Goal: Task Accomplishment & Management: Manage account settings

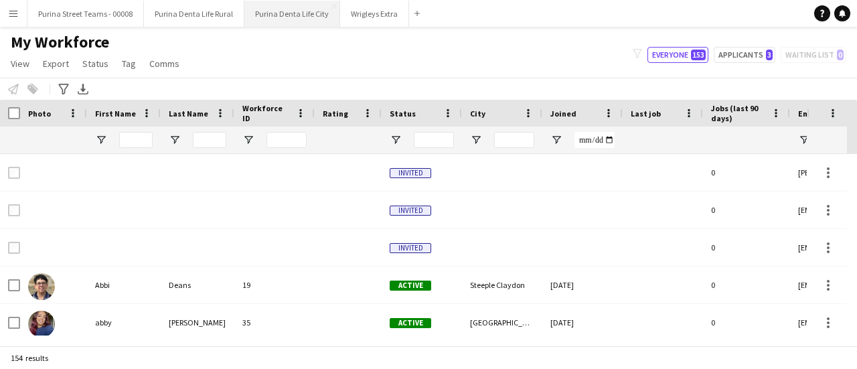
click at [311, 22] on button "Purina Denta Life City Close" at bounding box center [292, 14] width 96 height 26
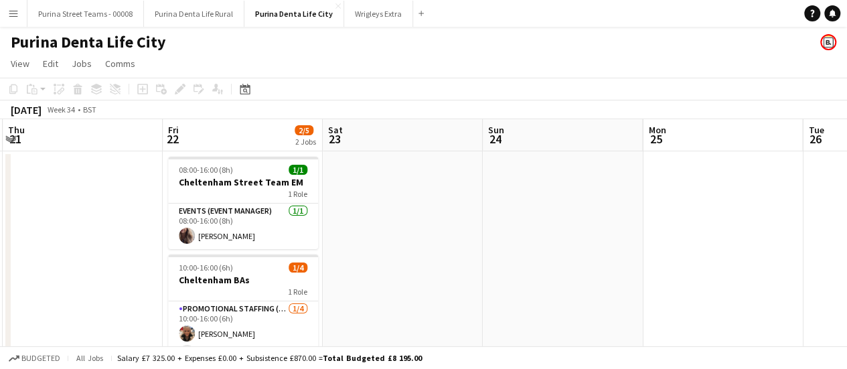
drag, startPoint x: 579, startPoint y: 254, endPoint x: 242, endPoint y: 198, distance: 342.0
click at [242, 198] on app-calendar-viewport "Sun 17 1/1 1 Job Mon 18 5/5 2 Jobs Tue 19 5/5 2 Jobs Wed 20 Thu 21 Fri 22 2/5 2…" at bounding box center [423, 293] width 847 height 348
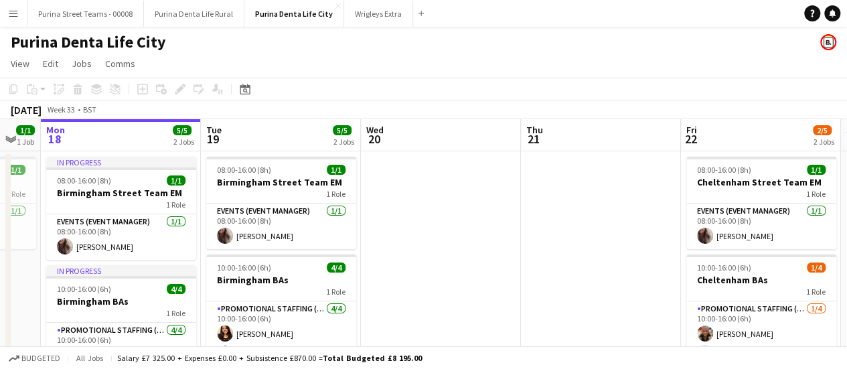
scroll to position [0, 277]
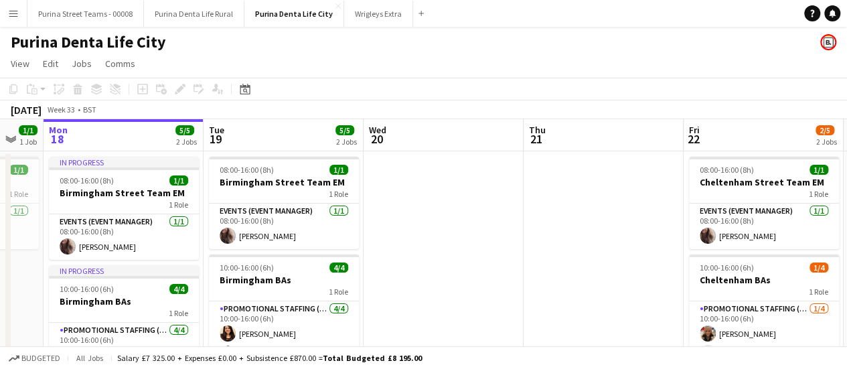
drag, startPoint x: 324, startPoint y: 143, endPoint x: 545, endPoint y: 208, distance: 230.1
click at [545, 208] on app-calendar-viewport "Sat 16 Sun 17 1/1 1 Job Mon 18 5/5 2 Jobs Tue 19 5/5 2 Jobs Wed 20 Thu 21 Fri 2…" at bounding box center [423, 293] width 847 height 348
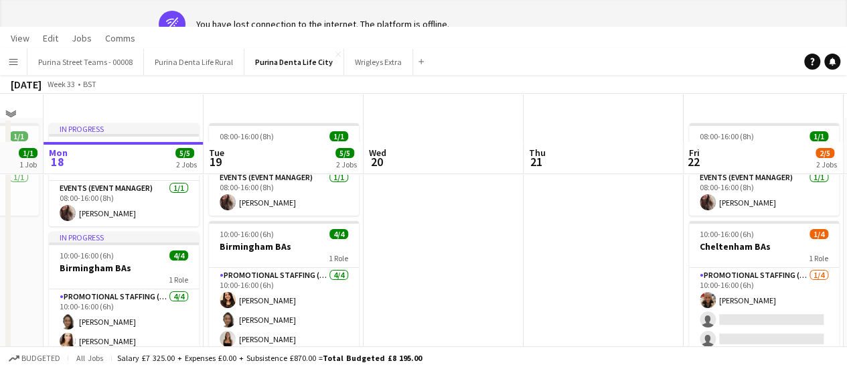
scroll to position [0, 0]
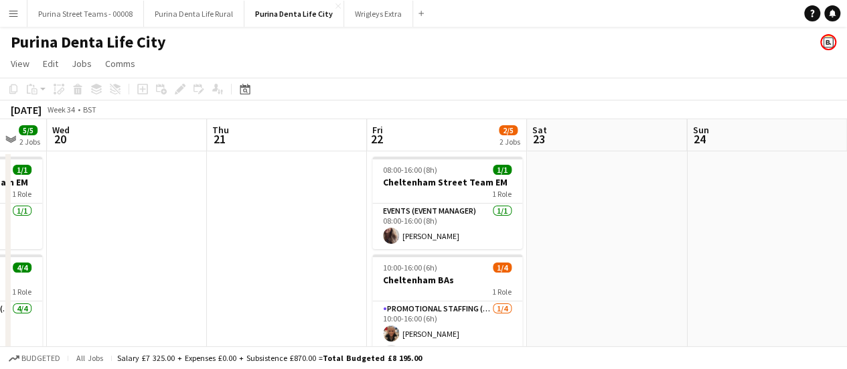
drag, startPoint x: 549, startPoint y: 325, endPoint x: 224, endPoint y: 219, distance: 342.2
click at [224, 219] on app-calendar-viewport "Sat 16 Sun 17 1/1 1 Job Mon 18 5/5 2 Jobs Tue 19 5/5 2 Jobs Wed 20 Thu 21 Fri 2…" at bounding box center [423, 293] width 847 height 348
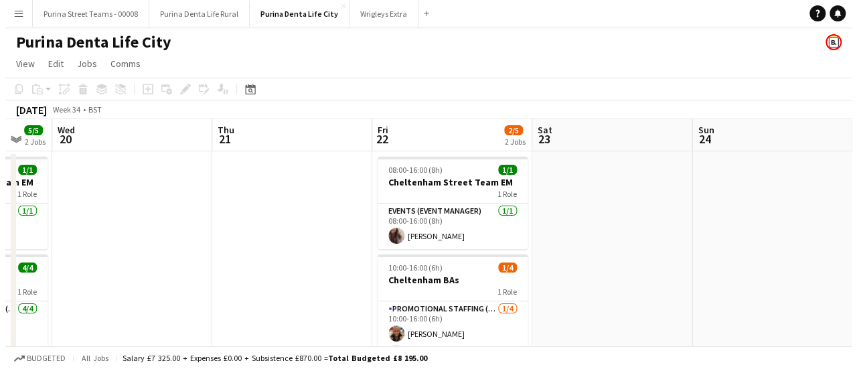
scroll to position [0, 602]
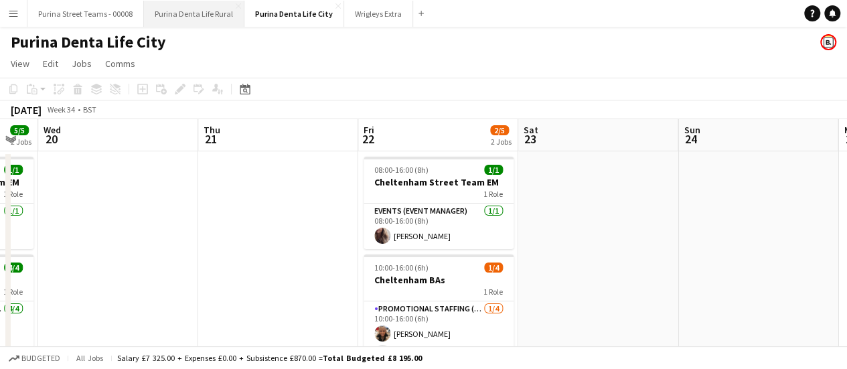
click at [178, 7] on button "Purina Denta Life Rural Close" at bounding box center [194, 14] width 100 height 26
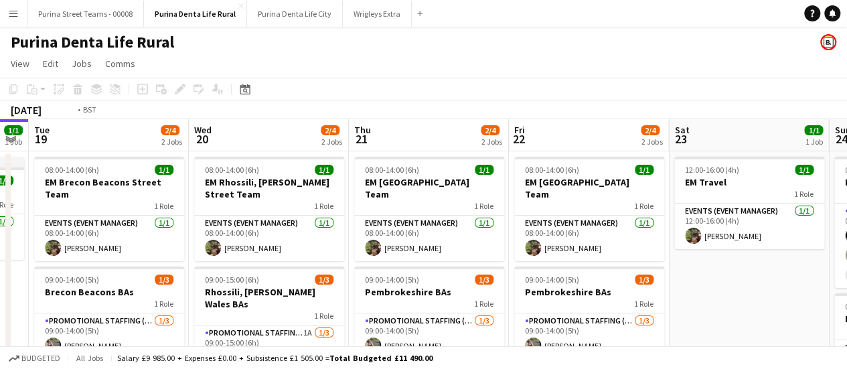
scroll to position [0, 327]
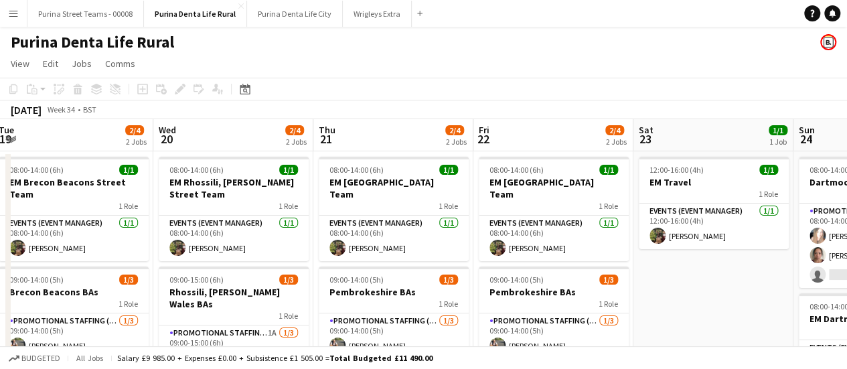
drag, startPoint x: 617, startPoint y: 259, endPoint x: 291, endPoint y: 165, distance: 340.0
click at [291, 165] on app-calendar-viewport "Sun 17 2/4 2 Jobs Mon 18 1/1 1 Job Tue 19 2/4 2 Jobs Wed 20 2/4 2 Jobs Thu 21 2…" at bounding box center [423, 278] width 847 height 319
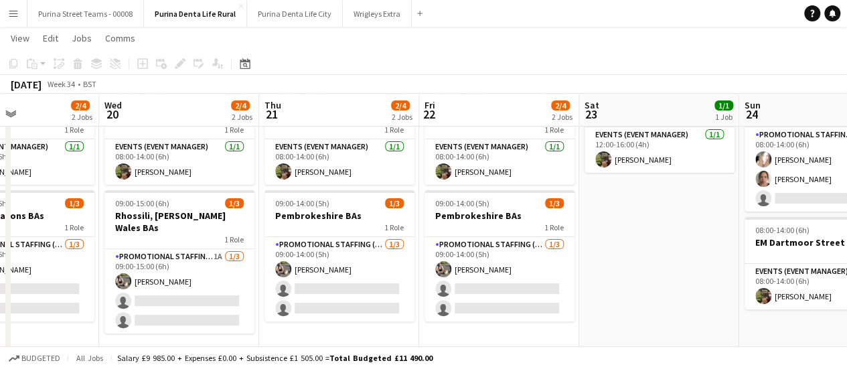
scroll to position [0, 357]
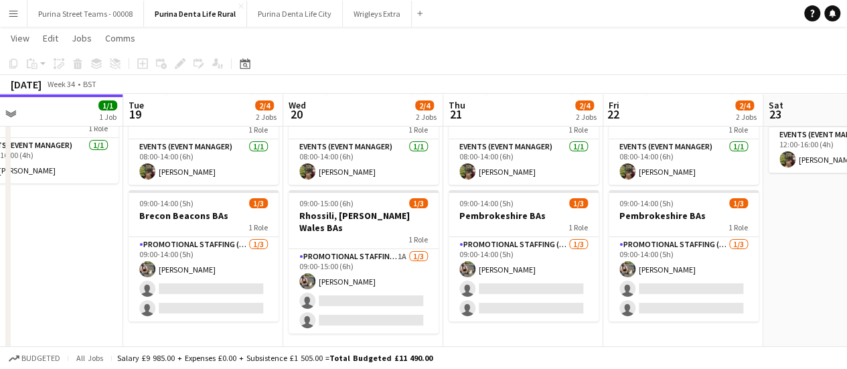
drag, startPoint x: 668, startPoint y: 224, endPoint x: 798, endPoint y: 246, distance: 131.8
click at [798, 246] on app-calendar-viewport "Sat 16 2/4 2 Jobs Sun 17 2/4 2 Jobs Mon 18 1/1 1 Job Tue 19 2/4 2 Jobs Wed 20 2…" at bounding box center [423, 169] width 847 height 385
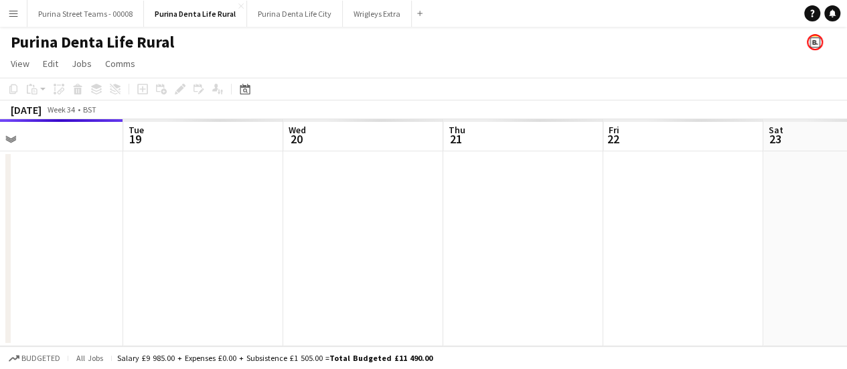
scroll to position [0, 0]
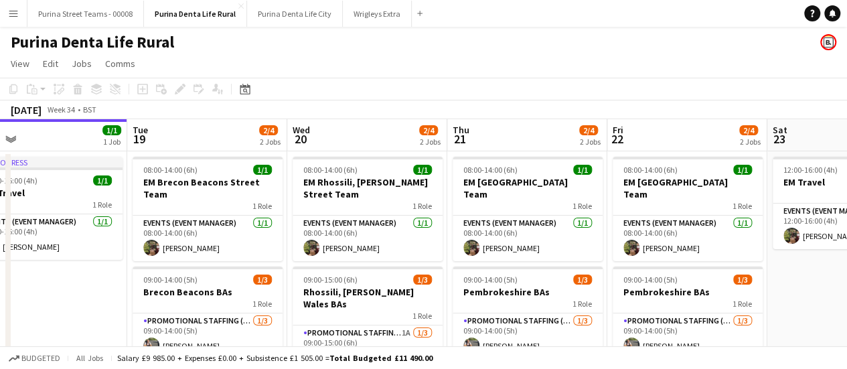
click at [373, 181] on app-calendar-viewport "Sat 16 2/4 2 Jobs Sun 17 2/4 2 Jobs Mon 18 1/1 1 Job Tue 19 2/4 2 Jobs Wed 20 2…" at bounding box center [423, 278] width 847 height 319
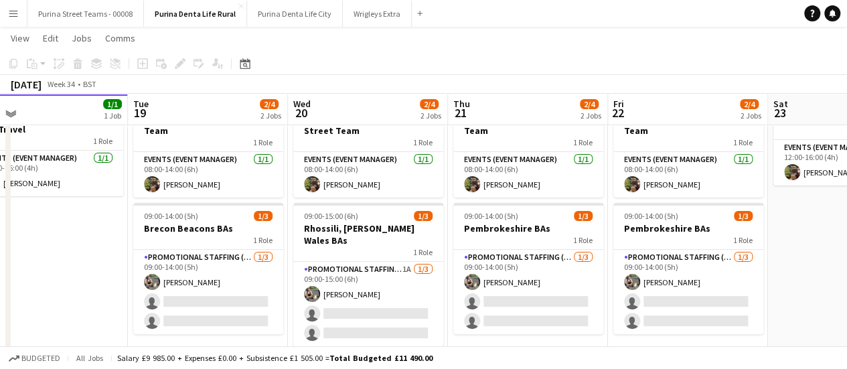
scroll to position [89, 0]
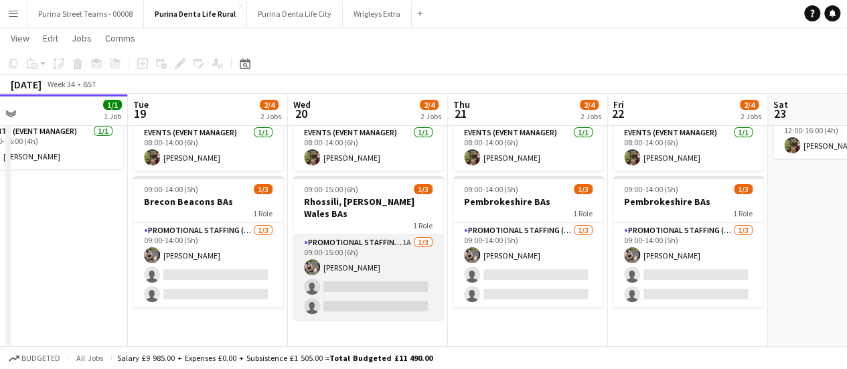
click at [370, 286] on app-card-role "Promotional Staffing (Brand Ambassadors) 1A [DATE] 09:00-15:00 (6h) [PERSON_NAM…" at bounding box center [368, 277] width 150 height 84
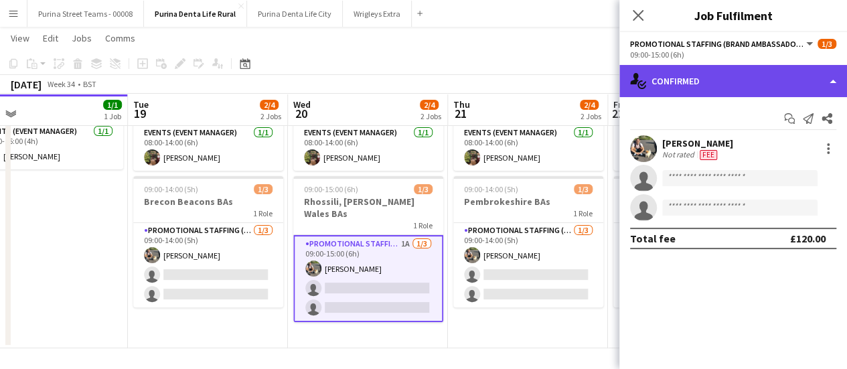
click at [830, 92] on div "single-neutral-actions-check-2 Confirmed" at bounding box center [733, 81] width 228 height 32
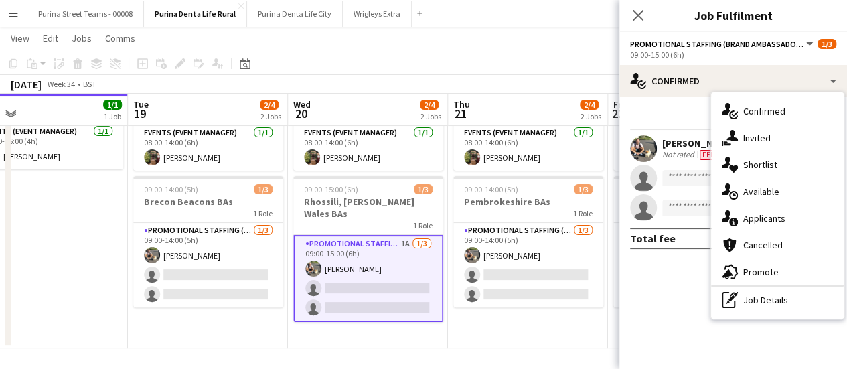
drag, startPoint x: 759, startPoint y: 218, endPoint x: 769, endPoint y: 222, distance: 10.2
click at [769, 222] on div "single-neutral-actions-information Applicants" at bounding box center [777, 218] width 133 height 27
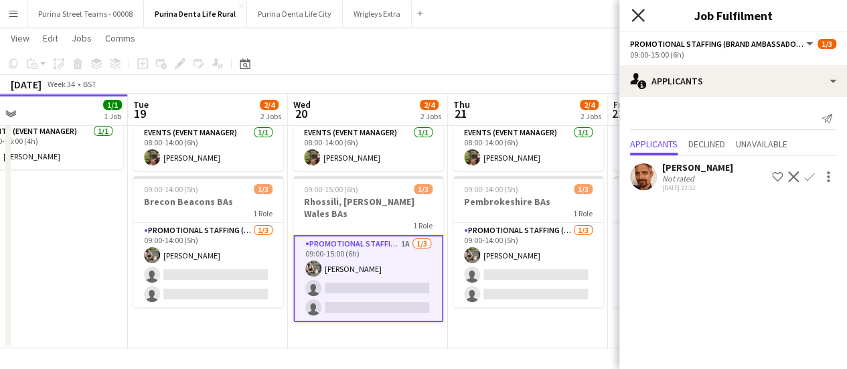
click at [631, 15] on icon "Close pop-in" at bounding box center [637, 15] width 13 height 13
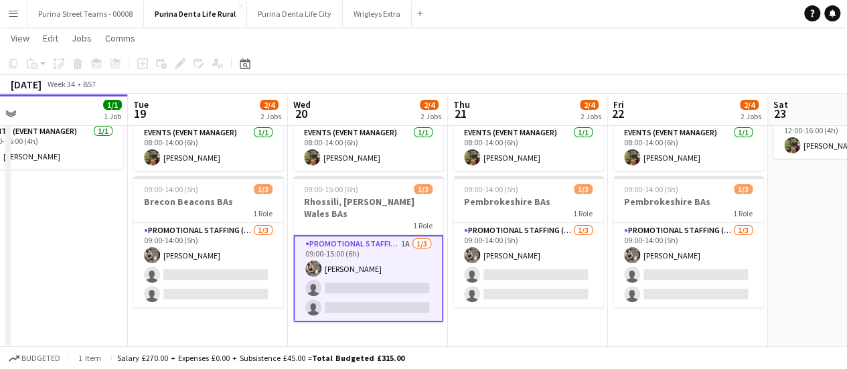
click at [386, 269] on app-card-role "Promotional Staffing (Brand Ambassadors) 1A [DATE] 09:00-15:00 (6h) [PERSON_NAM…" at bounding box center [368, 278] width 150 height 87
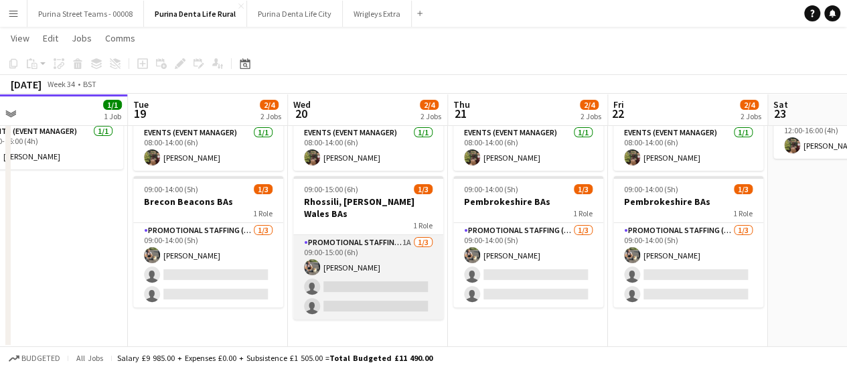
click at [386, 273] on app-card-role "Promotional Staffing (Brand Ambassadors) 1A [DATE] 09:00-15:00 (6h) [PERSON_NAM…" at bounding box center [368, 277] width 150 height 84
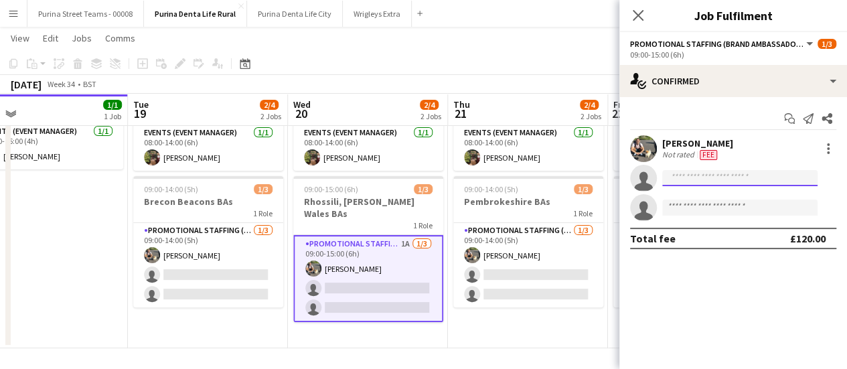
click at [770, 175] on input at bounding box center [739, 178] width 155 height 16
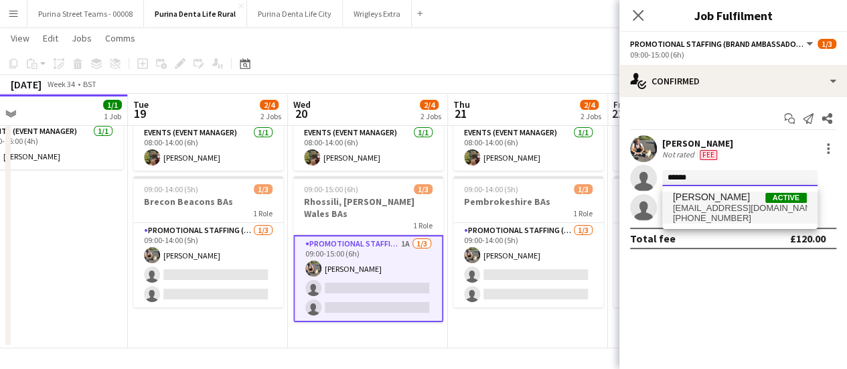
type input "******"
click at [749, 208] on span "[EMAIL_ADDRESS][DOMAIN_NAME]" at bounding box center [740, 208] width 134 height 11
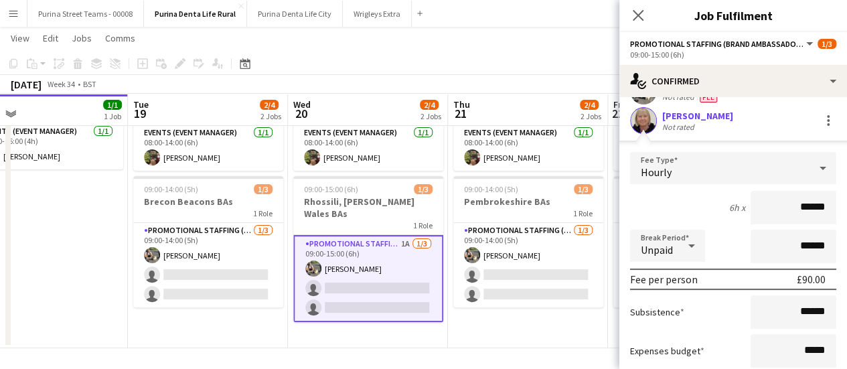
scroll to position [74, 0]
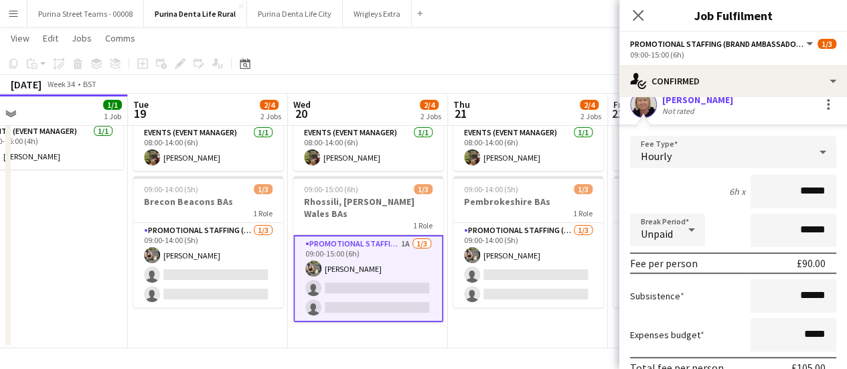
click at [676, 240] on div "Unpaid" at bounding box center [654, 230] width 48 height 32
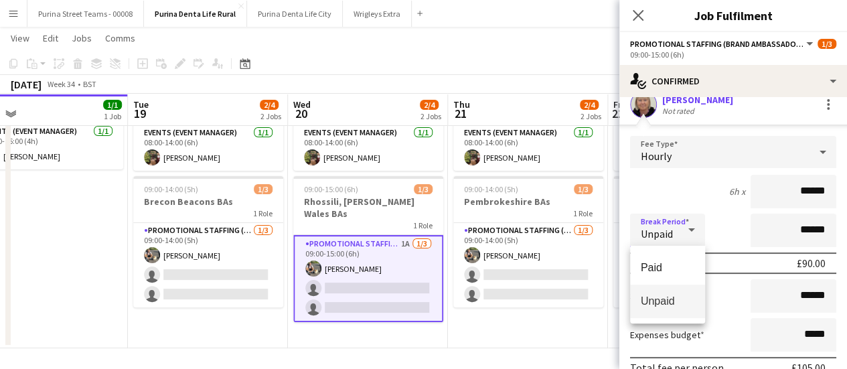
click at [672, 163] on div at bounding box center [423, 184] width 847 height 369
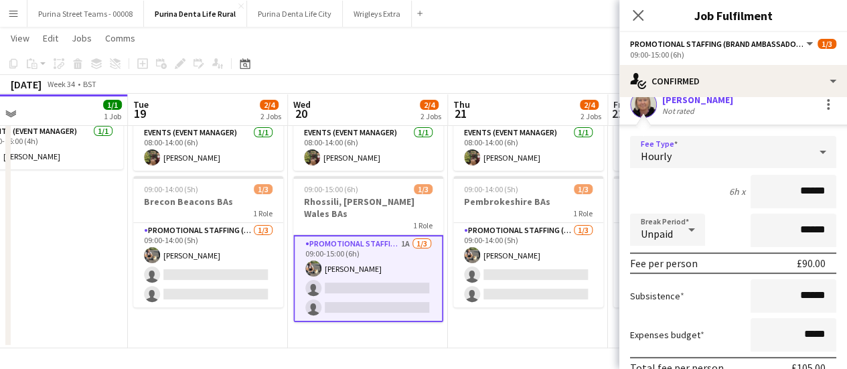
click at [671, 159] on div "Hourly" at bounding box center [719, 152] width 179 height 32
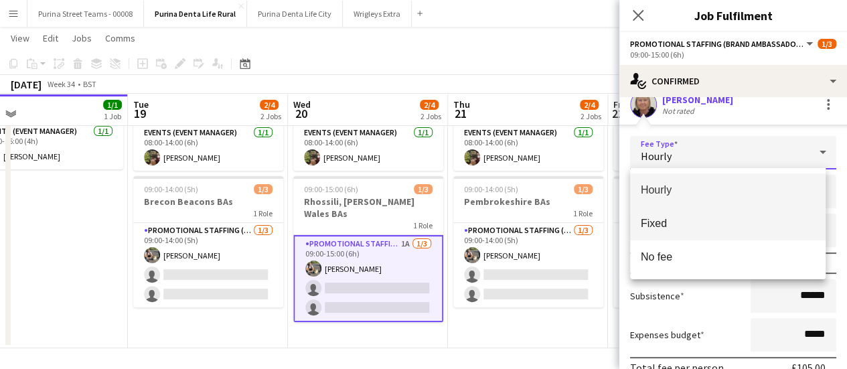
click at [668, 222] on span "Fixed" at bounding box center [728, 223] width 175 height 13
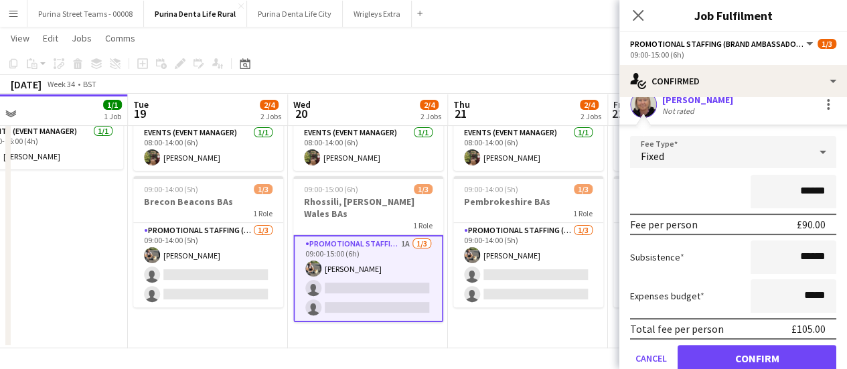
click at [798, 187] on input "******" at bounding box center [794, 191] width 86 height 33
type input "**"
type input "*******"
click at [795, 254] on input "******" at bounding box center [794, 256] width 86 height 33
type input "**"
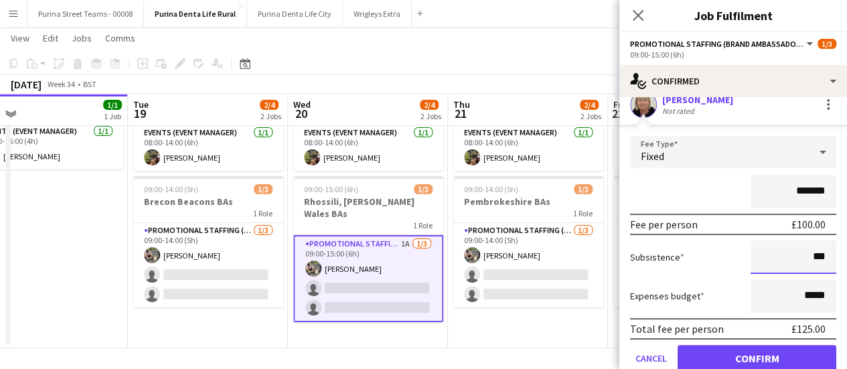
type input "******"
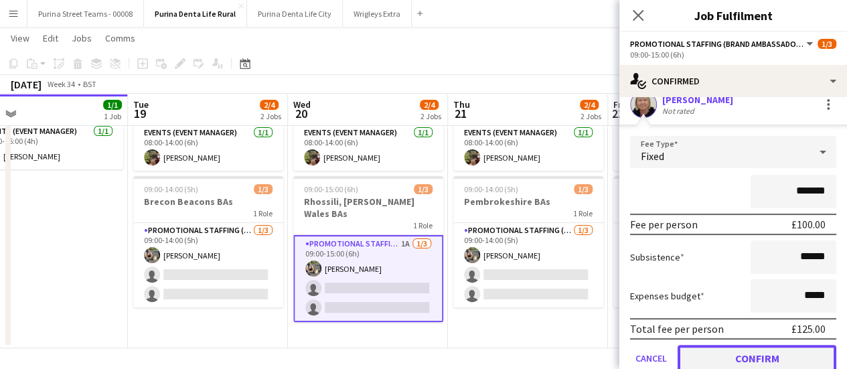
click at [774, 350] on button "Confirm" at bounding box center [757, 358] width 159 height 27
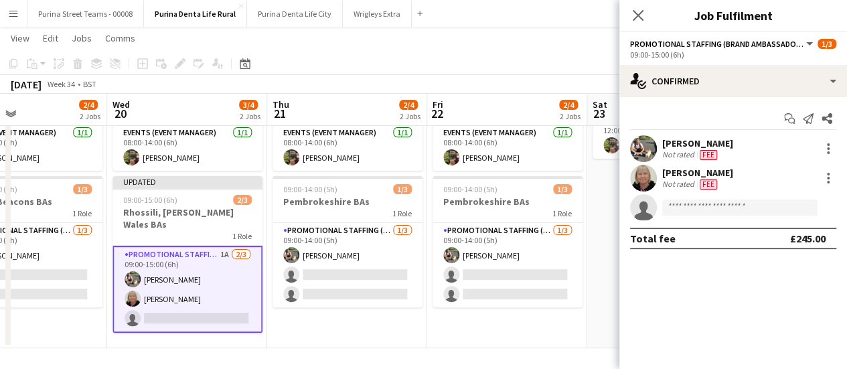
scroll to position [0, 534]
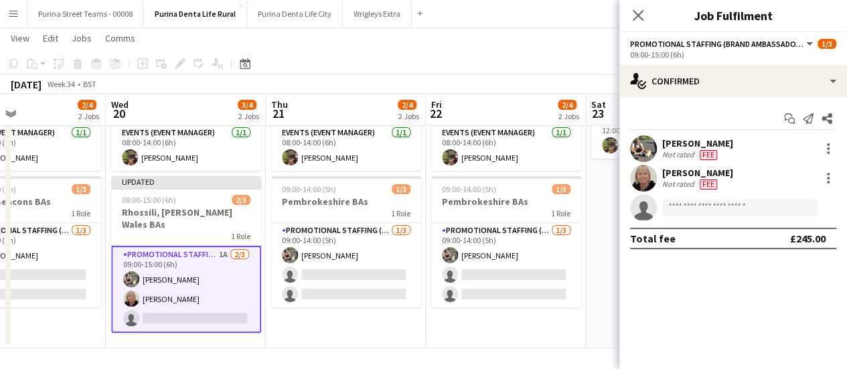
drag, startPoint x: 493, startPoint y: 330, endPoint x: 311, endPoint y: 285, distance: 187.1
click at [311, 285] on app-calendar-viewport "Sat 16 2/4 2 Jobs Sun 17 2/4 2 Jobs Mon 18 1/1 1 Job Tue 19 2/4 2 Jobs Wed 20 3…" at bounding box center [423, 155] width 847 height 385
click at [646, 19] on app-icon "Close pop-in" at bounding box center [638, 15] width 19 height 19
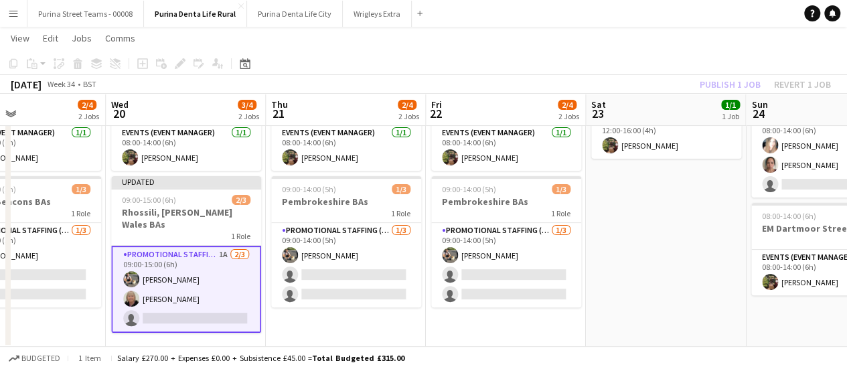
click at [675, 168] on app-date-cell "12:00-16:00 (4h) 1/1 EM Travel 1 Role Events (Event Manager) [DATE] 12:00-16:00…" at bounding box center [666, 204] width 160 height 287
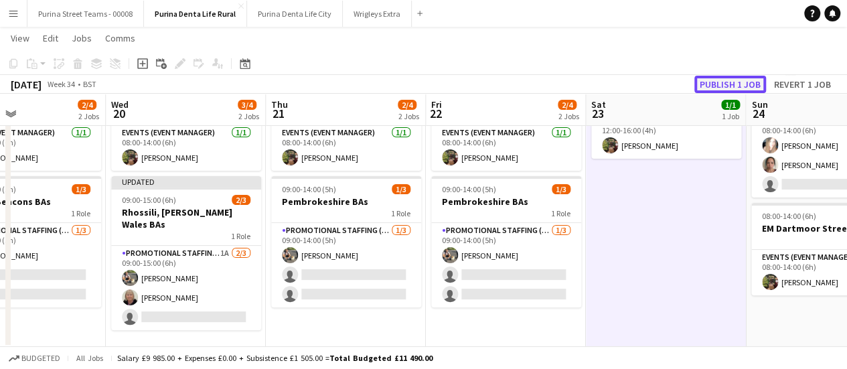
click at [732, 78] on button "Publish 1 job" at bounding box center [730, 84] width 72 height 17
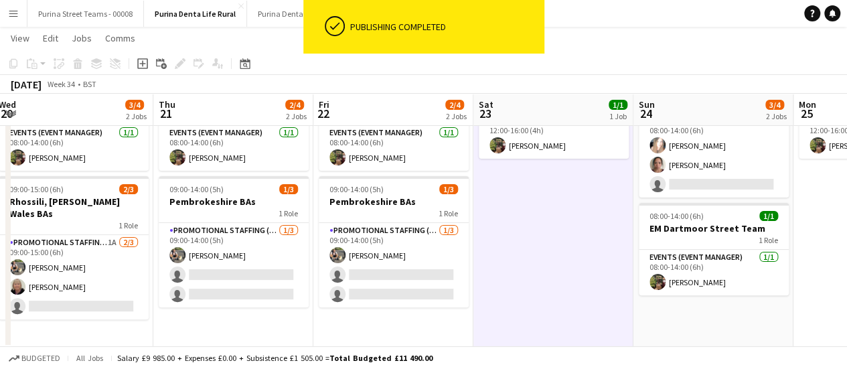
scroll to position [0, 338]
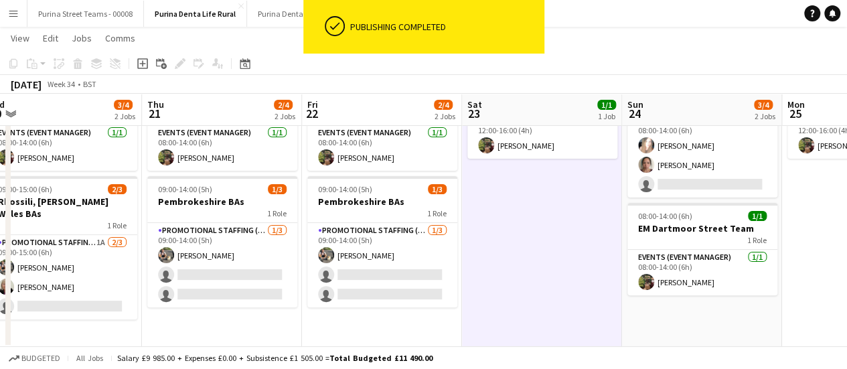
drag, startPoint x: 688, startPoint y: 238, endPoint x: 564, endPoint y: 240, distance: 123.9
click at [564, 240] on app-calendar-viewport "Mon 18 1/1 1 Job Tue 19 2/4 2 Jobs Wed 20 3/4 2 Jobs Thu 21 2/4 2 Jobs Fri 22 2…" at bounding box center [423, 155] width 847 height 385
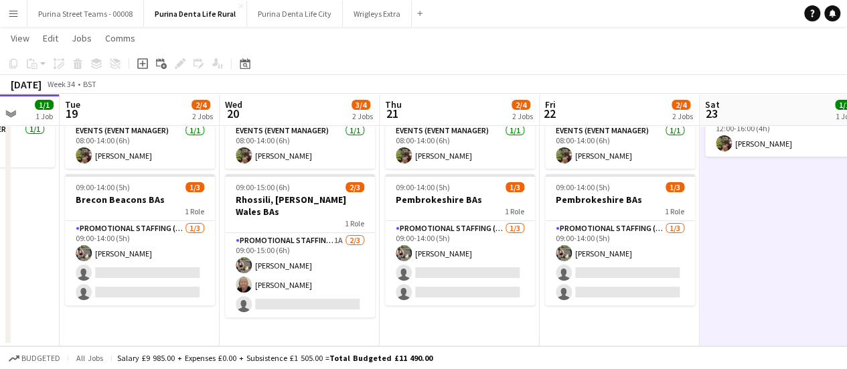
scroll to position [0, 360]
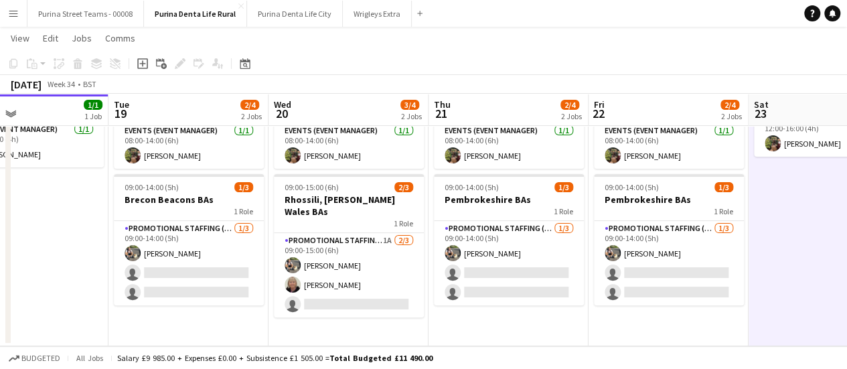
drag, startPoint x: 498, startPoint y: 246, endPoint x: 795, endPoint y: 262, distance: 298.4
click at [795, 262] on app-calendar-viewport "Sat 16 2/4 2 Jobs Sun 17 2/4 2 Jobs Mon 18 1/1 1 Job Tue 19 2/4 2 Jobs Wed 20 3…" at bounding box center [423, 153] width 847 height 385
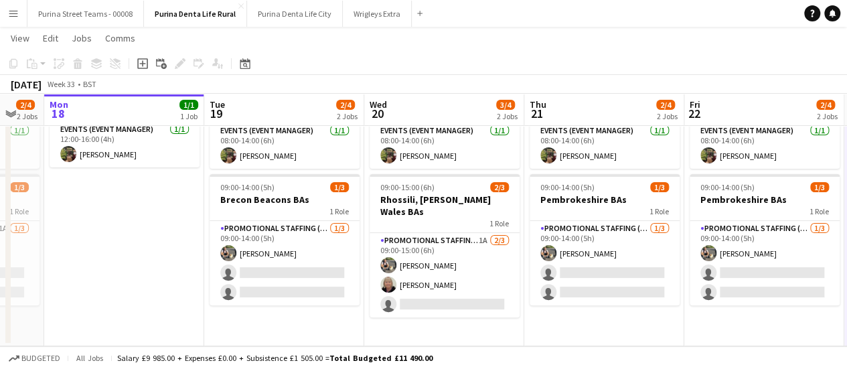
drag, startPoint x: 74, startPoint y: 222, endPoint x: 157, endPoint y: 238, distance: 84.6
click at [157, 238] on app-calendar-viewport "Sat 16 2/4 2 Jobs Sun 17 2/4 2 Jobs Mon 18 1/1 1 Job Tue 19 2/4 2 Jobs Wed 20 3…" at bounding box center [423, 153] width 847 height 385
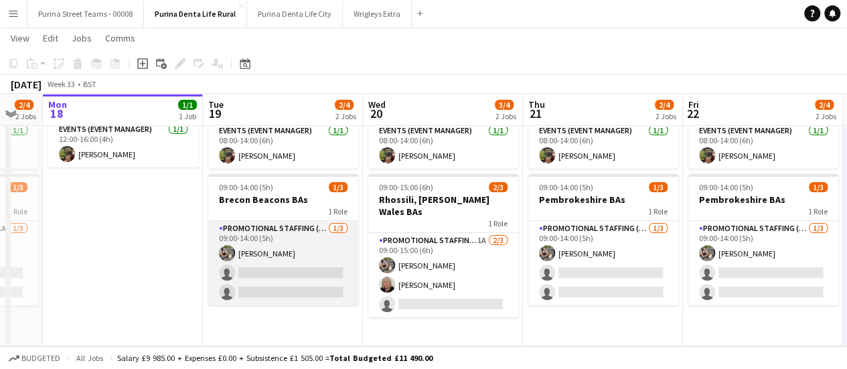
click at [254, 228] on app-card-role "Promotional Staffing (Brand Ambassadors) [DATE] 09:00-14:00 (5h) [PERSON_NAME] …" at bounding box center [283, 263] width 150 height 84
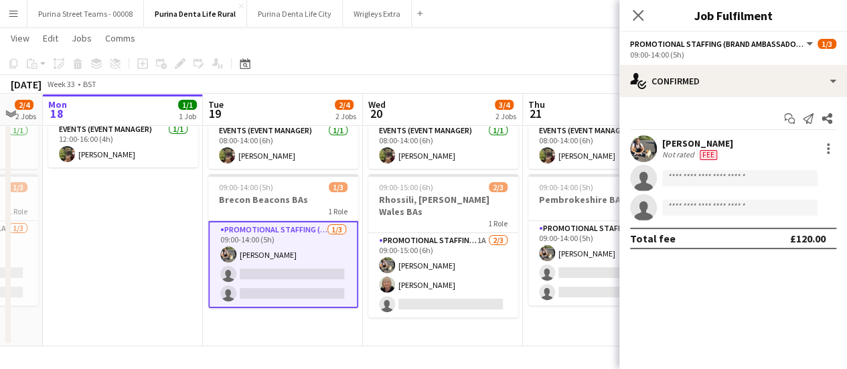
click at [132, 278] on app-date-cell "In progress 12:00-16:00 (4h) 1/1 EM Travel 1 Role Events (Event Manager) [DATE]…" at bounding box center [123, 202] width 160 height 287
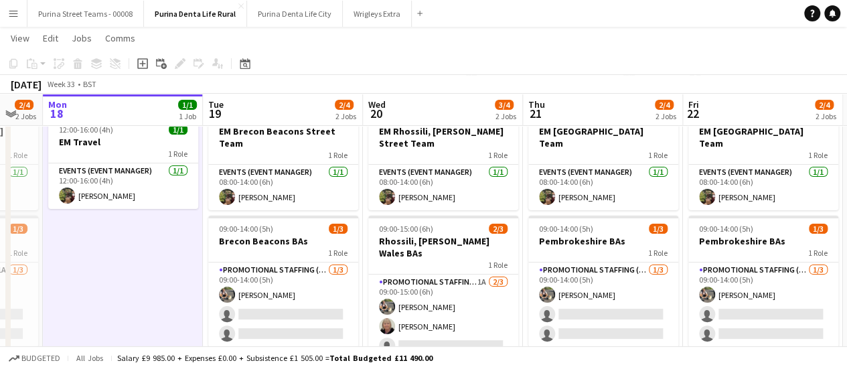
scroll to position [51, 0]
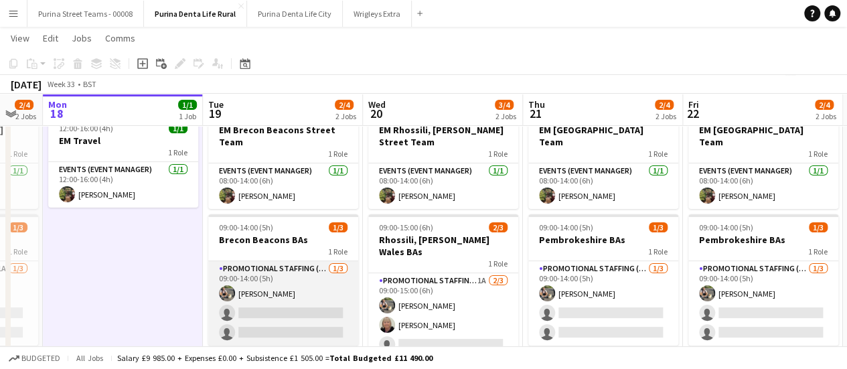
click at [257, 293] on app-card-role "Promotional Staffing (Brand Ambassadors) [DATE] 09:00-14:00 (5h) [PERSON_NAME] …" at bounding box center [283, 303] width 150 height 84
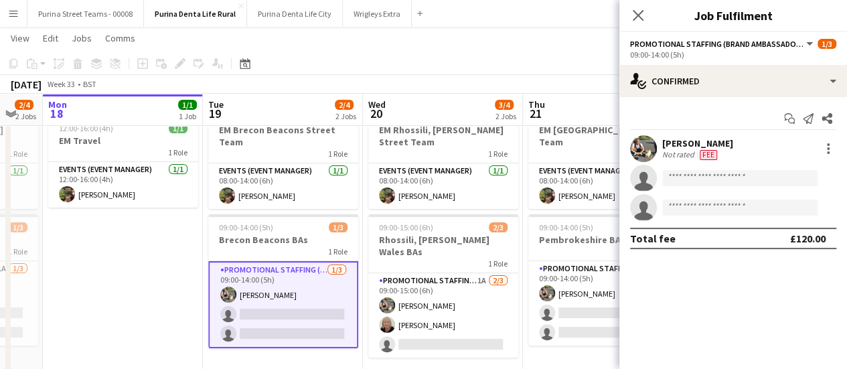
click at [676, 133] on div "Start chat Send notification Share [PERSON_NAME] Not rated Fee single-neutral-a…" at bounding box center [733, 178] width 228 height 163
click at [678, 143] on div "[PERSON_NAME]" at bounding box center [697, 143] width 71 height 12
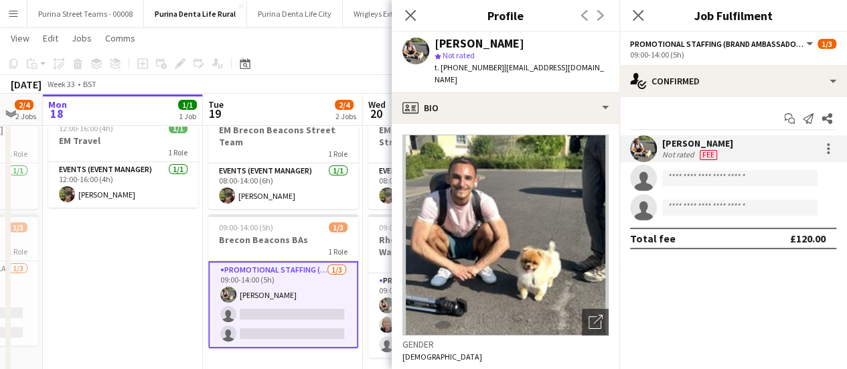
click at [510, 65] on span "| [EMAIL_ADDRESS][DOMAIN_NAME]" at bounding box center [519, 73] width 169 height 22
click at [506, 64] on span "| [EMAIL_ADDRESS][DOMAIN_NAME]" at bounding box center [519, 73] width 169 height 22
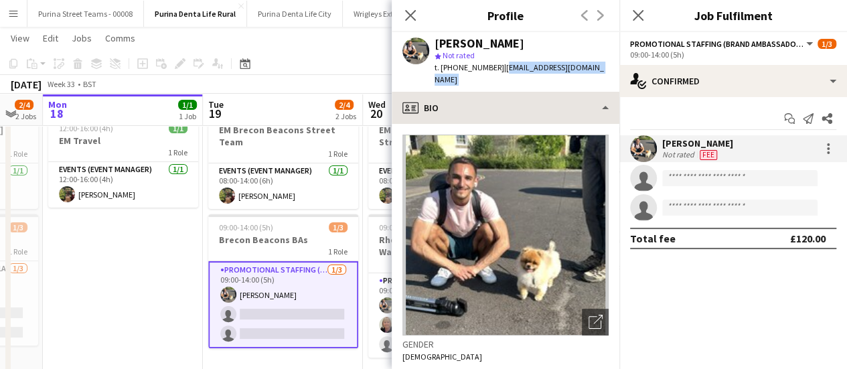
drag, startPoint x: 504, startPoint y: 65, endPoint x: 603, endPoint y: 80, distance: 100.2
click at [603, 80] on app-crew-profile "Close pop-in Profile Previous Next [PERSON_NAME] star Not rated t. [PHONE_NUMBE…" at bounding box center [506, 184] width 228 height 369
copy app-crew-profile "[EMAIL_ADDRESS][DOMAIN_NAME] profile"
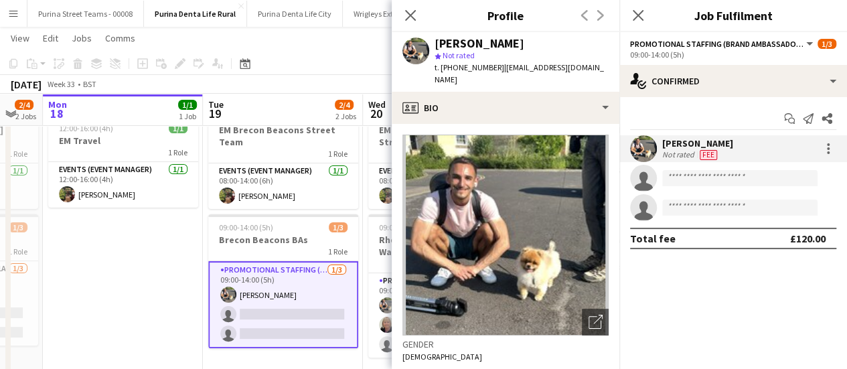
click at [685, 143] on div "[PERSON_NAME]" at bounding box center [697, 143] width 71 height 12
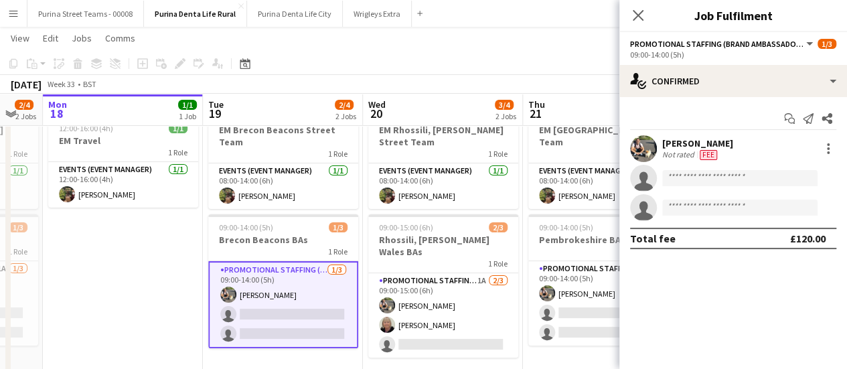
click at [685, 143] on div "[PERSON_NAME]" at bounding box center [697, 143] width 71 height 12
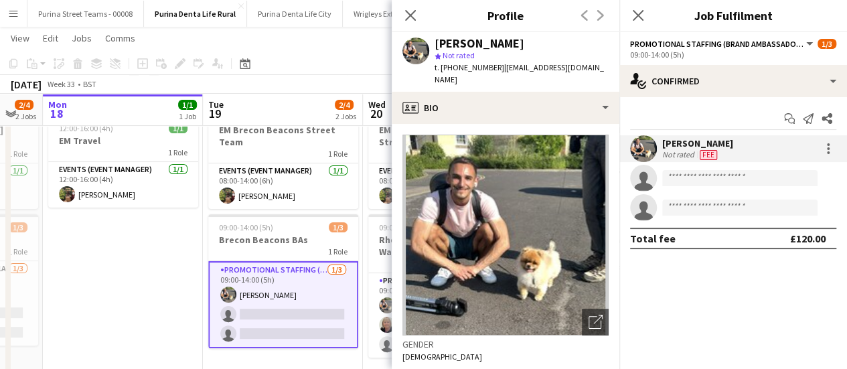
click at [775, 146] on div "[PERSON_NAME] Not rated Fee" at bounding box center [733, 148] width 228 height 27
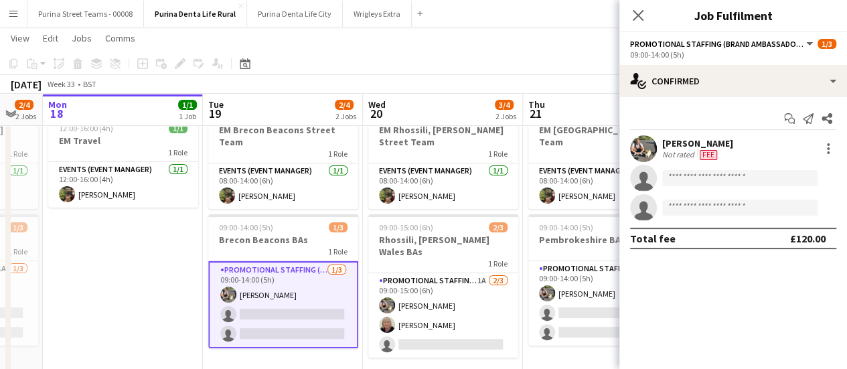
drag, startPoint x: 777, startPoint y: 146, endPoint x: 111, endPoint y: 231, distance: 671.0
click at [111, 231] on app-date-cell "In progress 12:00-16:00 (4h) 1/1 EM Travel 1 Role Events (Event Manager) [DATE]…" at bounding box center [123, 242] width 160 height 287
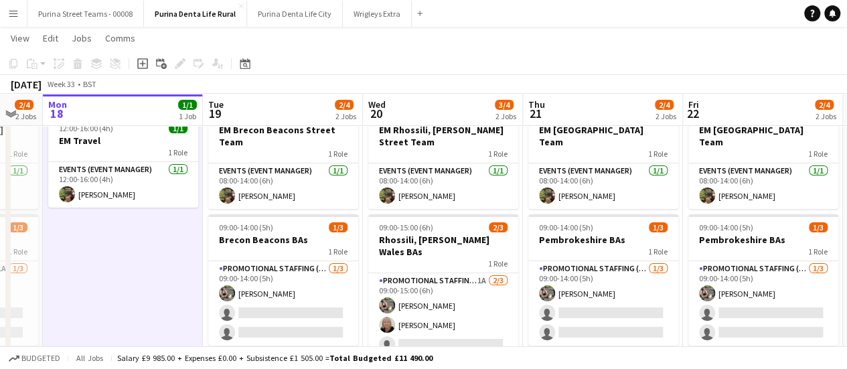
drag, startPoint x: 248, startPoint y: 274, endPoint x: 242, endPoint y: 317, distance: 44.0
click at [242, 317] on app-calendar-viewport "Sat 16 2/4 2 Jobs Sun 17 2/4 2 Jobs Mon 18 1/1 1 Job Tue 19 2/4 2 Jobs Wed 20 3…" at bounding box center [423, 193] width 847 height 385
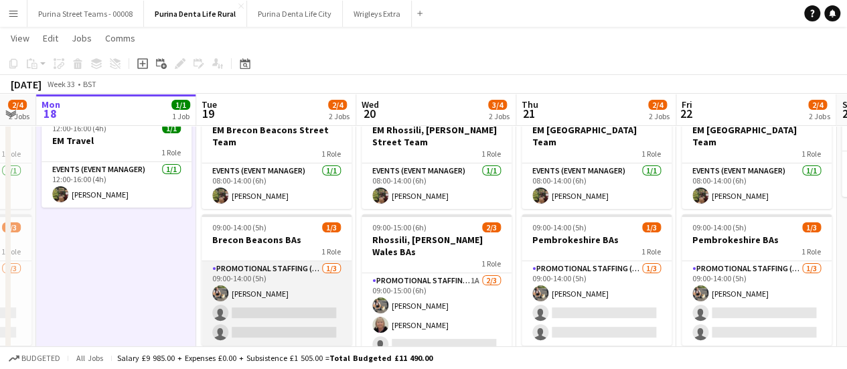
click at [241, 269] on app-card-role "Promotional Staffing (Brand Ambassadors) [DATE] 09:00-14:00 (5h) [PERSON_NAME] …" at bounding box center [277, 303] width 150 height 84
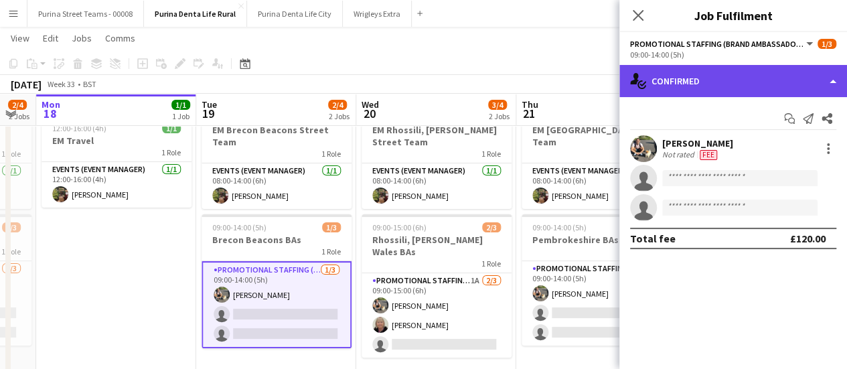
click at [824, 77] on div "single-neutral-actions-check-2 Confirmed" at bounding box center [733, 81] width 228 height 32
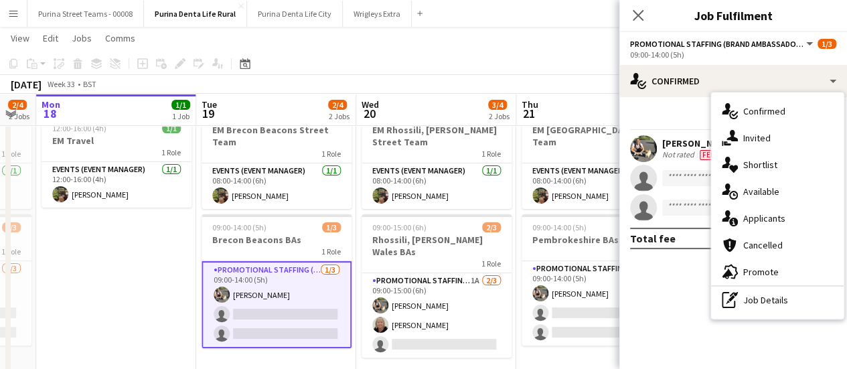
click at [733, 48] on span "Promotional Staffing (Brand Ambassadors)" at bounding box center [717, 44] width 174 height 10
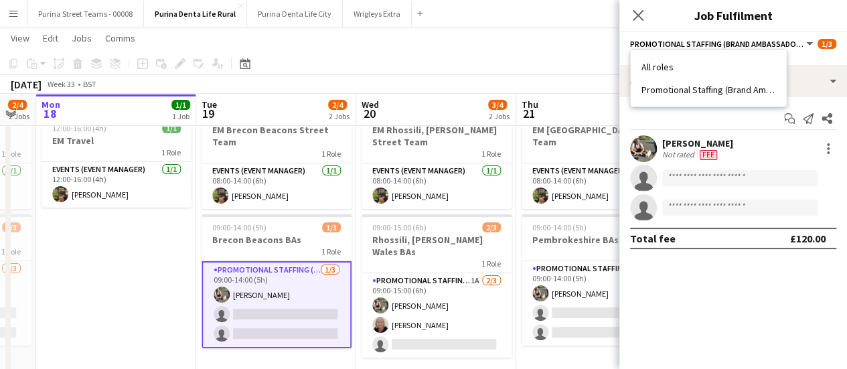
click at [734, 46] on span "Promotional Staffing (Brand Ambassadors)" at bounding box center [717, 44] width 174 height 10
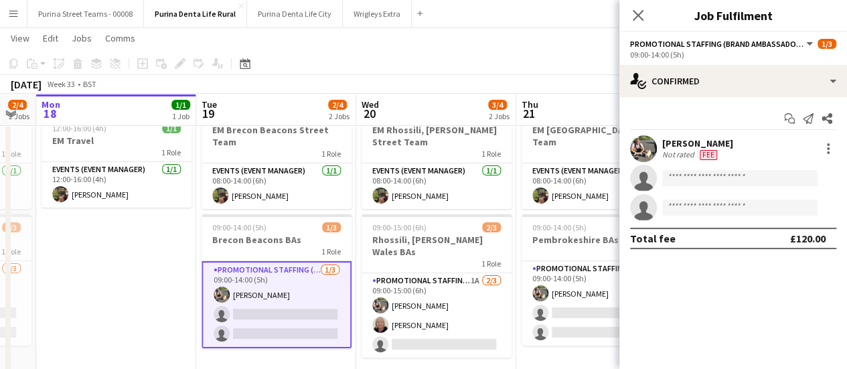
click at [143, 231] on app-date-cell "In progress 12:00-16:00 (4h) 1/1 EM Travel 1 Role Events (Event Manager) [DATE]…" at bounding box center [116, 242] width 160 height 287
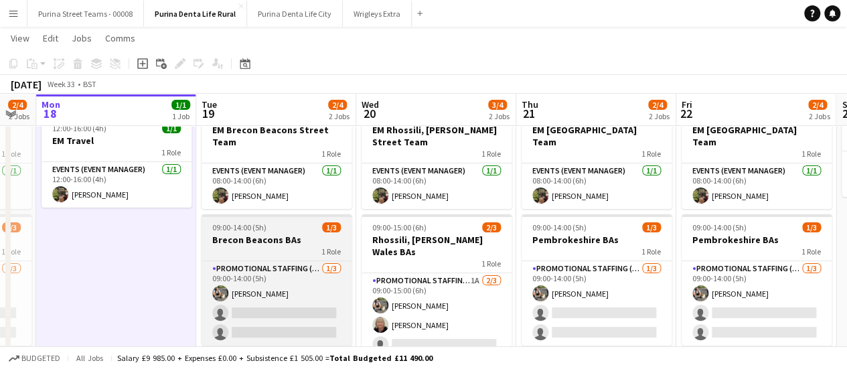
drag, startPoint x: 241, startPoint y: 256, endPoint x: 233, endPoint y: 244, distance: 14.5
click at [233, 244] on h3 "Brecon Beacons BAs" at bounding box center [277, 240] width 150 height 12
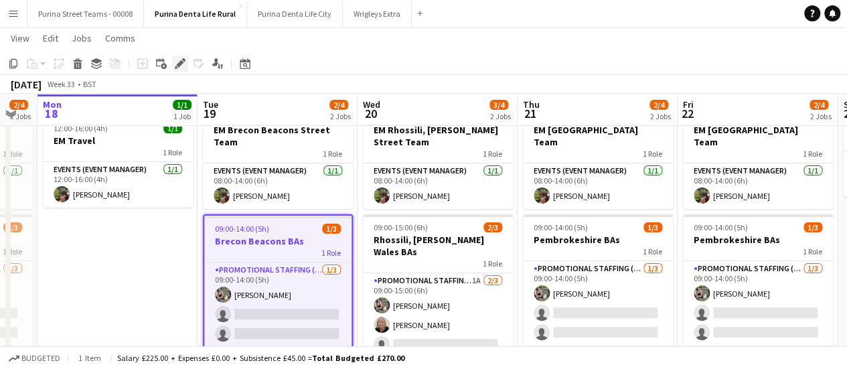
click at [178, 64] on icon at bounding box center [179, 63] width 7 height 7
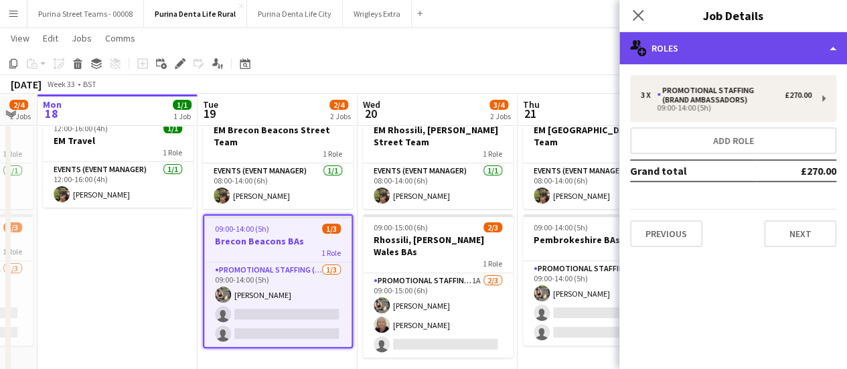
click at [825, 54] on div "multiple-users-add Roles" at bounding box center [733, 48] width 228 height 32
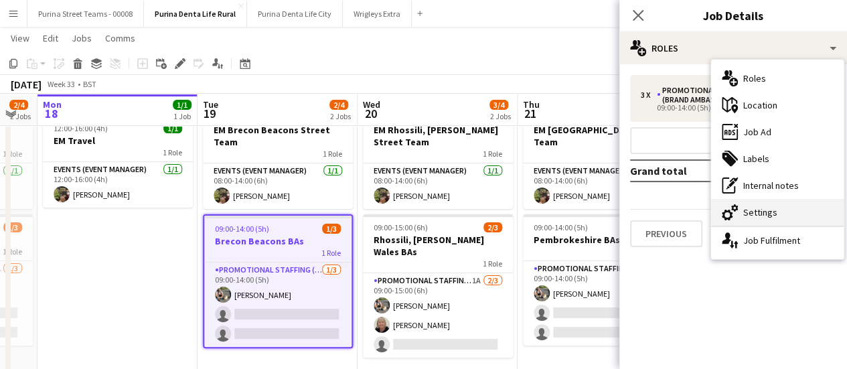
click at [781, 215] on div "cog-double-3 Settings" at bounding box center [777, 212] width 133 height 27
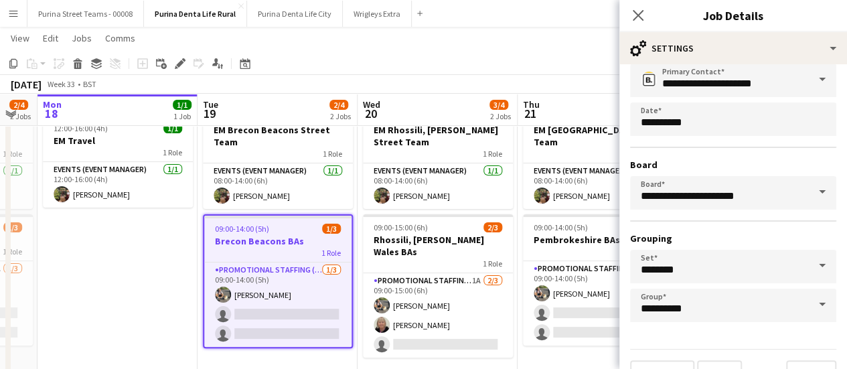
scroll to position [111, 0]
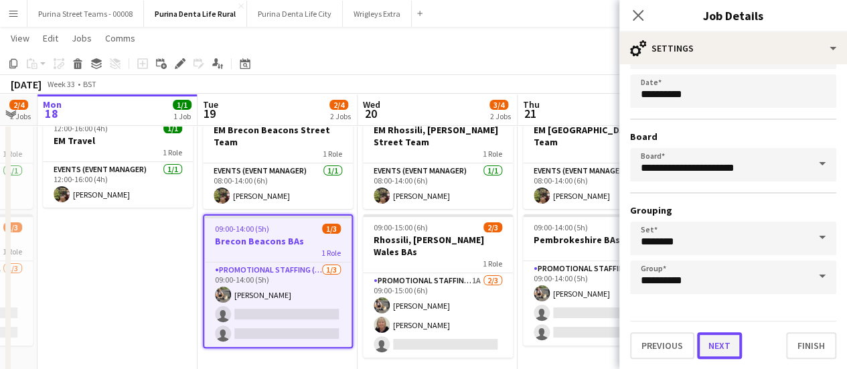
click at [715, 346] on button "Next" at bounding box center [719, 345] width 45 height 27
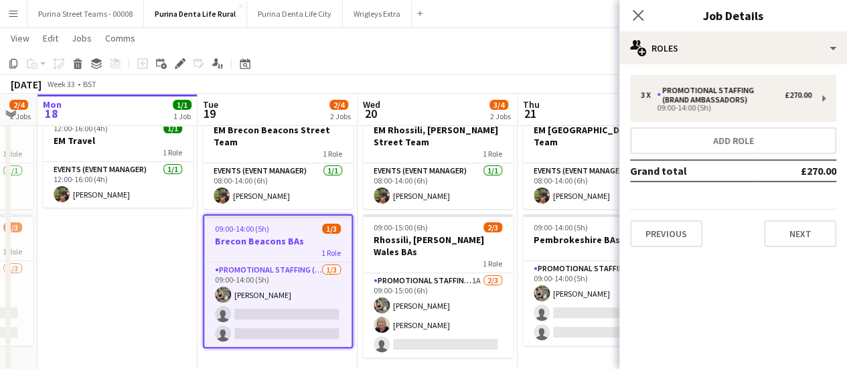
scroll to position [0, 0]
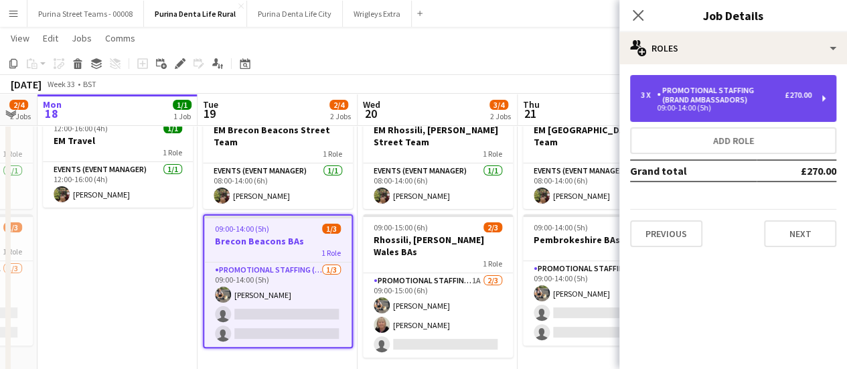
click at [776, 101] on div "Promotional Staffing (Brand Ambassadors)" at bounding box center [721, 95] width 128 height 19
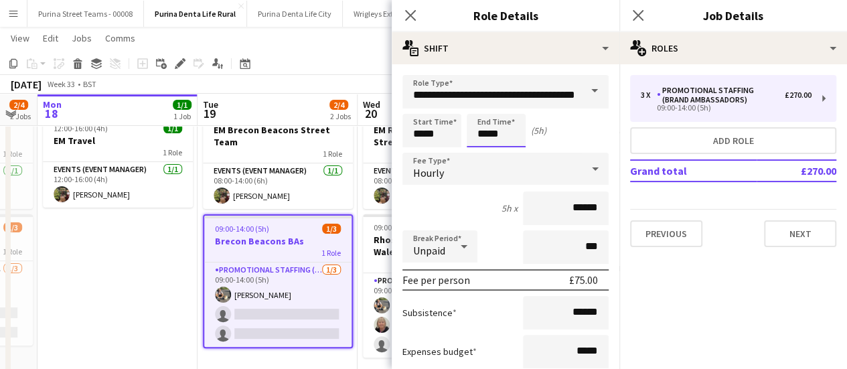
click at [510, 128] on input "*****" at bounding box center [496, 130] width 59 height 33
type input "*****"
click at [486, 101] on div at bounding box center [482, 106] width 27 height 13
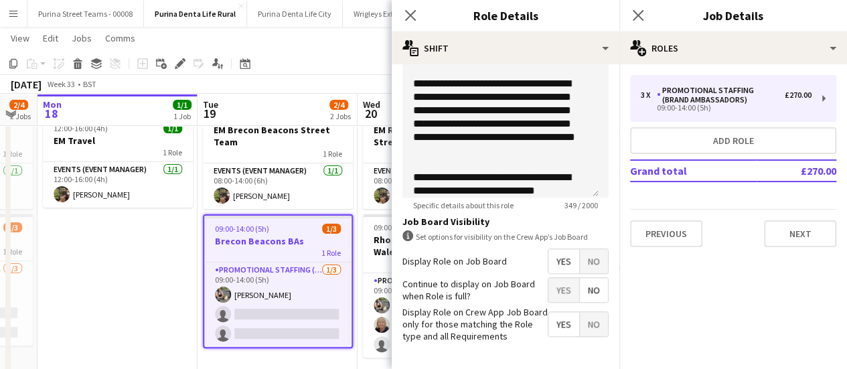
scroll to position [537, 0]
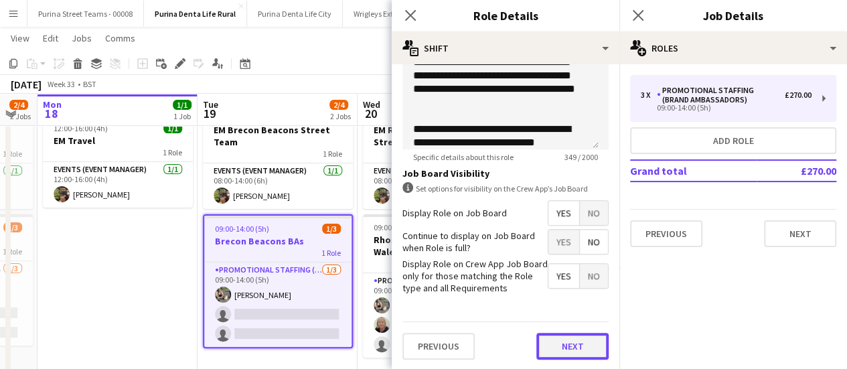
click at [565, 334] on button "Next" at bounding box center [572, 346] width 72 height 27
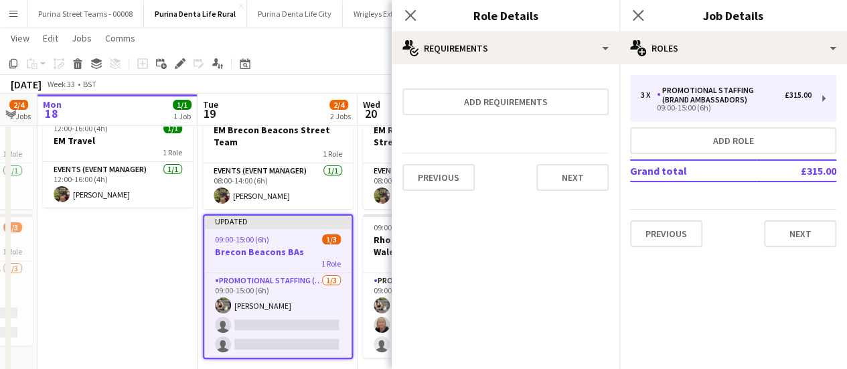
scroll to position [0, 0]
click at [145, 284] on app-date-cell "In progress 12:00-16:00 (4h) 1/1 EM Travel 1 Role Events (Event Manager) [DATE]…" at bounding box center [117, 242] width 160 height 287
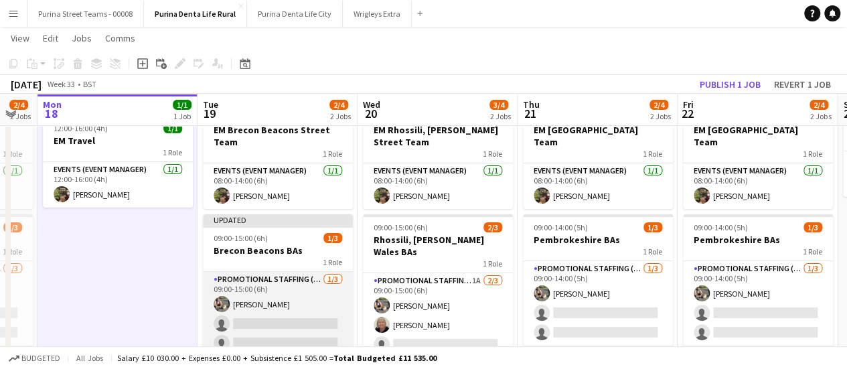
click at [240, 301] on app-card-role "Promotional Staffing (Brand Ambassadors) [DATE] 09:00-15:00 (6h) [PERSON_NAME] …" at bounding box center [278, 314] width 150 height 84
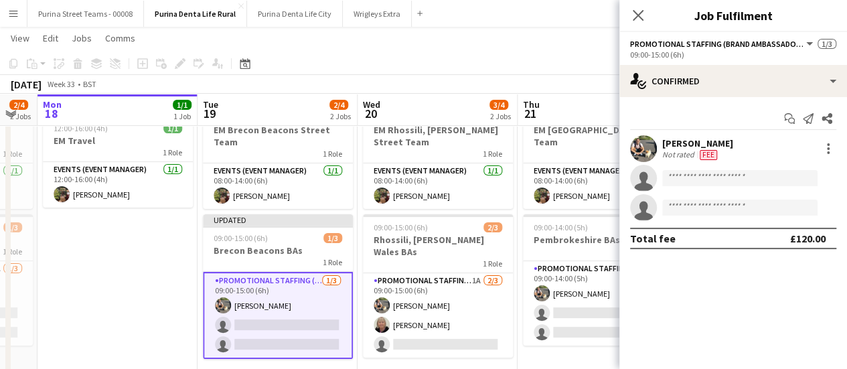
click at [685, 155] on div "Not rated" at bounding box center [679, 154] width 35 height 11
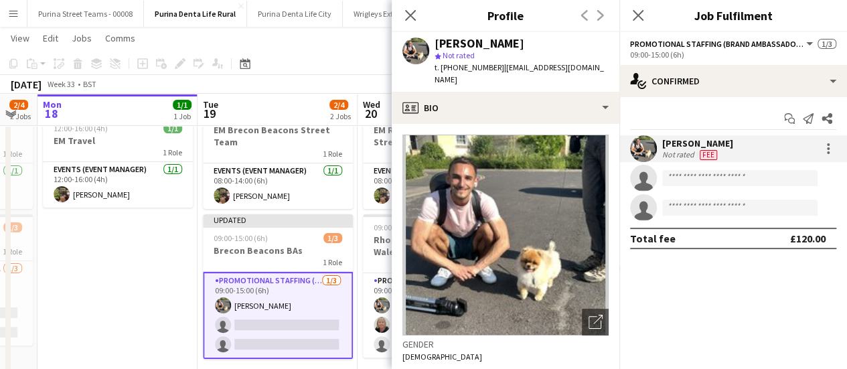
click at [818, 147] on div at bounding box center [827, 149] width 19 height 16
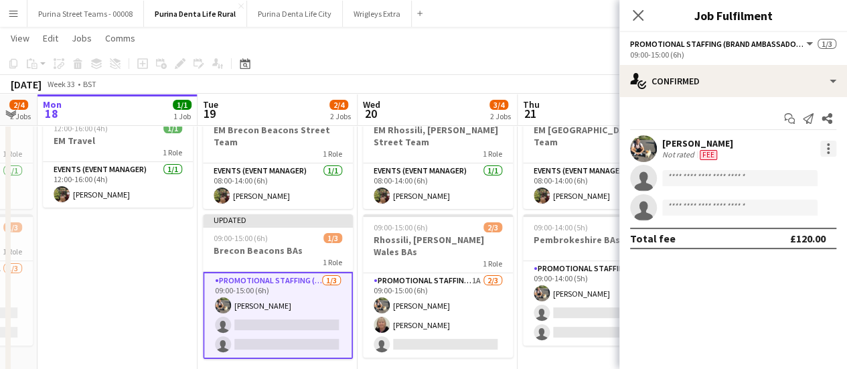
click at [830, 153] on div at bounding box center [828, 149] width 16 height 16
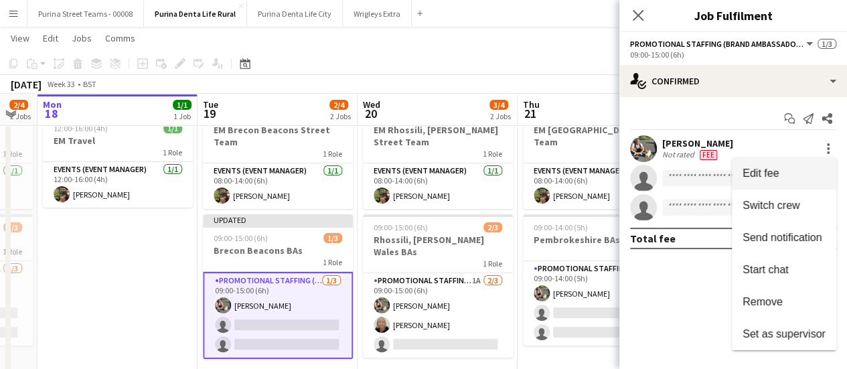
drag, startPoint x: 777, startPoint y: 190, endPoint x: 763, endPoint y: 176, distance: 19.4
click at [763, 176] on div "Edit fee Switch crew Send notification Start chat Remove Set as supervisor" at bounding box center [784, 253] width 104 height 193
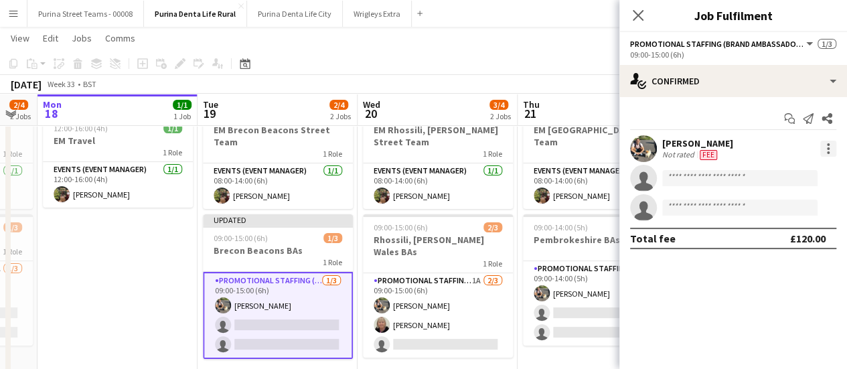
click at [832, 148] on div at bounding box center [828, 149] width 16 height 16
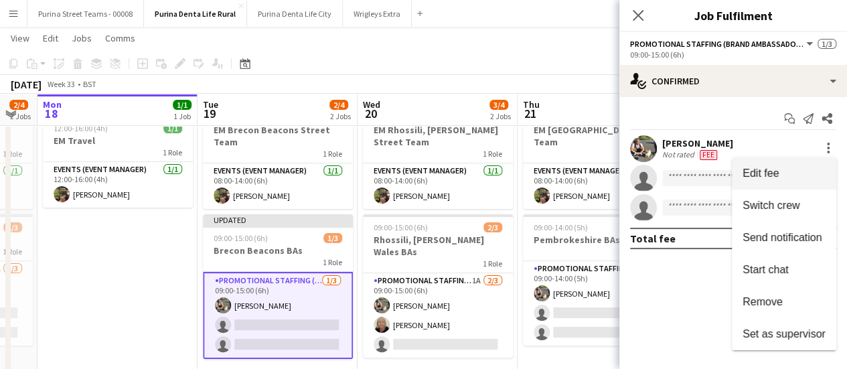
click at [765, 177] on span "Edit fee" at bounding box center [761, 172] width 36 height 11
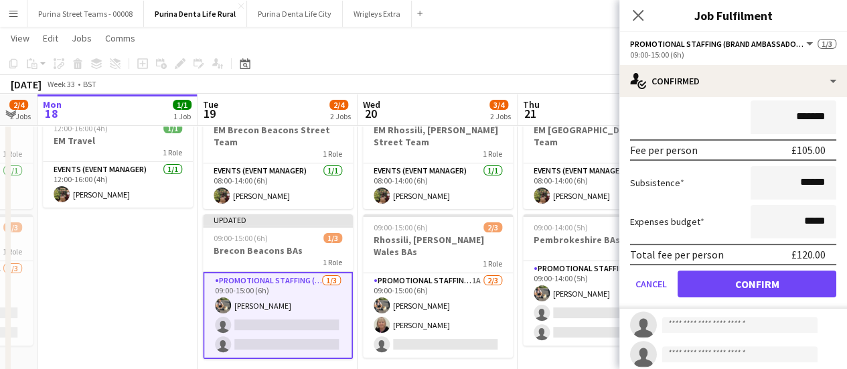
scroll to position [155, 0]
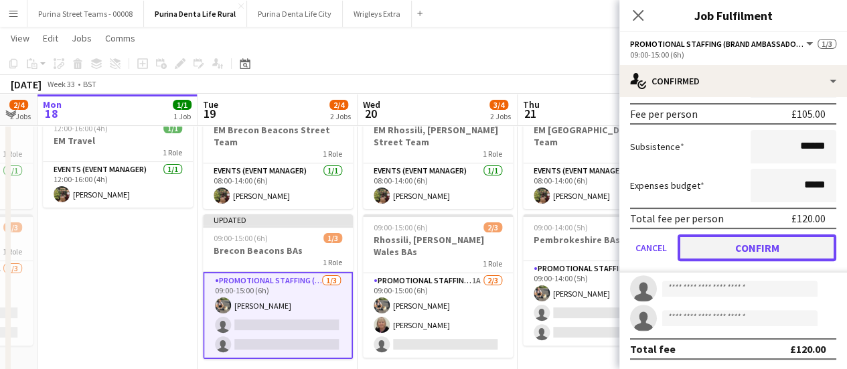
click at [757, 251] on button "Confirm" at bounding box center [757, 247] width 159 height 27
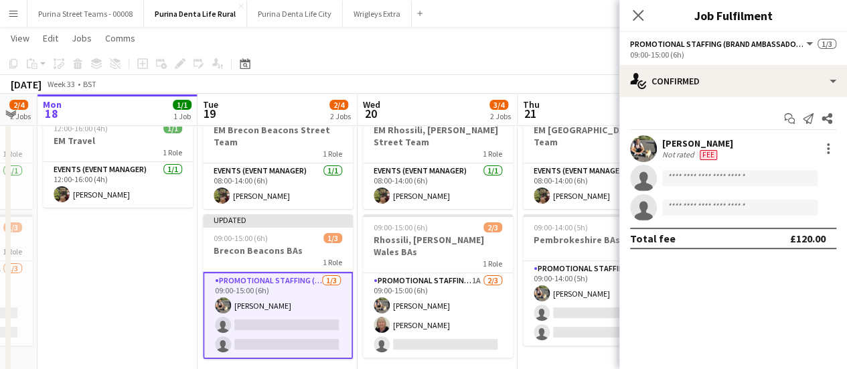
scroll to position [0, 0]
click at [635, 13] on icon at bounding box center [637, 15] width 13 height 13
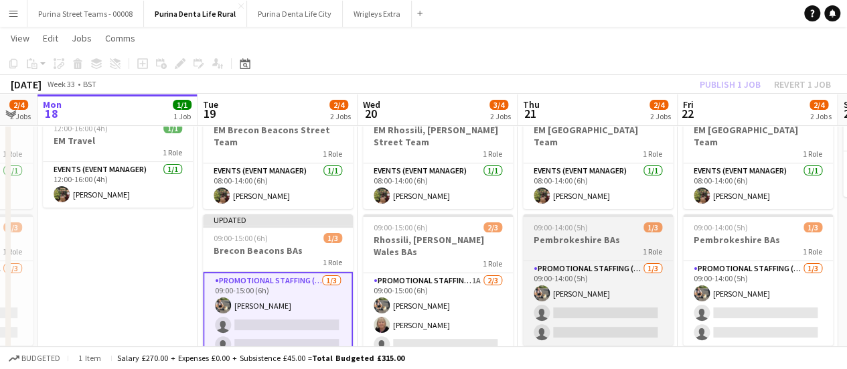
scroll to position [0, 442]
click at [562, 222] on span "09:00-14:00 (5h)" at bounding box center [561, 227] width 54 height 10
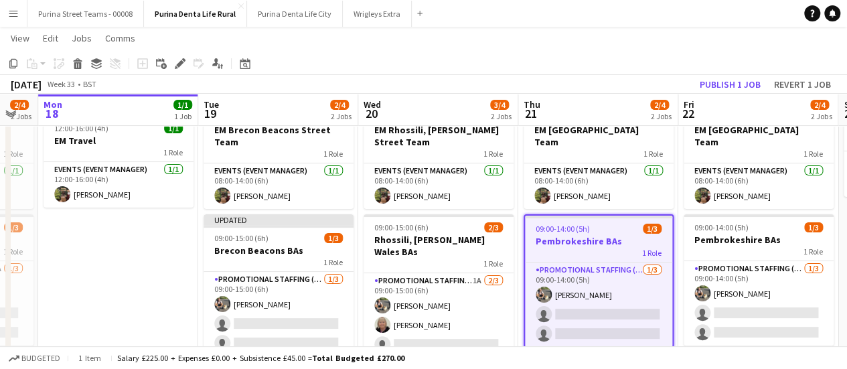
drag, startPoint x: 179, startPoint y: 59, endPoint x: 577, endPoint y: 234, distance: 433.8
drag, startPoint x: 577, startPoint y: 234, endPoint x: 177, endPoint y: 69, distance: 432.4
click at [177, 69] on div "Edit" at bounding box center [180, 64] width 16 height 16
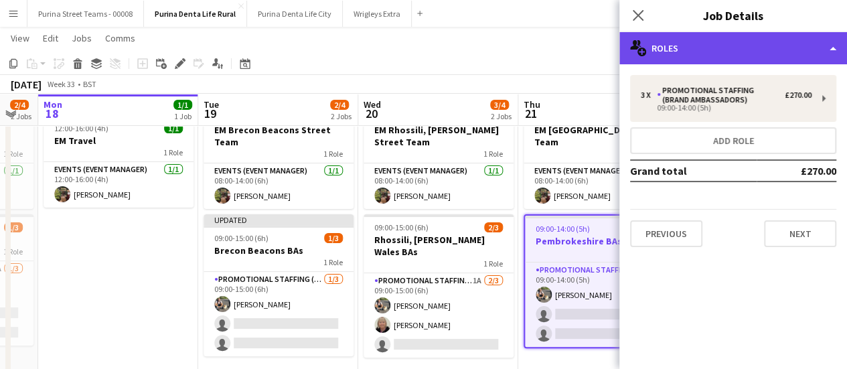
click at [832, 44] on div "multiple-users-add Roles" at bounding box center [733, 48] width 228 height 32
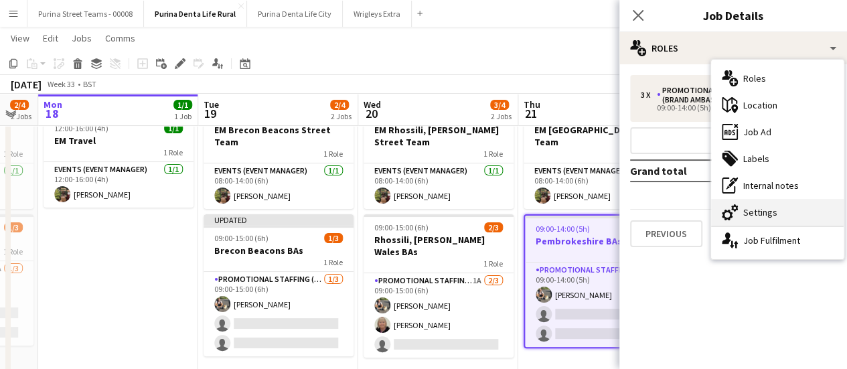
click at [755, 216] on div "cog-double-3 Settings" at bounding box center [777, 212] width 133 height 27
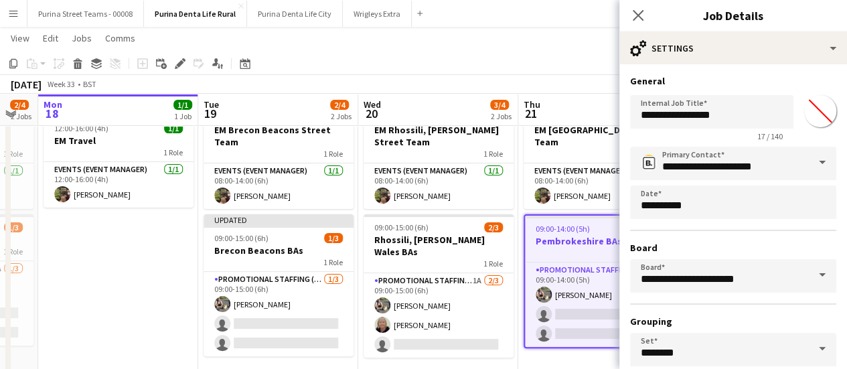
scroll to position [111, 0]
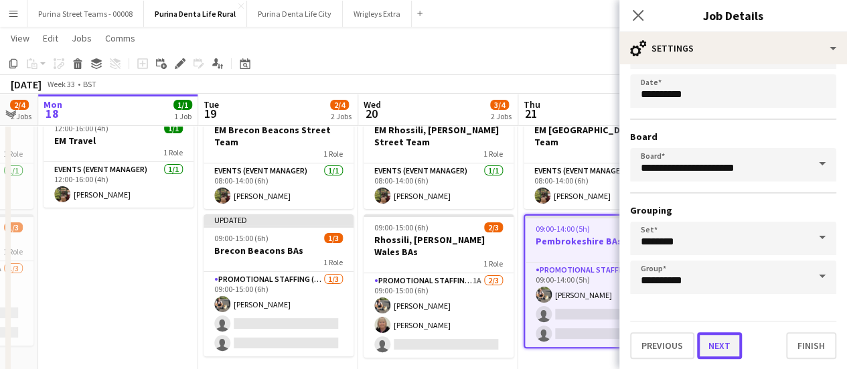
click at [714, 352] on button "Next" at bounding box center [719, 345] width 45 height 27
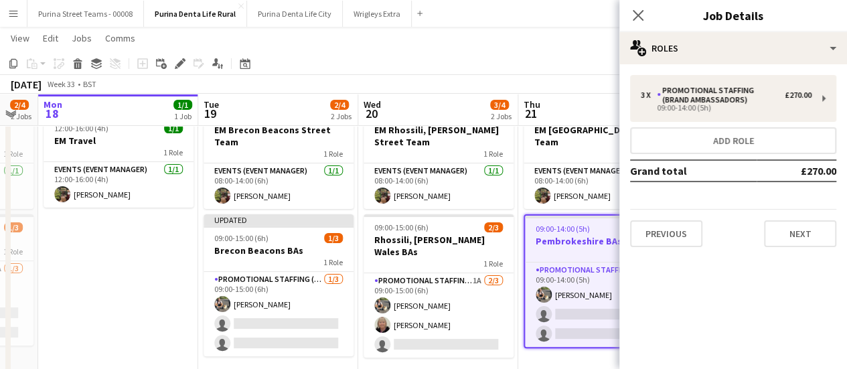
scroll to position [0, 0]
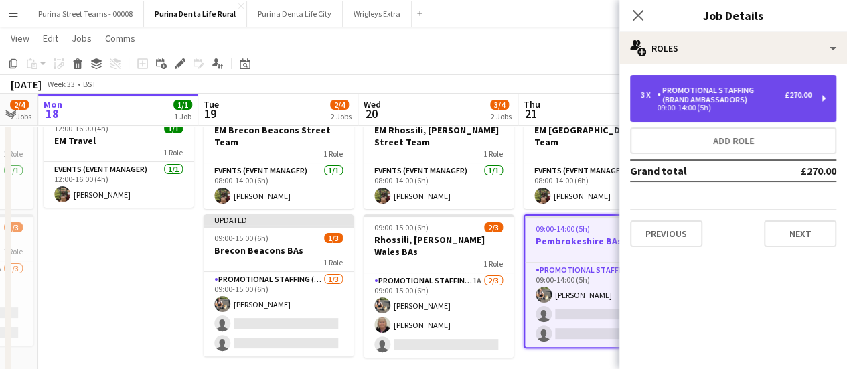
click at [683, 104] on div "Promotional Staffing (Brand Ambassadors)" at bounding box center [721, 95] width 128 height 19
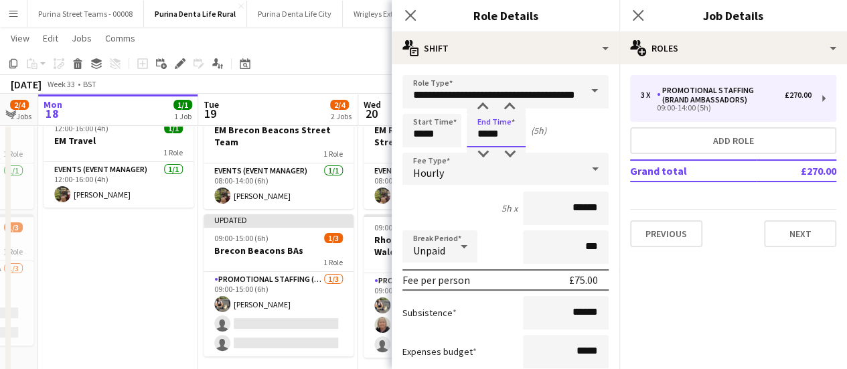
click at [504, 127] on input "*****" at bounding box center [496, 130] width 59 height 33
type input "*****"
click at [484, 106] on div at bounding box center [482, 106] width 27 height 13
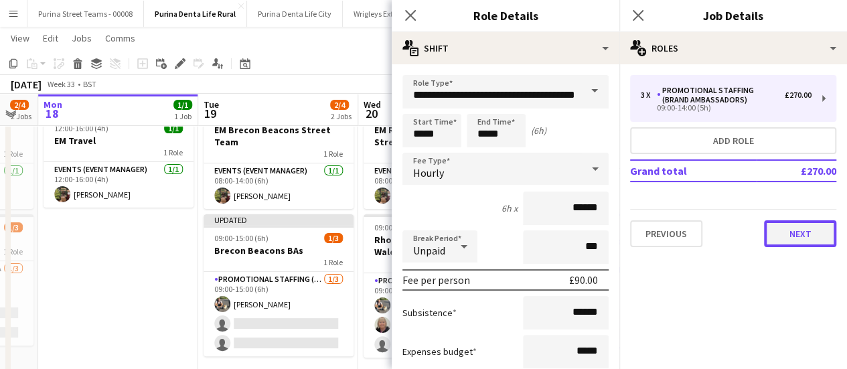
click at [802, 232] on button "Next" at bounding box center [800, 233] width 72 height 27
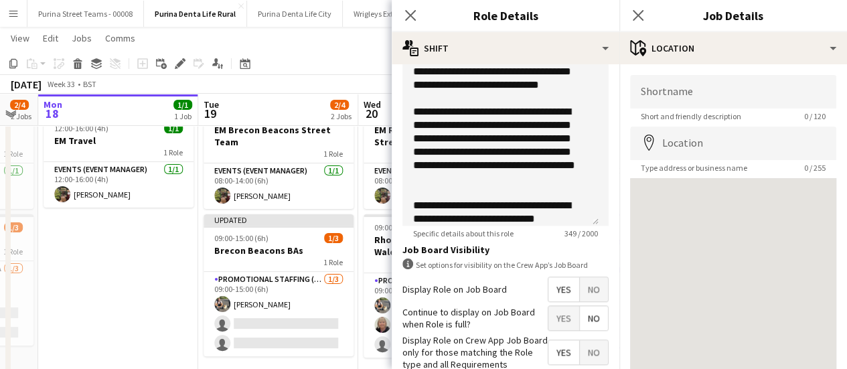
scroll to position [537, 0]
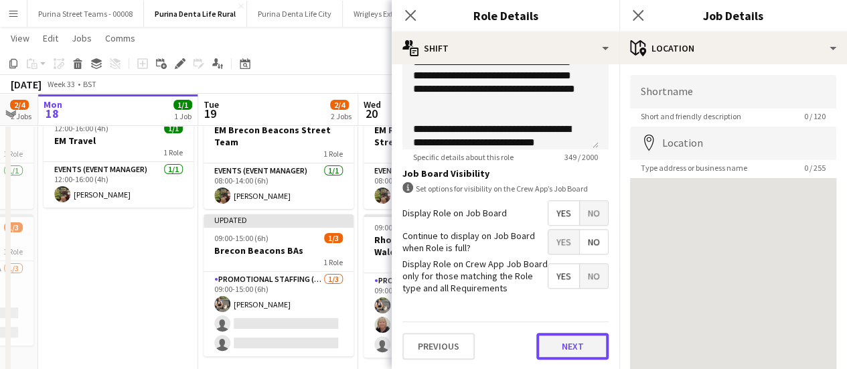
click at [568, 347] on button "Next" at bounding box center [572, 346] width 72 height 27
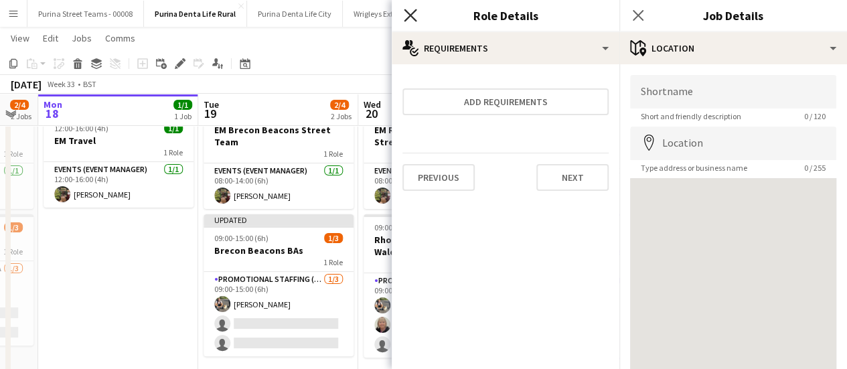
click at [412, 18] on icon at bounding box center [410, 15] width 13 height 13
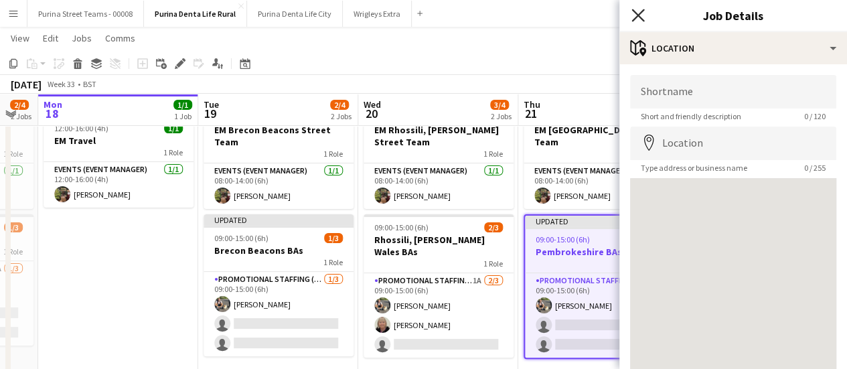
click at [641, 14] on icon "Close pop-in" at bounding box center [637, 15] width 13 height 13
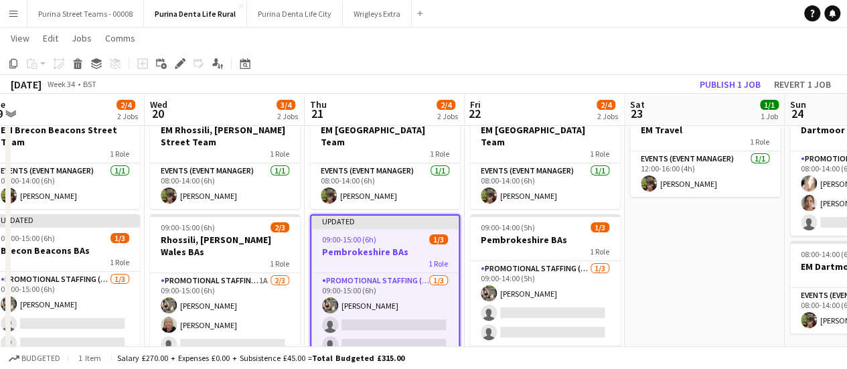
scroll to position [0, 339]
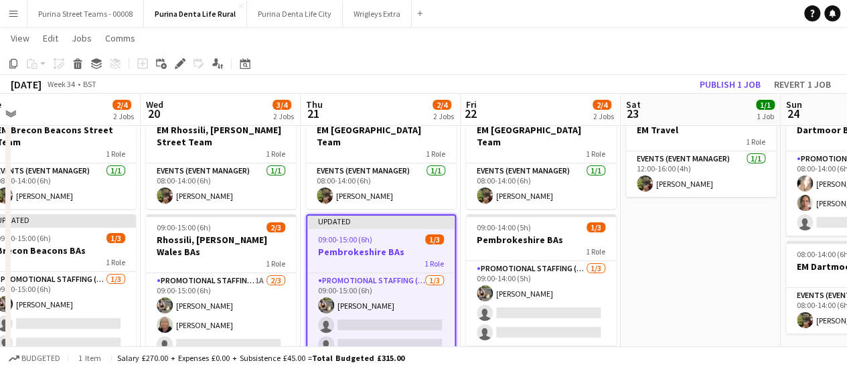
drag, startPoint x: 551, startPoint y: 187, endPoint x: 402, endPoint y: 172, distance: 149.4
click at [402, 172] on app-calendar-viewport "Sun 17 2/4 2 Jobs Mon 18 1/1 1 Job Tue 19 2/4 2 Jobs Wed 20 3/4 2 Jobs Thu 21 2…" at bounding box center [423, 193] width 847 height 385
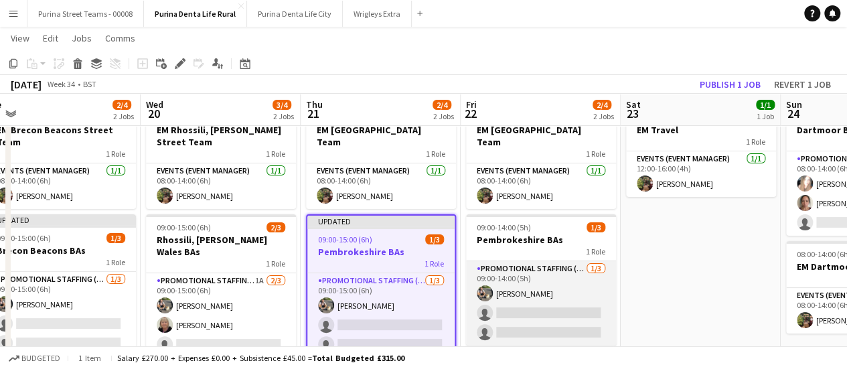
click at [525, 299] on app-card-role "Promotional Staffing (Brand Ambassadors) [DATE] 09:00-14:00 (5h) [PERSON_NAME] …" at bounding box center [541, 303] width 150 height 84
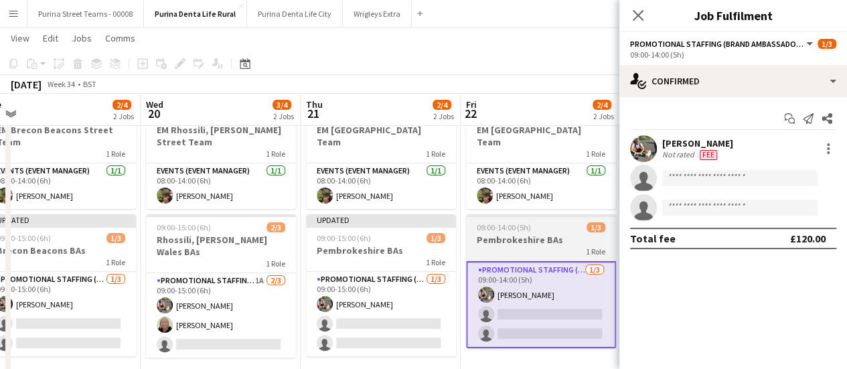
click at [506, 234] on h3 "Pembrokeshire BAs" at bounding box center [541, 240] width 150 height 12
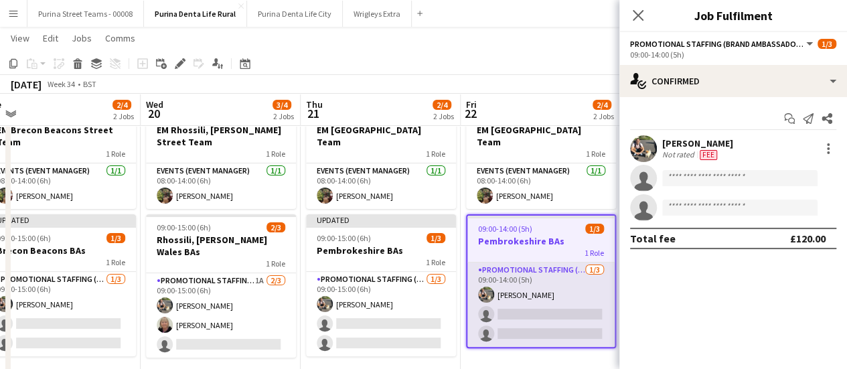
click at [516, 279] on app-card-role "Promotional Staffing (Brand Ambassadors) [DATE] 09:00-14:00 (5h) [PERSON_NAME] …" at bounding box center [540, 304] width 147 height 84
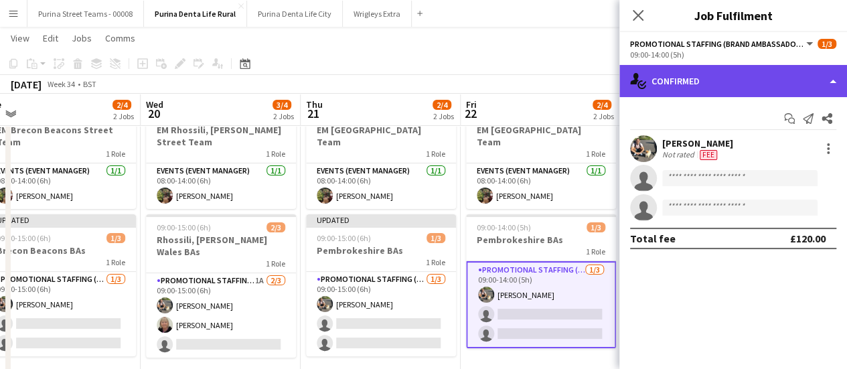
click at [832, 80] on div "single-neutral-actions-check-2 Confirmed" at bounding box center [733, 81] width 228 height 32
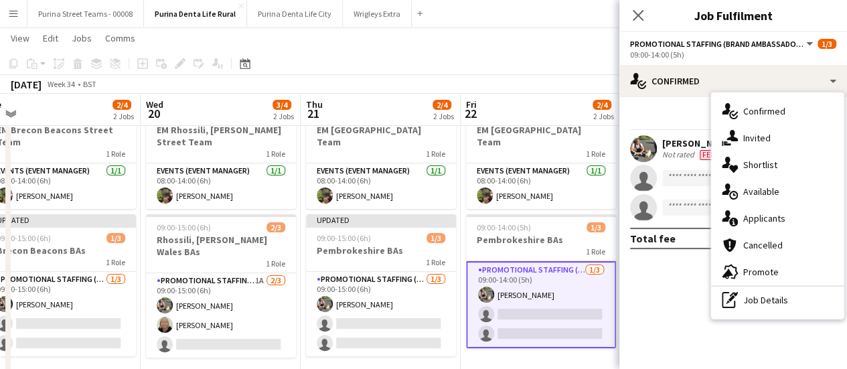
click at [801, 48] on span "Promotional Staffing (Brand Ambassadors)" at bounding box center [717, 44] width 174 height 10
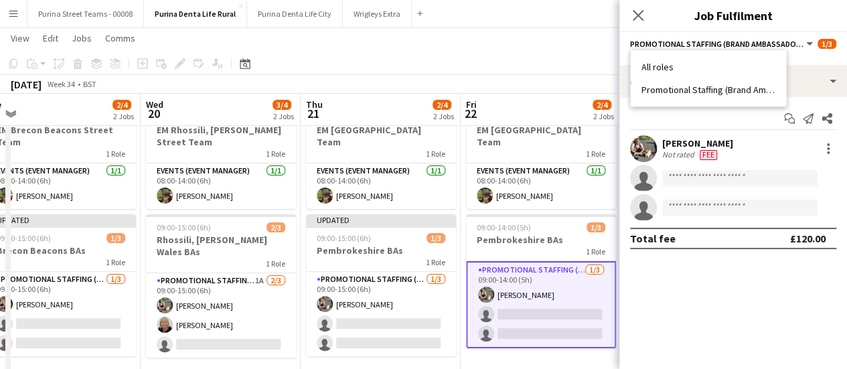
click at [485, 48] on app-page-menu "View Day view expanded Day view collapsed Month view Date picker Jump to [DATE]…" at bounding box center [423, 39] width 847 height 25
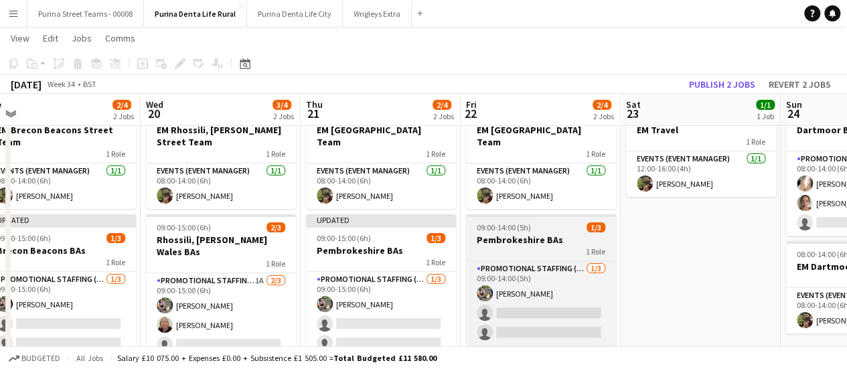
click at [501, 234] on h3 "Pembrokeshire BAs" at bounding box center [541, 240] width 150 height 12
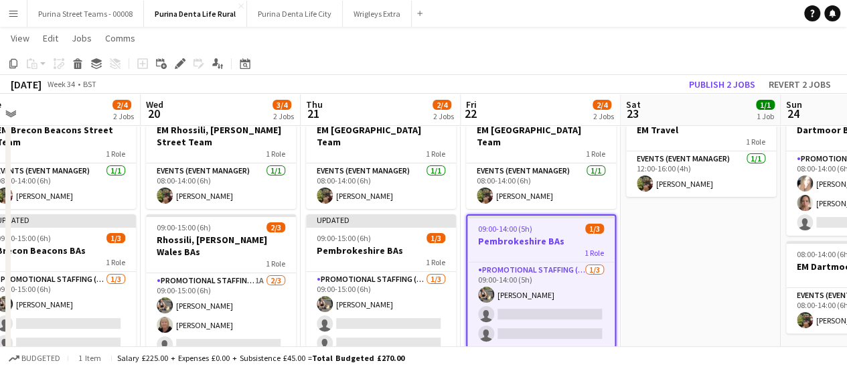
click at [503, 247] on div "1 Role" at bounding box center [540, 252] width 147 height 11
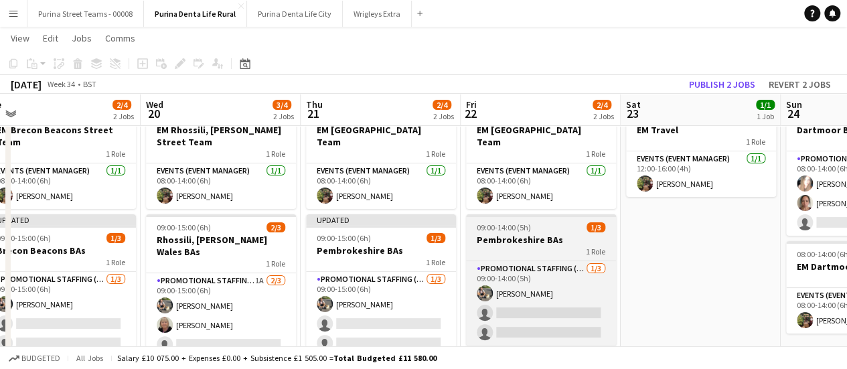
click at [496, 234] on h3 "Pembrokeshire BAs" at bounding box center [541, 240] width 150 height 12
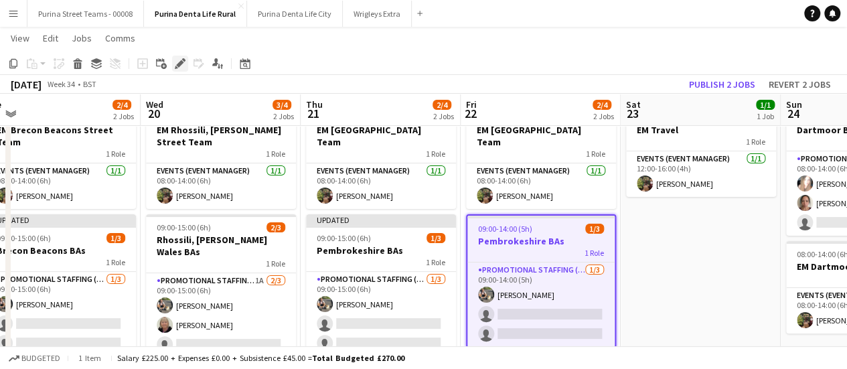
click at [181, 66] on icon "Edit" at bounding box center [180, 63] width 11 height 11
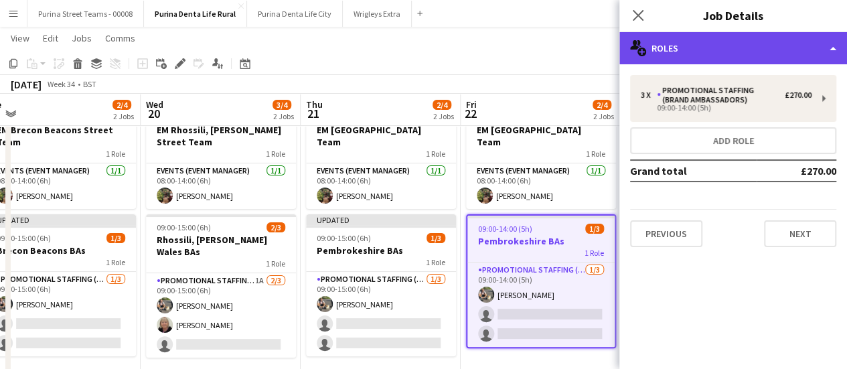
click at [834, 61] on div "multiple-users-add Roles" at bounding box center [733, 48] width 228 height 32
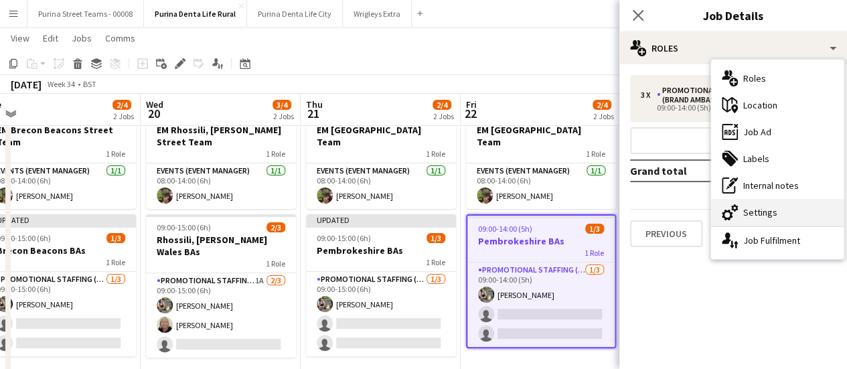
click at [780, 214] on div "cog-double-3 Settings" at bounding box center [777, 212] width 133 height 27
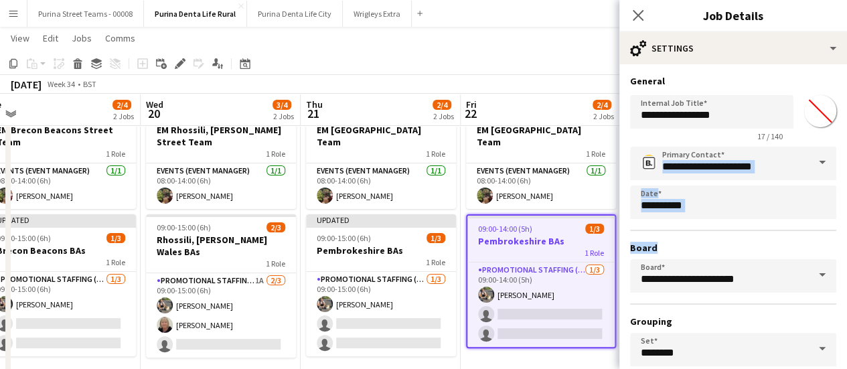
drag, startPoint x: 836, startPoint y: 165, endPoint x: 839, endPoint y: 302, distance: 137.3
click at [839, 302] on mat-expansion-panel "**********" at bounding box center [733, 216] width 228 height 305
click at [496, 262] on div "Promotional Staffing (Brand Ambassadors) [DATE] 09:00-14:00 (5h) [PERSON_NAME] …" at bounding box center [540, 304] width 147 height 85
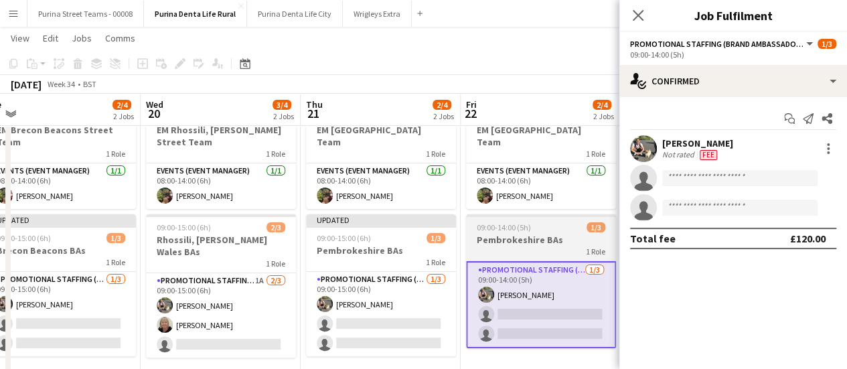
click at [519, 246] on div "1 Role" at bounding box center [541, 251] width 150 height 11
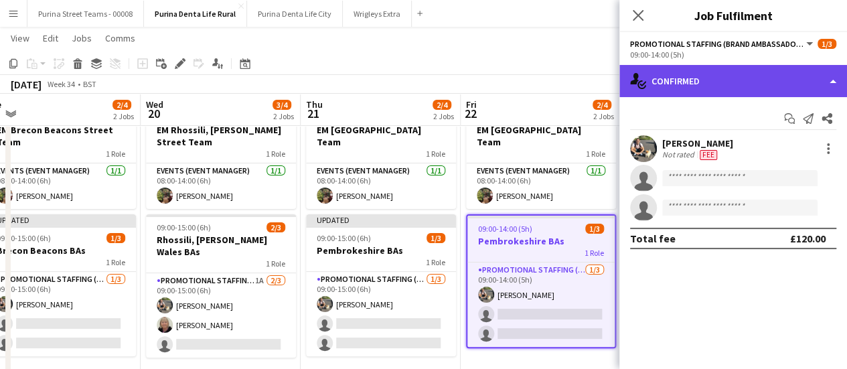
click at [822, 88] on div "single-neutral-actions-check-2 Confirmed" at bounding box center [733, 81] width 228 height 32
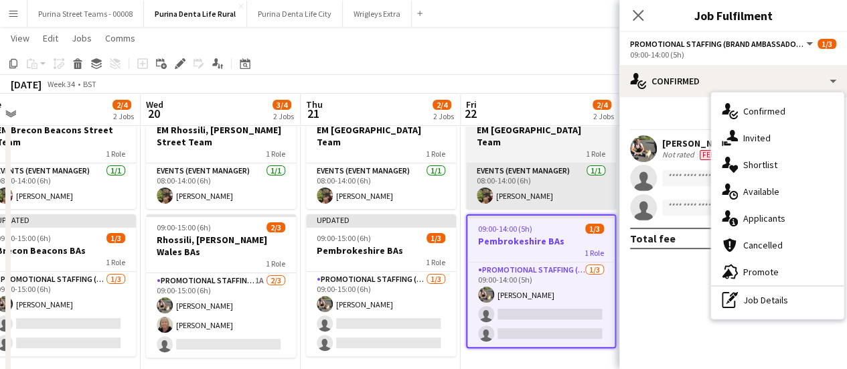
click at [523, 194] on app-card-role "Events (Event Manager) [DATE] 08:00-14:00 (6h) [PERSON_NAME]" at bounding box center [541, 186] width 150 height 46
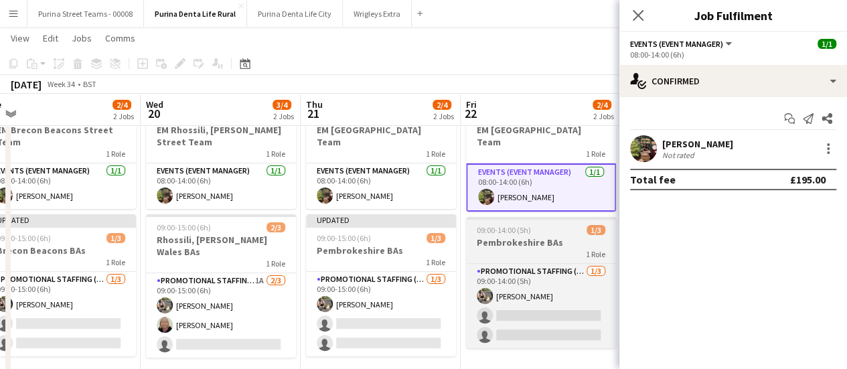
click at [539, 225] on div "09:00-14:00 (5h) 1/3" at bounding box center [541, 230] width 150 height 10
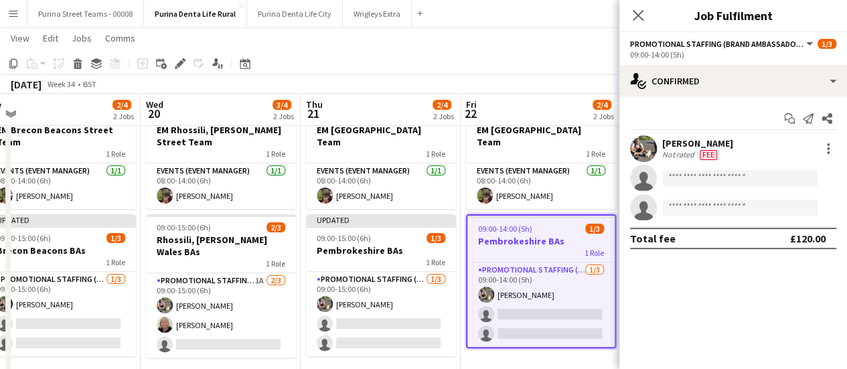
click at [800, 50] on div "09:00-14:00 (5h)" at bounding box center [733, 55] width 206 height 10
click at [805, 48] on button "Promotional Staffing (Brand Ambassadors)" at bounding box center [722, 44] width 185 height 10
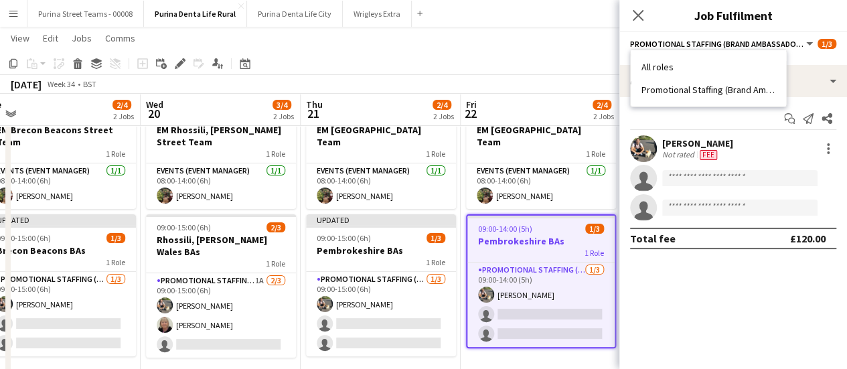
click at [510, 66] on app-toolbar "Copy Paste Paste Ctrl+V Paste with crew Ctrl+Shift+V Paste linked Job [GEOGRAPH…" at bounding box center [423, 63] width 847 height 23
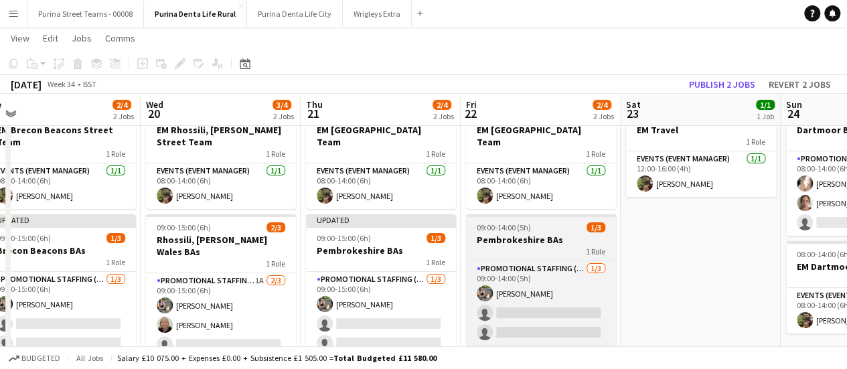
click at [517, 246] on div "1 Role" at bounding box center [541, 251] width 150 height 11
click at [517, 234] on h3 "Pembrokeshire BAs" at bounding box center [541, 240] width 150 height 12
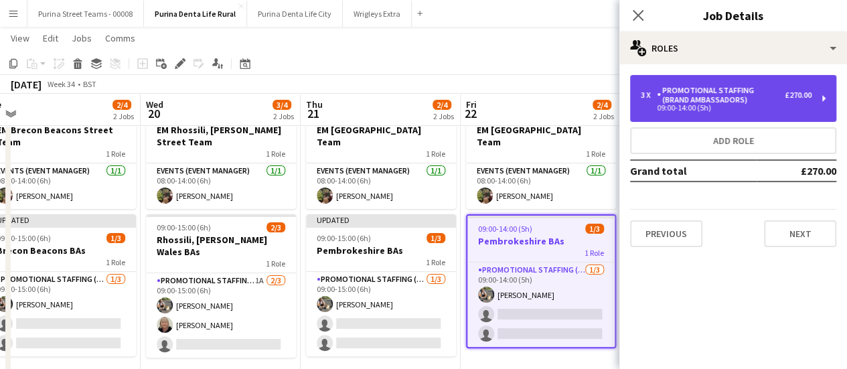
click at [681, 98] on div "Promotional Staffing (Brand Ambassadors)" at bounding box center [721, 95] width 128 height 19
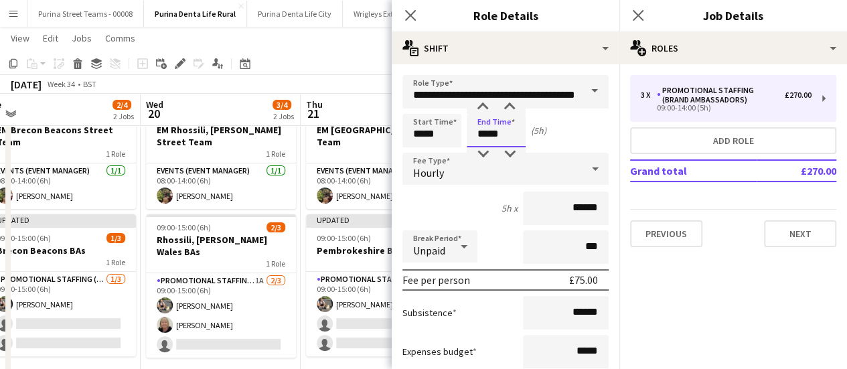
click at [489, 143] on input "*****" at bounding box center [496, 130] width 59 height 33
type input "*****"
click at [483, 108] on div at bounding box center [482, 106] width 27 height 13
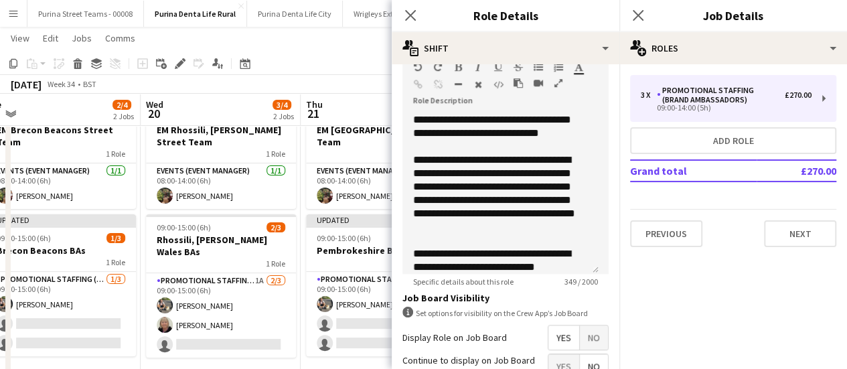
scroll to position [537, 0]
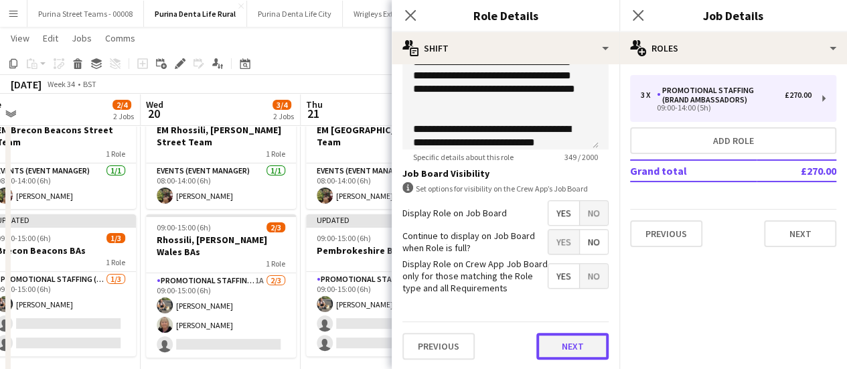
click at [546, 338] on button "Next" at bounding box center [572, 346] width 72 height 27
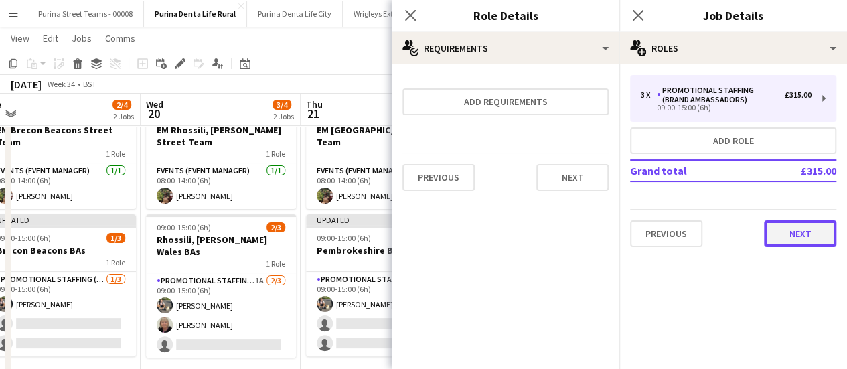
click at [785, 235] on button "Next" at bounding box center [800, 233] width 72 height 27
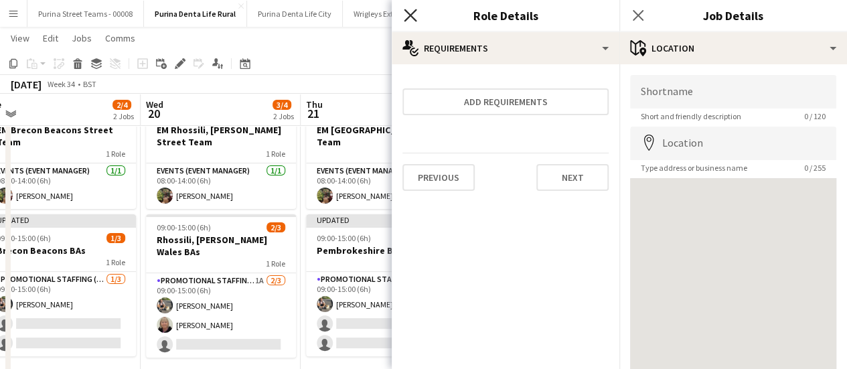
click at [407, 14] on icon "Close pop-in" at bounding box center [410, 15] width 13 height 13
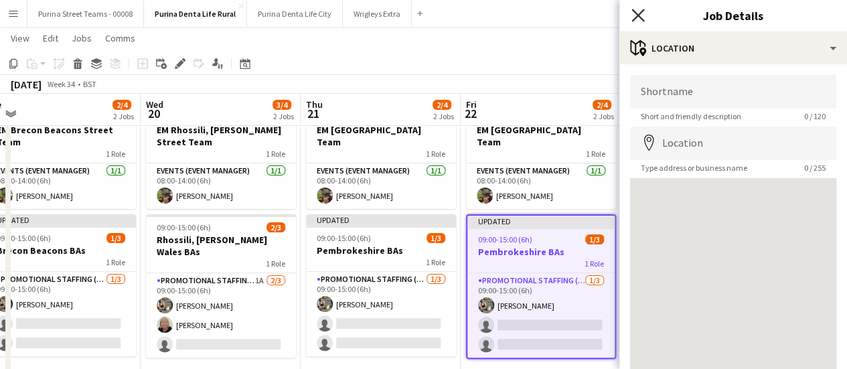
click at [635, 13] on icon at bounding box center [637, 15] width 13 height 13
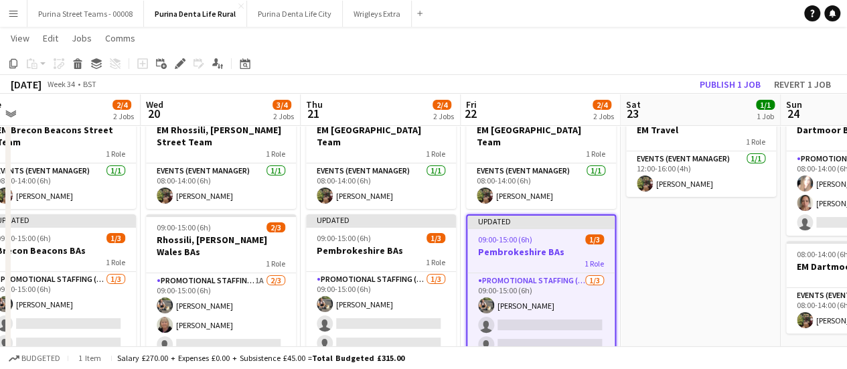
click at [688, 45] on app-page-menu "View Day view expanded Day view collapsed Month view Date picker Jump to [DATE]…" at bounding box center [423, 39] width 847 height 25
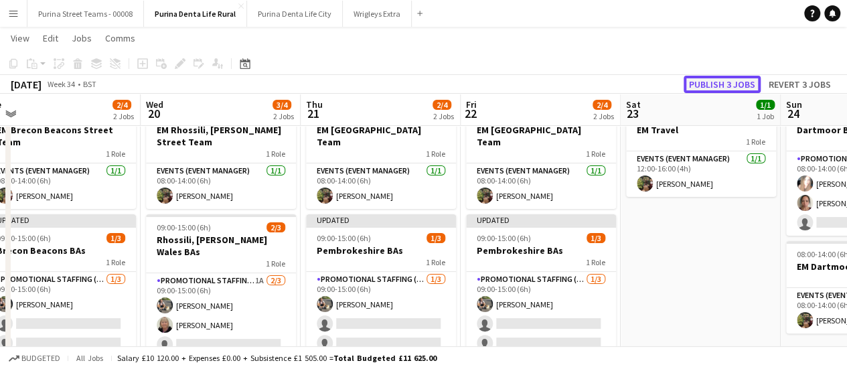
click at [725, 88] on button "Publish 3 jobs" at bounding box center [722, 84] width 77 height 17
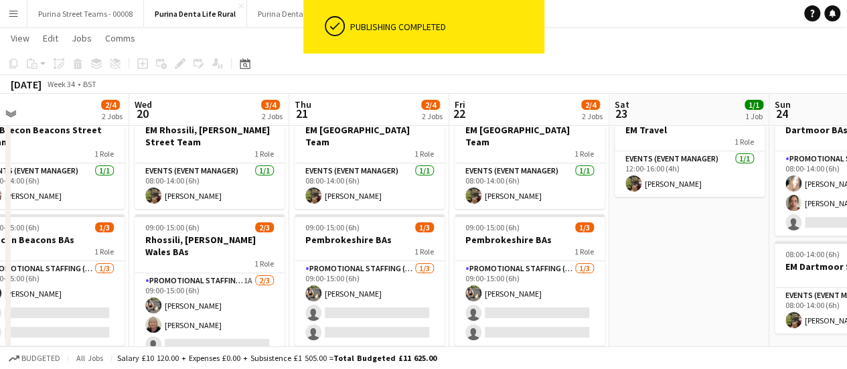
scroll to position [0, 309]
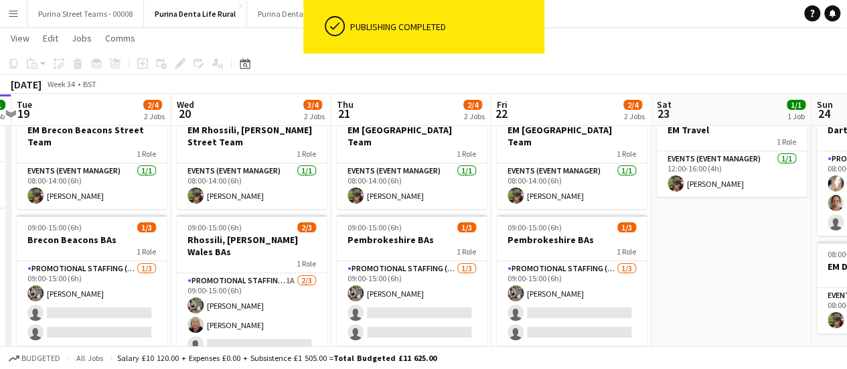
drag, startPoint x: 722, startPoint y: 291, endPoint x: 753, endPoint y: 239, distance: 60.6
click at [753, 239] on app-calendar-viewport "Sun 17 2/4 2 Jobs Mon 18 1/1 1 Job Tue 19 2/4 2 Jobs Wed 20 3/4 2 Jobs Thu 21 2…" at bounding box center [423, 193] width 847 height 385
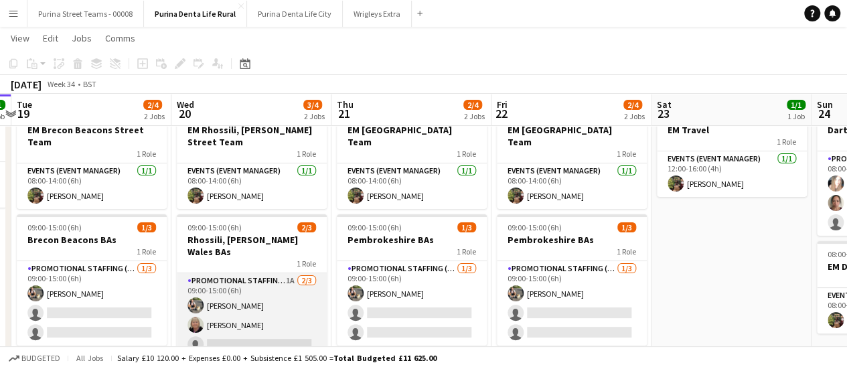
click at [210, 305] on app-card-role "Promotional Staffing (Brand Ambassadors) 1A [DATE] 09:00-15:00 (6h) [PERSON_NAM…" at bounding box center [252, 315] width 150 height 84
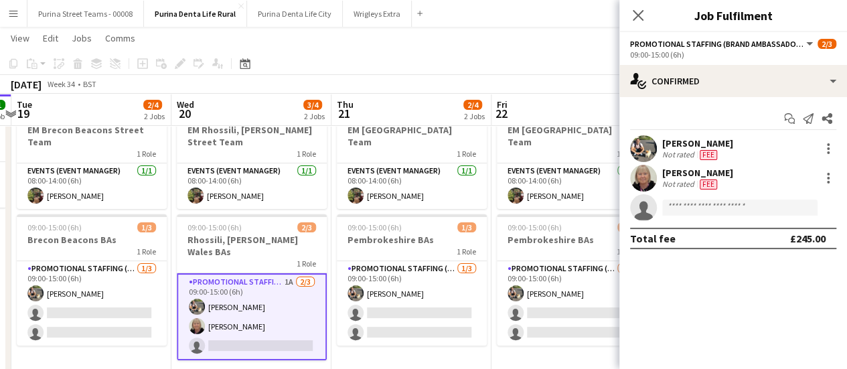
click at [708, 169] on div "[PERSON_NAME]" at bounding box center [697, 173] width 71 height 12
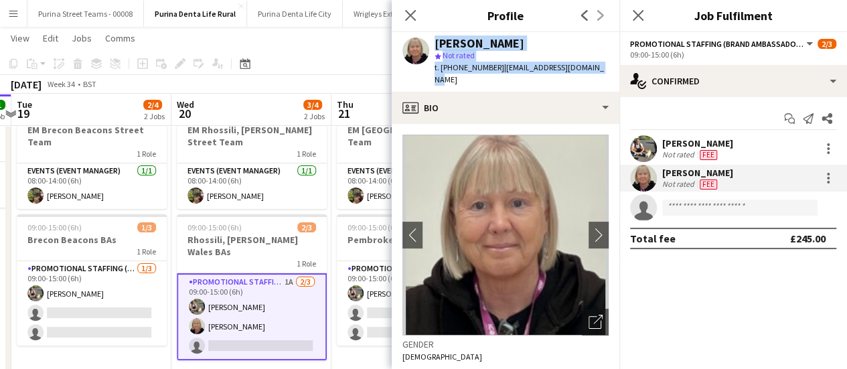
drag, startPoint x: 595, startPoint y: 68, endPoint x: 429, endPoint y: 48, distance: 166.6
click at [429, 48] on div "[PERSON_NAME] star Not rated t. [PHONE_NUMBER] | [EMAIL_ADDRESS][DOMAIN_NAME]" at bounding box center [506, 62] width 228 height 60
copy div "[PERSON_NAME] star Not rated t. [PHONE_NUMBER] | [EMAIL_ADDRESS][DOMAIN_NAME]"
click at [414, 21] on icon at bounding box center [410, 15] width 13 height 13
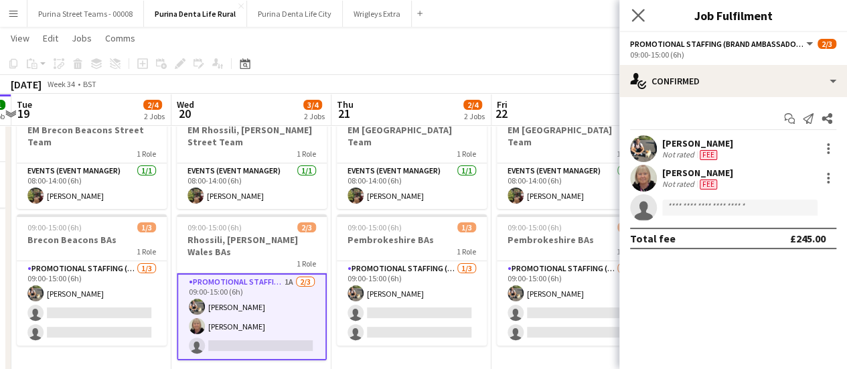
click at [641, 9] on app-icon "Close pop-in" at bounding box center [638, 15] width 19 height 19
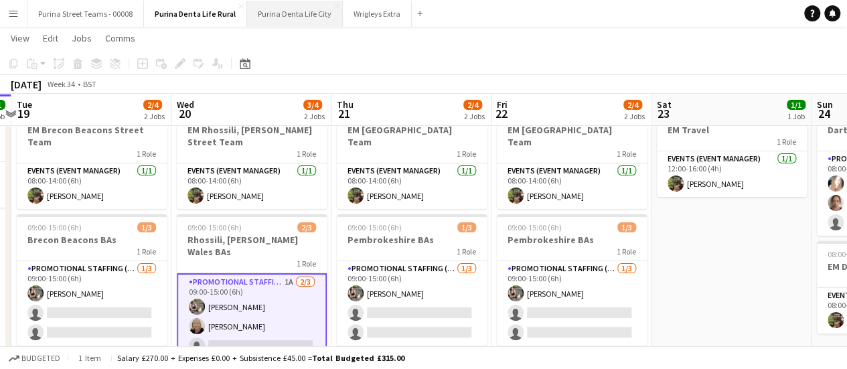
click at [303, 19] on button "Purina Denta Life City Close" at bounding box center [295, 14] width 96 height 26
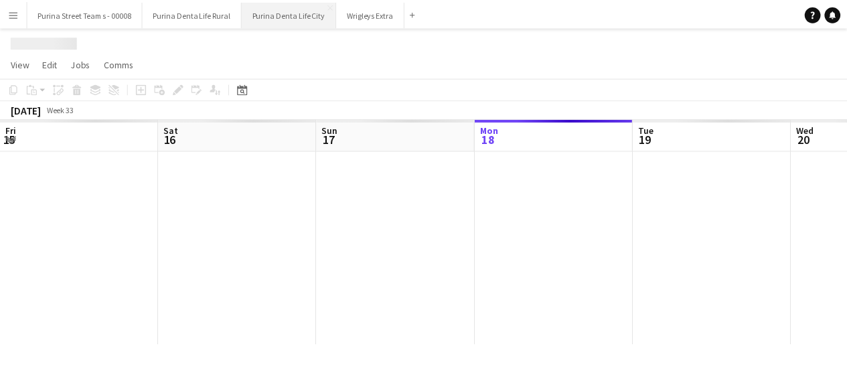
scroll to position [0, 320]
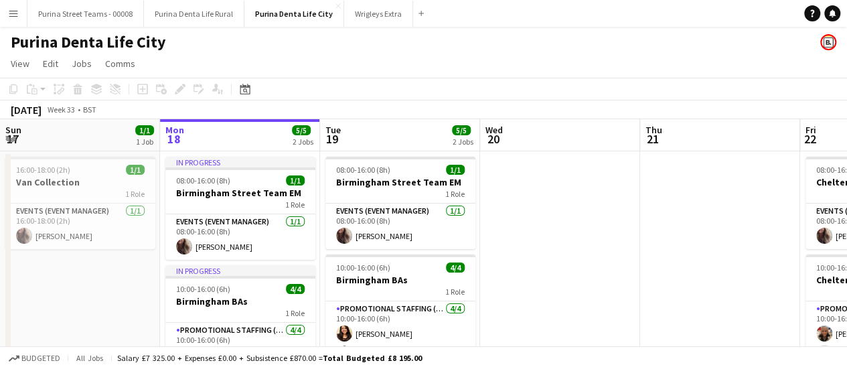
click at [598, 251] on app-date-cell at bounding box center [560, 309] width 160 height 316
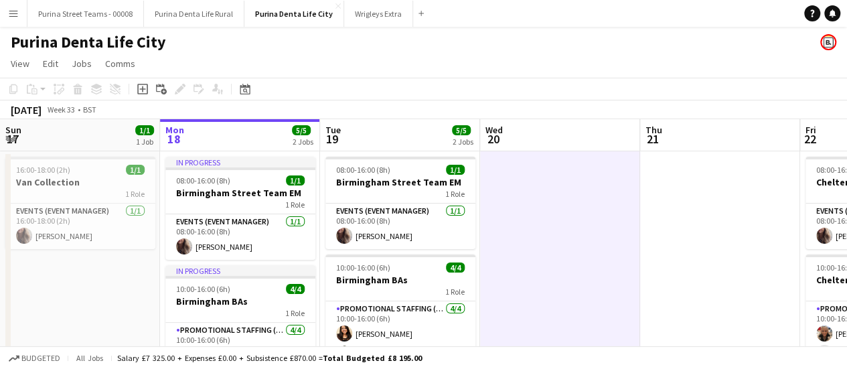
click at [598, 251] on app-date-cell at bounding box center [560, 309] width 160 height 316
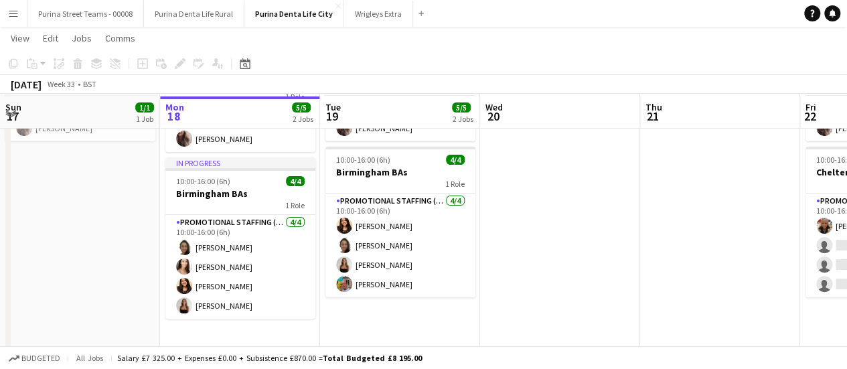
scroll to position [108, 0]
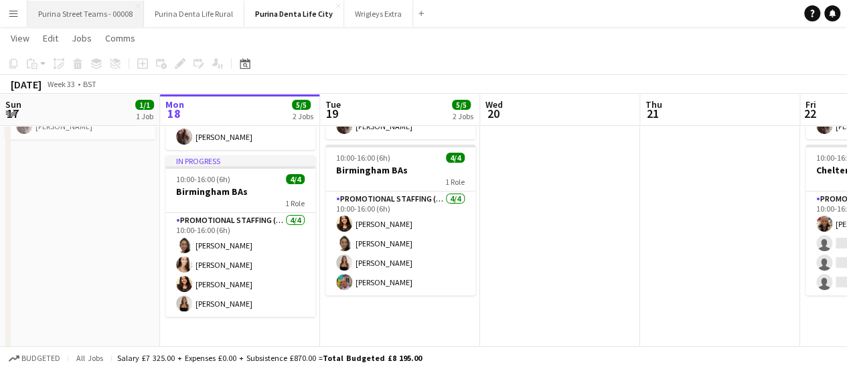
click at [62, 4] on button "Purina Street Teams - 00008 Close" at bounding box center [85, 14] width 117 height 26
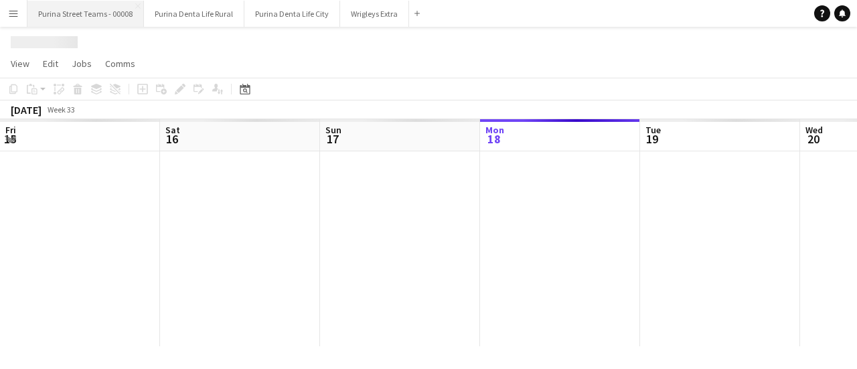
scroll to position [0, 320]
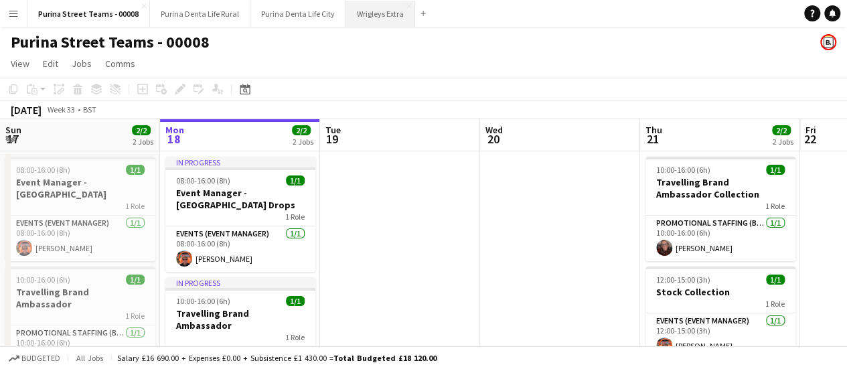
click at [372, 7] on button "Wrigleys Extra Close" at bounding box center [380, 14] width 69 height 26
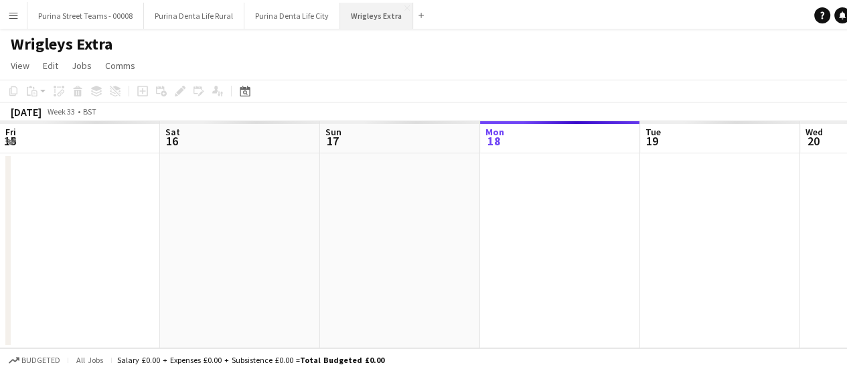
scroll to position [0, 320]
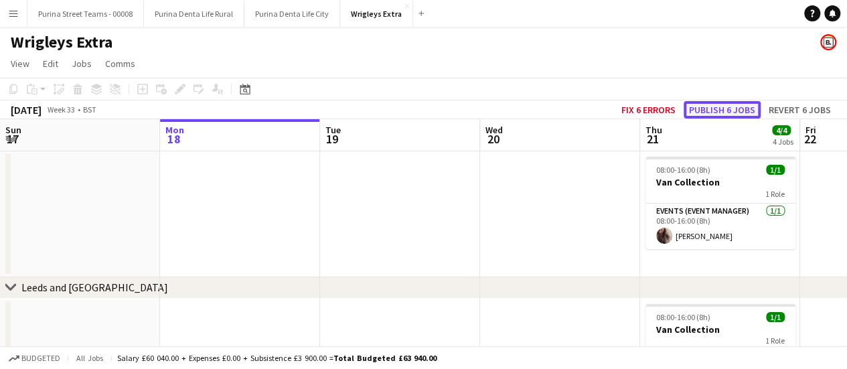
click at [747, 109] on button "Publish 6 jobs" at bounding box center [722, 109] width 77 height 17
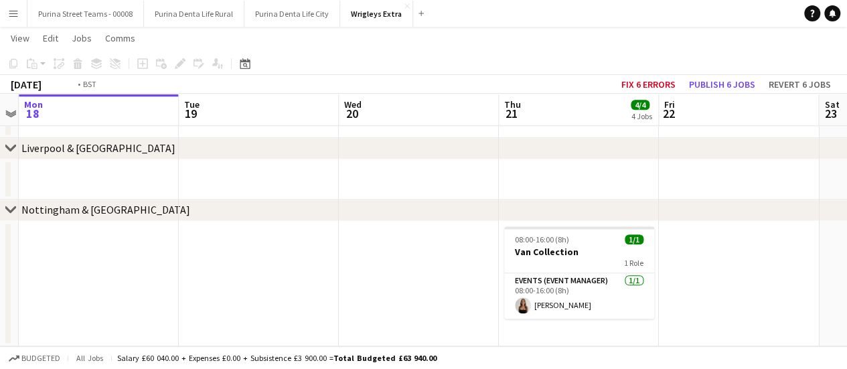
scroll to position [0, 506]
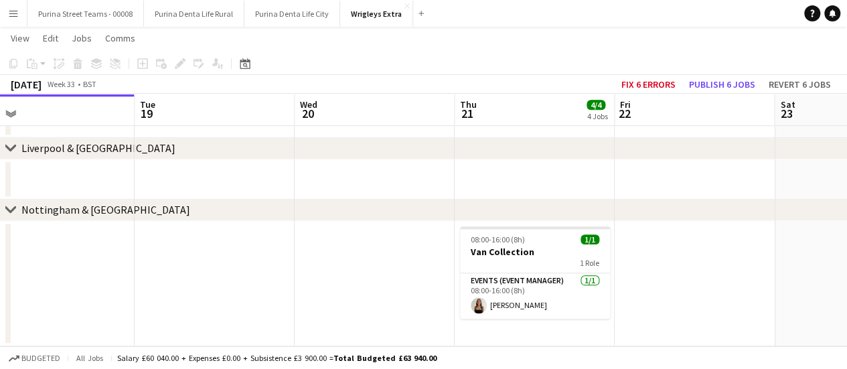
drag, startPoint x: 785, startPoint y: 293, endPoint x: 600, endPoint y: 289, distance: 185.5
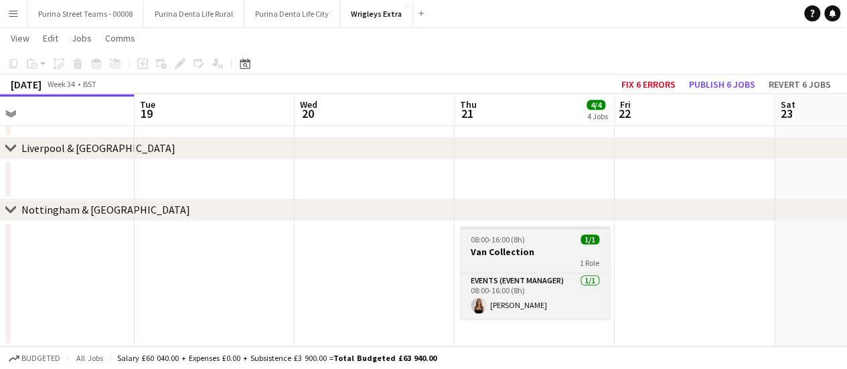
click at [556, 251] on h3 "Van Collection" at bounding box center [535, 252] width 150 height 12
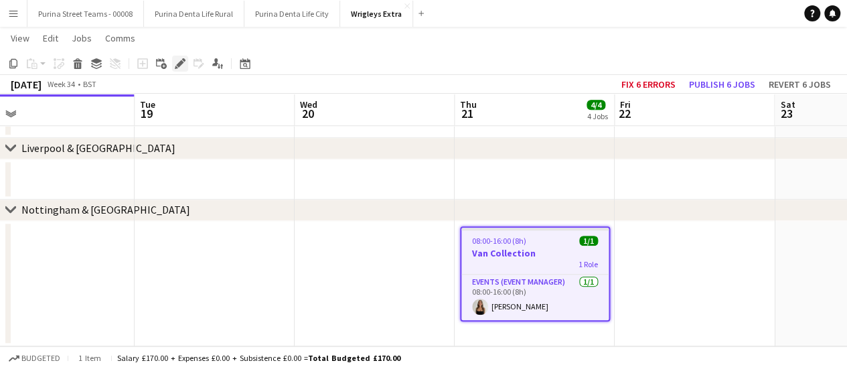
click at [178, 62] on icon "Edit" at bounding box center [180, 63] width 11 height 11
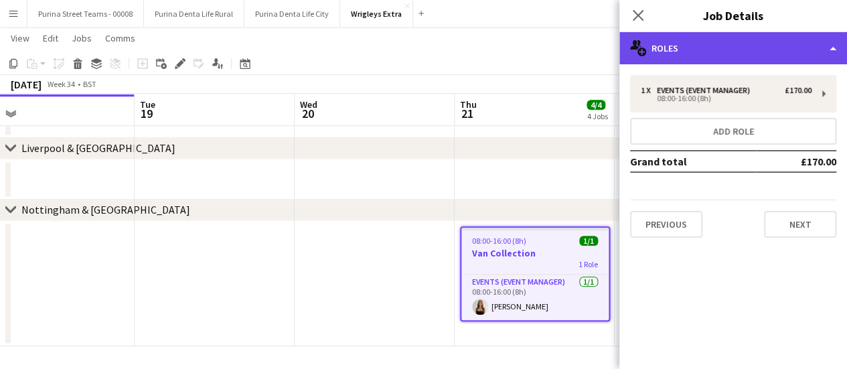
click at [834, 44] on div "multiple-users-add Roles" at bounding box center [733, 48] width 228 height 32
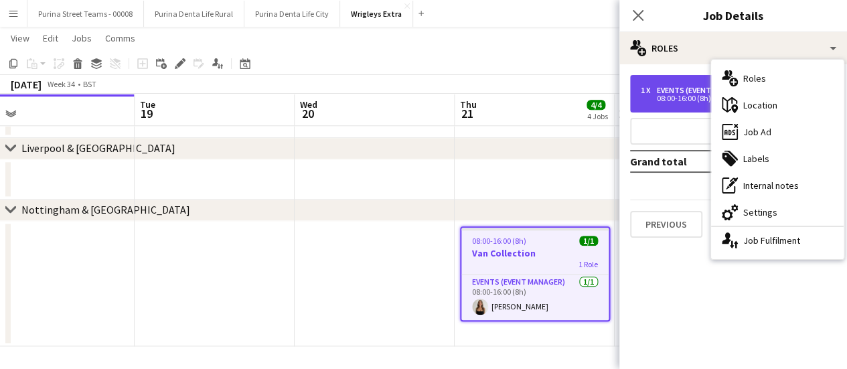
click at [684, 96] on div "08:00-16:00 (8h)" at bounding box center [726, 98] width 171 height 7
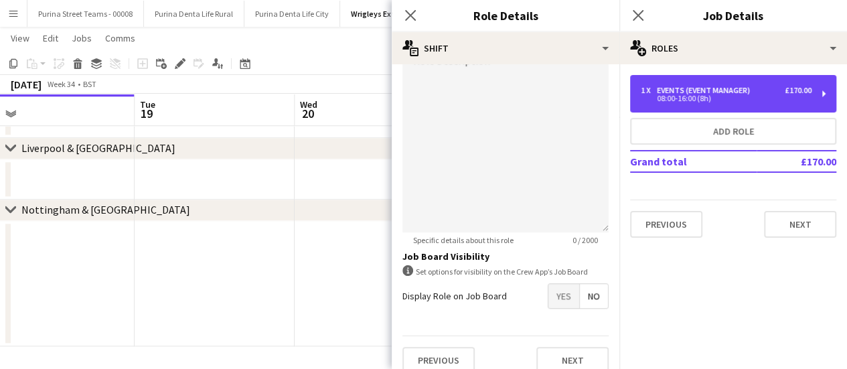
scroll to position [0, 0]
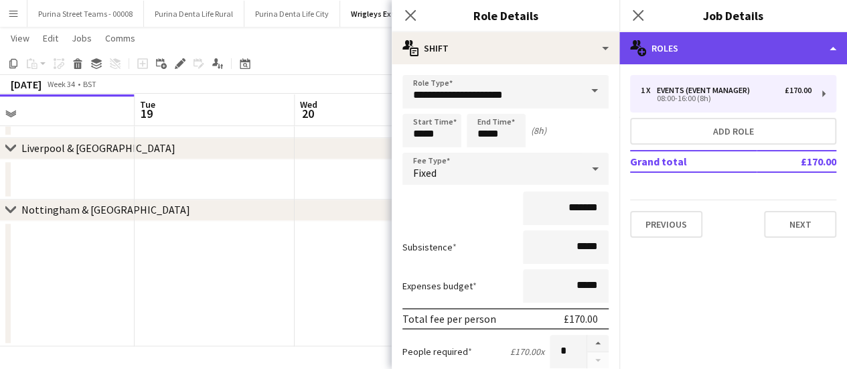
drag, startPoint x: 718, startPoint y: 50, endPoint x: 751, endPoint y: 52, distance: 32.8
click at [751, 52] on div "multiple-users-add Roles" at bounding box center [733, 48] width 228 height 32
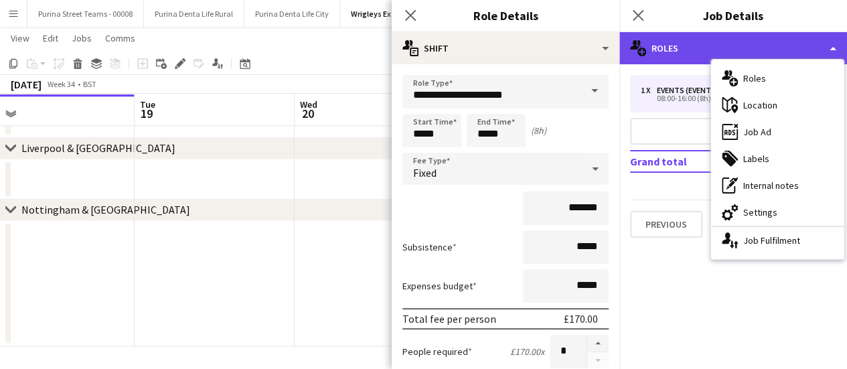
click at [751, 52] on div "multiple-users-add Roles" at bounding box center [733, 48] width 228 height 32
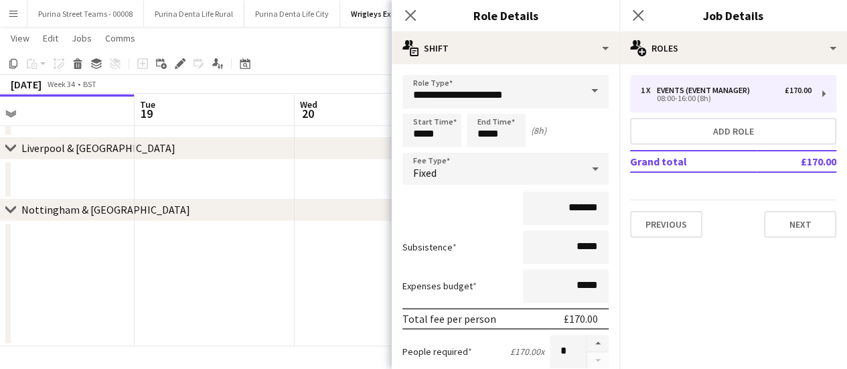
click at [279, 206] on div "chevron-right [GEOGRAPHIC_DATA] & [GEOGRAPHIC_DATA]" at bounding box center [423, 210] width 847 height 21
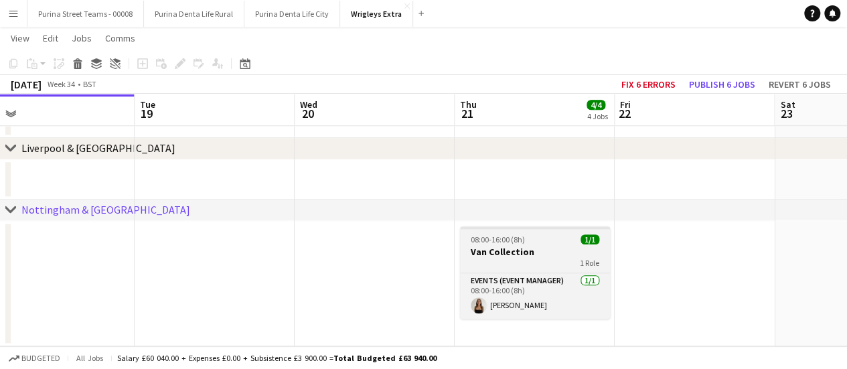
click at [542, 260] on div "1 Role" at bounding box center [535, 263] width 150 height 11
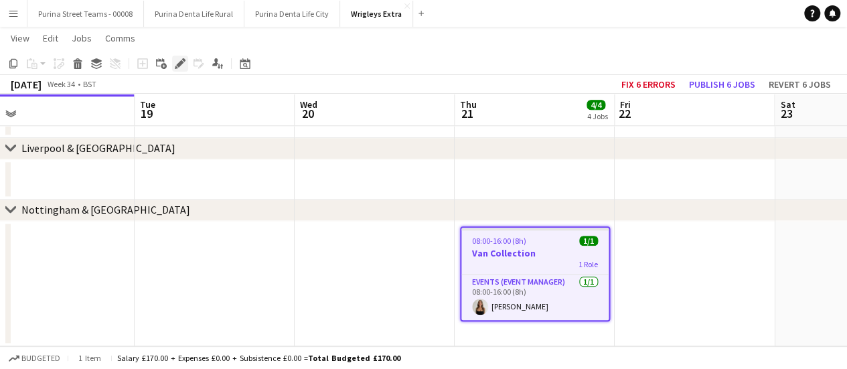
click at [187, 58] on div "Edit" at bounding box center [180, 64] width 16 height 16
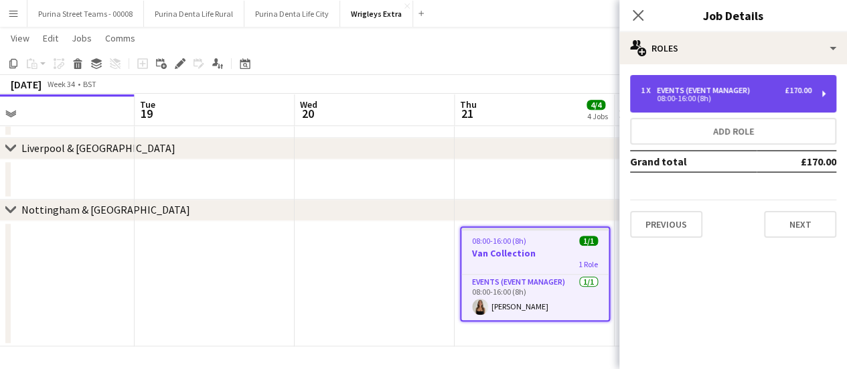
drag, startPoint x: 708, startPoint y: 108, endPoint x: 789, endPoint y: 79, distance: 86.8
click at [789, 79] on div "1 x Events (Event Manager) £170.00 08:00-16:00 (8h)" at bounding box center [733, 93] width 206 height 37
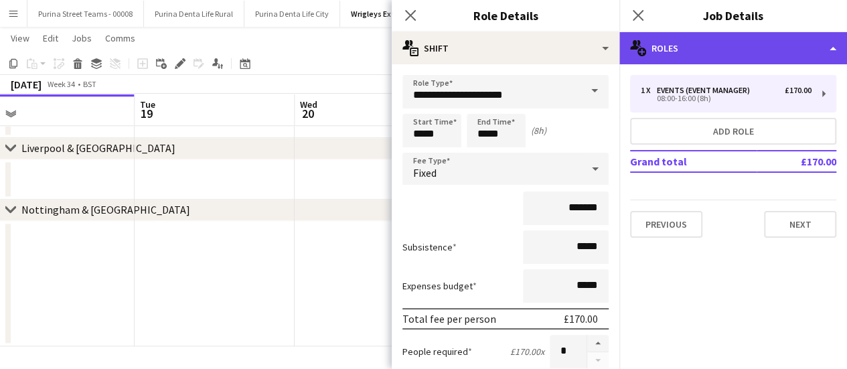
click at [826, 60] on div "multiple-users-add Roles" at bounding box center [733, 48] width 228 height 32
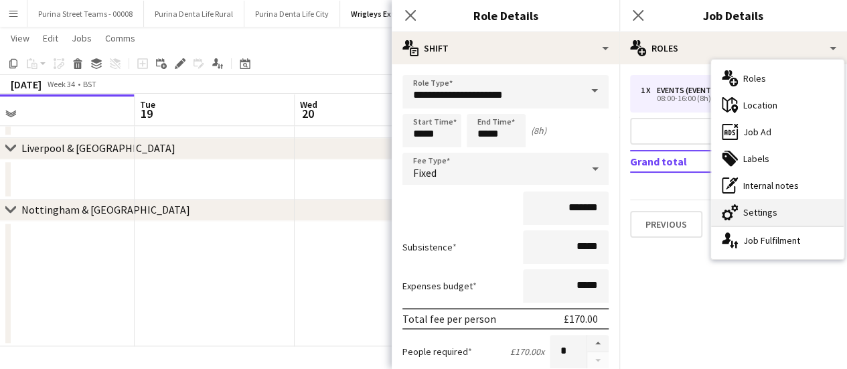
click at [722, 206] on icon "cog-double-3" at bounding box center [730, 212] width 16 height 16
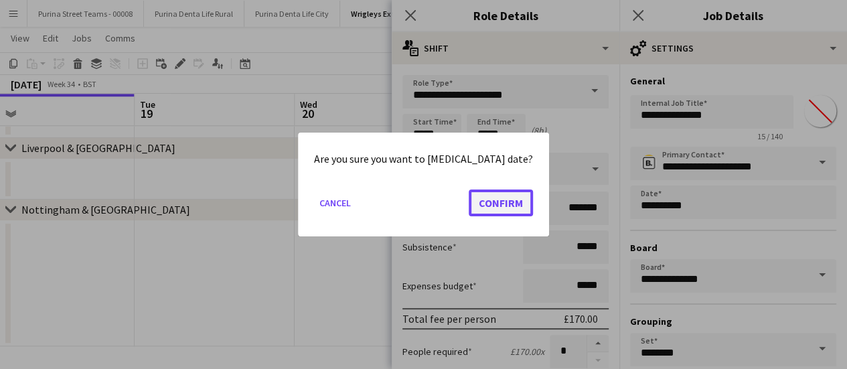
drag, startPoint x: 487, startPoint y: 192, endPoint x: 471, endPoint y: 204, distance: 20.1
click at [471, 204] on button "Confirm" at bounding box center [501, 202] width 64 height 27
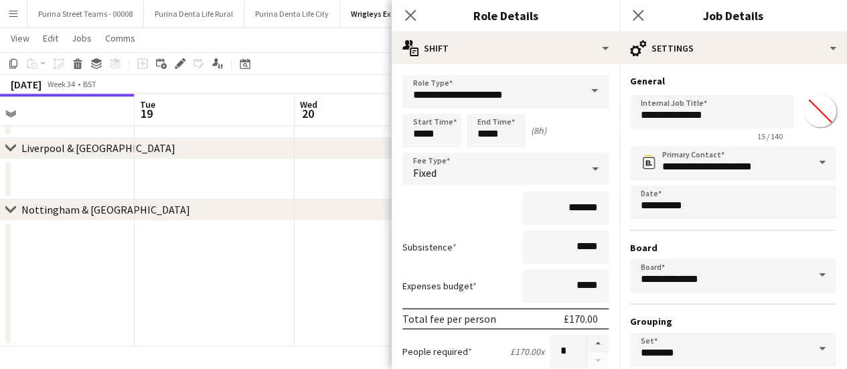
scroll to position [680, 0]
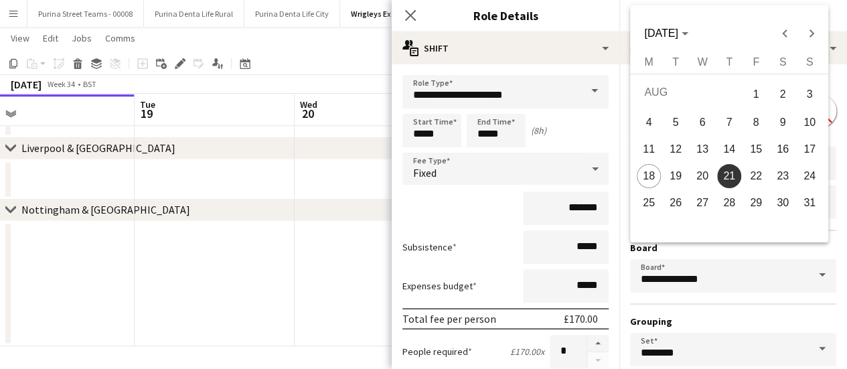
click at [696, 182] on span "20" at bounding box center [702, 176] width 24 height 24
type input "**********"
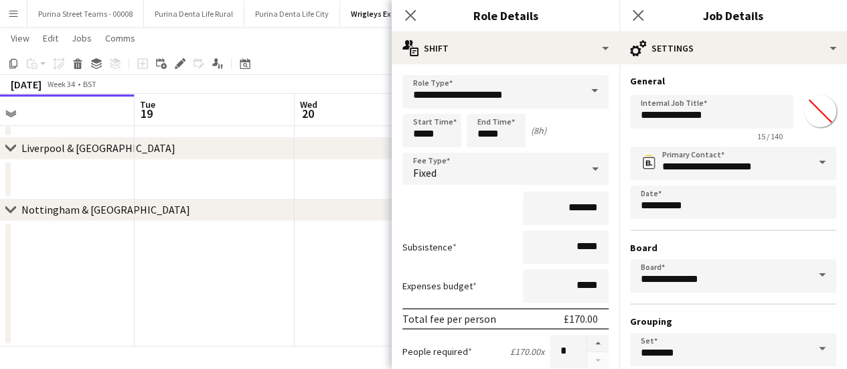
scroll to position [111, 0]
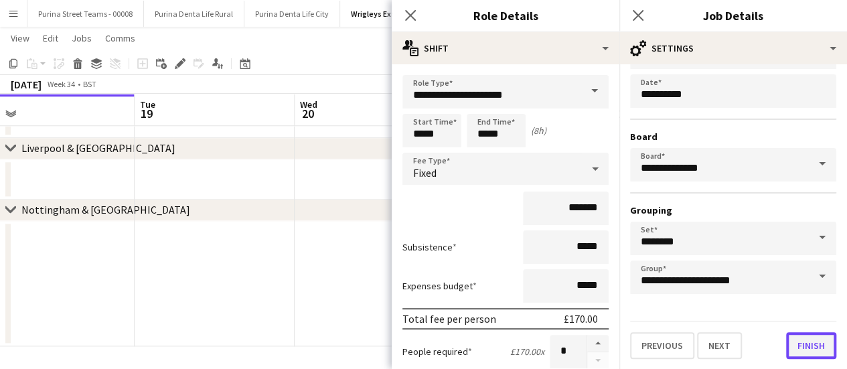
click at [793, 342] on button "Finish" at bounding box center [811, 345] width 50 height 27
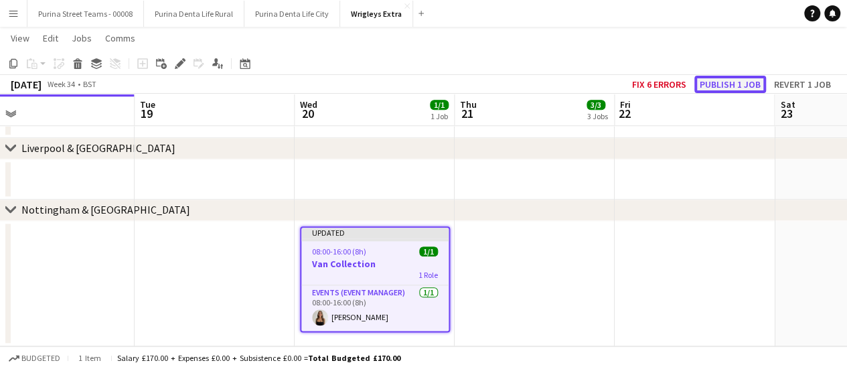
click at [723, 78] on button "Publish 1 job" at bounding box center [730, 84] width 72 height 17
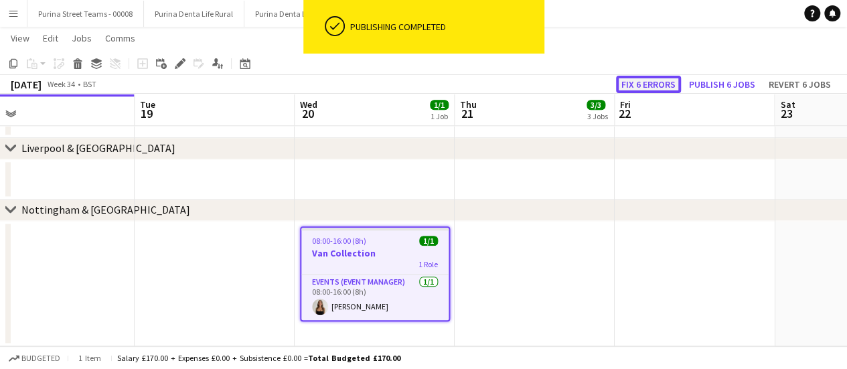
click at [635, 88] on button "Fix 6 errors" at bounding box center [648, 84] width 65 height 17
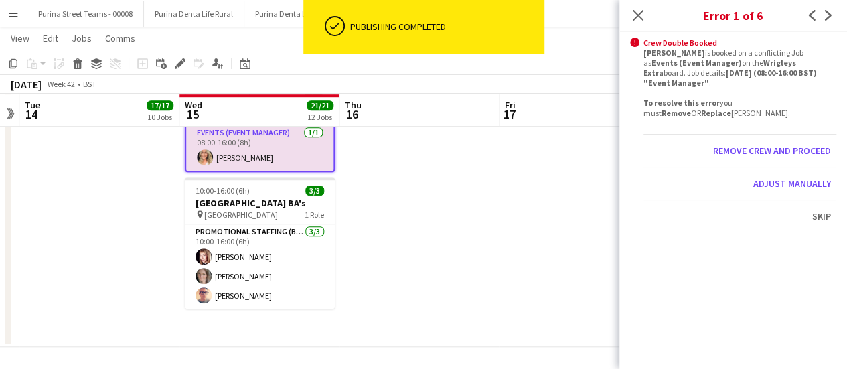
scroll to position [0, 464]
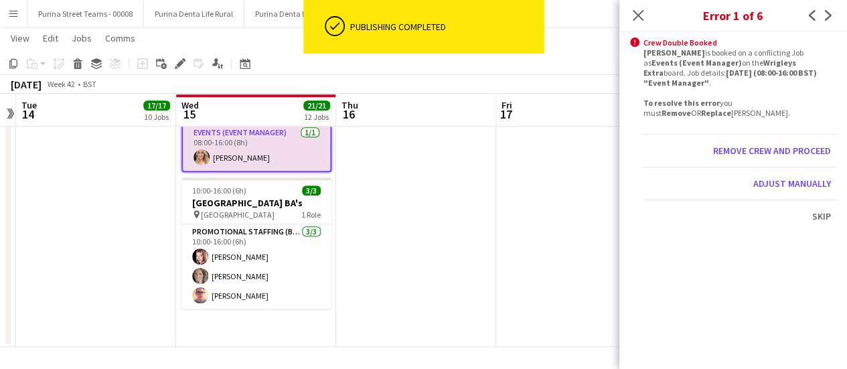
drag, startPoint x: 498, startPoint y: 183, endPoint x: 494, endPoint y: 244, distance: 61.7
click at [494, 244] on app-date-cell at bounding box center [416, 204] width 160 height 286
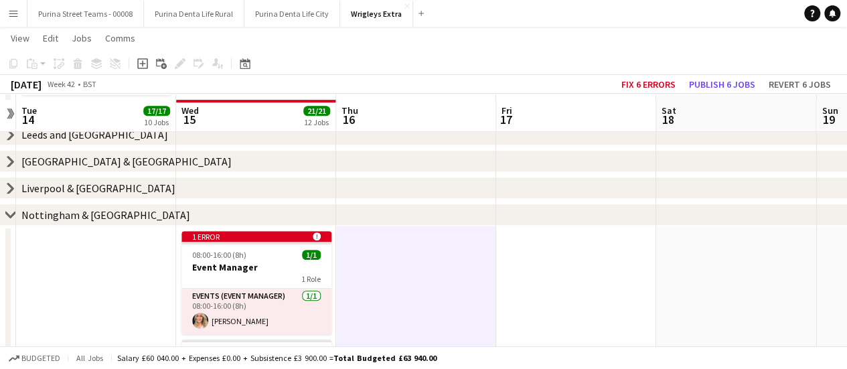
scroll to position [301, 0]
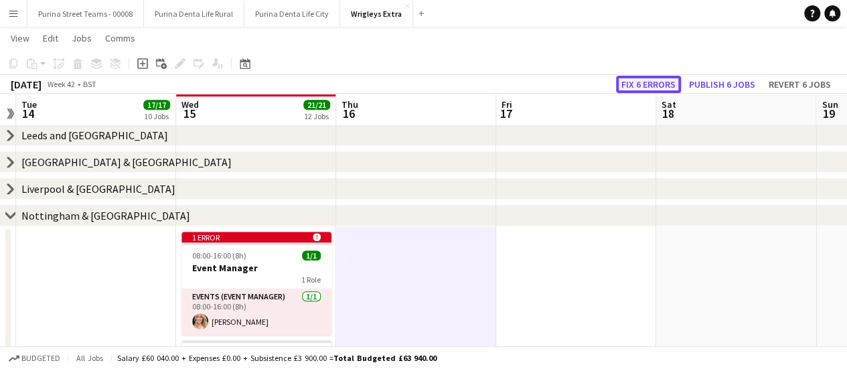
click at [657, 84] on button "Fix 6 errors" at bounding box center [648, 84] width 65 height 17
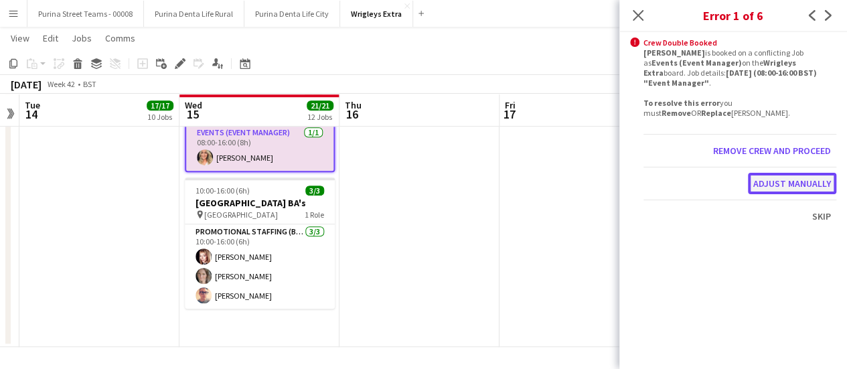
click at [785, 185] on button "Adjust manually" at bounding box center [792, 183] width 88 height 21
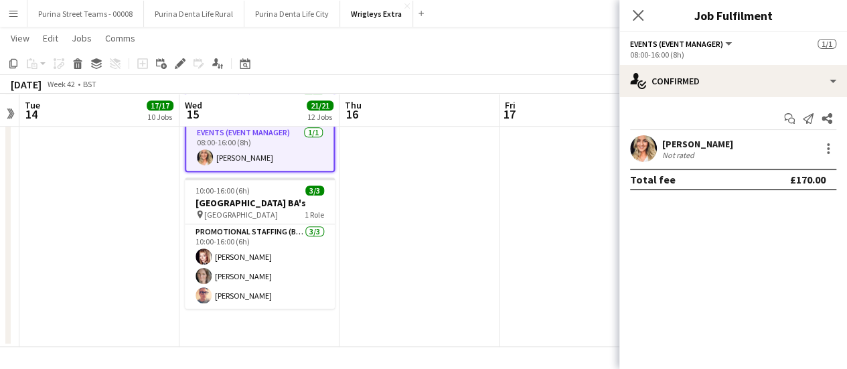
click at [549, 233] on app-date-cell at bounding box center [580, 204] width 160 height 286
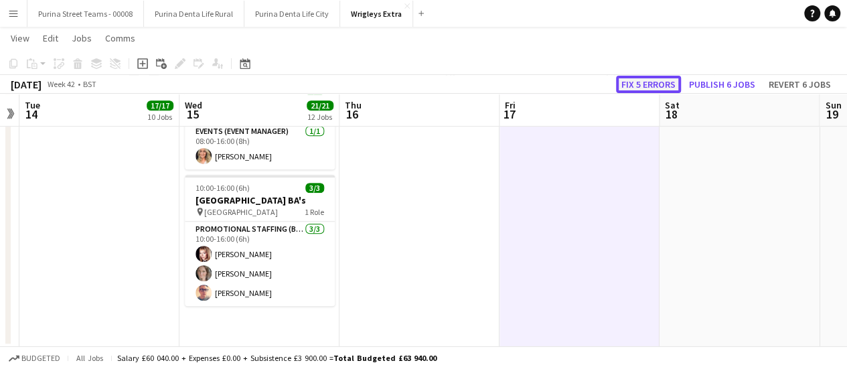
click at [640, 82] on button "Fix 5 errors" at bounding box center [648, 84] width 65 height 17
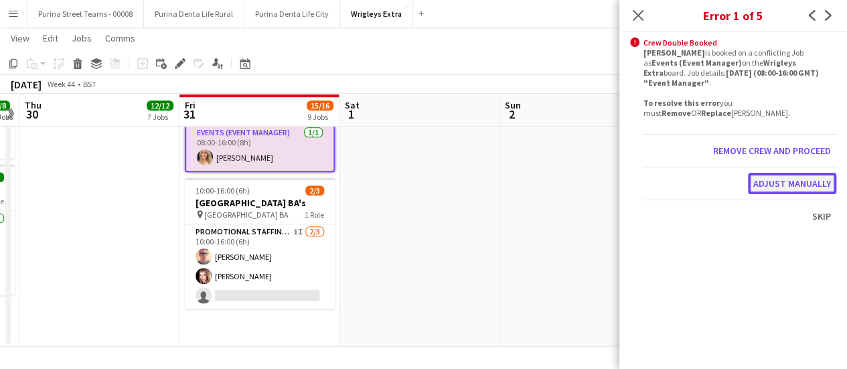
click at [789, 187] on button "Adjust manually" at bounding box center [792, 183] width 88 height 21
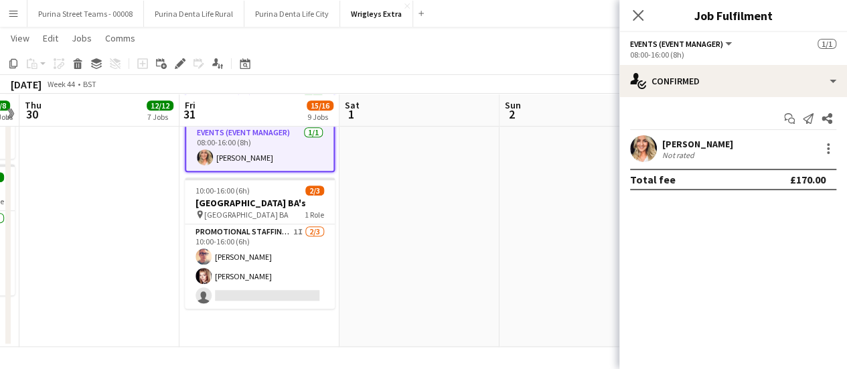
click at [573, 154] on app-date-cell at bounding box center [580, 204] width 160 height 286
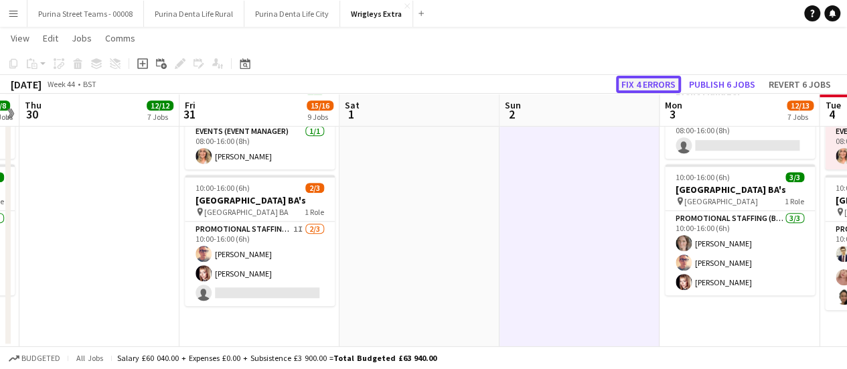
click at [648, 80] on button "Fix 4 errors" at bounding box center [648, 84] width 65 height 17
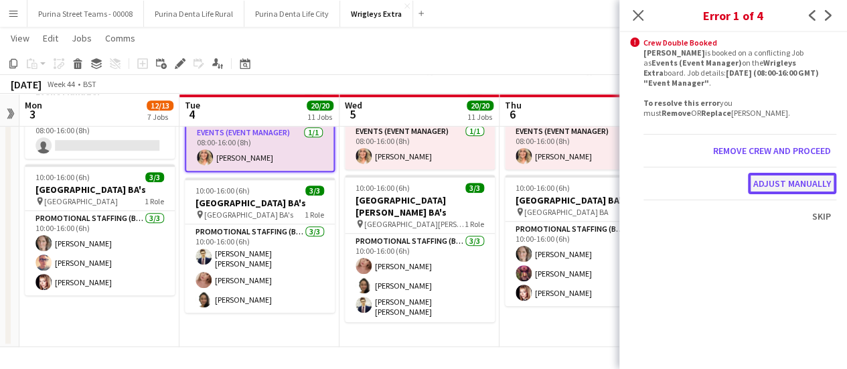
click at [804, 184] on button "Adjust manually" at bounding box center [792, 183] width 88 height 21
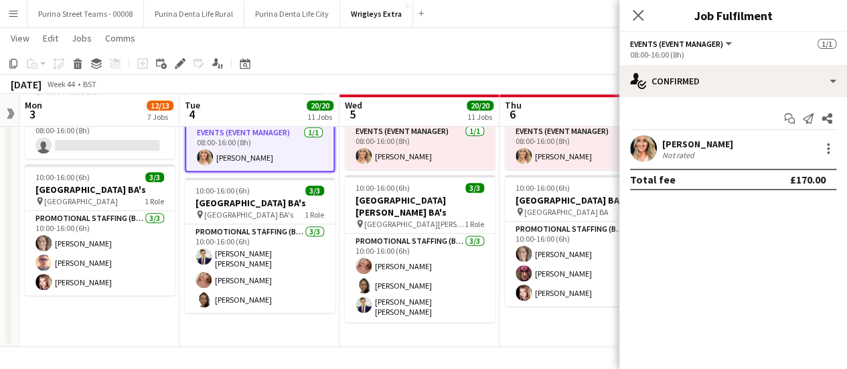
click at [555, 37] on app-page-menu "View Day view expanded Day view collapsed Month view Date picker Jump to [DATE]…" at bounding box center [423, 39] width 847 height 25
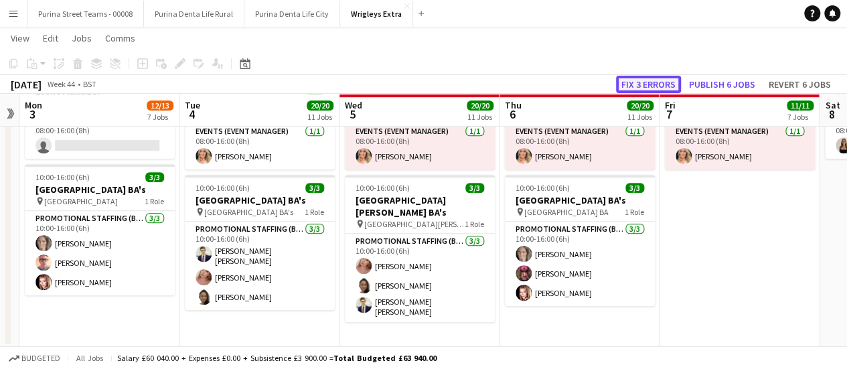
click at [639, 90] on button "Fix 3 errors" at bounding box center [648, 84] width 65 height 17
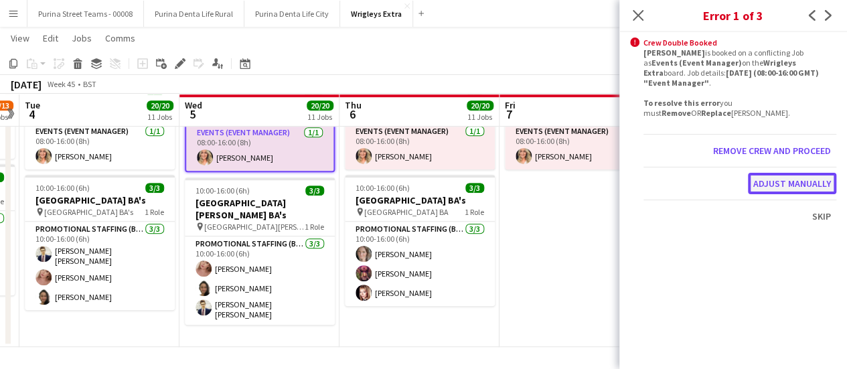
click at [800, 179] on button "Adjust manually" at bounding box center [792, 183] width 88 height 21
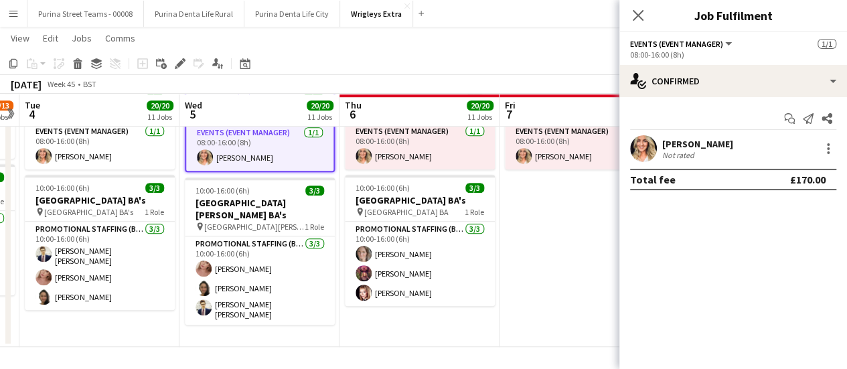
click at [560, 203] on app-date-cell "1 error alert-circle 08:00-16:00 (8h) 1/1 Event Manager 1 Role Events (Event Ma…" at bounding box center [580, 204] width 160 height 286
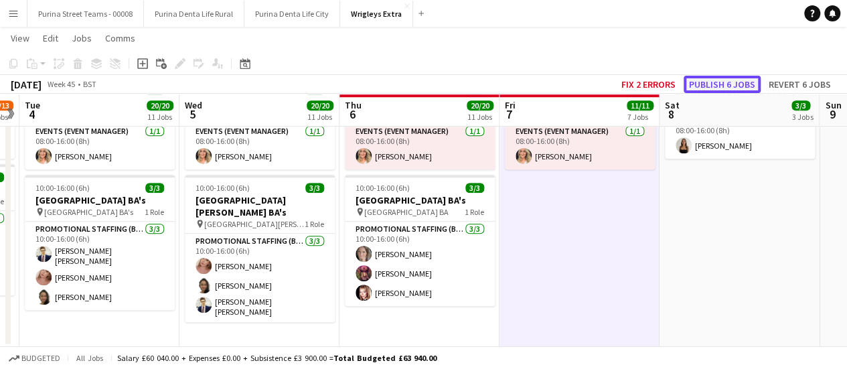
click at [715, 80] on button "Publish 6 jobs" at bounding box center [722, 84] width 77 height 17
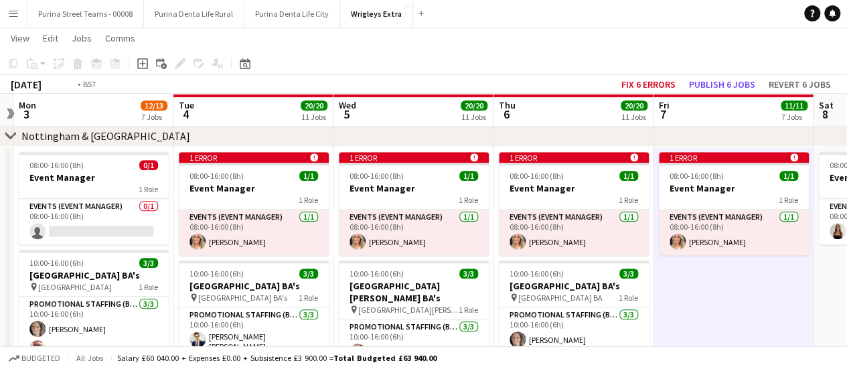
scroll to position [0, 291]
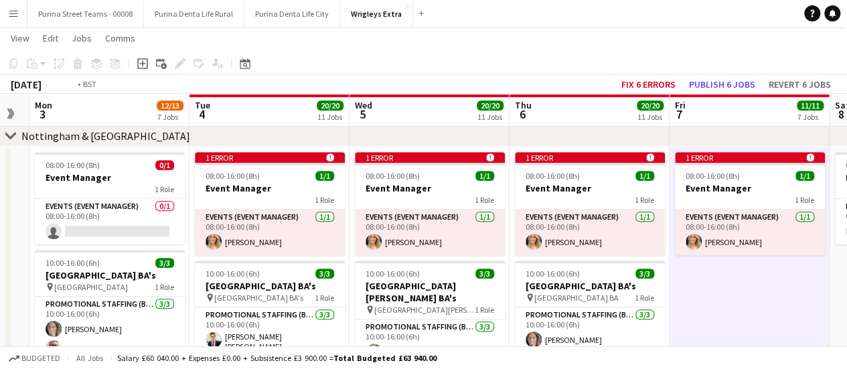
drag, startPoint x: 676, startPoint y: 275, endPoint x: 856, endPoint y: 264, distance: 181.1
click at [847, 264] on html "Menu Boards Boards Boards All jobs Status Workforce Workforce My Workforce Recr…" at bounding box center [423, 38] width 847 height 836
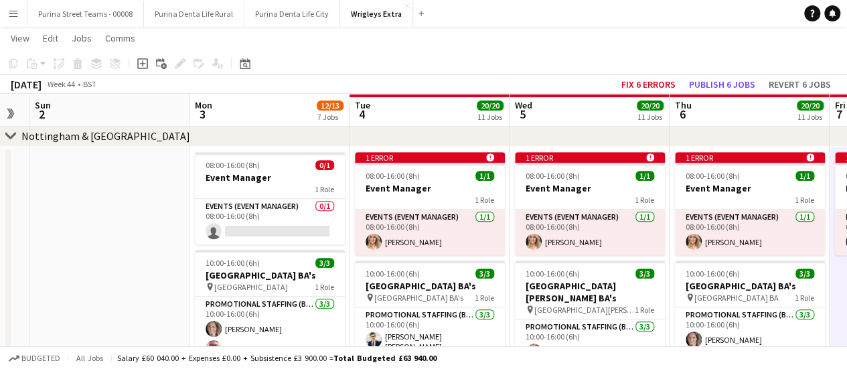
scroll to position [0, 360]
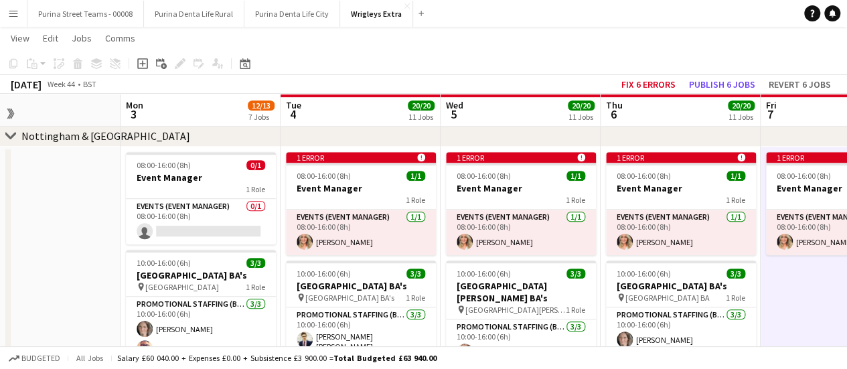
drag, startPoint x: 727, startPoint y: 293, endPoint x: 856, endPoint y: 250, distance: 136.2
click at [847, 250] on html "Menu Boards Boards Boards All jobs Status Workforce Workforce My Workforce Recr…" at bounding box center [423, 38] width 847 height 836
click at [66, 208] on app-date-cell at bounding box center [40, 290] width 160 height 286
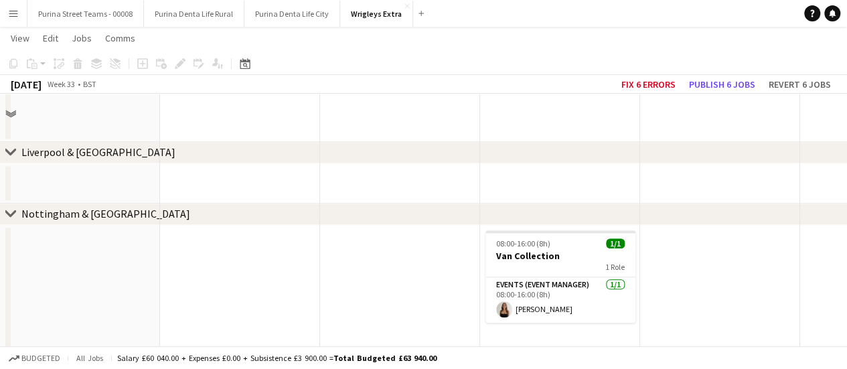
scroll to position [680, 0]
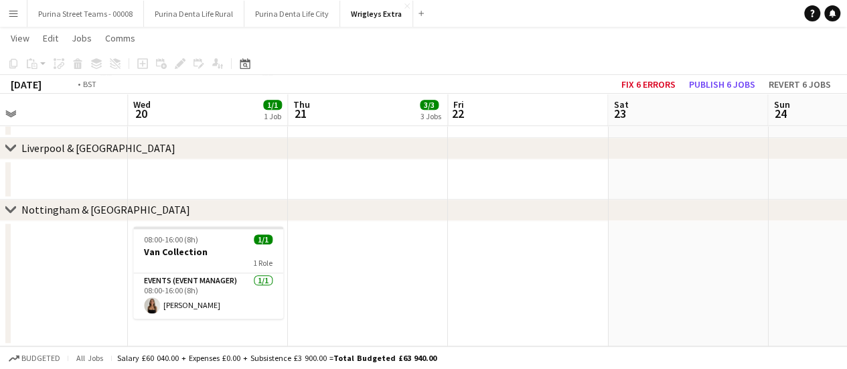
drag, startPoint x: 730, startPoint y: 291, endPoint x: 288, endPoint y: 281, distance: 442.1
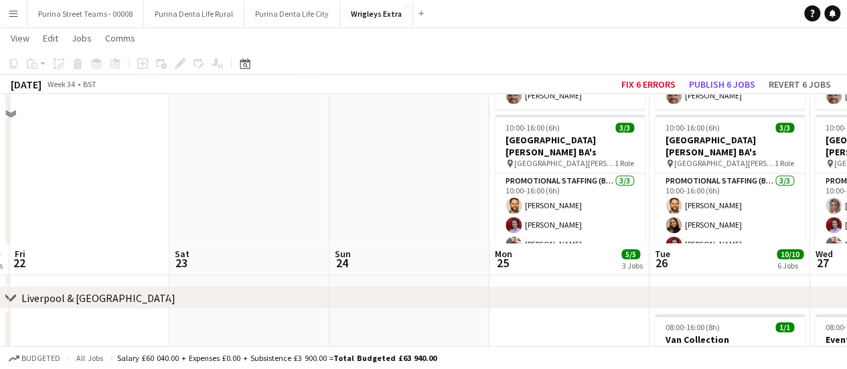
drag, startPoint x: 710, startPoint y: 311, endPoint x: 285, endPoint y: 259, distance: 427.7
click at [285, 259] on app-calendar-viewport "Tue 19 Wed 20 1/1 1 Job Thu 21 3/3 3 Jobs Fri 22 Sat 23 Sun 24 Mon 25 5/5 3 Job…" at bounding box center [423, 166] width 847 height 1588
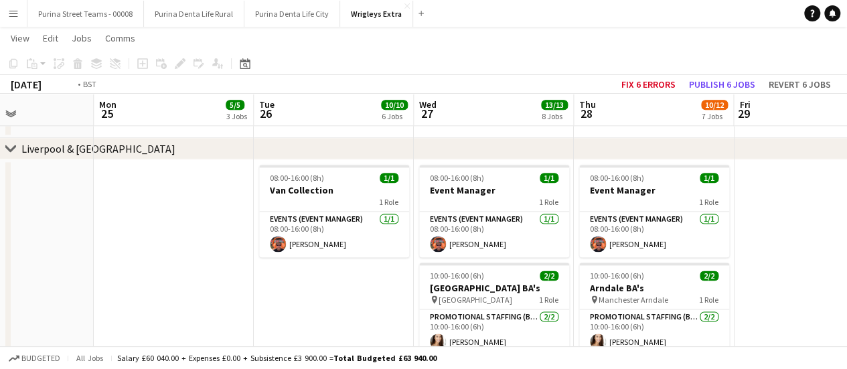
scroll to position [979, 0]
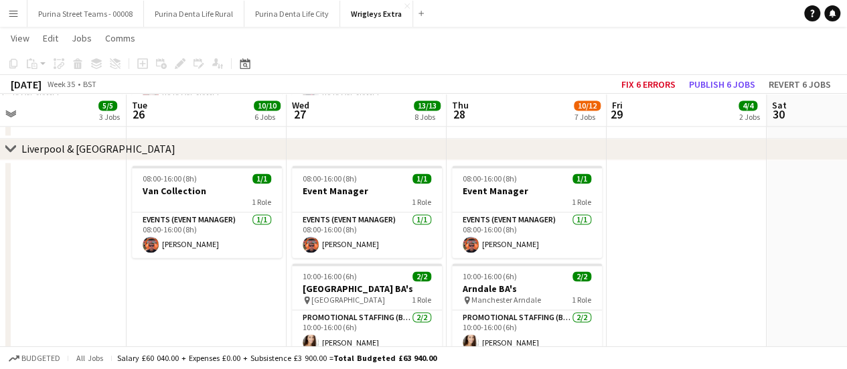
drag, startPoint x: 573, startPoint y: 291, endPoint x: 127, endPoint y: 275, distance: 446.9
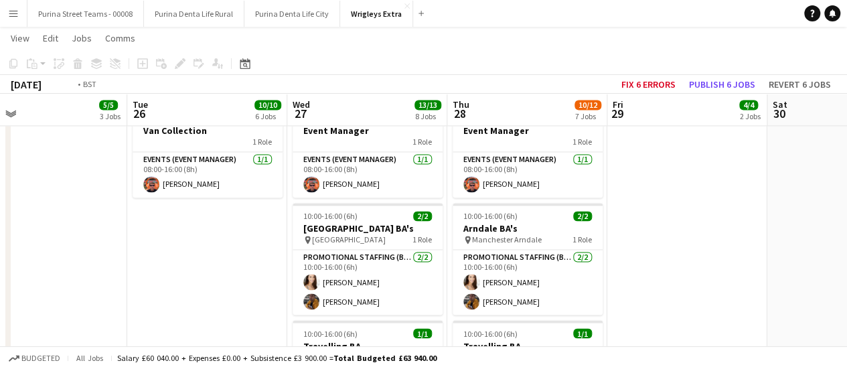
scroll to position [0, 352]
drag, startPoint x: 670, startPoint y: 262, endPoint x: 856, endPoint y: 259, distance: 186.9
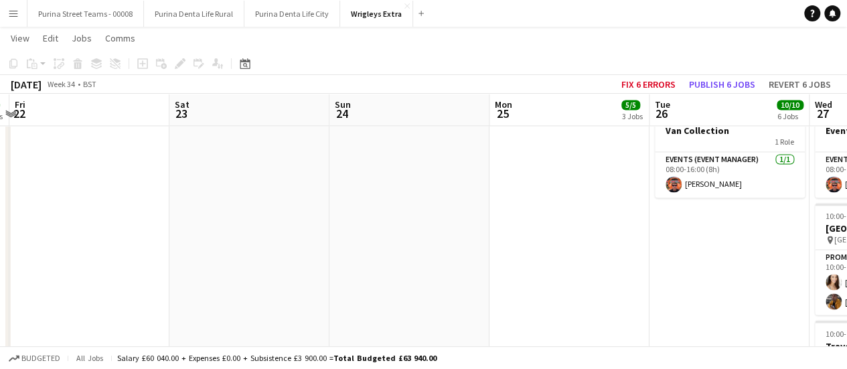
drag, startPoint x: 135, startPoint y: 211, endPoint x: 497, endPoint y: 251, distance: 363.8
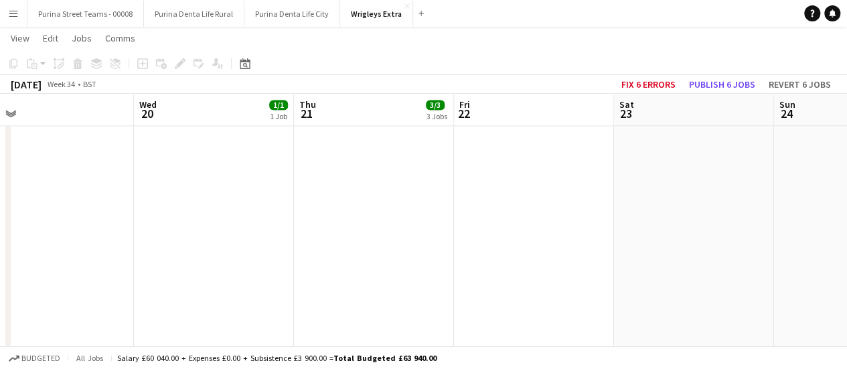
drag, startPoint x: 205, startPoint y: 239, endPoint x: 666, endPoint y: 297, distance: 464.3
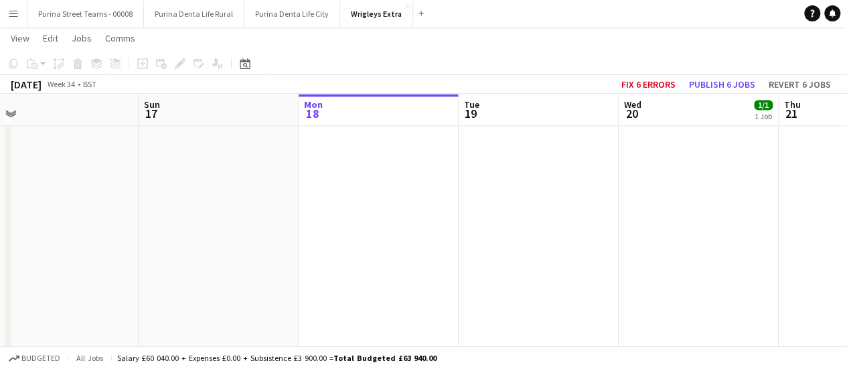
drag, startPoint x: 345, startPoint y: 198, endPoint x: 822, endPoint y: 197, distance: 477.4
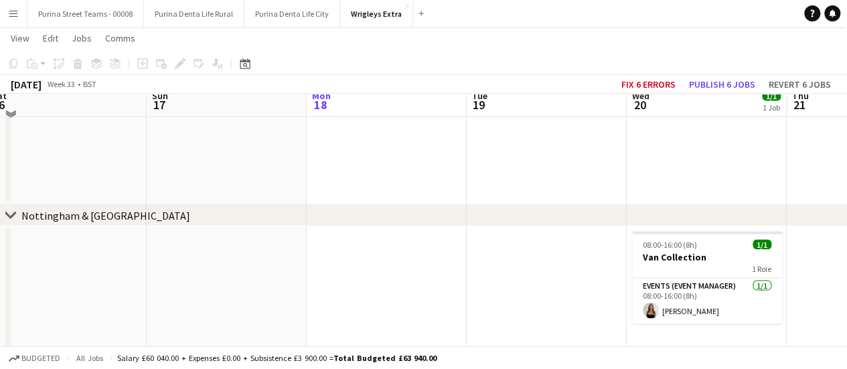
scroll to position [1291, 0]
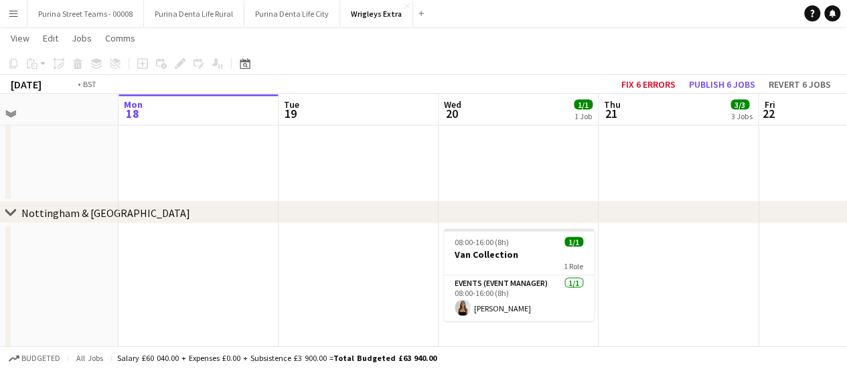
drag, startPoint x: 793, startPoint y: 254, endPoint x: 278, endPoint y: 226, distance: 515.7
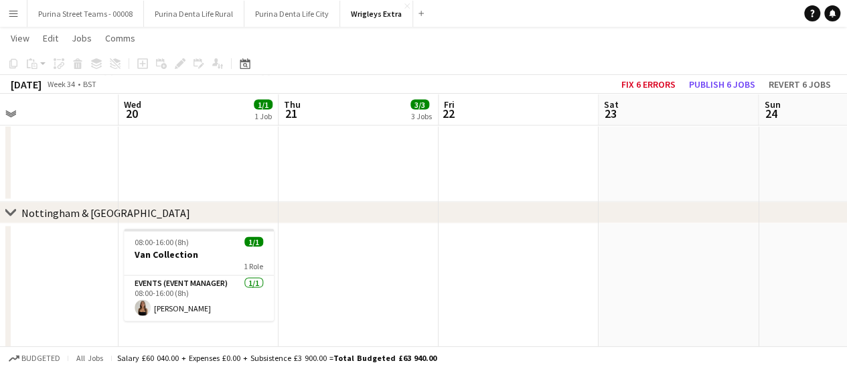
scroll to position [0, 528]
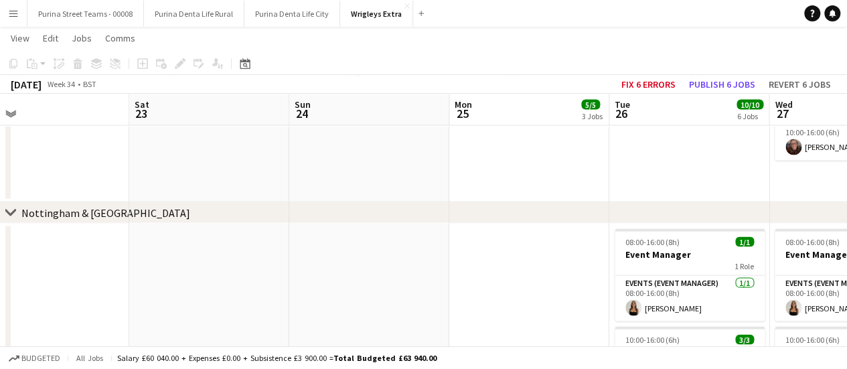
drag, startPoint x: 506, startPoint y: 286, endPoint x: 23, endPoint y: 250, distance: 484.8
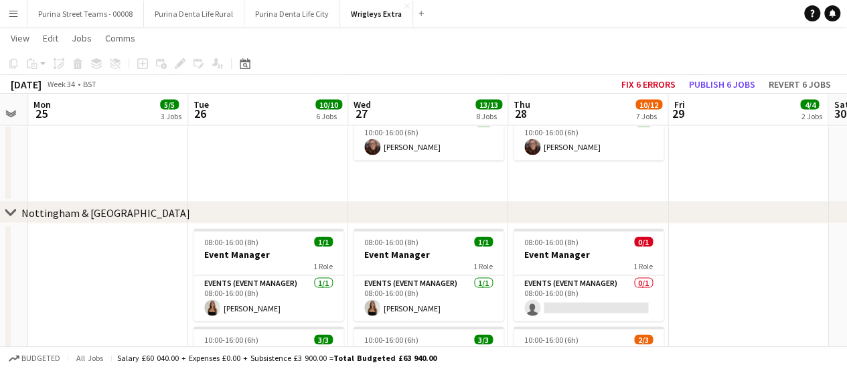
scroll to position [0, 613]
drag, startPoint x: 508, startPoint y: 295, endPoint x: 106, endPoint y: 239, distance: 404.9
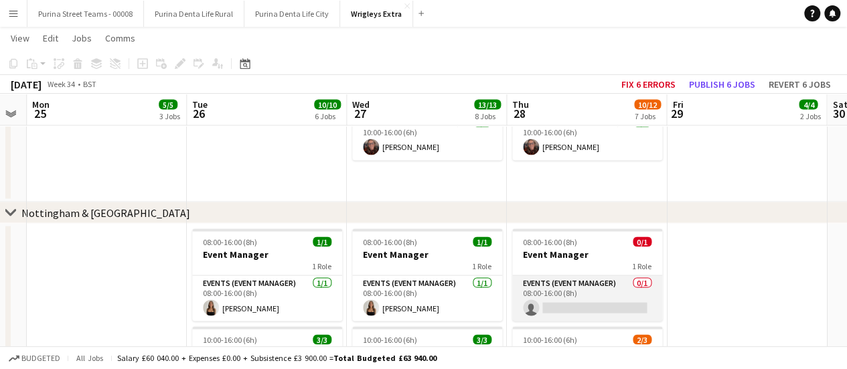
click at [609, 313] on app-card-role "Events (Event Manager) 0/1 08:00-16:00 (8h) single-neutral-actions" at bounding box center [587, 299] width 150 height 46
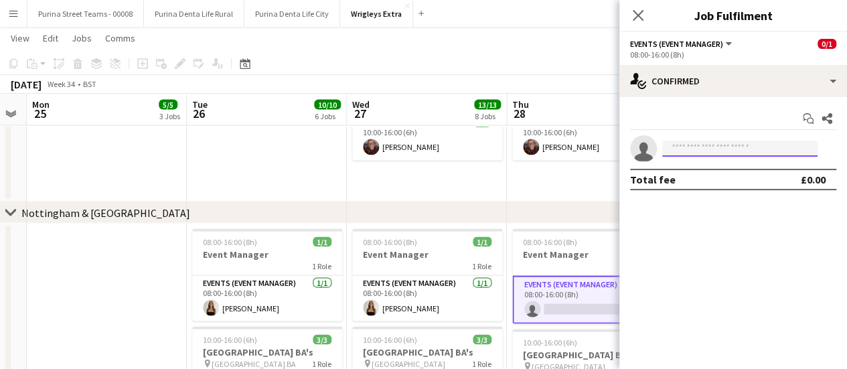
click at [717, 145] on input at bounding box center [739, 149] width 155 height 16
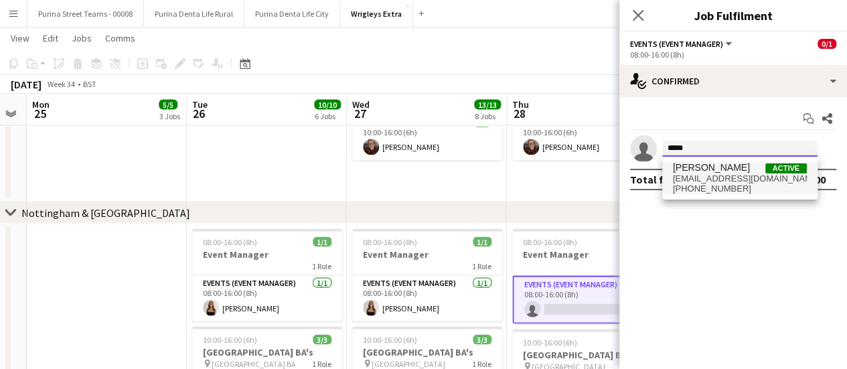
type input "*****"
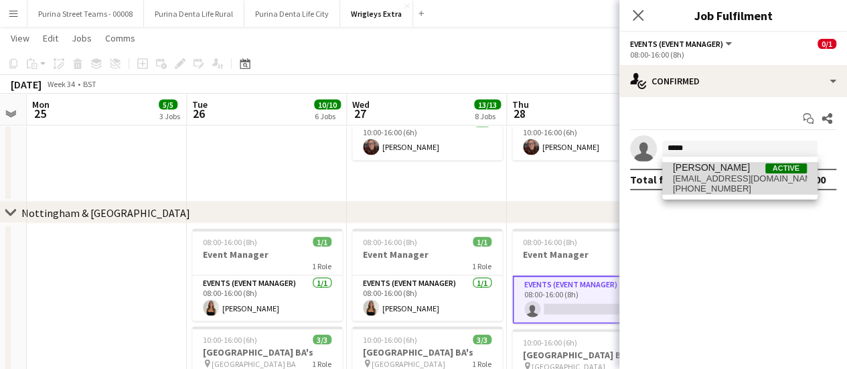
click at [723, 171] on span "[PERSON_NAME]" at bounding box center [711, 167] width 77 height 11
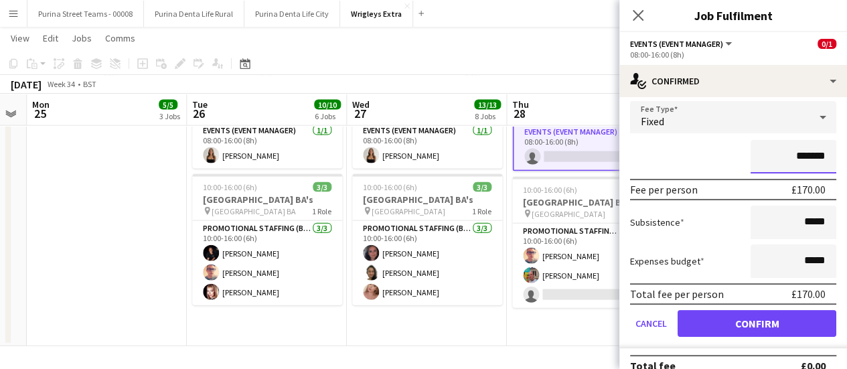
scroll to position [96, 0]
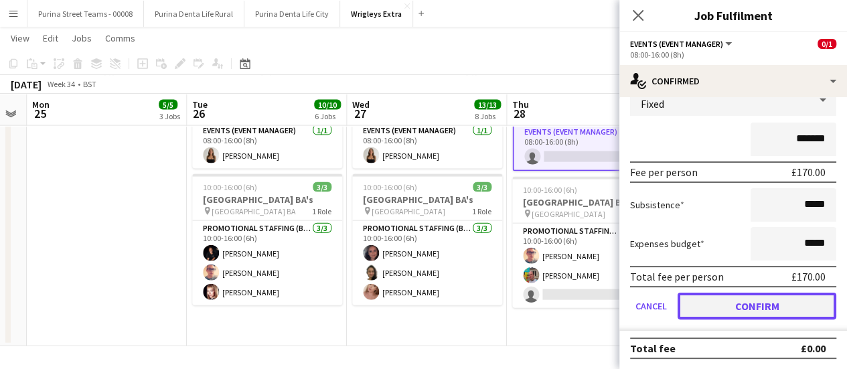
click at [804, 302] on button "Confirm" at bounding box center [757, 306] width 159 height 27
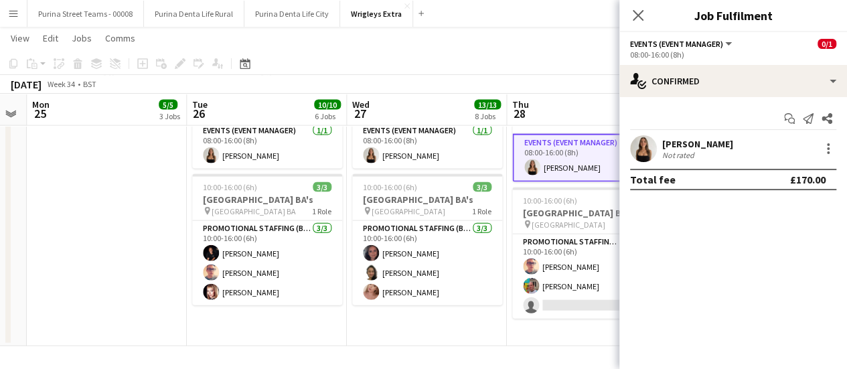
scroll to position [0, 0]
click at [644, 17] on icon "Close pop-in" at bounding box center [637, 15] width 13 height 13
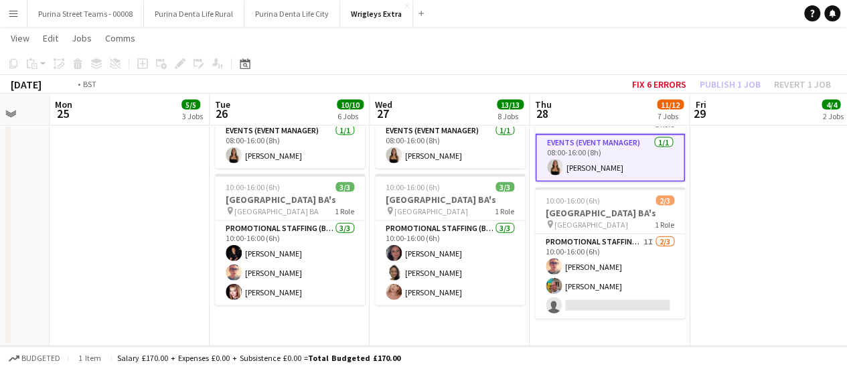
drag, startPoint x: 761, startPoint y: 232, endPoint x: 358, endPoint y: 175, distance: 407.7
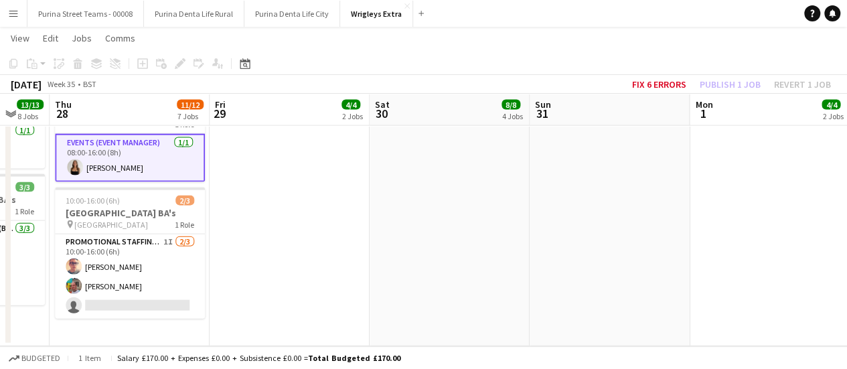
scroll to position [0, 537]
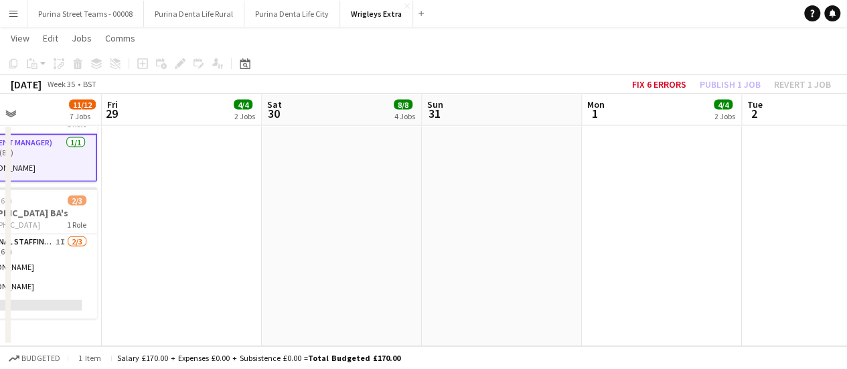
drag, startPoint x: 775, startPoint y: 210, endPoint x: 288, endPoint y: 187, distance: 488.0
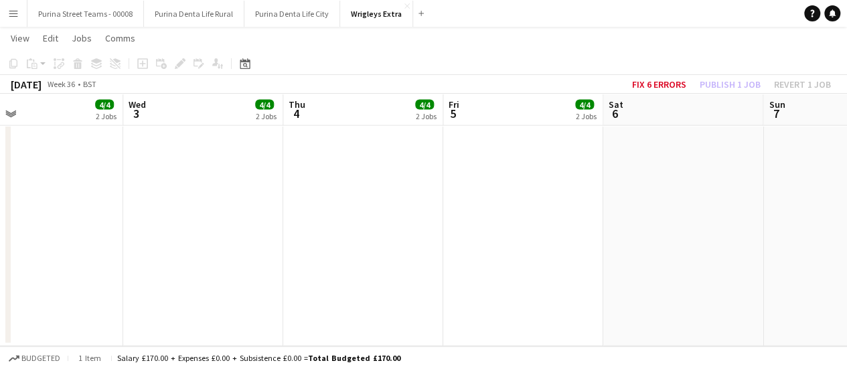
drag, startPoint x: 714, startPoint y: 228, endPoint x: 262, endPoint y: 186, distance: 453.3
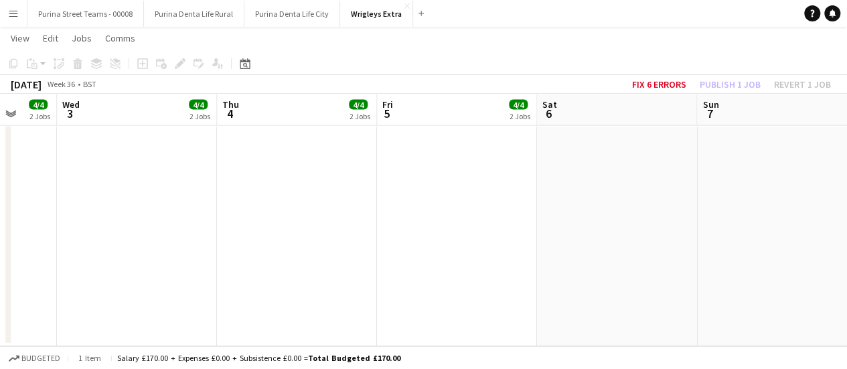
drag, startPoint x: 751, startPoint y: 239, endPoint x: 316, endPoint y: 199, distance: 437.1
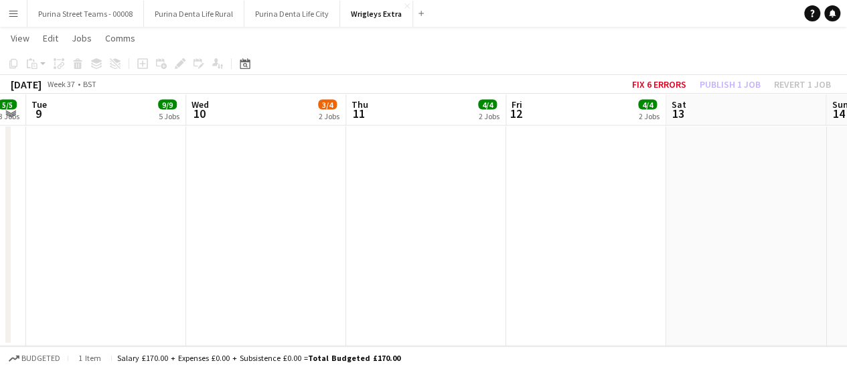
drag, startPoint x: 780, startPoint y: 234, endPoint x: 120, endPoint y: 173, distance: 663.0
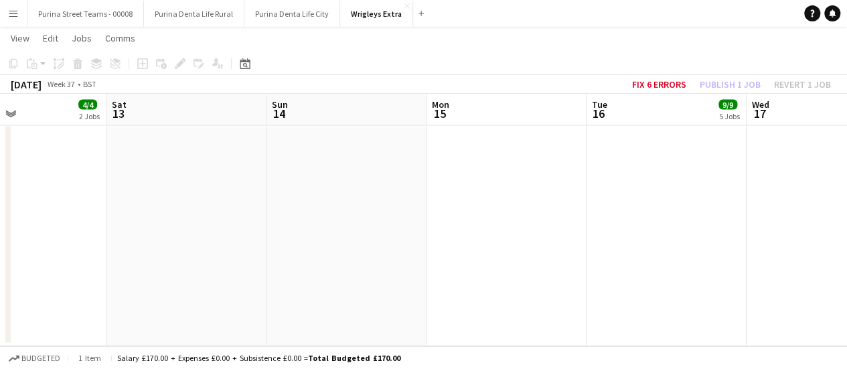
drag, startPoint x: 608, startPoint y: 208, endPoint x: 77, endPoint y: 173, distance: 532.1
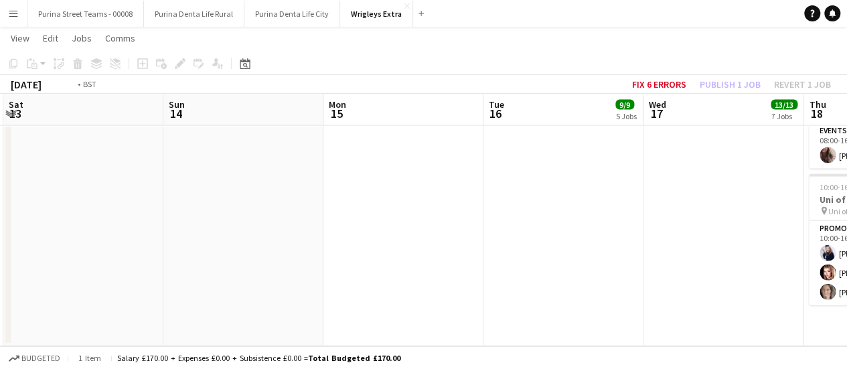
drag, startPoint x: 669, startPoint y: 231, endPoint x: 183, endPoint y: 175, distance: 488.7
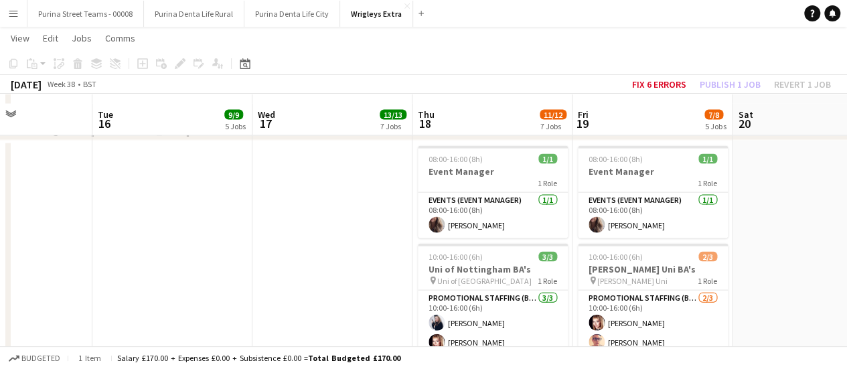
scroll to position [1370, 0]
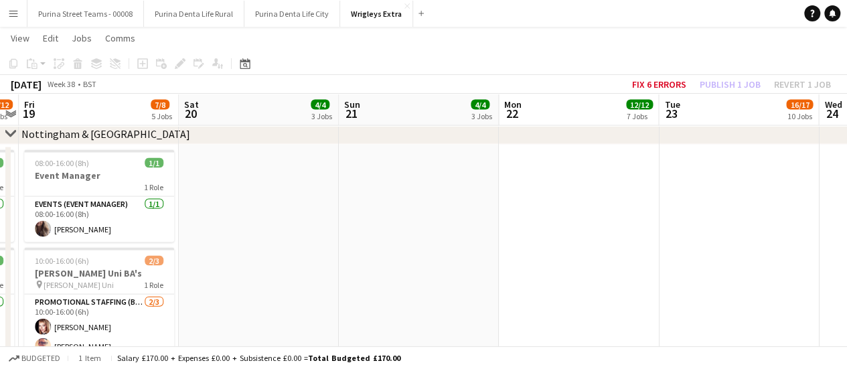
drag, startPoint x: 794, startPoint y: 259, endPoint x: 379, endPoint y: 234, distance: 415.9
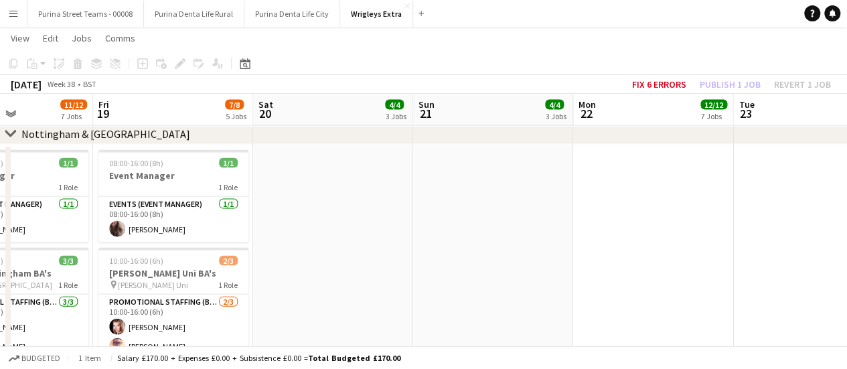
drag, startPoint x: 777, startPoint y: 227, endPoint x: 285, endPoint y: 189, distance: 492.9
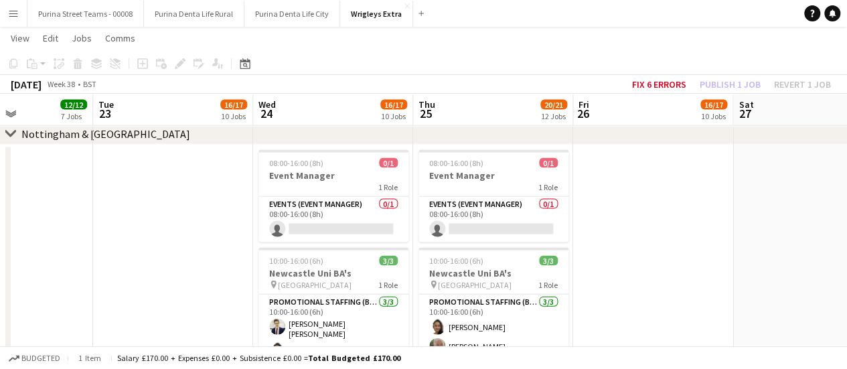
scroll to position [0, 334]
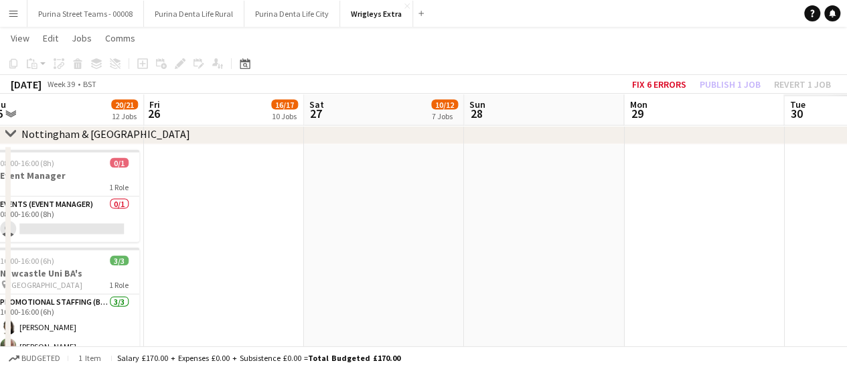
drag, startPoint x: 835, startPoint y: 223, endPoint x: 391, endPoint y: 187, distance: 445.4
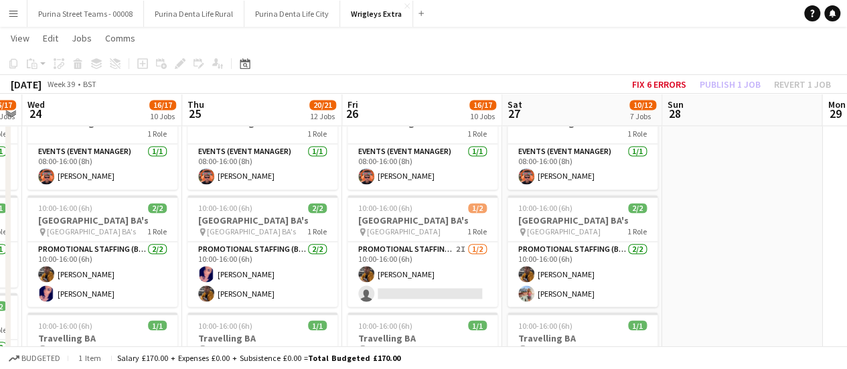
scroll to position [1444, 0]
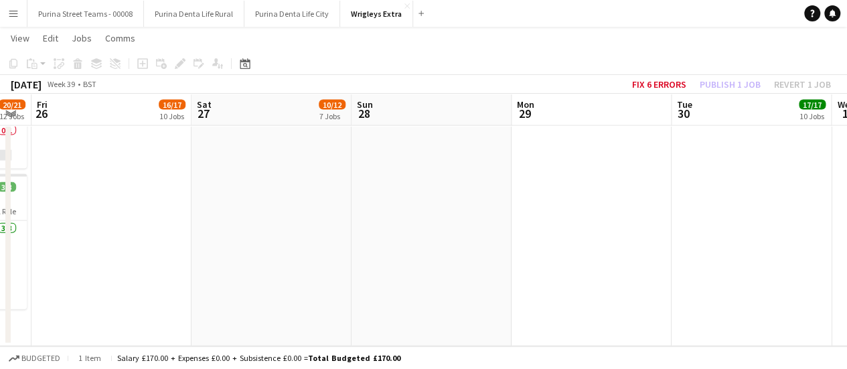
drag, startPoint x: 712, startPoint y: 251, endPoint x: 401, endPoint y: 236, distance: 311.7
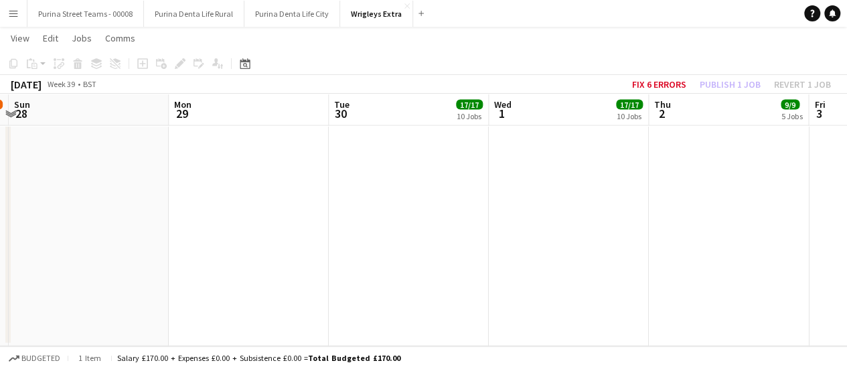
drag, startPoint x: 733, startPoint y: 219, endPoint x: 372, endPoint y: 177, distance: 362.6
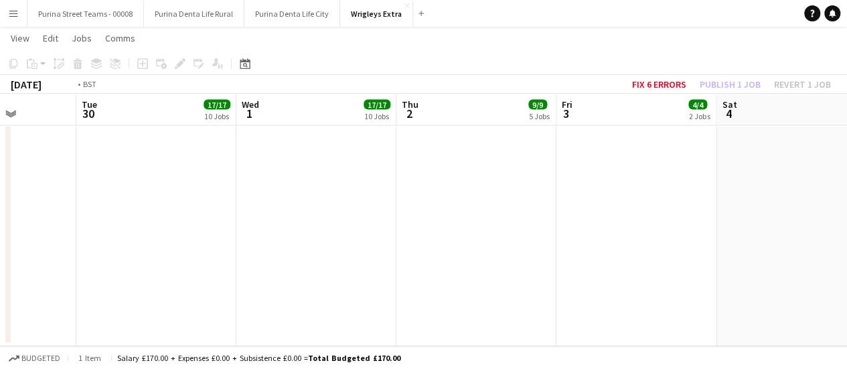
drag, startPoint x: 700, startPoint y: 218, endPoint x: 398, endPoint y: 149, distance: 309.6
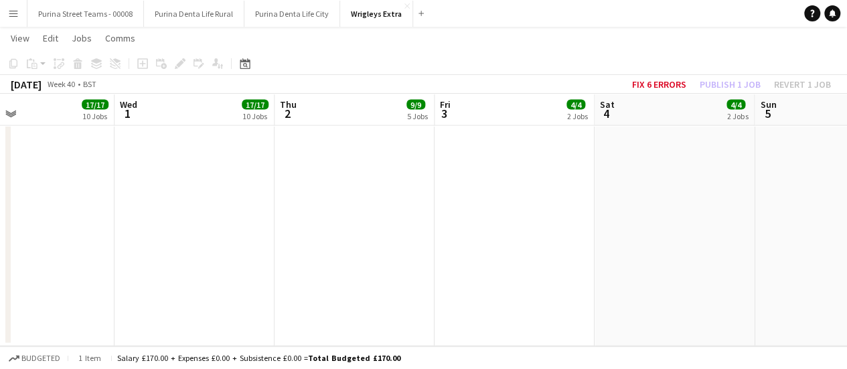
drag, startPoint x: 699, startPoint y: 182, endPoint x: 293, endPoint y: 129, distance: 409.2
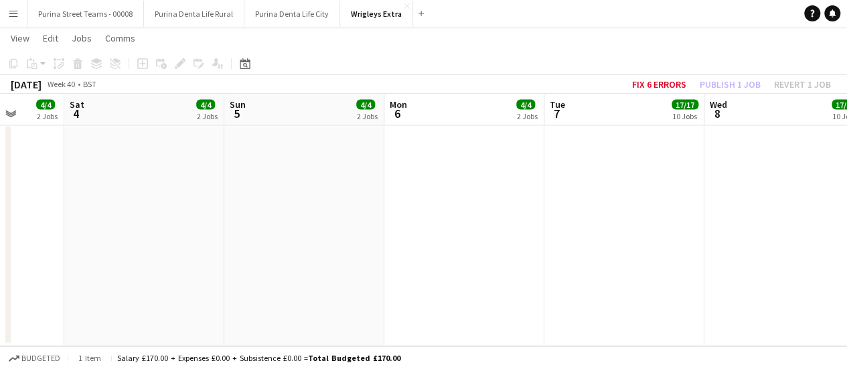
drag, startPoint x: 691, startPoint y: 167, endPoint x: 194, endPoint y: 159, distance: 496.9
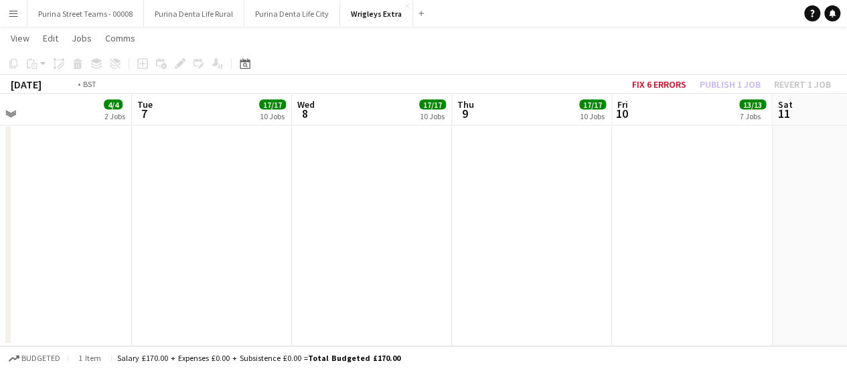
drag, startPoint x: 773, startPoint y: 187, endPoint x: 268, endPoint y: 177, distance: 505.7
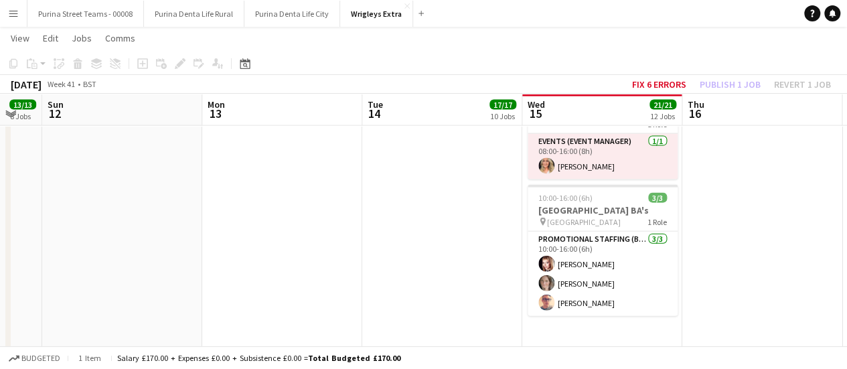
drag, startPoint x: 715, startPoint y: 185, endPoint x: 238, endPoint y: 140, distance: 479.6
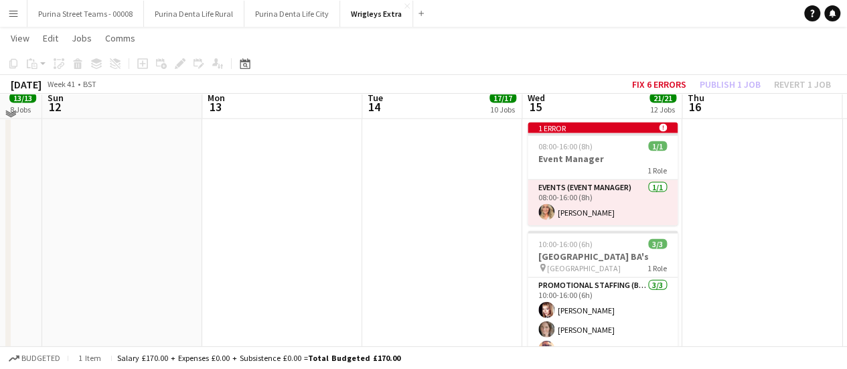
scroll to position [1386, 0]
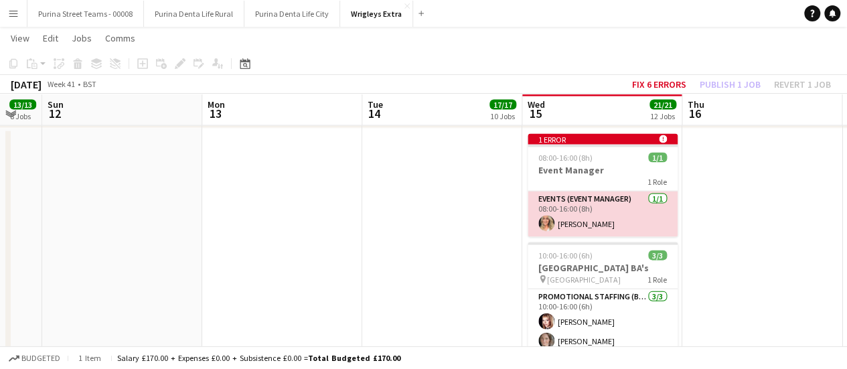
click at [583, 221] on app-card-role "Events (Event Manager) 1/1 08:00-16:00 (8h) Cheri Cunningham" at bounding box center [603, 215] width 150 height 46
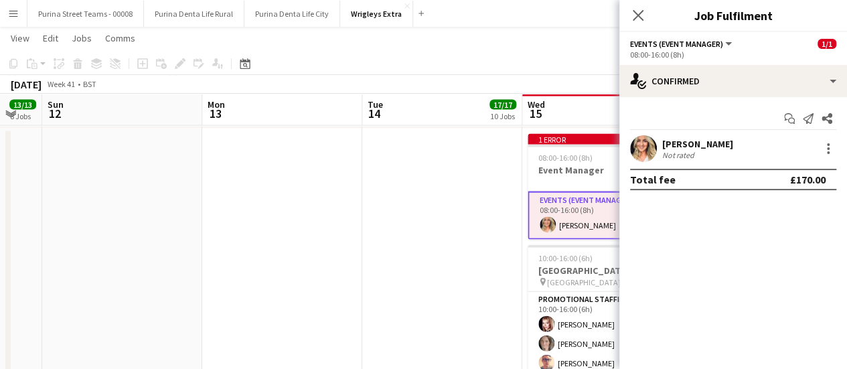
click at [726, 141] on div "[PERSON_NAME]" at bounding box center [697, 144] width 71 height 12
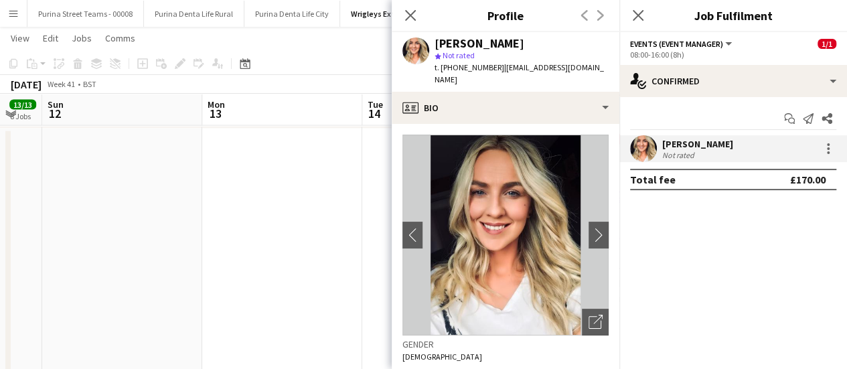
click at [816, 147] on div "Cheri Cunningham Not rated" at bounding box center [733, 148] width 228 height 27
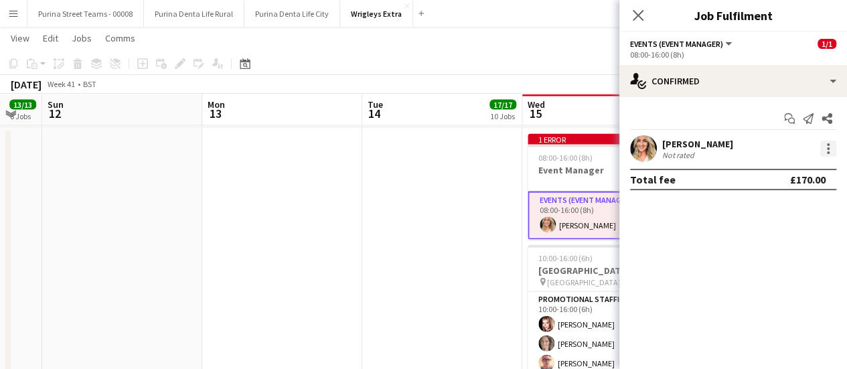
click at [823, 150] on div at bounding box center [828, 149] width 16 height 16
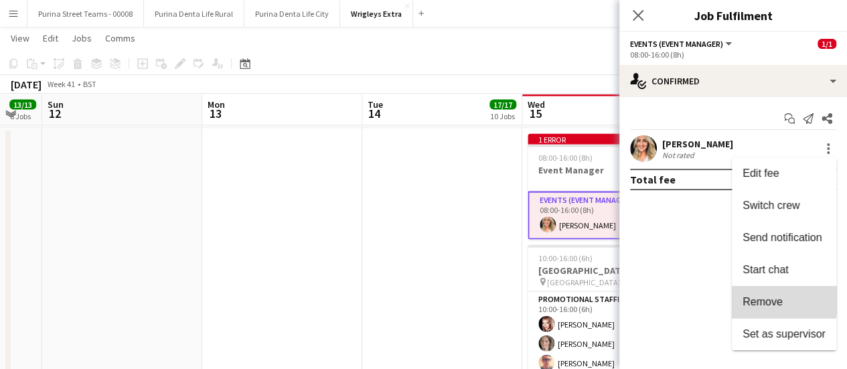
click at [773, 298] on span "Remove" at bounding box center [763, 301] width 40 height 11
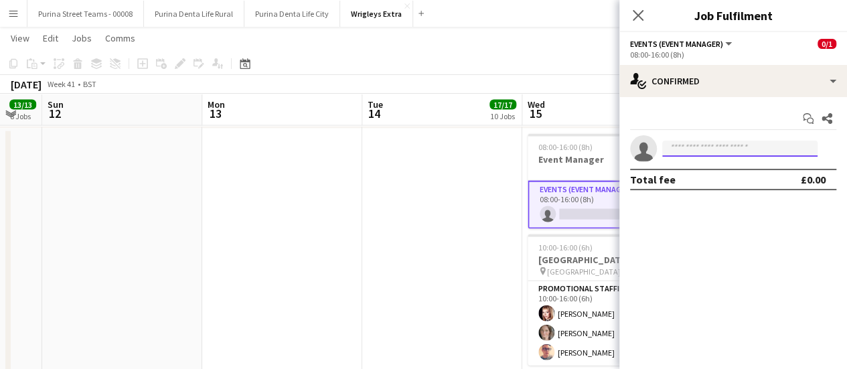
click at [706, 151] on input at bounding box center [739, 149] width 155 height 16
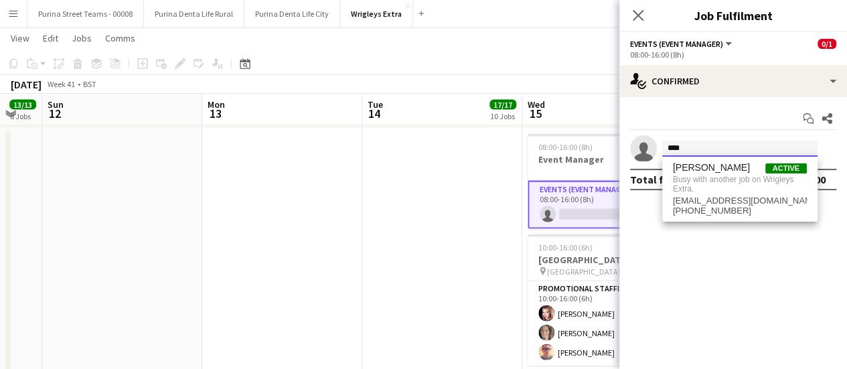
type input "****"
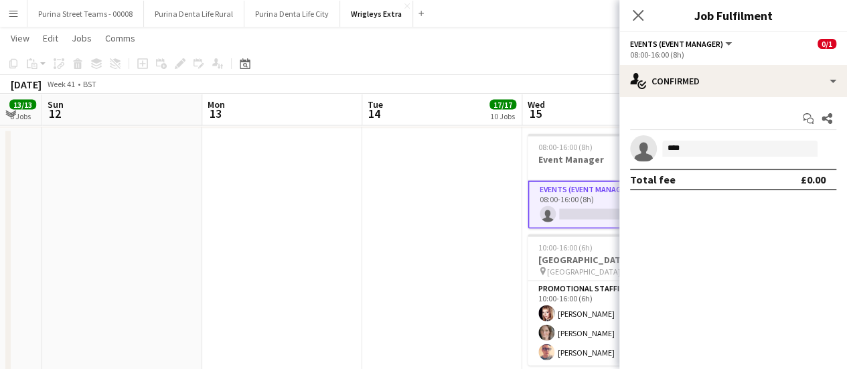
drag, startPoint x: 377, startPoint y: 257, endPoint x: 376, endPoint y: 239, distance: 18.1
click at [376, 239] on app-date-cell at bounding box center [442, 272] width 160 height 286
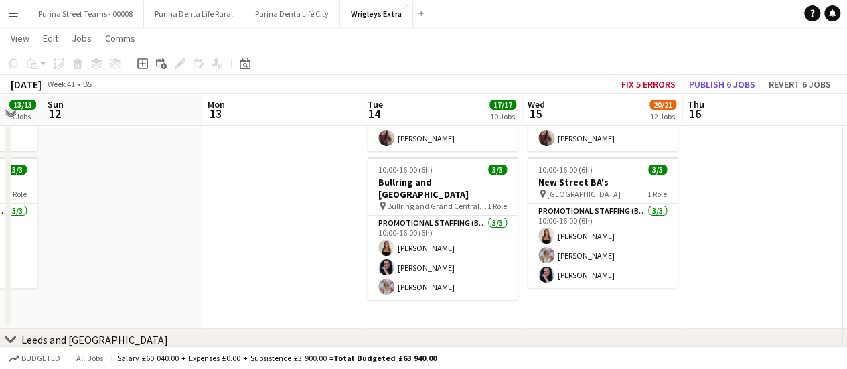
scroll to position [89, 0]
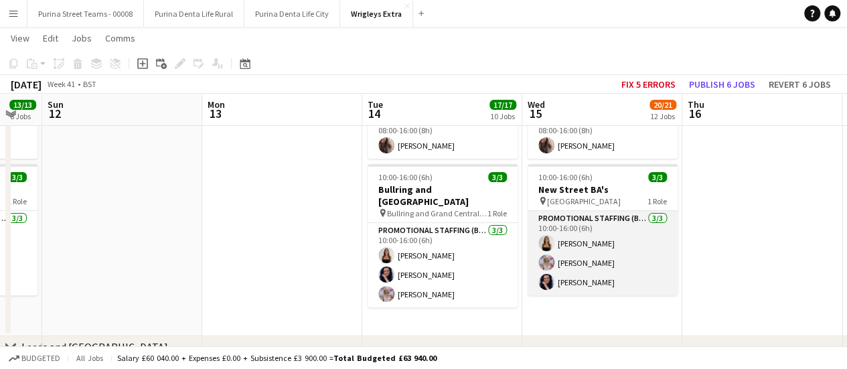
click at [592, 234] on app-card-role "Promotional Staffing (Brand Ambassadors) 3/3 10:00-16:00 (6h) CHLOE BUTLER Lucy…" at bounding box center [603, 253] width 150 height 84
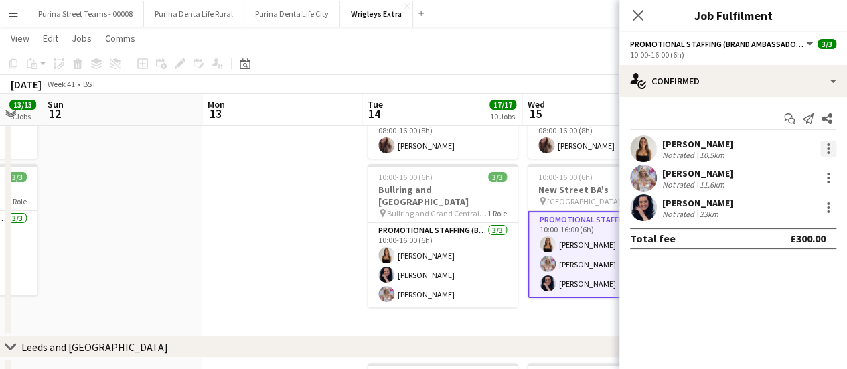
click at [829, 149] on div at bounding box center [828, 148] width 3 height 3
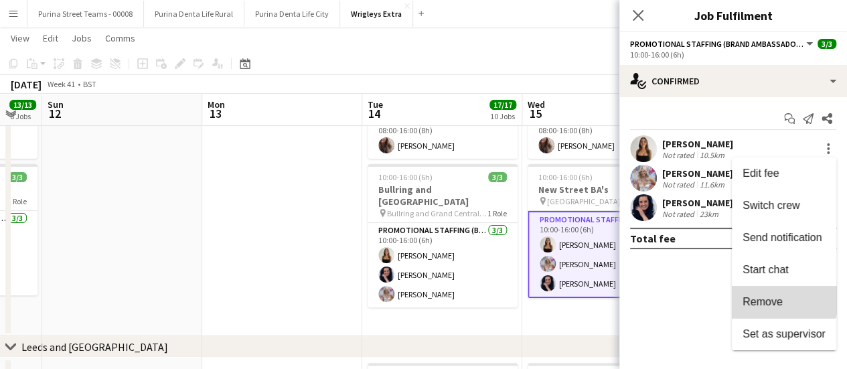
click at [756, 298] on span "Remove" at bounding box center [763, 301] width 40 height 11
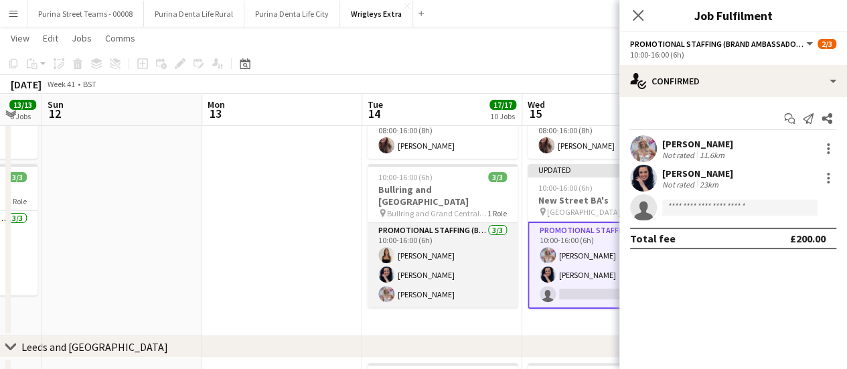
click at [453, 242] on app-card-role "Promotional Staffing (Brand Ambassadors) 3/3 10:00-16:00 (6h) CHLOE BUTLER Lisa…" at bounding box center [443, 265] width 150 height 84
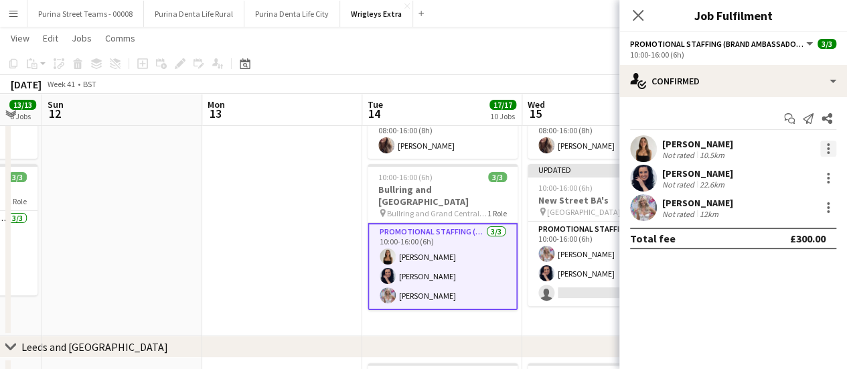
click at [827, 149] on div at bounding box center [828, 148] width 3 height 3
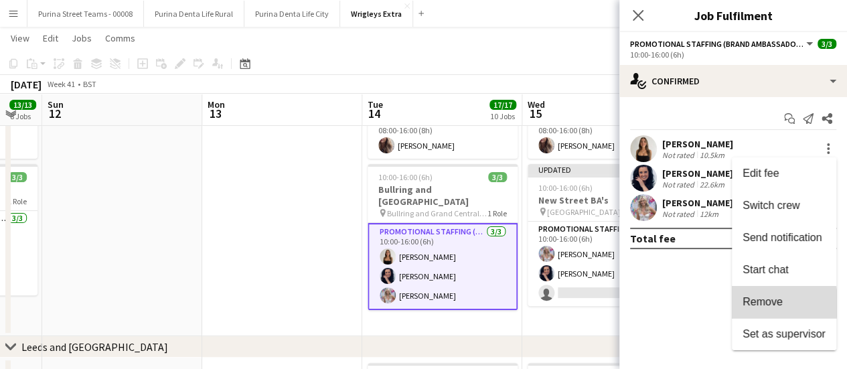
click at [770, 303] on span "Remove" at bounding box center [763, 301] width 40 height 11
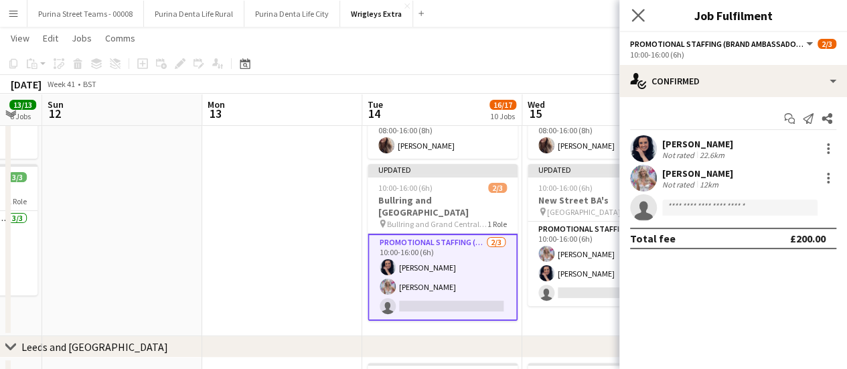
click at [635, 22] on app-icon "Close pop-in" at bounding box center [638, 15] width 19 height 19
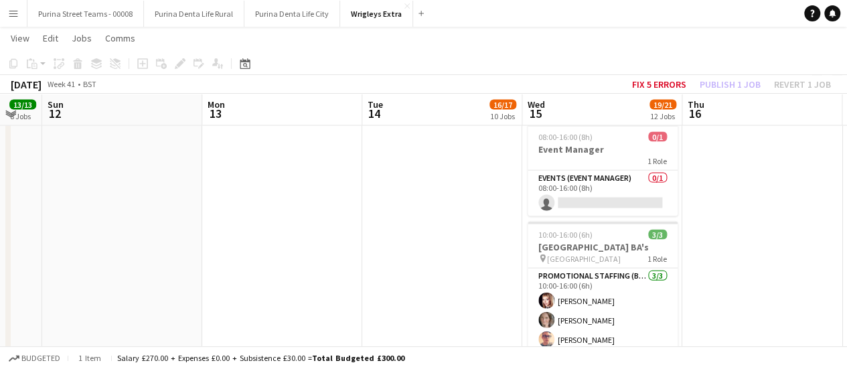
scroll to position [1385, 0]
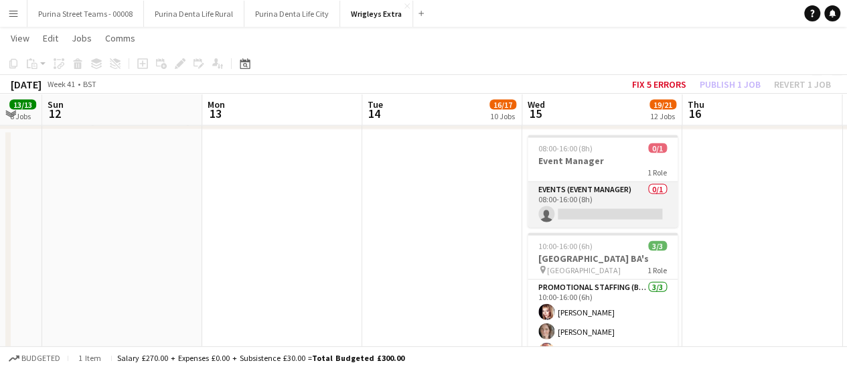
click at [605, 210] on app-card-role "Events (Event Manager) 0/1 08:00-16:00 (8h) single-neutral-actions" at bounding box center [603, 205] width 150 height 46
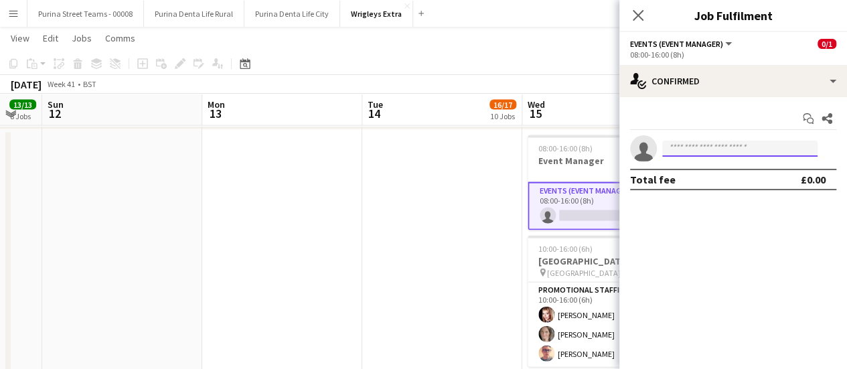
click at [704, 144] on input at bounding box center [739, 149] width 155 height 16
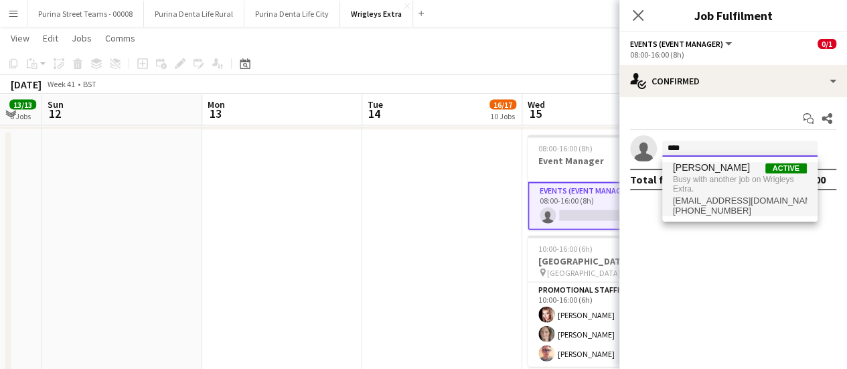
type input "****"
click at [710, 175] on span "Busy with another job on Wrigleys Extra." at bounding box center [740, 184] width 134 height 22
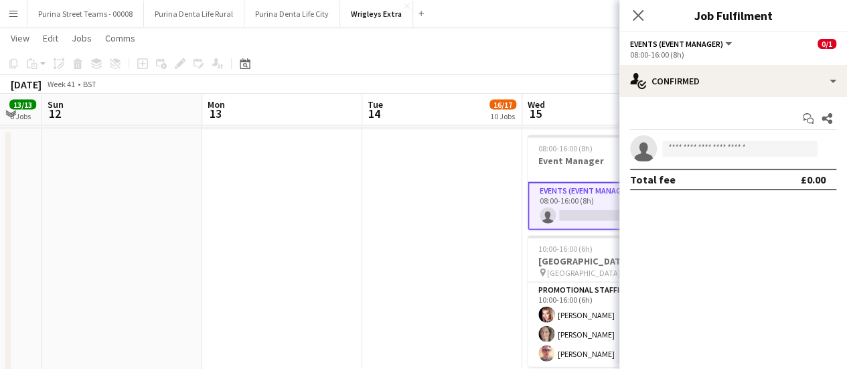
click at [467, 206] on app-date-cell at bounding box center [442, 273] width 160 height 286
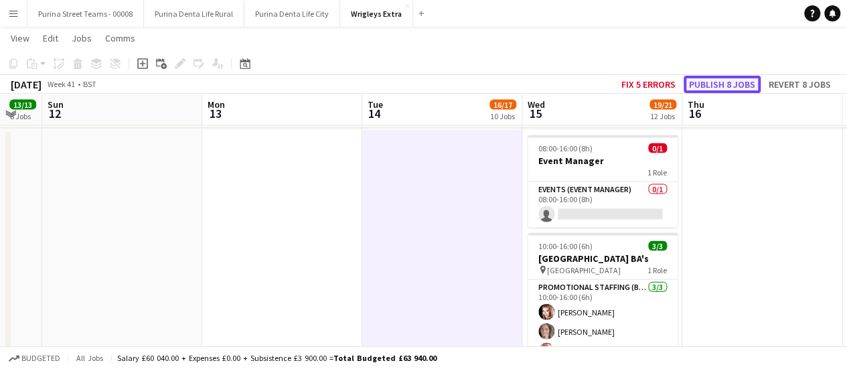
click at [712, 78] on button "Publish 8 jobs" at bounding box center [722, 84] width 77 height 17
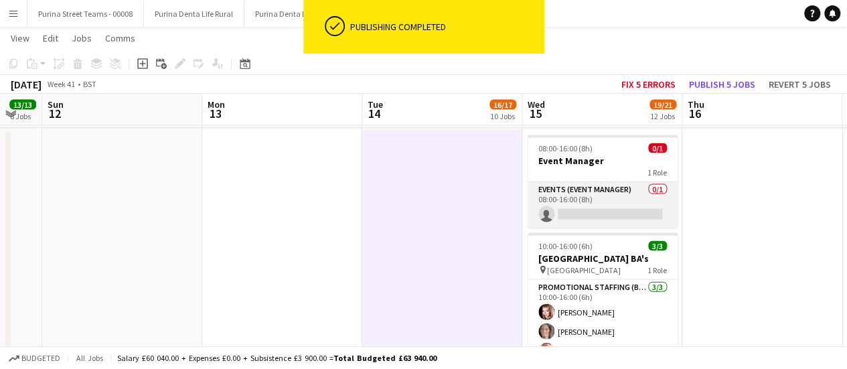
click at [621, 215] on app-card-role "Events (Event Manager) 0/1 08:00-16:00 (8h) single-neutral-actions" at bounding box center [603, 205] width 150 height 46
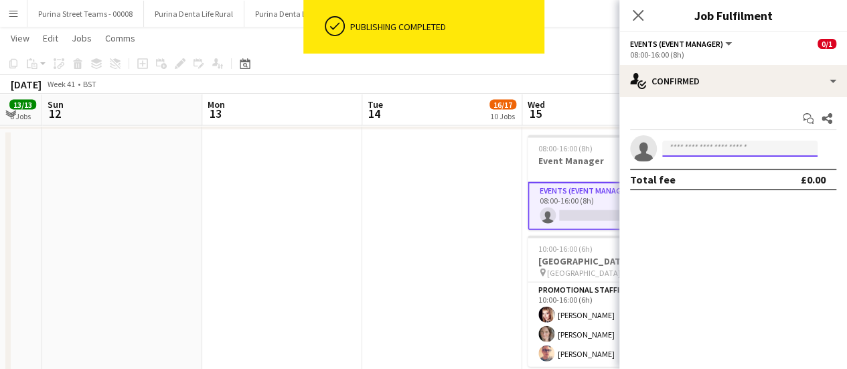
click at [678, 147] on input at bounding box center [739, 149] width 155 height 16
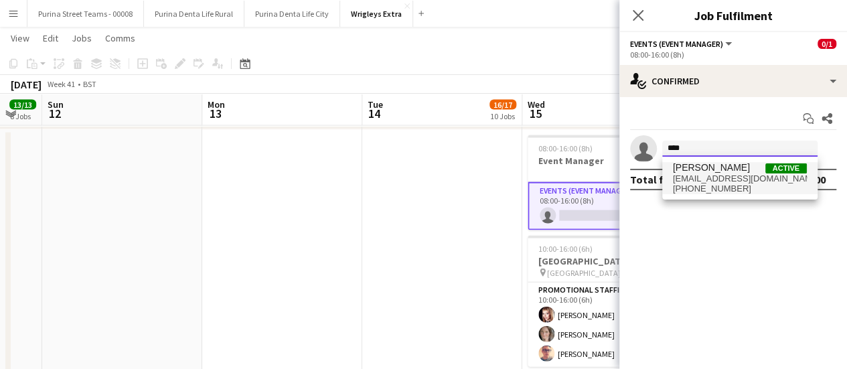
type input "****"
click at [690, 165] on span "[PERSON_NAME]" at bounding box center [711, 167] width 77 height 11
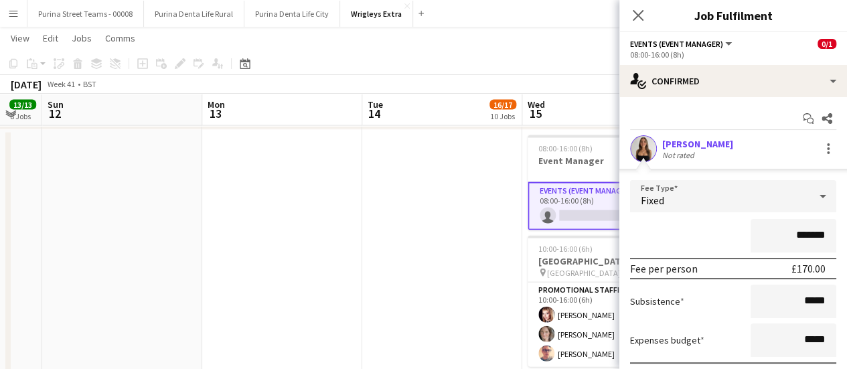
scroll to position [96, 0]
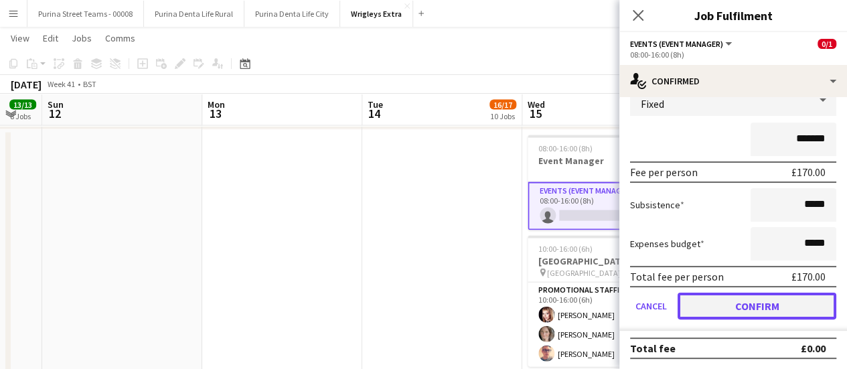
click at [777, 306] on button "Confirm" at bounding box center [757, 306] width 159 height 27
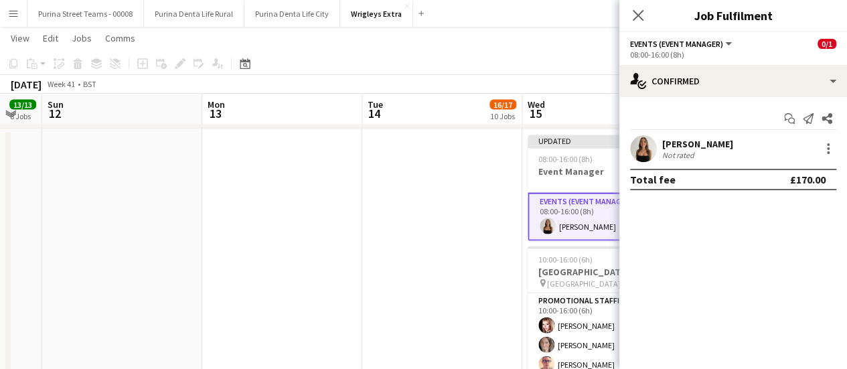
scroll to position [0, 0]
click at [522, 235] on app-date-cell "Updated 08:00-16:00 (8h) 1/1 Event Manager 1 Role Events (Event Manager) 1/1 08…" at bounding box center [602, 273] width 160 height 286
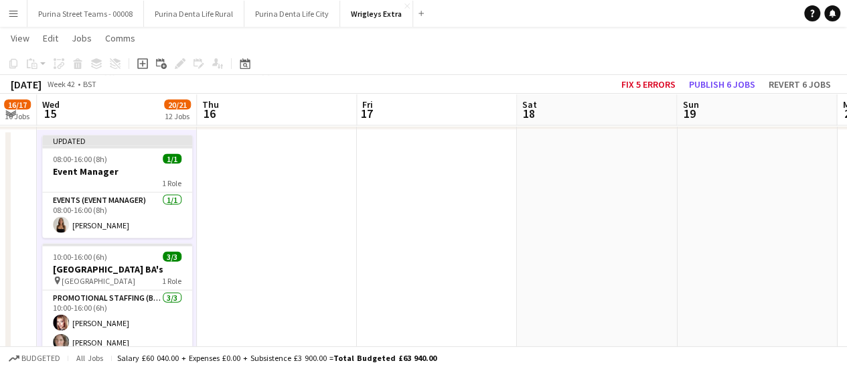
drag, startPoint x: 795, startPoint y: 244, endPoint x: 308, endPoint y: 281, distance: 488.9
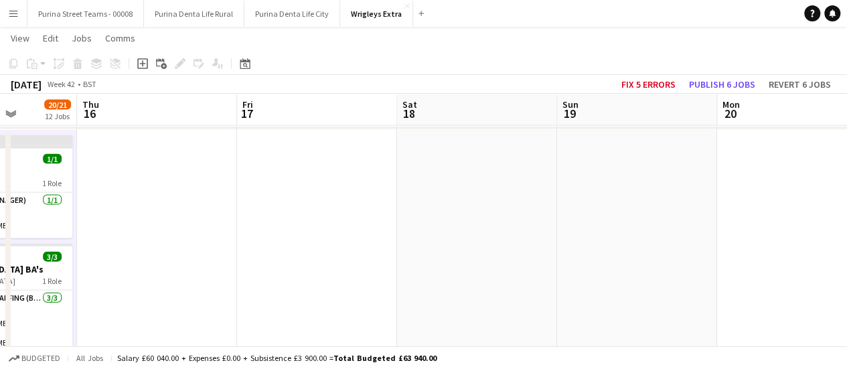
drag, startPoint x: 690, startPoint y: 233, endPoint x: 301, endPoint y: 230, distance: 389.1
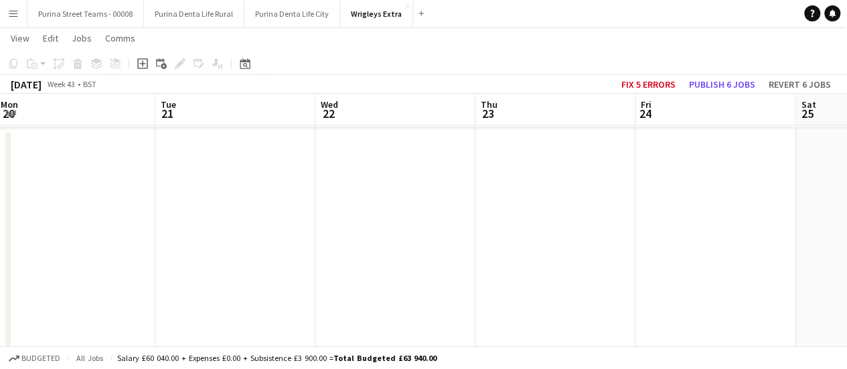
drag, startPoint x: 729, startPoint y: 228, endPoint x: 280, endPoint y: 222, distance: 448.7
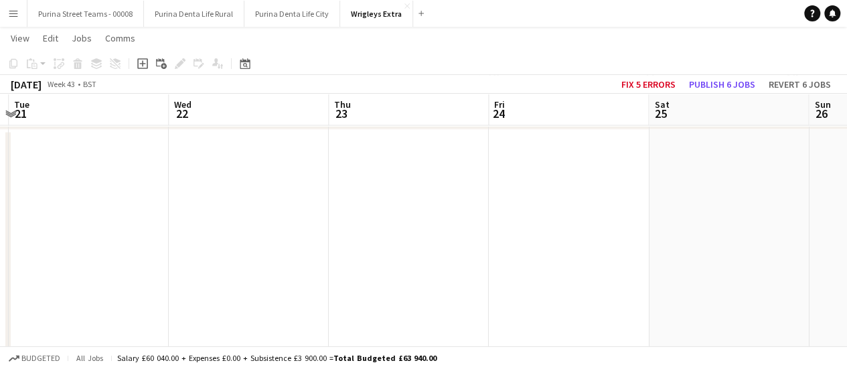
drag, startPoint x: 505, startPoint y: 237, endPoint x: 198, endPoint y: 181, distance: 312.3
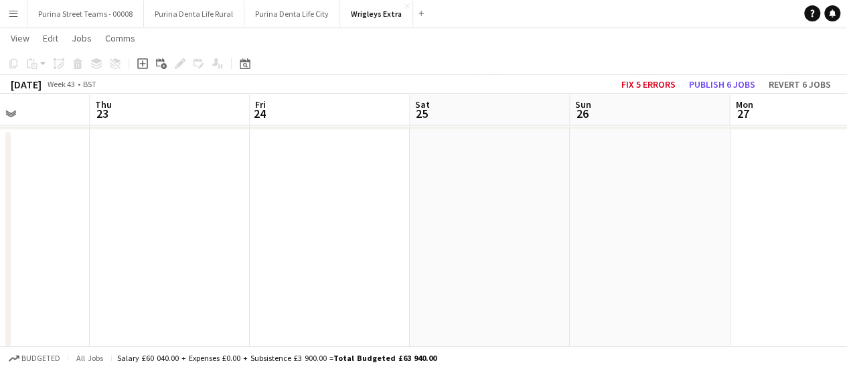
drag, startPoint x: 623, startPoint y: 194, endPoint x: 216, endPoint y: 196, distance: 406.5
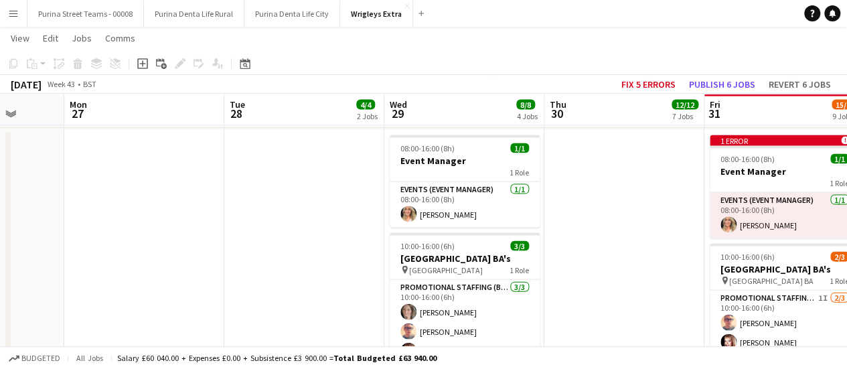
drag, startPoint x: 601, startPoint y: 214, endPoint x: 262, endPoint y: 217, distance: 339.5
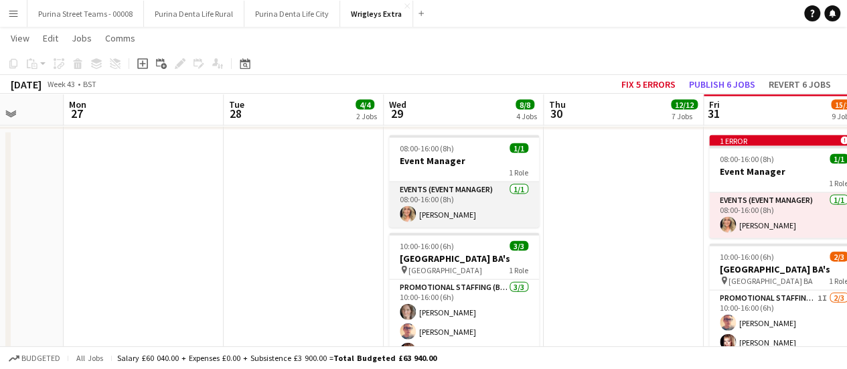
drag, startPoint x: 467, startPoint y: 208, endPoint x: 419, endPoint y: 220, distance: 49.7
click at [419, 220] on app-card-role "Events (Event Manager) 1/1 08:00-16:00 (8h) Cheri Cunningham" at bounding box center [464, 205] width 150 height 46
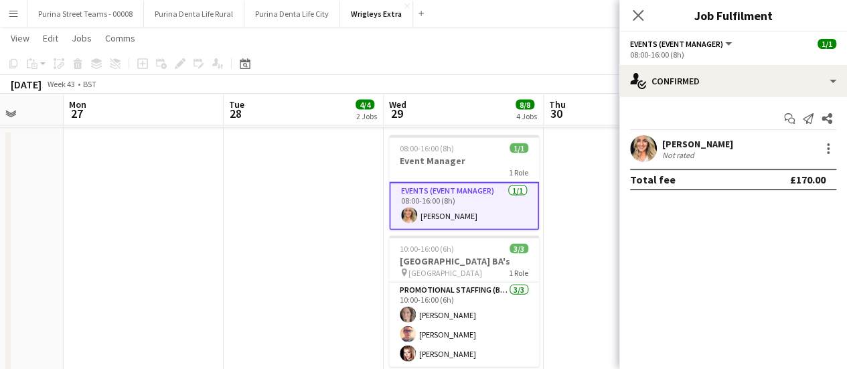
drag, startPoint x: 832, startPoint y: 151, endPoint x: 570, endPoint y: 195, distance: 265.4
click at [570, 195] on app-date-cell at bounding box center [624, 273] width 160 height 286
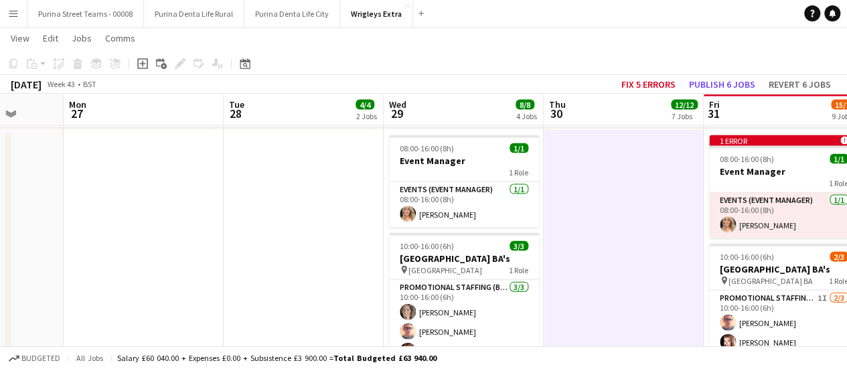
scroll to position [0, 416]
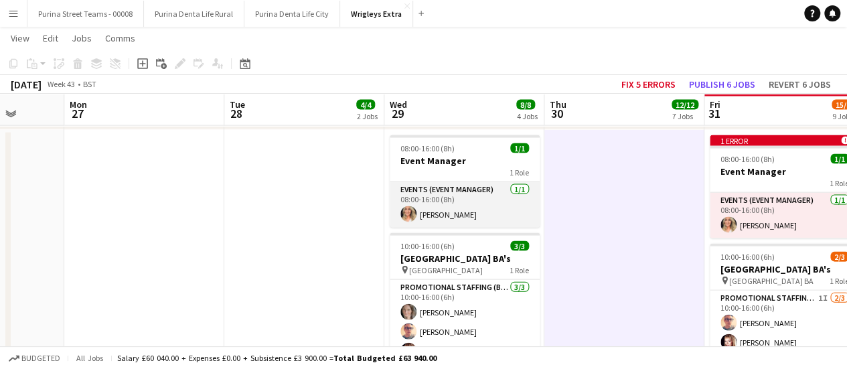
click at [465, 212] on app-card-role "Events (Event Manager) 1/1 08:00-16:00 (8h) Cheri Cunningham" at bounding box center [465, 205] width 150 height 46
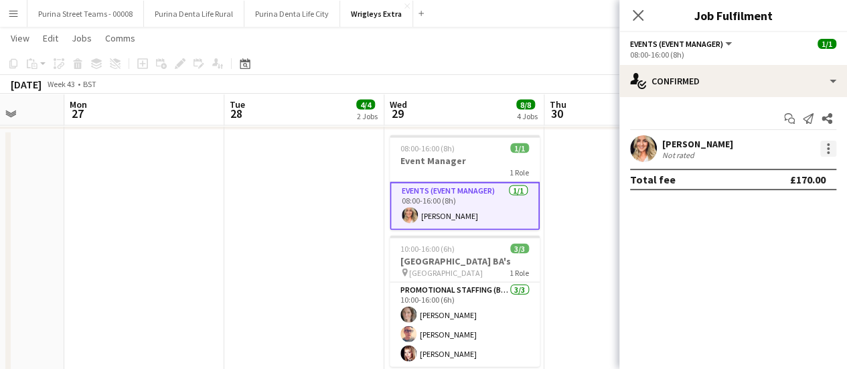
click at [826, 152] on div at bounding box center [828, 149] width 16 height 16
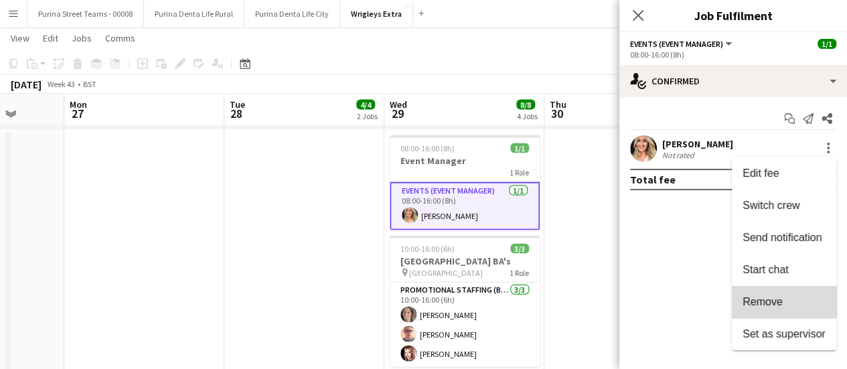
click at [769, 294] on button "Remove" at bounding box center [784, 302] width 104 height 32
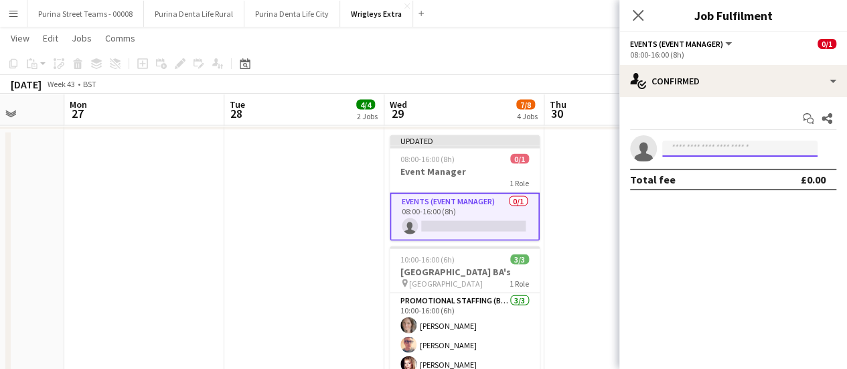
click at [694, 149] on input at bounding box center [739, 149] width 155 height 16
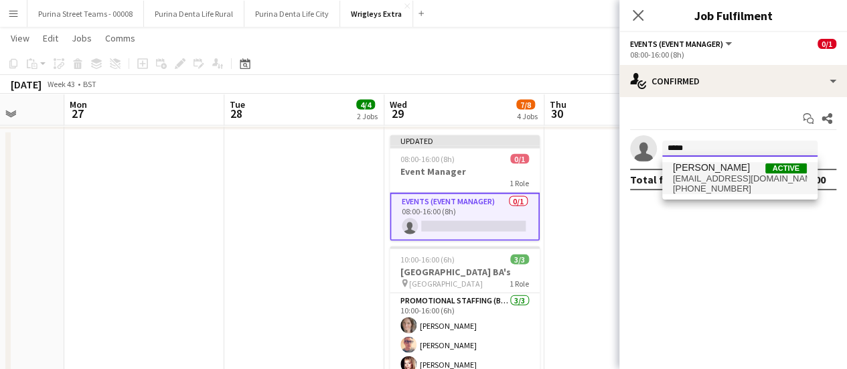
type input "*****"
click at [697, 167] on span "[PERSON_NAME]" at bounding box center [711, 167] width 77 height 11
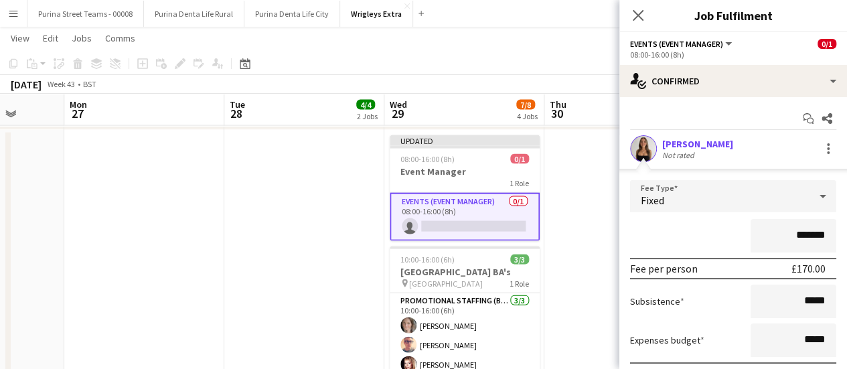
scroll to position [96, 0]
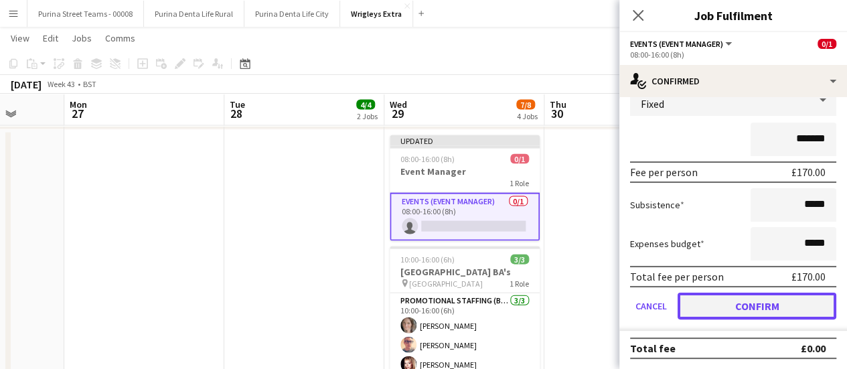
click at [795, 299] on button "Confirm" at bounding box center [757, 306] width 159 height 27
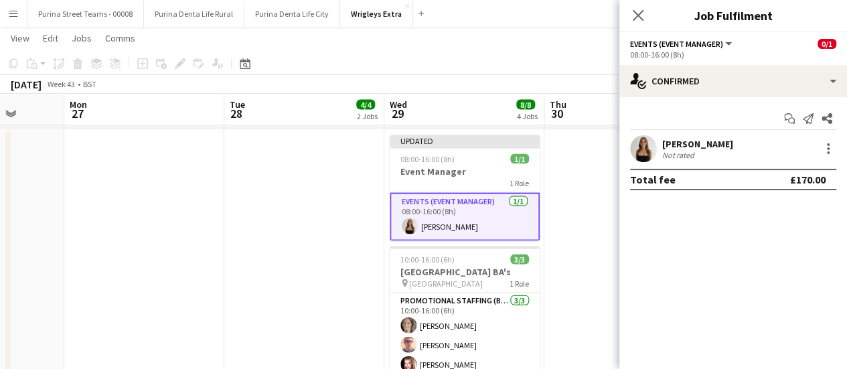
scroll to position [0, 0]
click at [560, 256] on app-date-cell at bounding box center [624, 273] width 160 height 286
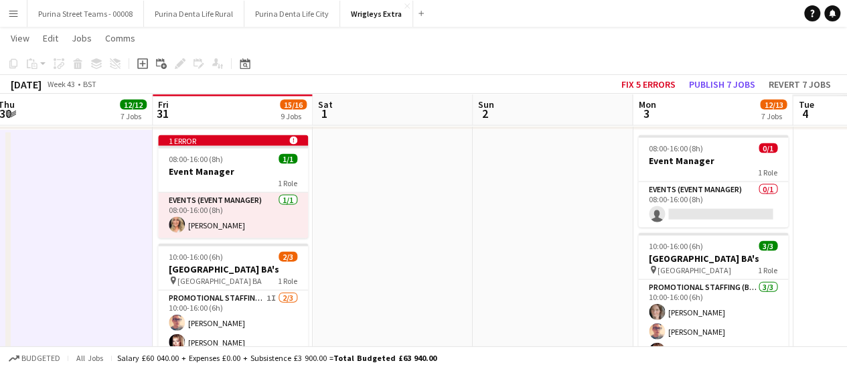
scroll to position [0, 440]
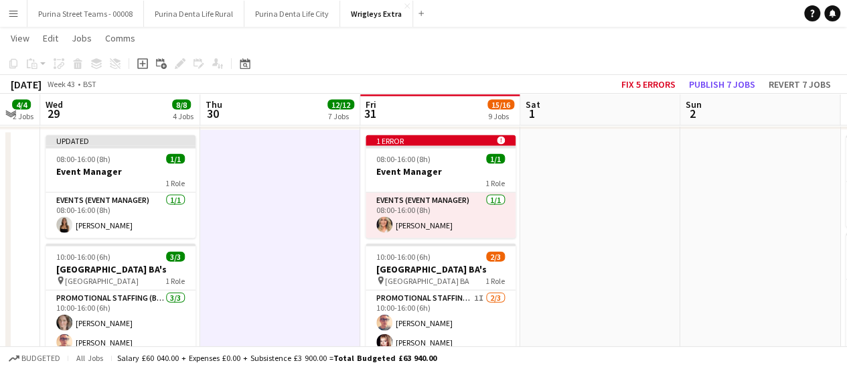
drag, startPoint x: 611, startPoint y: 255, endPoint x: 267, endPoint y: 217, distance: 346.3
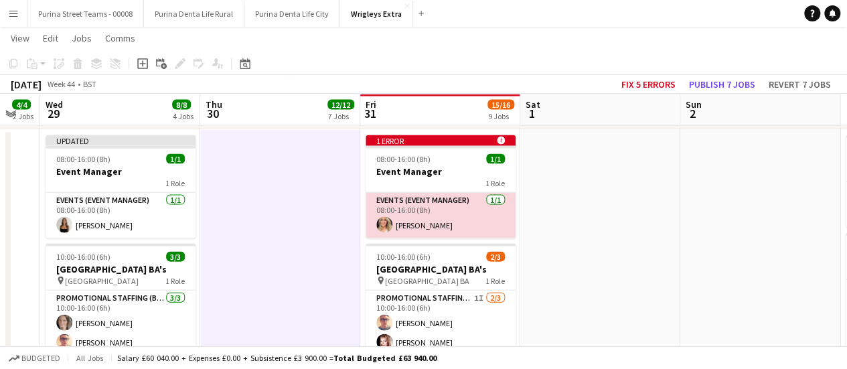
click at [412, 212] on app-card-role "Events (Event Manager) 1/1 08:00-16:00 (8h) Cheri Cunningham" at bounding box center [441, 216] width 150 height 46
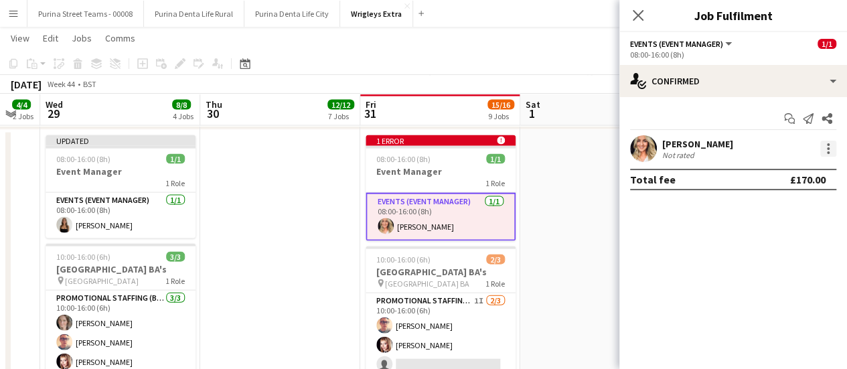
click at [833, 152] on div at bounding box center [828, 149] width 16 height 16
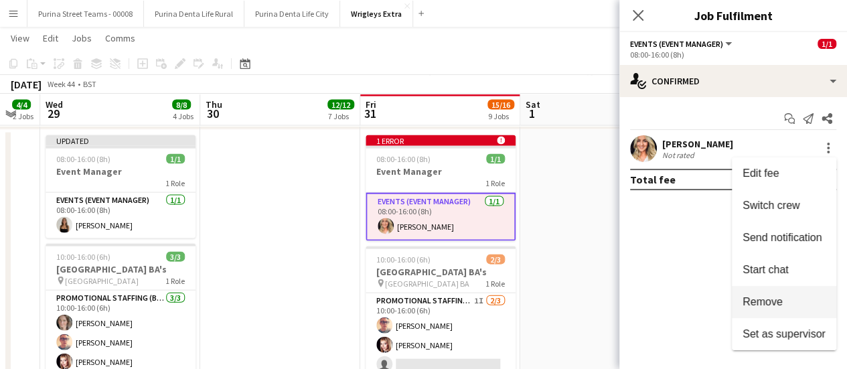
click at [794, 297] on span "Remove" at bounding box center [784, 302] width 83 height 12
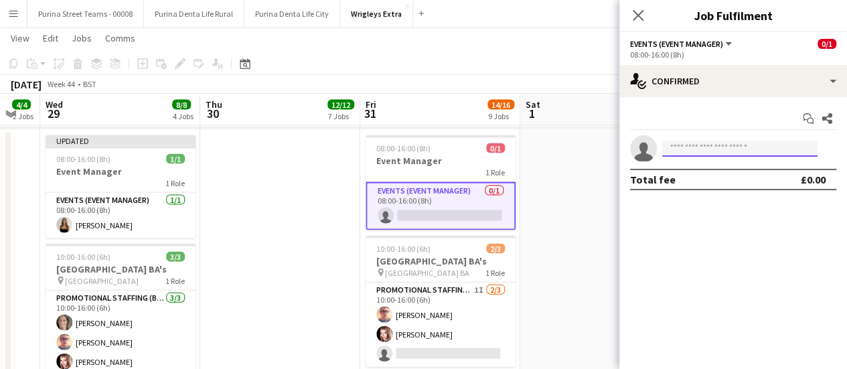
click at [686, 147] on input at bounding box center [739, 149] width 155 height 16
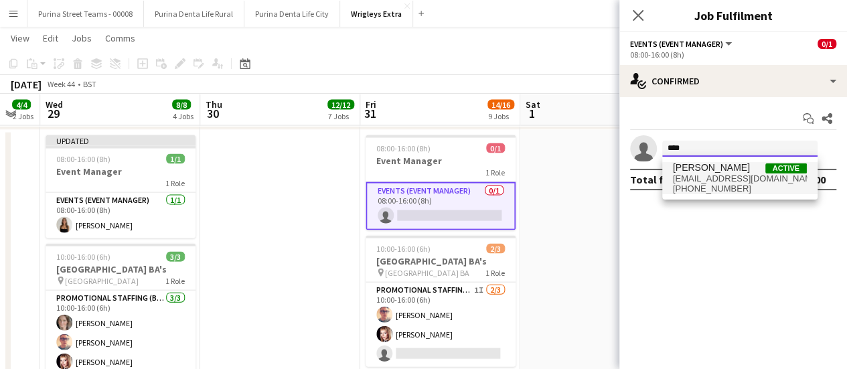
type input "****"
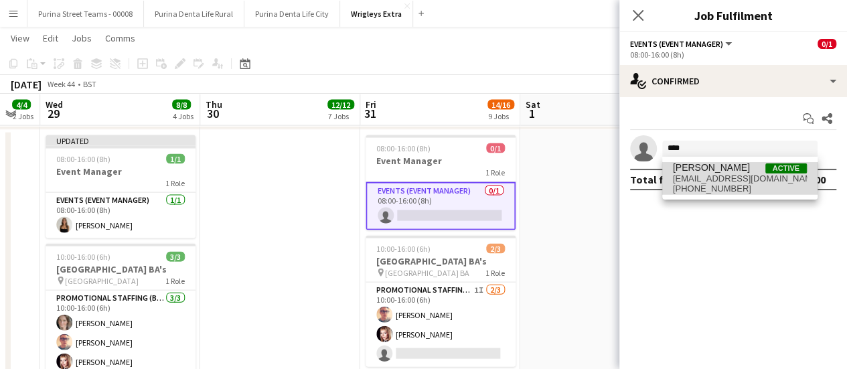
click at [694, 176] on span "chloebutler18@icloud.com" at bounding box center [740, 178] width 134 height 11
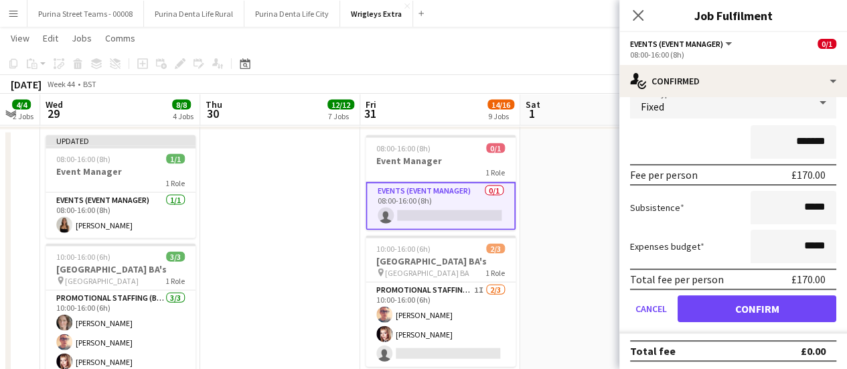
scroll to position [96, 0]
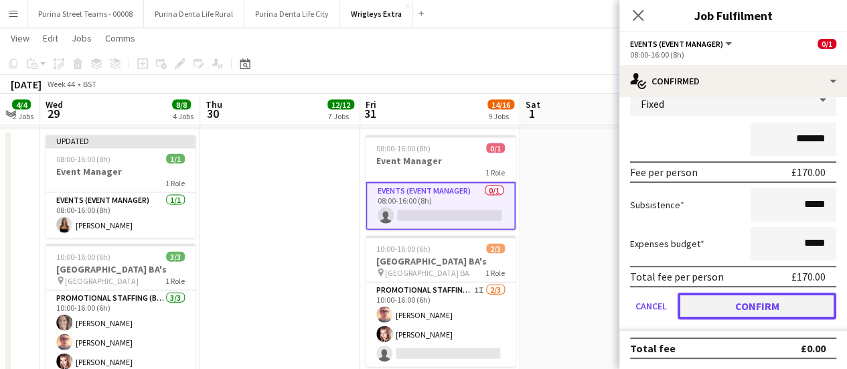
click at [775, 303] on button "Confirm" at bounding box center [757, 306] width 159 height 27
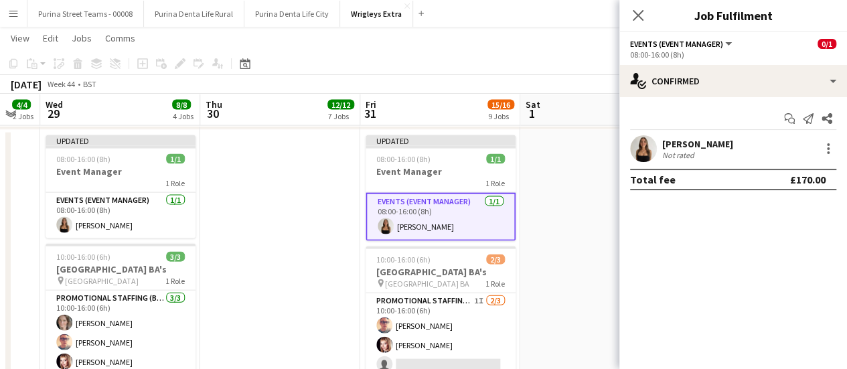
scroll to position [0, 0]
click at [583, 284] on app-date-cell at bounding box center [600, 273] width 160 height 286
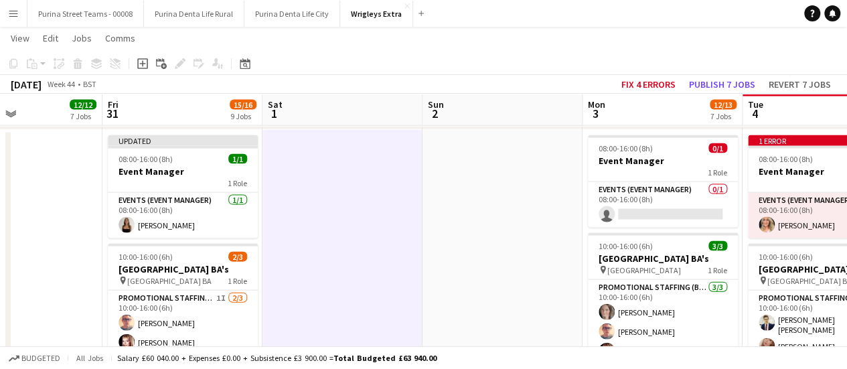
drag, startPoint x: 583, startPoint y: 284, endPoint x: 305, endPoint y: 230, distance: 282.5
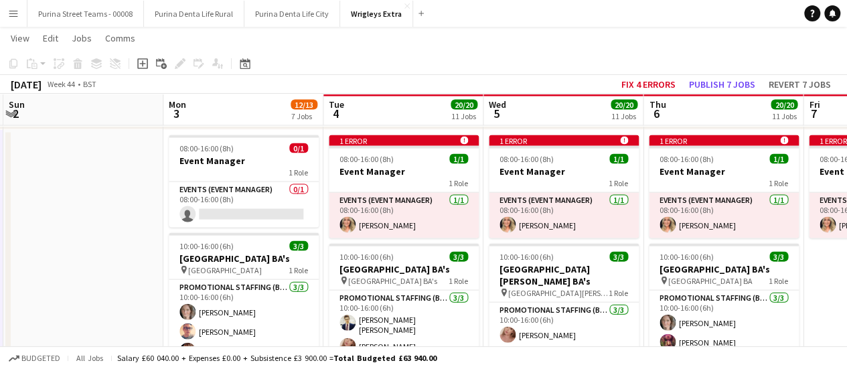
scroll to position [0, 477]
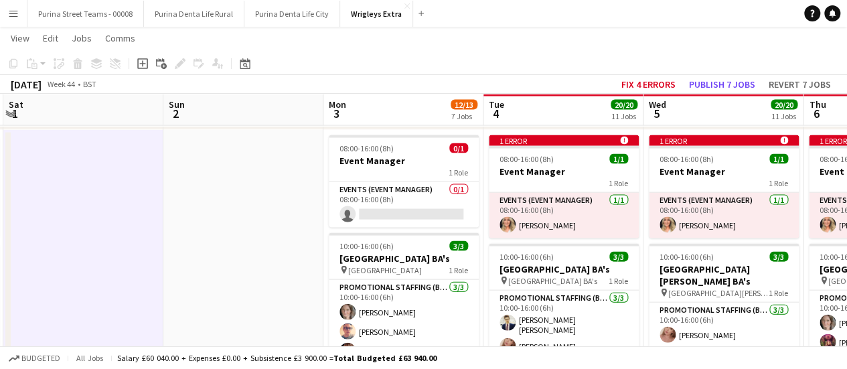
drag, startPoint x: 450, startPoint y: 250, endPoint x: 210, endPoint y: 202, distance: 244.5
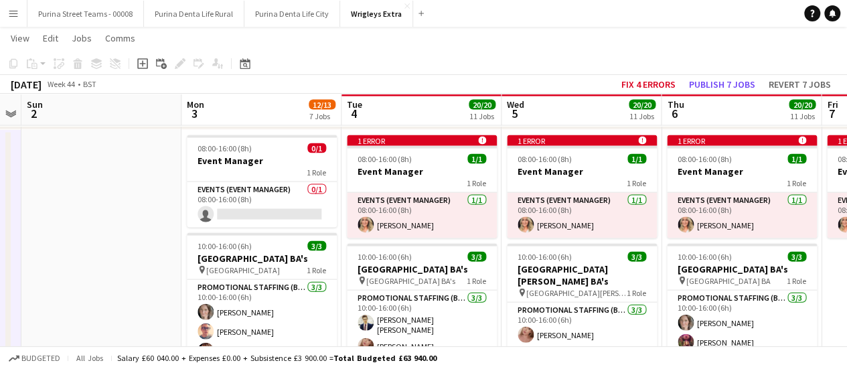
scroll to position [0, 342]
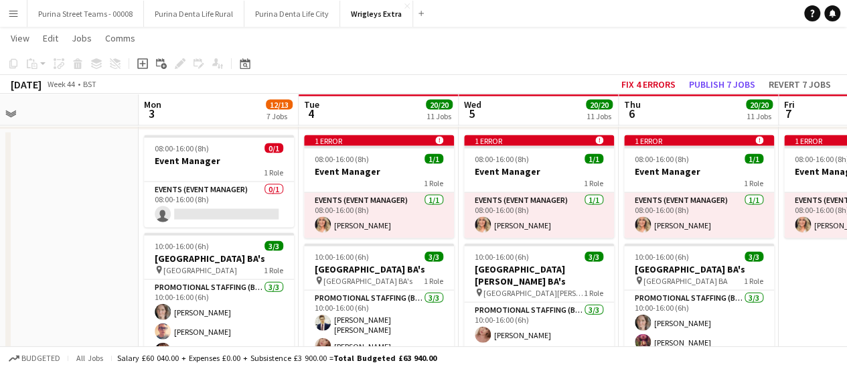
drag, startPoint x: 273, startPoint y: 241, endPoint x: 89, endPoint y: 200, distance: 188.8
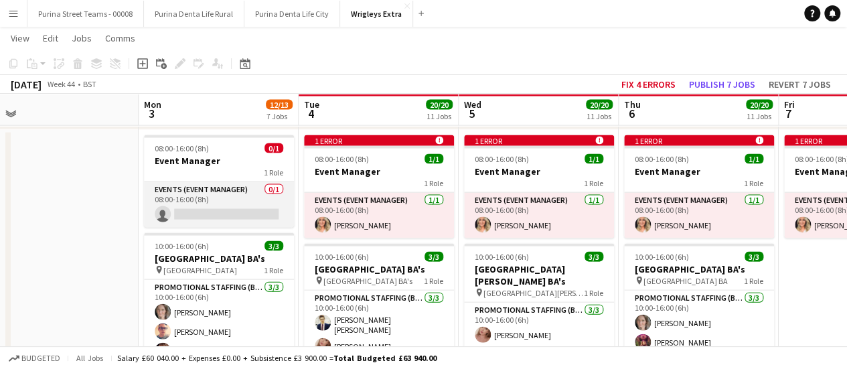
click at [202, 217] on app-card-role "Events (Event Manager) 0/1 08:00-16:00 (8h) single-neutral-actions" at bounding box center [219, 205] width 150 height 46
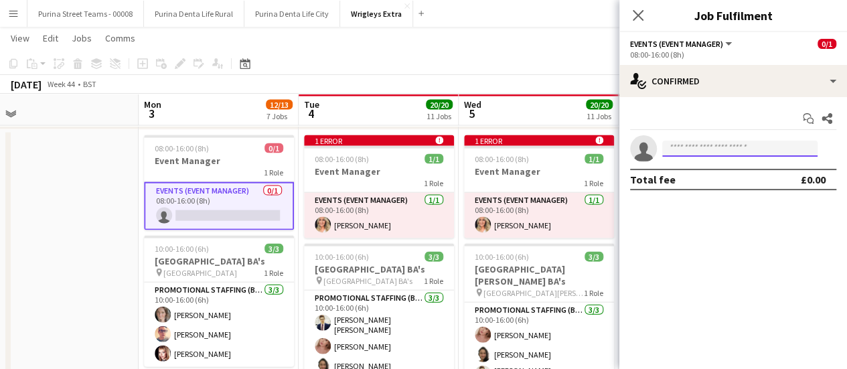
click at [692, 148] on input at bounding box center [739, 149] width 155 height 16
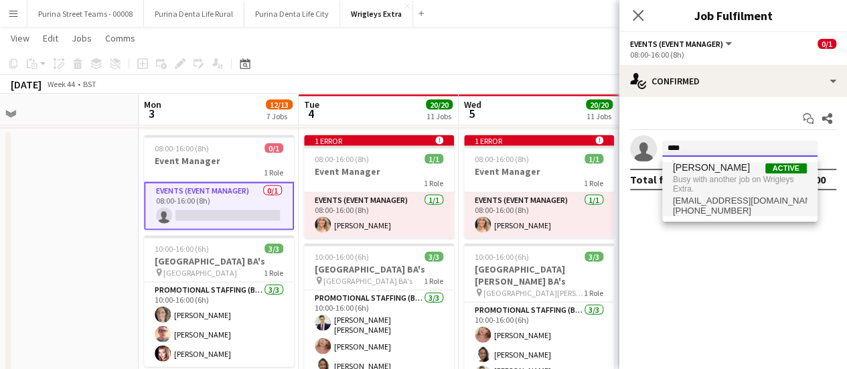
type input "****"
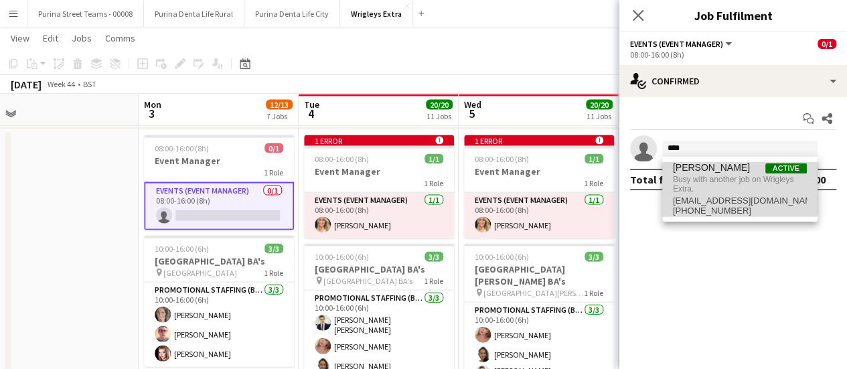
click at [700, 165] on span "[PERSON_NAME]" at bounding box center [711, 167] width 77 height 11
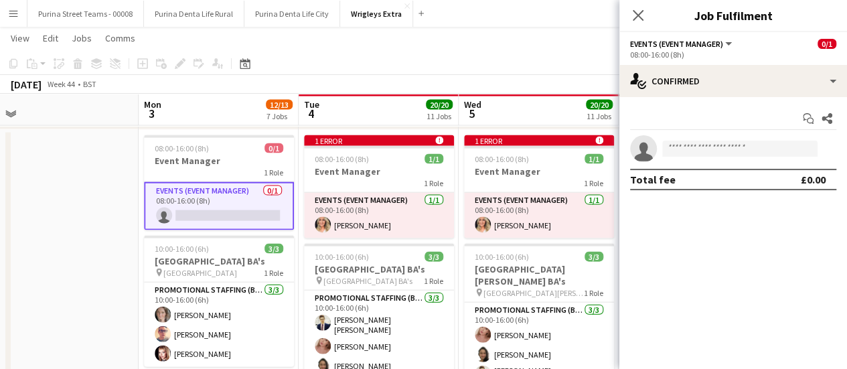
click at [107, 224] on app-date-cell at bounding box center [59, 273] width 160 height 286
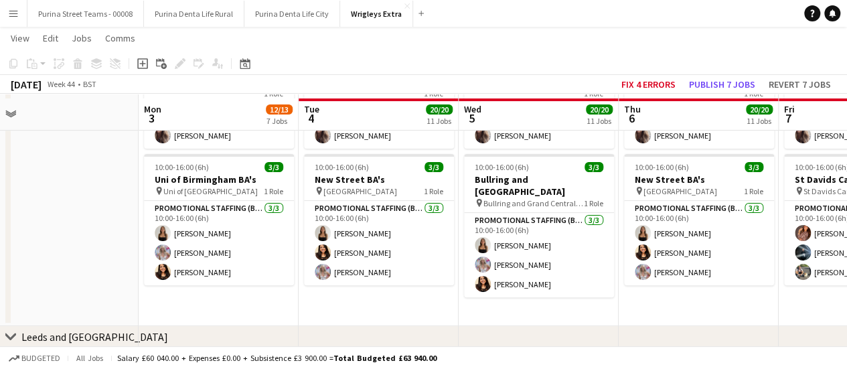
scroll to position [106, 0]
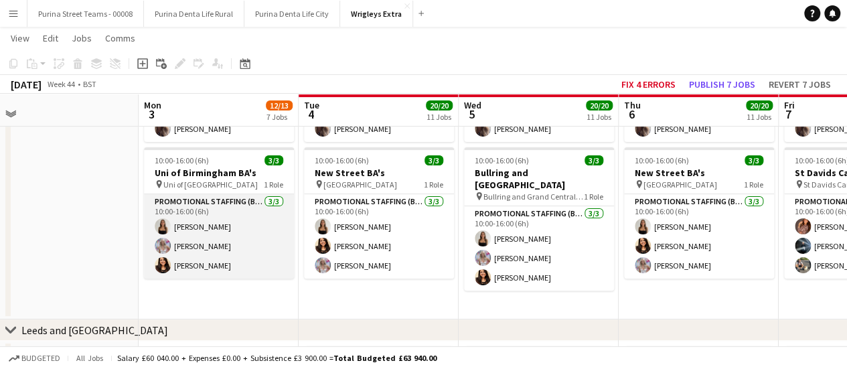
click at [189, 226] on app-card-role "Promotional Staffing (Brand Ambassadors) 3/3 10:00-16:00 (6h) CHLOE BUTLER Lucy…" at bounding box center [219, 236] width 150 height 84
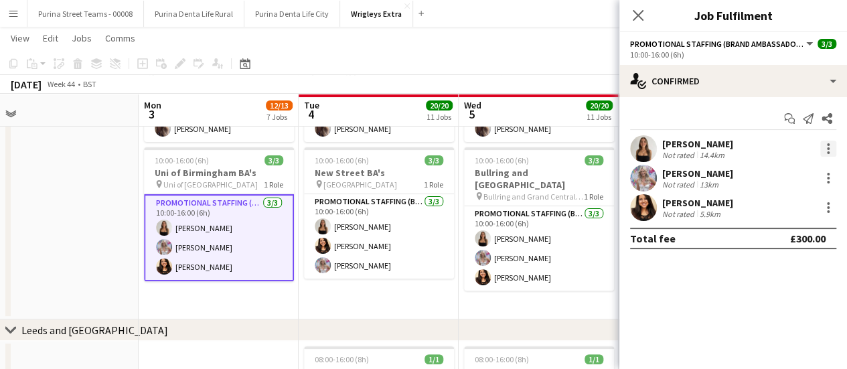
click at [822, 153] on div at bounding box center [828, 149] width 16 height 16
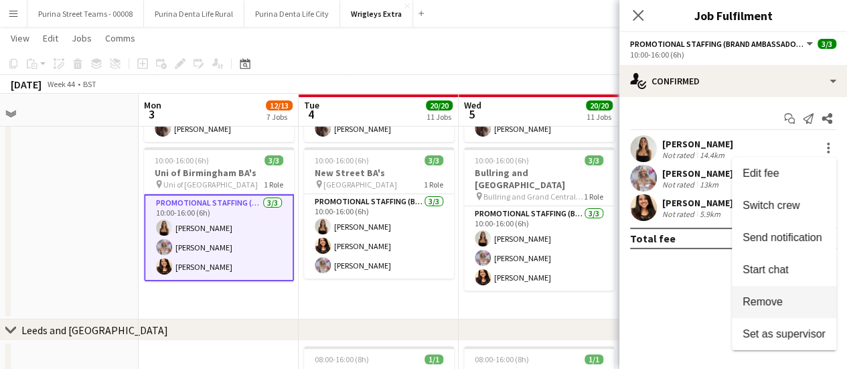
click at [772, 297] on span "Remove" at bounding box center [763, 301] width 40 height 11
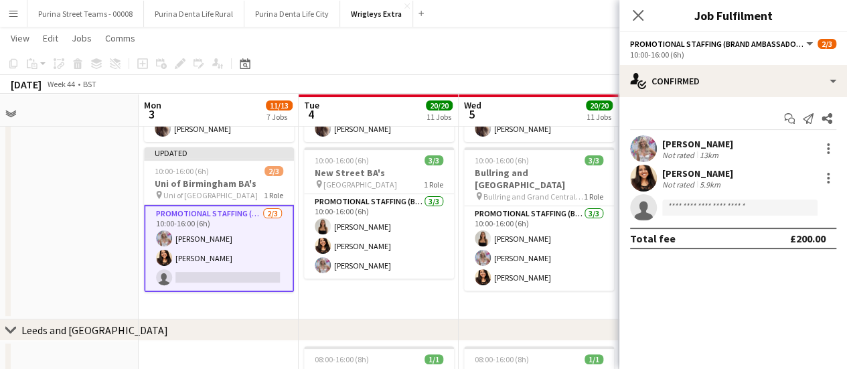
click at [491, 42] on app-page-menu "View Day view expanded Day view collapsed Month view Date picker Jump to [DATE]…" at bounding box center [423, 39] width 847 height 25
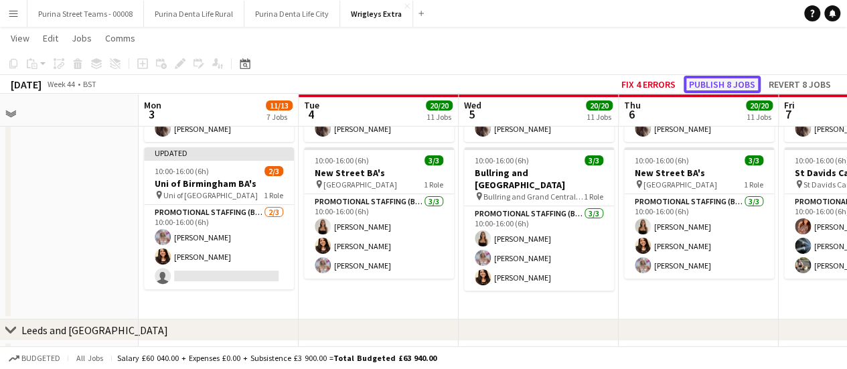
click at [734, 82] on button "Publish 8 jobs" at bounding box center [722, 84] width 77 height 17
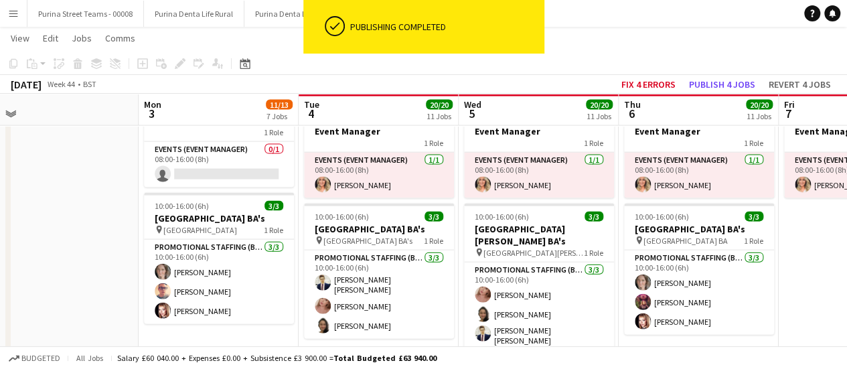
scroll to position [1427, 0]
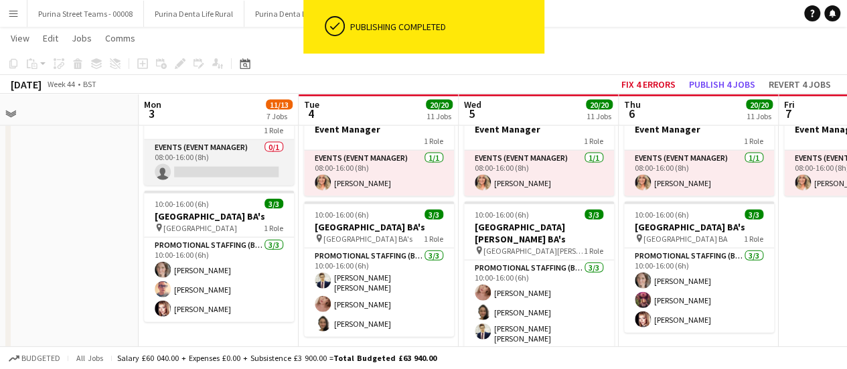
click at [228, 169] on app-card-role "Events (Event Manager) 0/1 08:00-16:00 (8h) single-neutral-actions" at bounding box center [219, 163] width 150 height 46
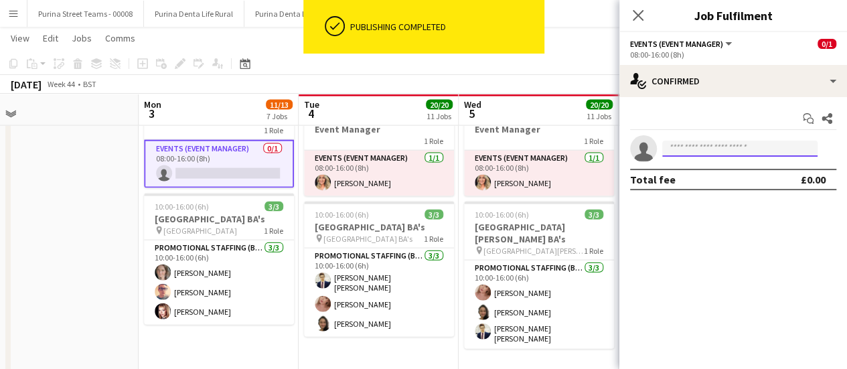
click at [700, 152] on input at bounding box center [739, 149] width 155 height 16
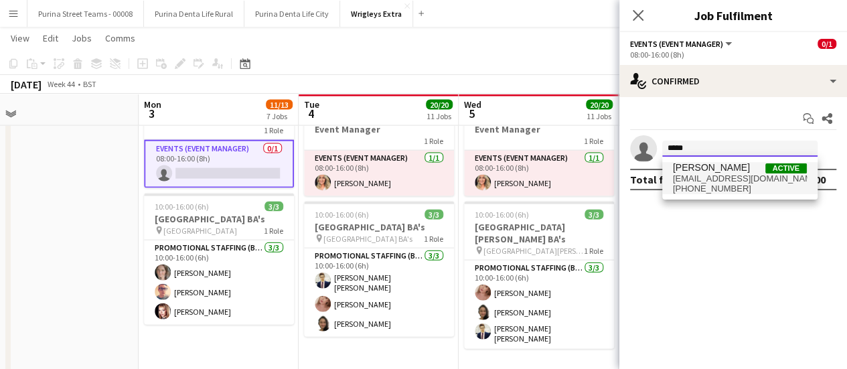
type input "*****"
click at [703, 171] on span "[PERSON_NAME]" at bounding box center [711, 167] width 77 height 11
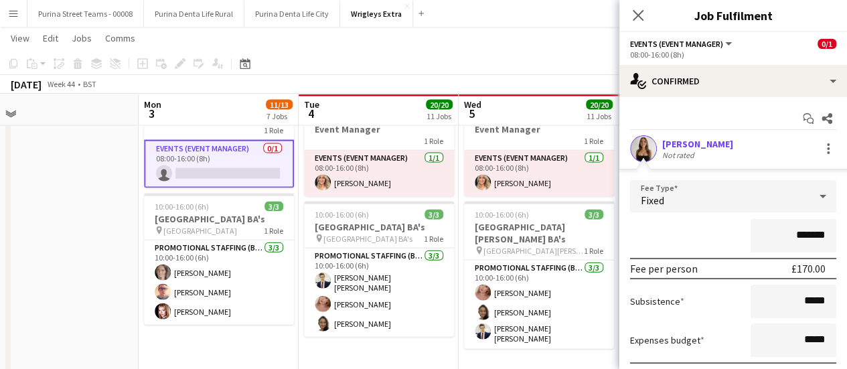
scroll to position [96, 0]
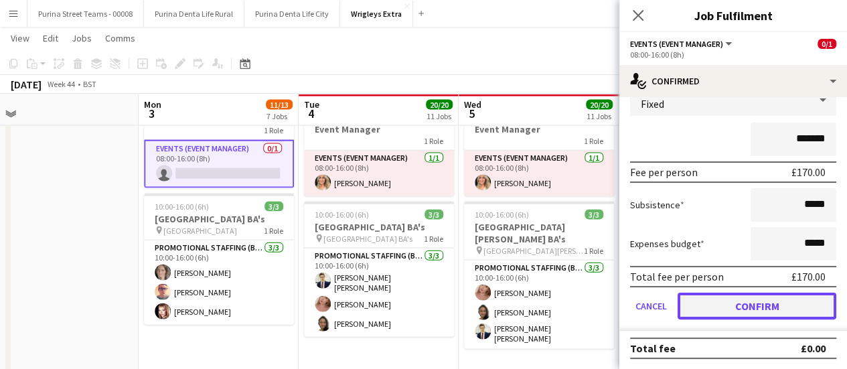
click at [769, 303] on button "Confirm" at bounding box center [757, 306] width 159 height 27
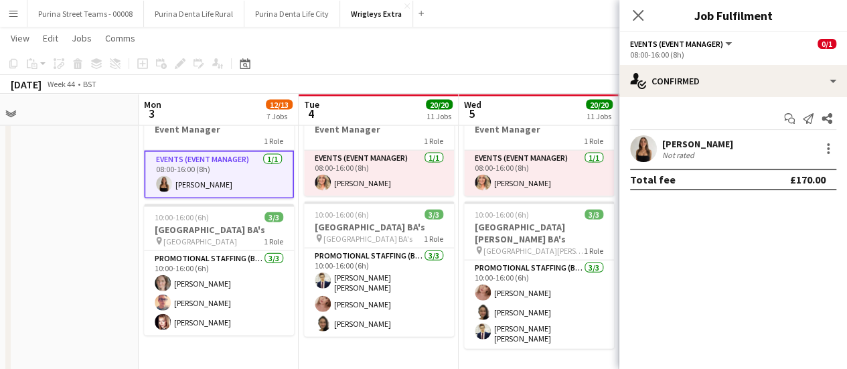
scroll to position [0, 0]
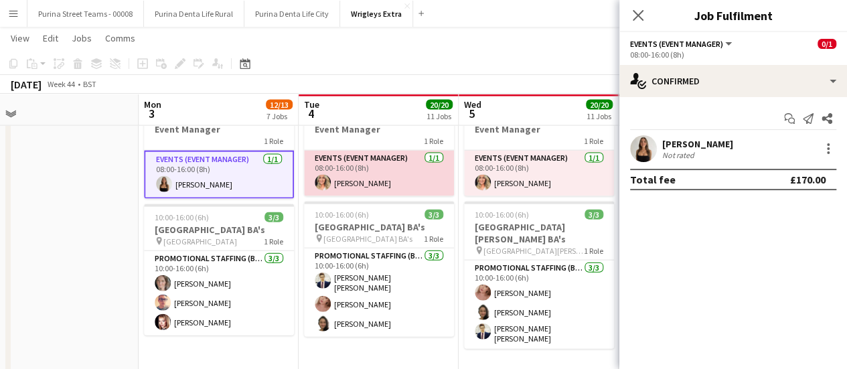
click at [407, 173] on app-card-role "Events (Event Manager) 1/1 08:00-16:00 (8h) Cheri Cunningham" at bounding box center [379, 174] width 150 height 46
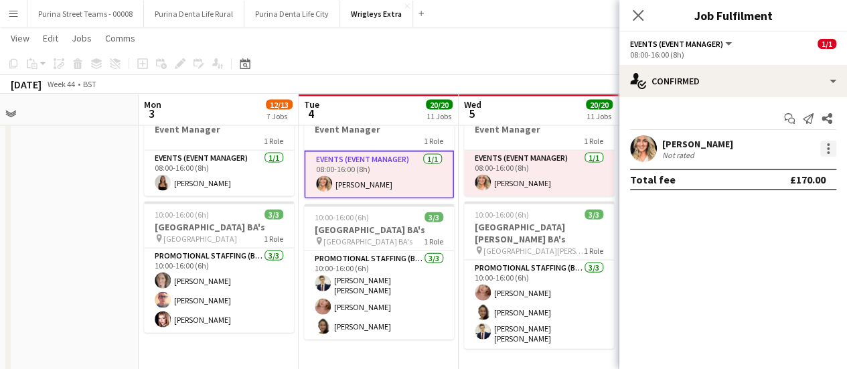
click at [826, 153] on div at bounding box center [828, 149] width 16 height 16
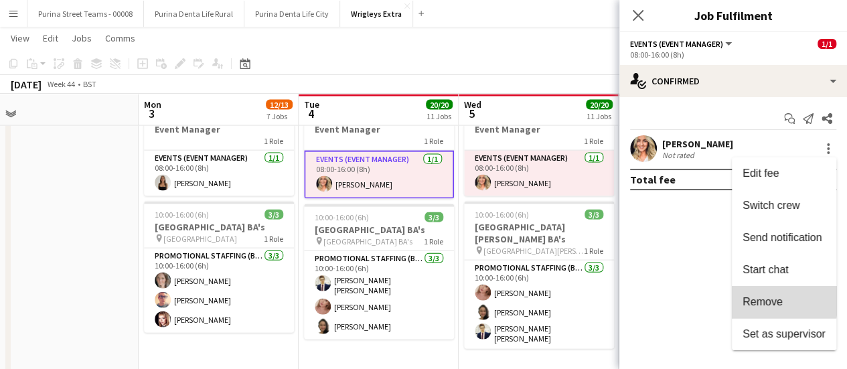
click at [759, 301] on span "Remove" at bounding box center [763, 301] width 40 height 11
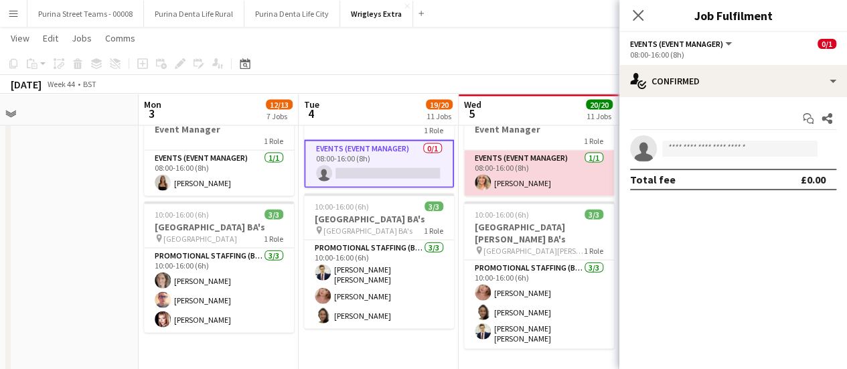
click at [548, 180] on app-card-role "Events (Event Manager) 1/1 08:00-16:00 (8h) Cheri Cunningham" at bounding box center [539, 174] width 150 height 46
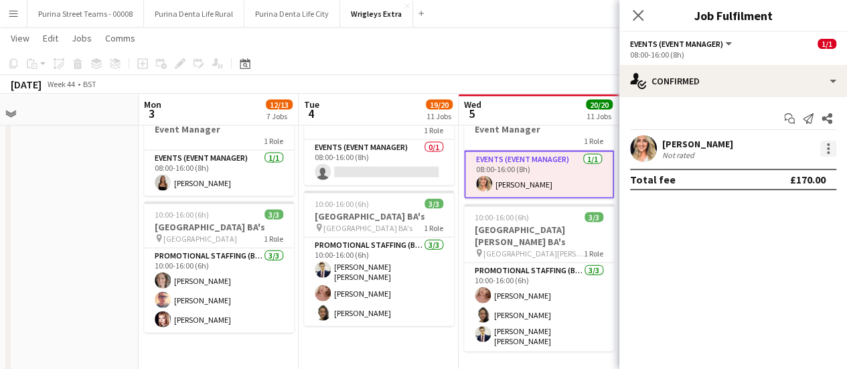
click at [827, 153] on div at bounding box center [828, 152] width 3 height 3
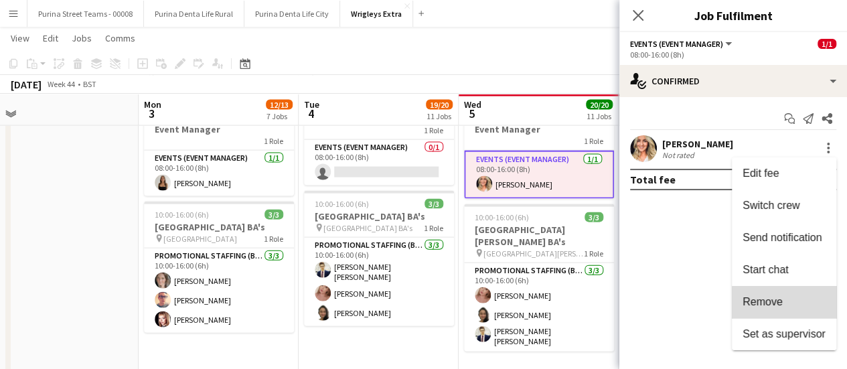
click at [789, 308] on button "Remove" at bounding box center [784, 302] width 104 height 32
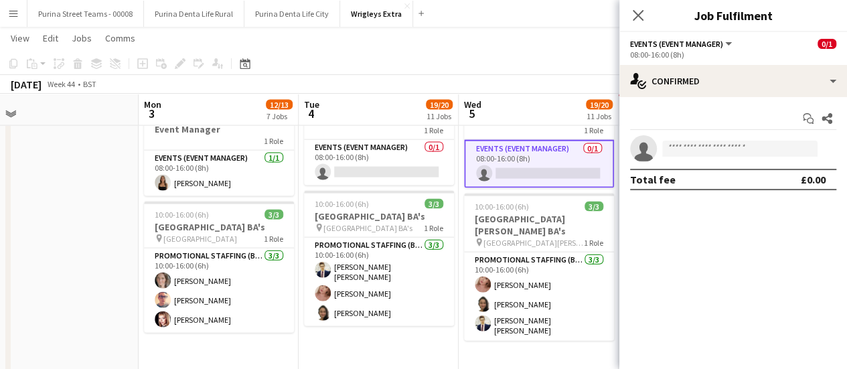
click at [520, 348] on app-date-cell "08:00-16:00 (8h) 0/1 Event Manager 1 Role Events (Event Manager) 0/1 08:00-16:0…" at bounding box center [539, 231] width 160 height 286
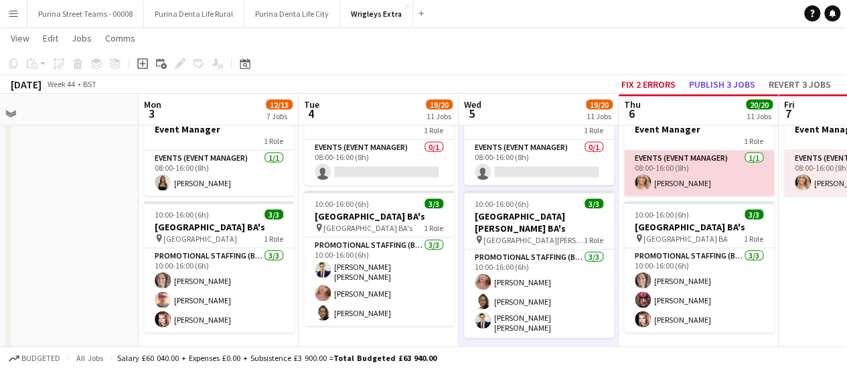
click at [743, 173] on app-card-role "Events (Event Manager) 1/1 08:00-16:00 (8h) Cheri Cunningham" at bounding box center [699, 174] width 150 height 46
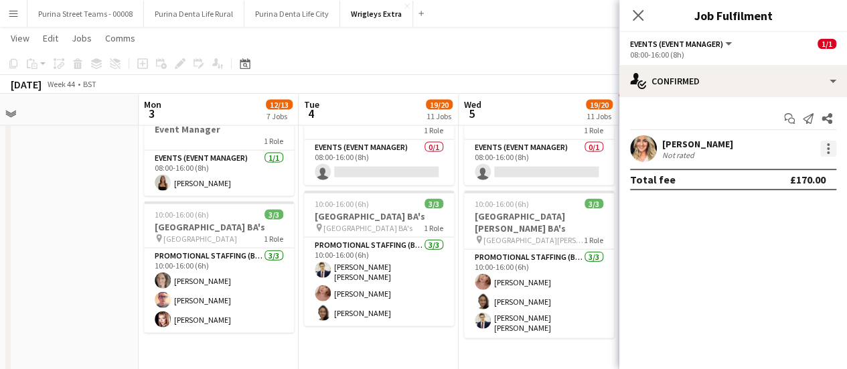
click at [834, 147] on div "Cheri Cunningham Not rated" at bounding box center [733, 148] width 228 height 27
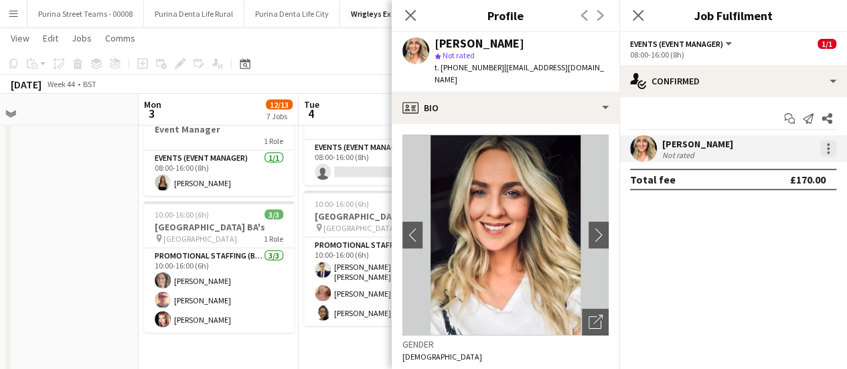
click at [834, 147] on div at bounding box center [828, 149] width 16 height 16
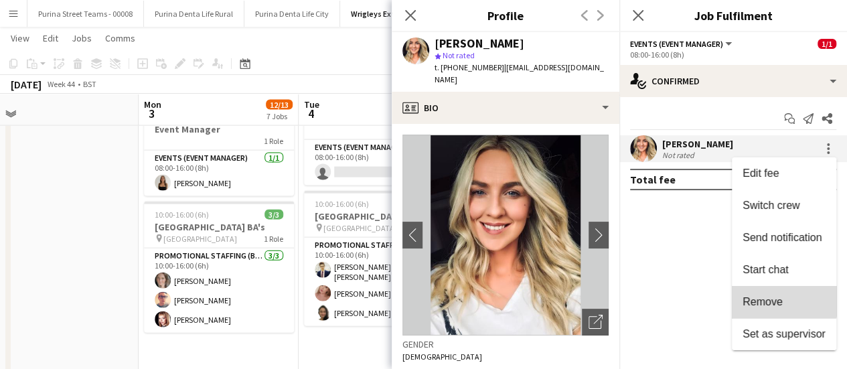
click at [769, 293] on button "Remove" at bounding box center [784, 302] width 104 height 32
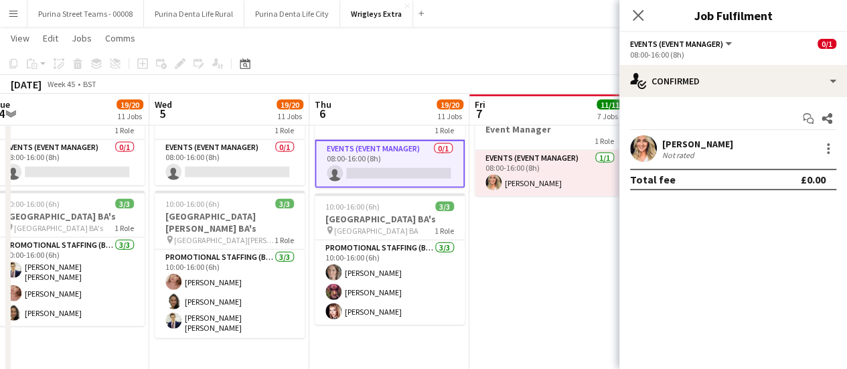
scroll to position [0, 496]
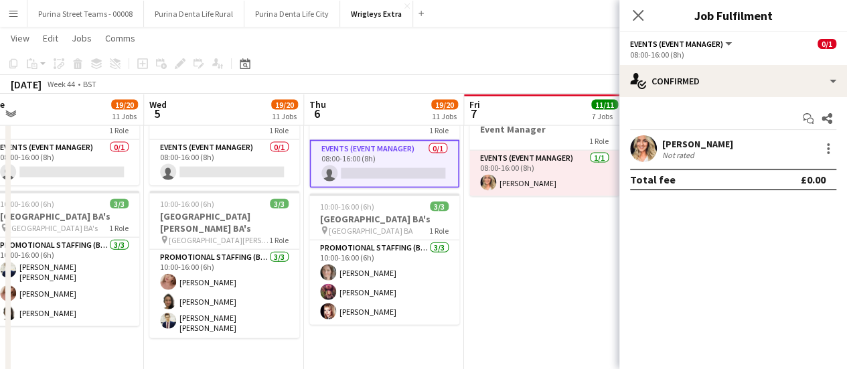
drag, startPoint x: 554, startPoint y: 348, endPoint x: 240, endPoint y: 298, distance: 318.6
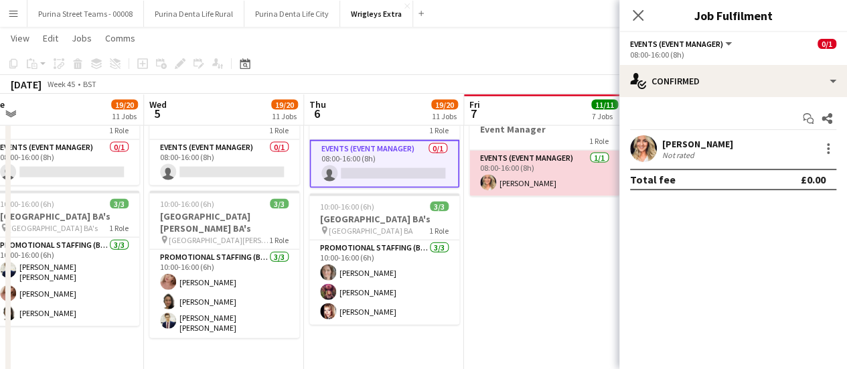
click at [546, 170] on app-card-role "Events (Event Manager) 1/1 08:00-16:00 (8h) Cheri Cunningham" at bounding box center [544, 174] width 150 height 46
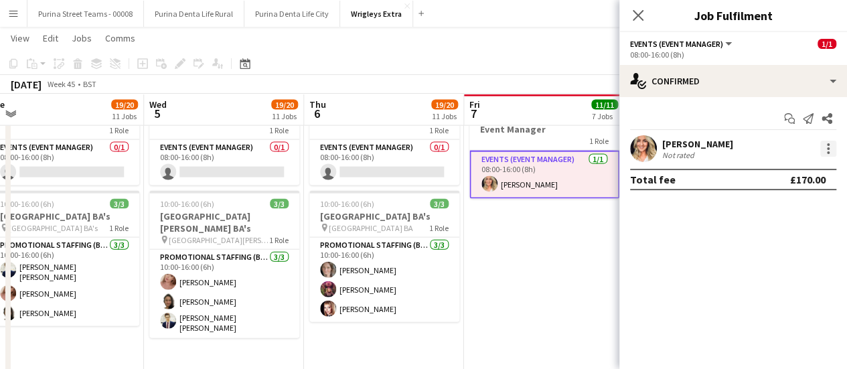
click at [829, 149] on div at bounding box center [828, 149] width 16 height 16
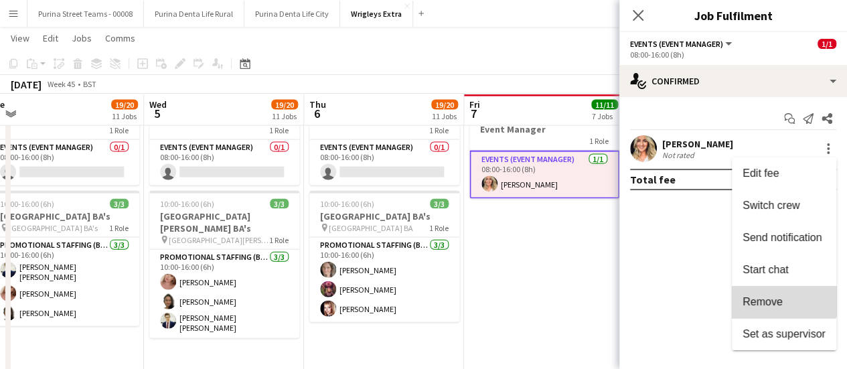
click at [782, 296] on span "Remove" at bounding box center [763, 301] width 40 height 11
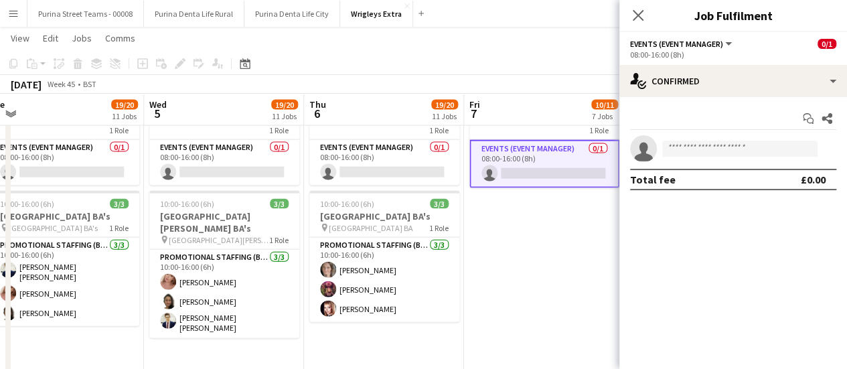
click at [617, 286] on app-date-cell "08:00-16:00 (8h) 0/1 Event Manager 1 Role Events (Event Manager) 0/1 08:00-16:0…" at bounding box center [544, 231] width 160 height 286
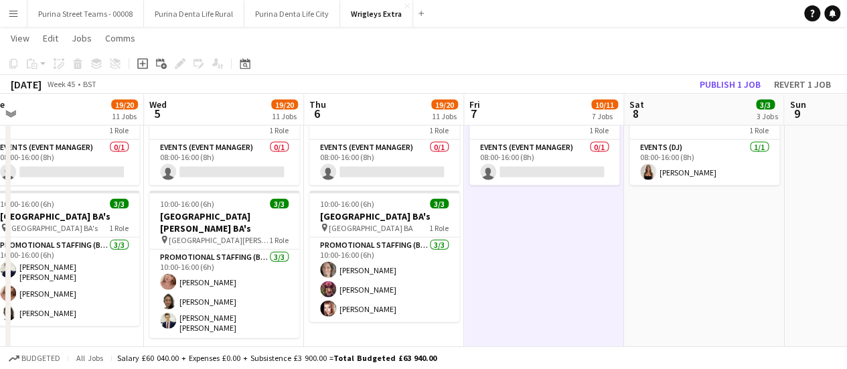
click at [569, 283] on app-date-cell "08:00-16:00 (8h) 0/1 Event Manager 1 Role Events (Event Manager) 0/1 08:00-16:0…" at bounding box center [544, 231] width 160 height 286
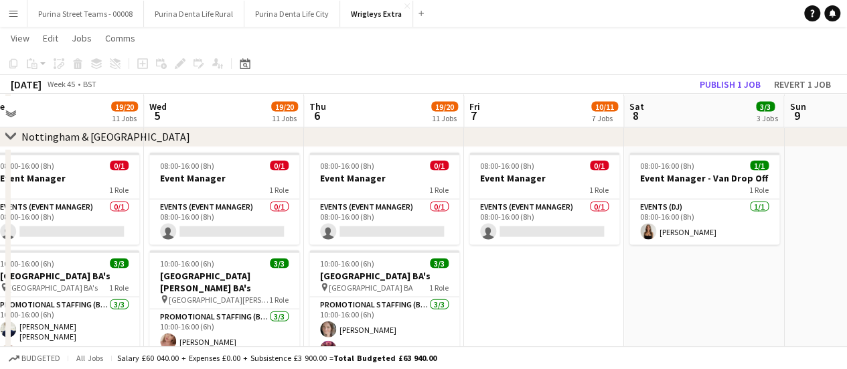
scroll to position [1369, 0]
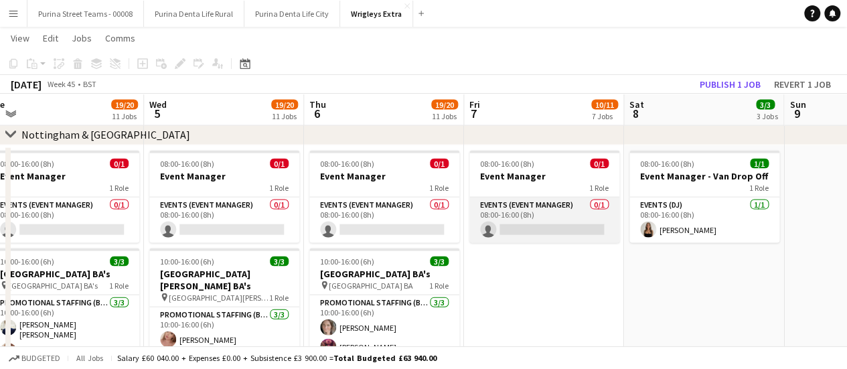
click at [559, 220] on app-card-role "Events (Event Manager) 0/1 08:00-16:00 (8h) single-neutral-actions" at bounding box center [544, 221] width 150 height 46
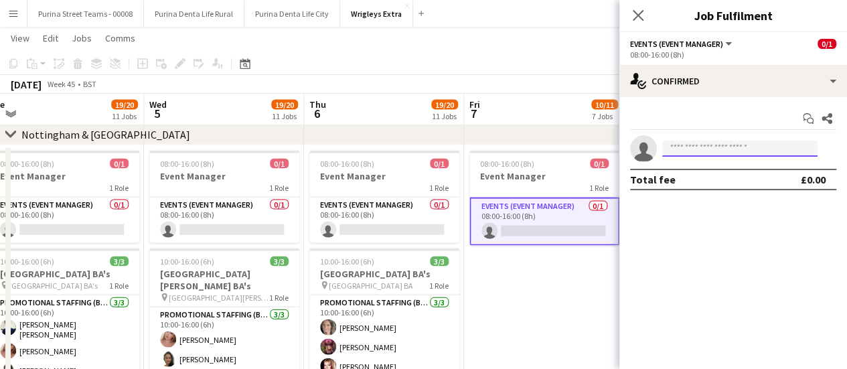
click at [727, 151] on input at bounding box center [739, 149] width 155 height 16
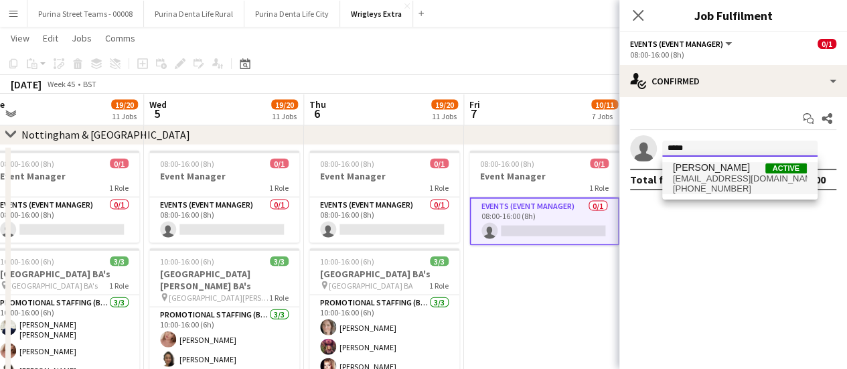
type input "*****"
click at [725, 169] on span "[PERSON_NAME]" at bounding box center [711, 167] width 77 height 11
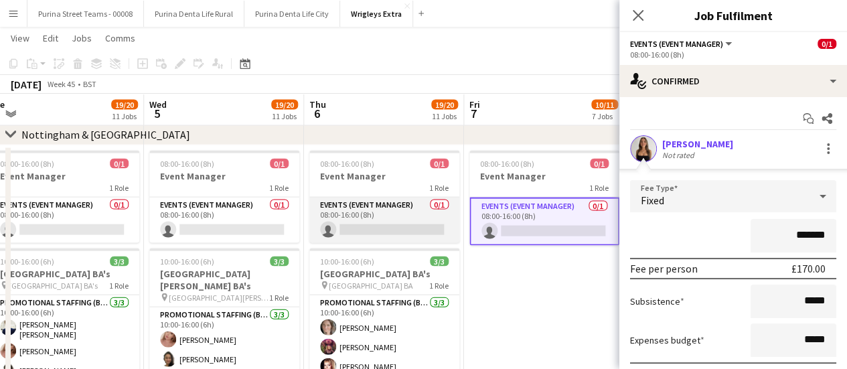
click at [423, 230] on app-card-role "Events (Event Manager) 0/1 08:00-16:00 (8h) single-neutral-actions" at bounding box center [384, 221] width 150 height 46
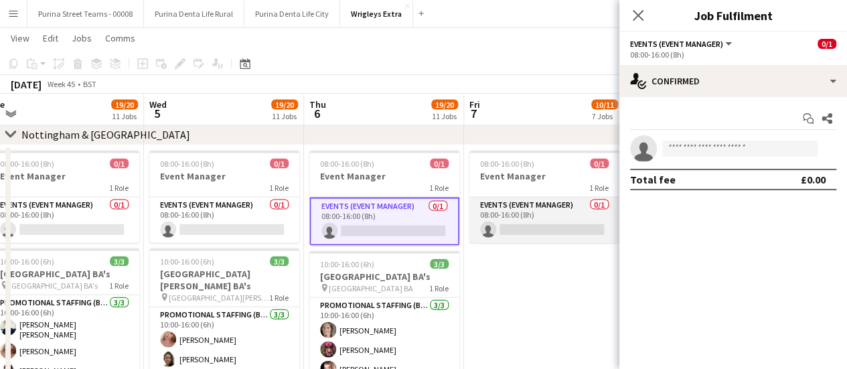
click at [542, 219] on app-card-role "Events (Event Manager) 0/1 08:00-16:00 (8h) single-neutral-actions" at bounding box center [544, 221] width 150 height 46
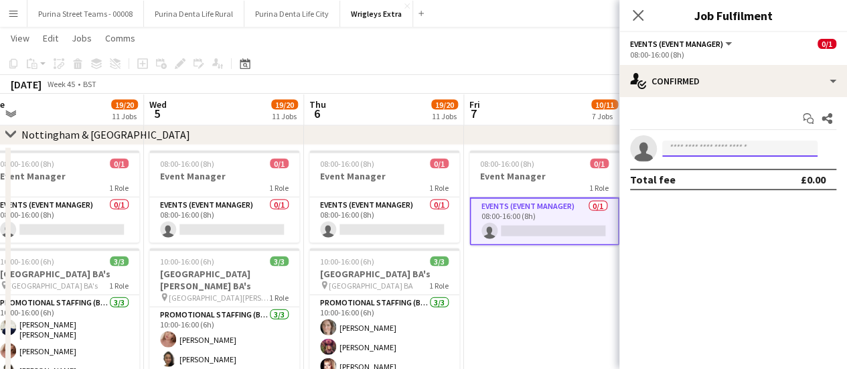
click at [666, 155] on input at bounding box center [739, 149] width 155 height 16
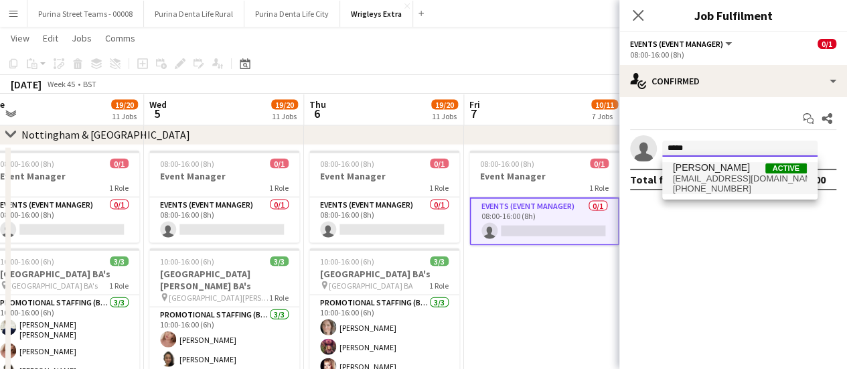
type input "*****"
click at [741, 188] on span "+447720810075" at bounding box center [740, 188] width 134 height 11
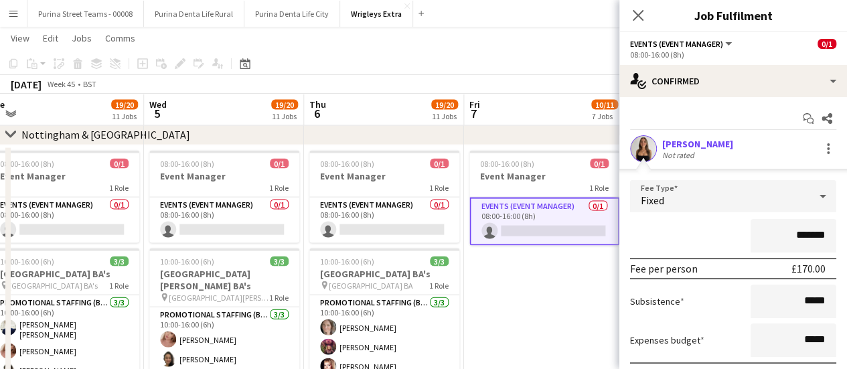
scroll to position [96, 0]
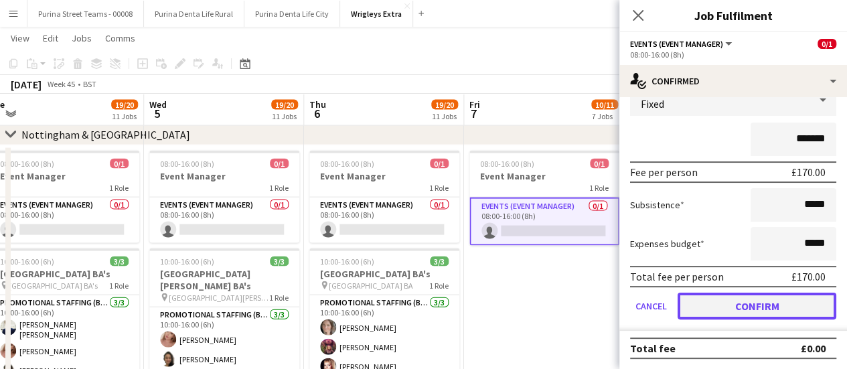
click at [747, 303] on button "Confirm" at bounding box center [757, 306] width 159 height 27
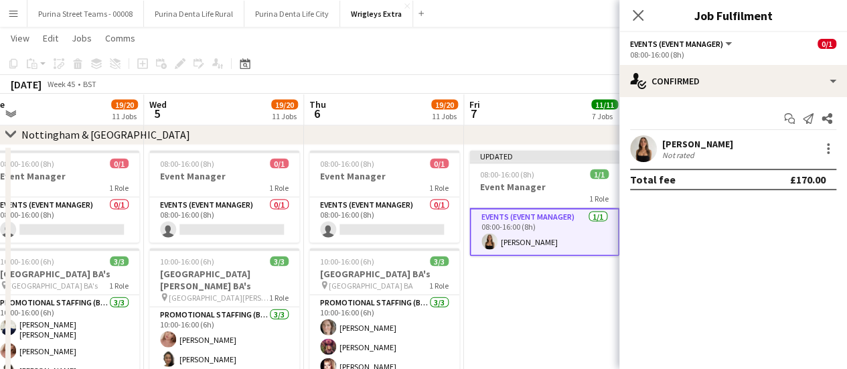
scroll to position [0, 0]
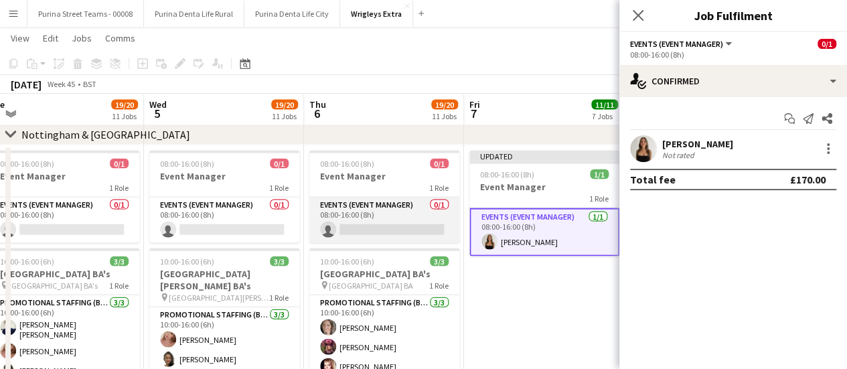
click at [376, 230] on app-card-role "Events (Event Manager) 0/1 08:00-16:00 (8h) single-neutral-actions" at bounding box center [384, 221] width 150 height 46
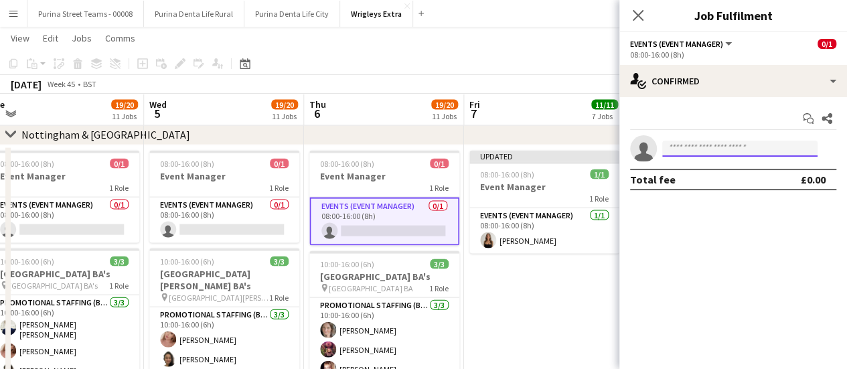
click at [691, 148] on input at bounding box center [739, 149] width 155 height 16
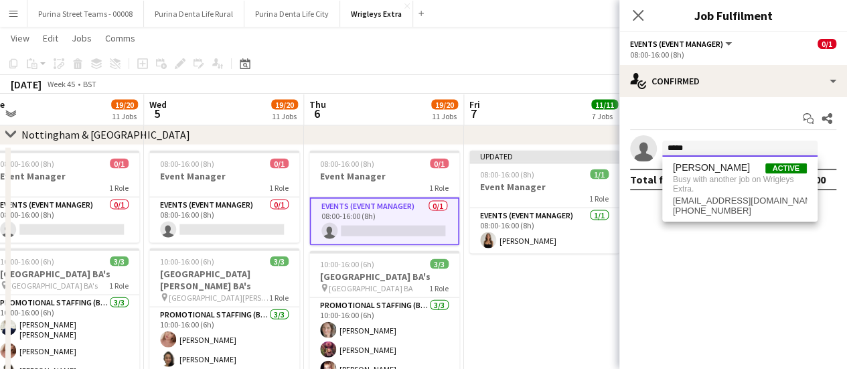
type input "*****"
click at [548, 305] on app-date-cell "Updated 08:00-16:00 (8h) 1/1 Event Manager 1 Role Events (Event Manager) 1/1 08…" at bounding box center [544, 288] width 160 height 286
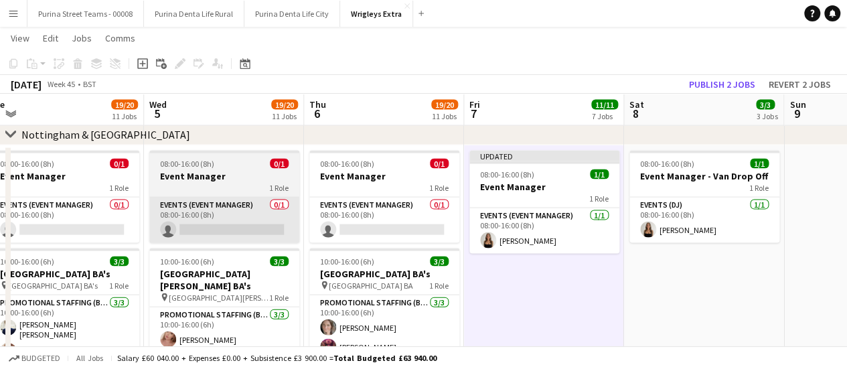
click at [200, 230] on app-card-role "Events (Event Manager) 0/1 08:00-16:00 (8h) single-neutral-actions" at bounding box center [224, 221] width 150 height 46
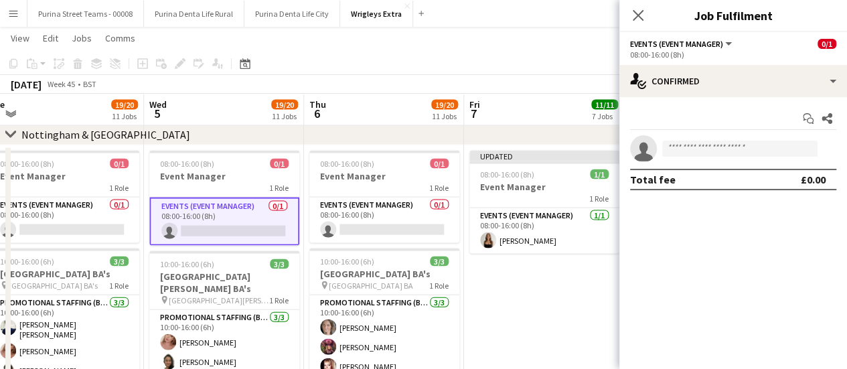
click at [676, 157] on app-invite-slot "single-neutral-actions" at bounding box center [733, 148] width 228 height 27
click at [674, 149] on input at bounding box center [739, 149] width 155 height 16
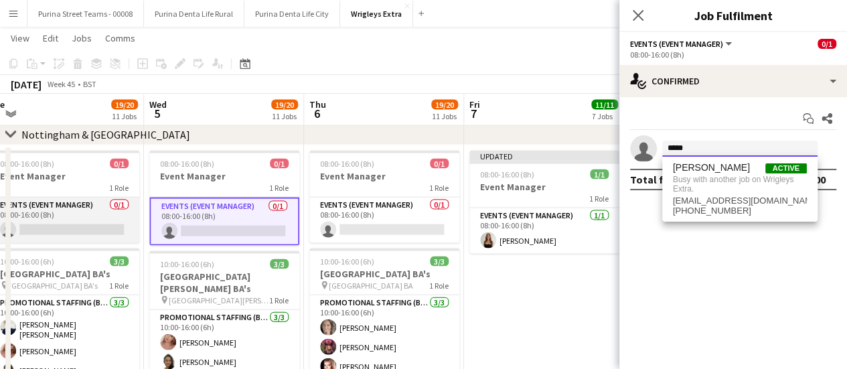
type input "*****"
click at [76, 227] on app-card-role "Events (Event Manager) 0/1 08:00-16:00 (8h) single-neutral-actions" at bounding box center [64, 221] width 150 height 46
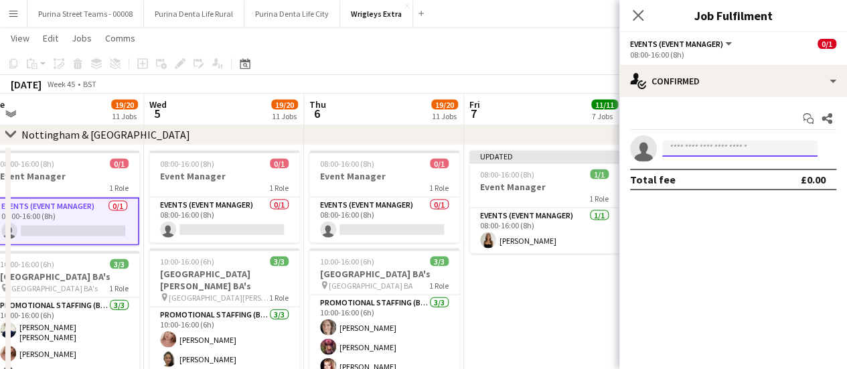
click at [707, 149] on input at bounding box center [739, 149] width 155 height 16
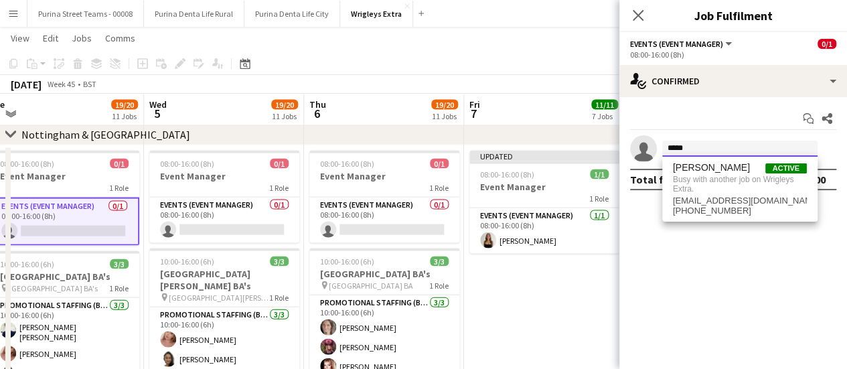
type input "*****"
click at [550, 253] on app-date-cell "Updated 08:00-16:00 (8h) 1/1 Event Manager 1 Role Events (Event Manager) 1/1 08…" at bounding box center [544, 288] width 160 height 286
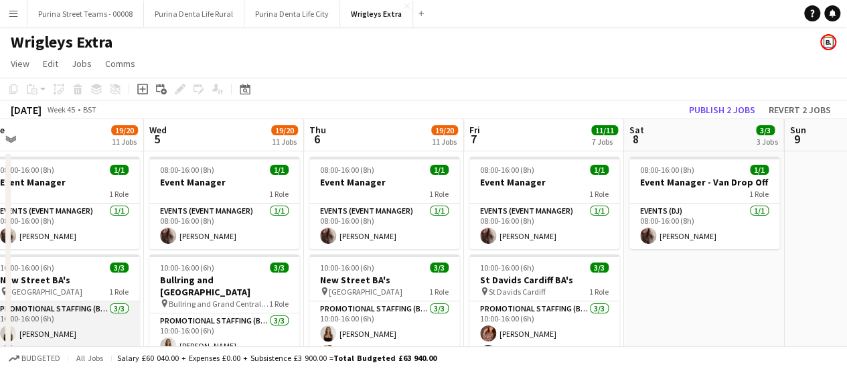
click at [49, 333] on app-card-role "Promotional Staffing (Brand Ambassadors) 3/3 10:00-16:00 (6h) CHLOE BUTLER kire…" at bounding box center [64, 343] width 150 height 84
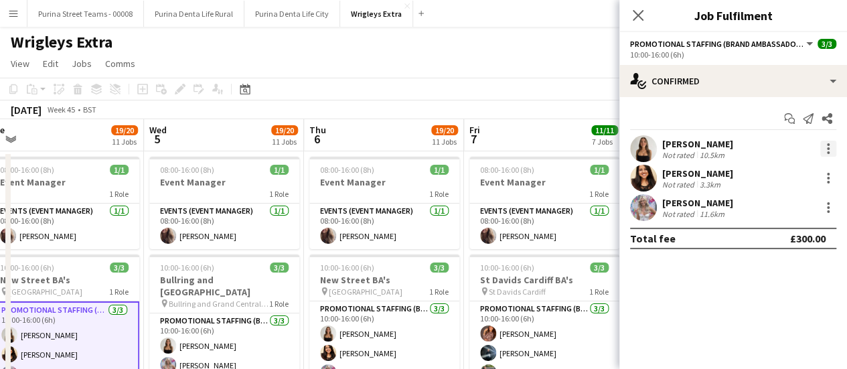
click at [834, 147] on div at bounding box center [828, 149] width 16 height 16
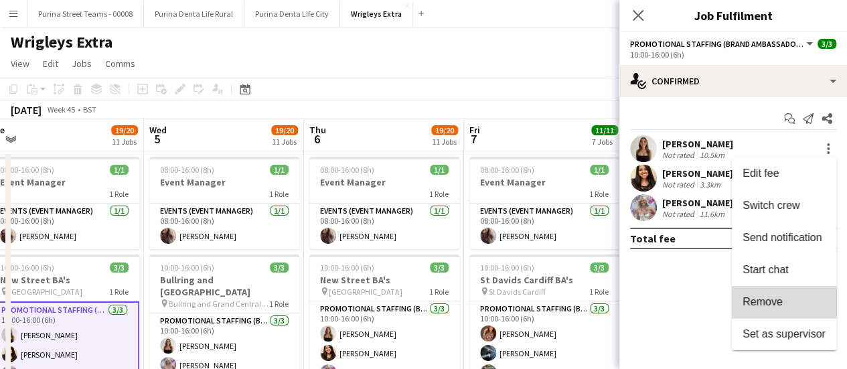
click at [773, 302] on span "Remove" at bounding box center [763, 301] width 40 height 11
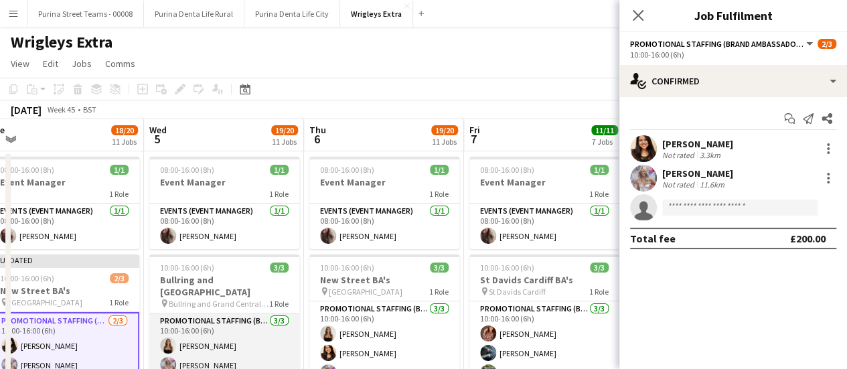
click at [190, 333] on app-card-role "Promotional Staffing (Brand Ambassadors) 3/3 10:00-16:00 (6h) CHLOE BUTLER Lucy…" at bounding box center [224, 355] width 150 height 84
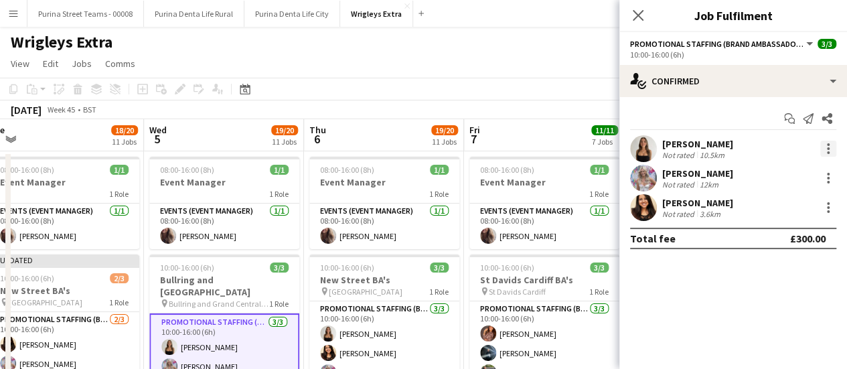
click at [825, 153] on div at bounding box center [828, 149] width 16 height 16
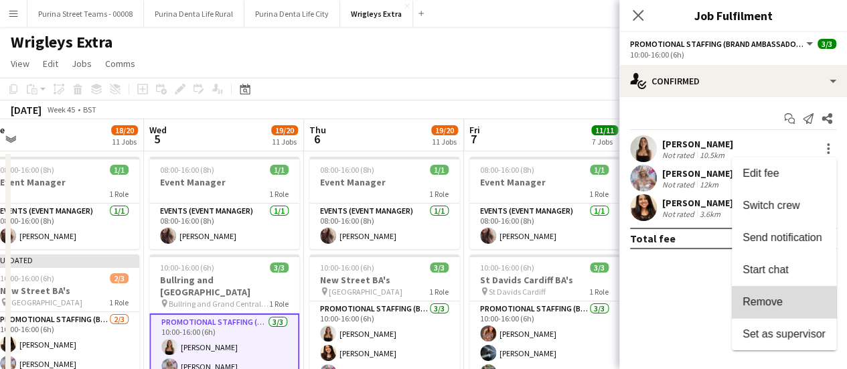
click at [759, 303] on span "Remove" at bounding box center [763, 301] width 40 height 11
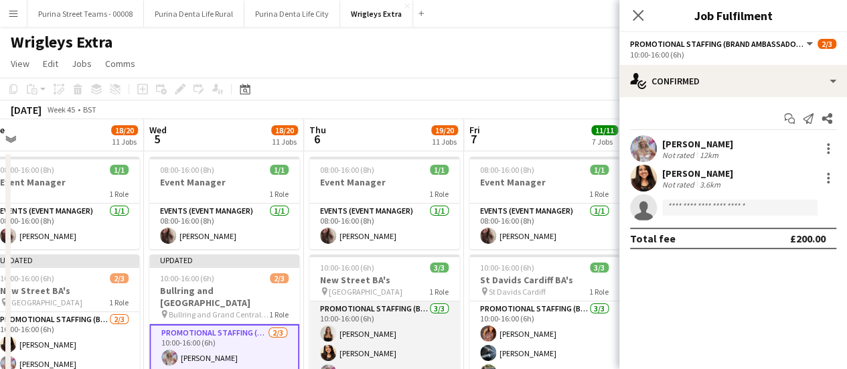
click at [351, 327] on app-card-role "Promotional Staffing (Brand Ambassadors) 3/3 10:00-16:00 (6h) CHLOE BUTLER kire…" at bounding box center [384, 343] width 150 height 84
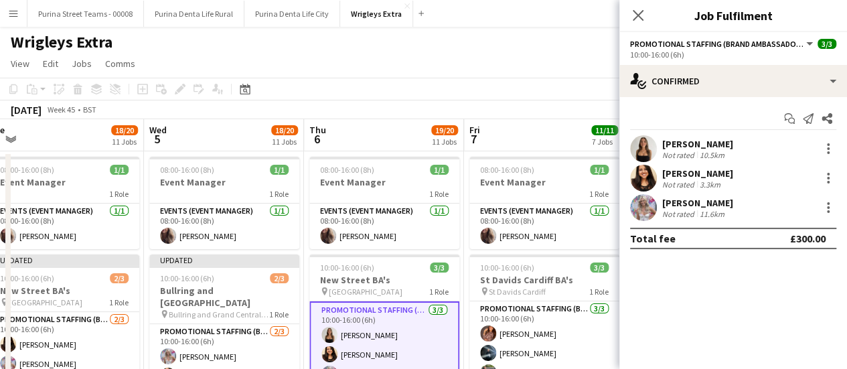
click at [834, 139] on div "CHLOE BUTLER Not rated 10.5km" at bounding box center [733, 148] width 228 height 27
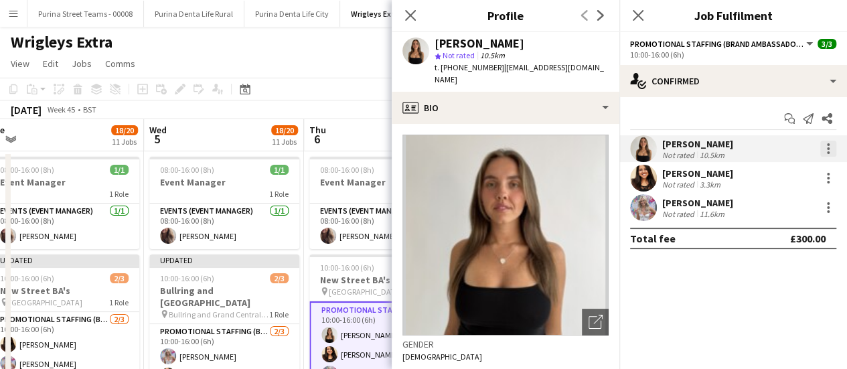
click at [829, 151] on div at bounding box center [828, 152] width 3 height 3
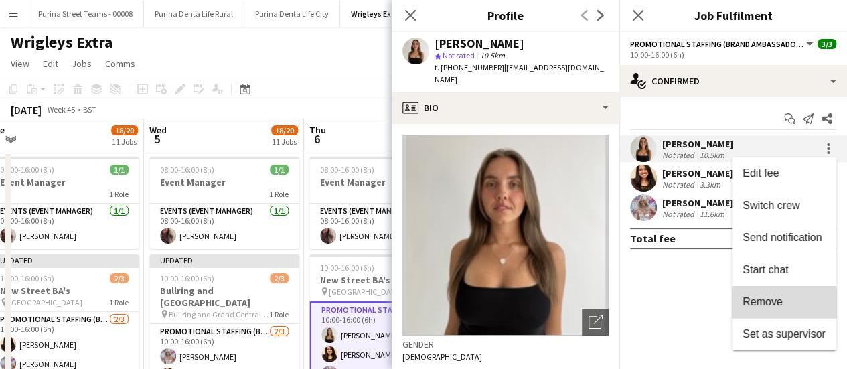
click at [763, 304] on span "Remove" at bounding box center [763, 301] width 40 height 11
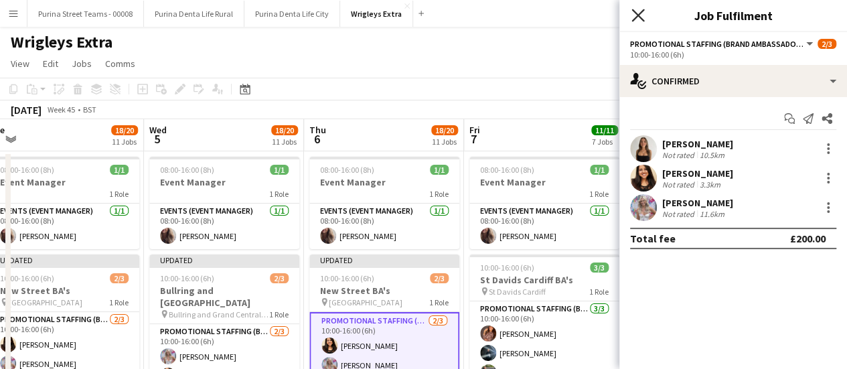
click at [643, 21] on icon at bounding box center [637, 15] width 13 height 13
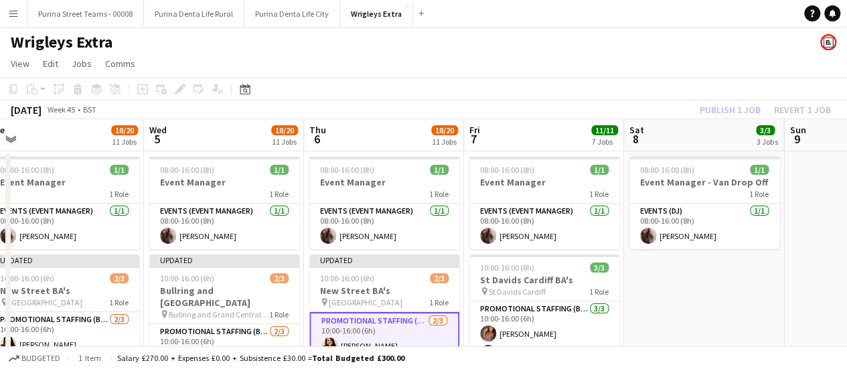
click at [718, 108] on div "Publish 1 job Revert 1 job" at bounding box center [765, 109] width 163 height 17
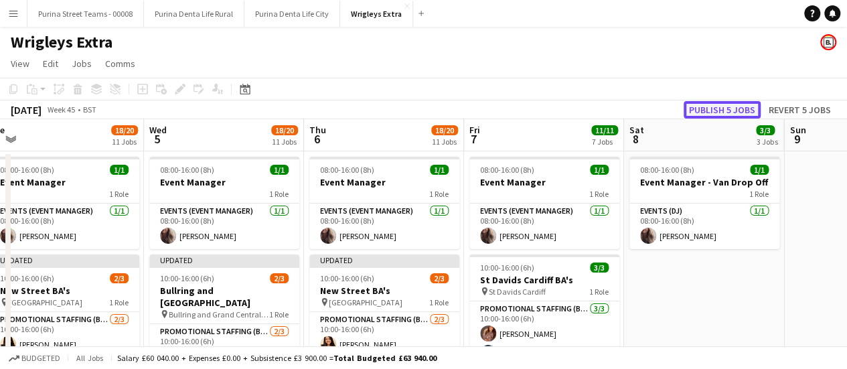
click at [718, 108] on button "Publish 5 jobs" at bounding box center [722, 109] width 77 height 17
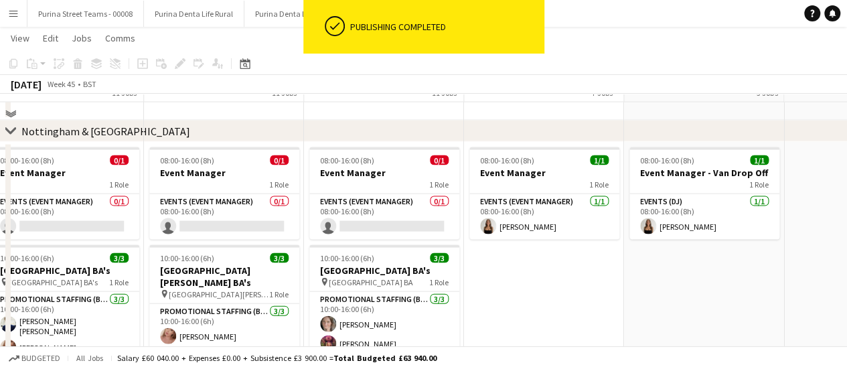
scroll to position [1331, 0]
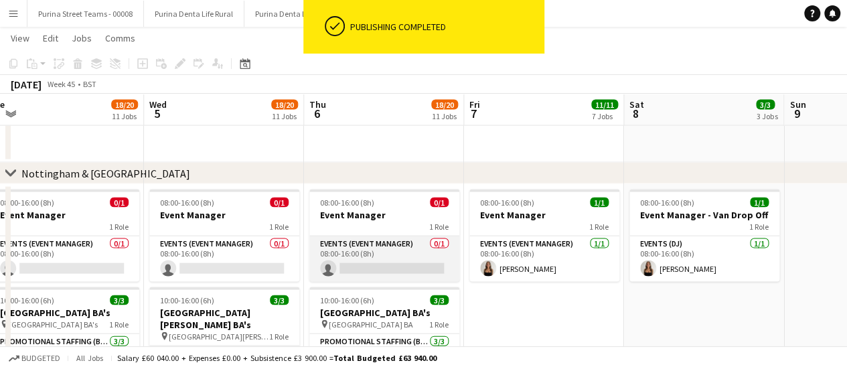
click at [367, 271] on app-card-role "Events (Event Manager) 0/1 08:00-16:00 (8h) single-neutral-actions" at bounding box center [384, 259] width 150 height 46
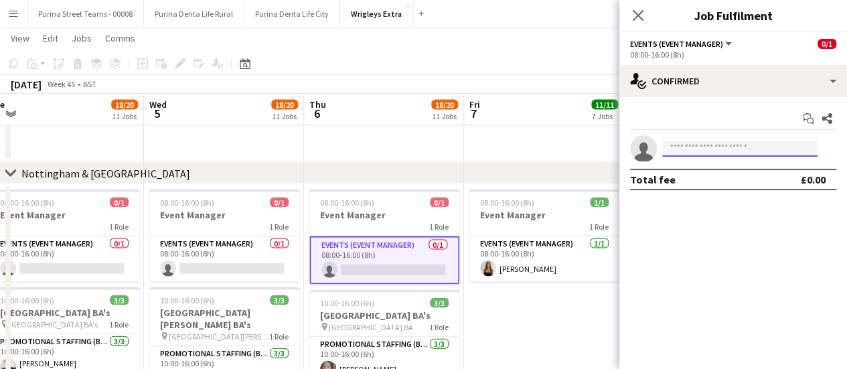
click at [707, 151] on input at bounding box center [739, 149] width 155 height 16
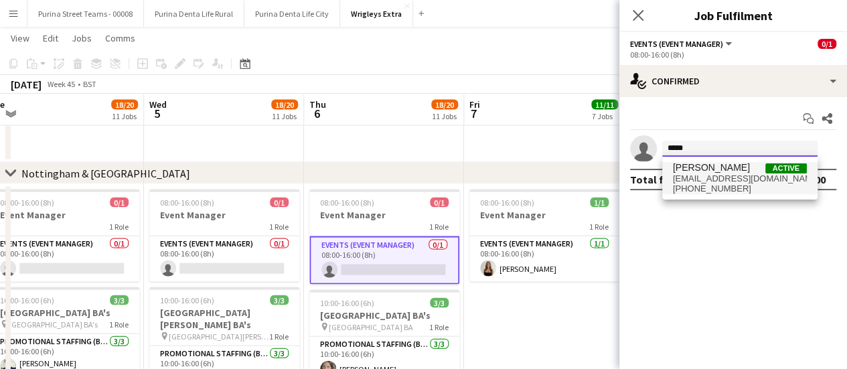
type input "*****"
click at [706, 166] on span "[PERSON_NAME]" at bounding box center [711, 167] width 77 height 11
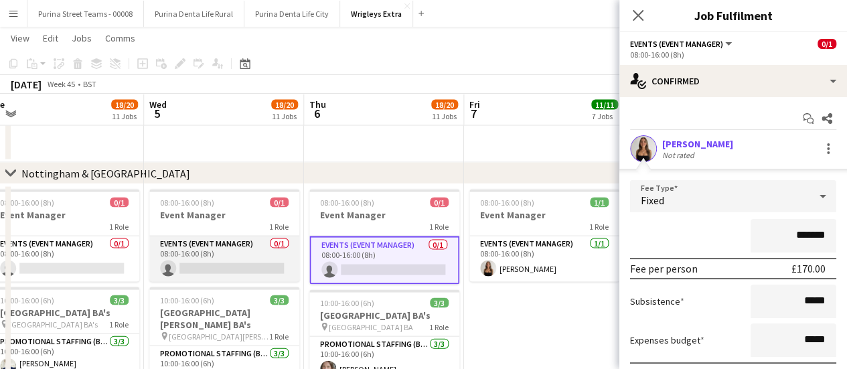
click at [197, 267] on app-card-role "Events (Event Manager) 0/1 08:00-16:00 (8h) single-neutral-actions" at bounding box center [224, 259] width 150 height 46
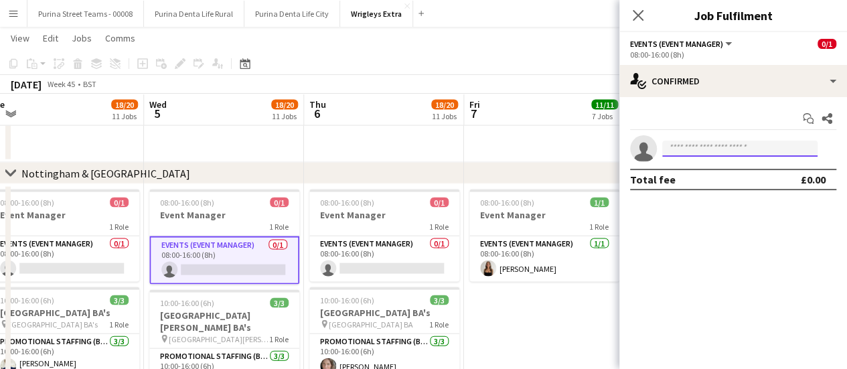
click at [769, 143] on input at bounding box center [739, 149] width 155 height 16
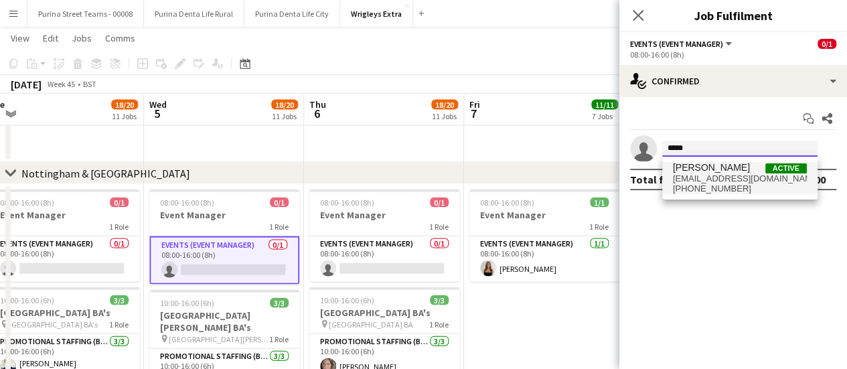
type input "*****"
click at [752, 166] on span "CHLOE BUTLER Active" at bounding box center [740, 167] width 134 height 11
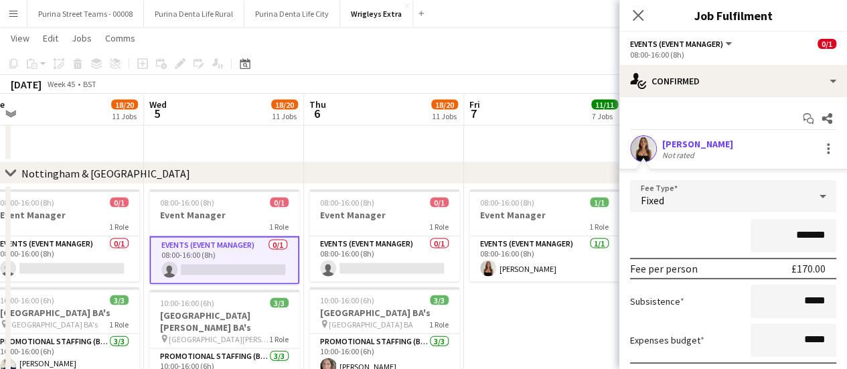
scroll to position [96, 0]
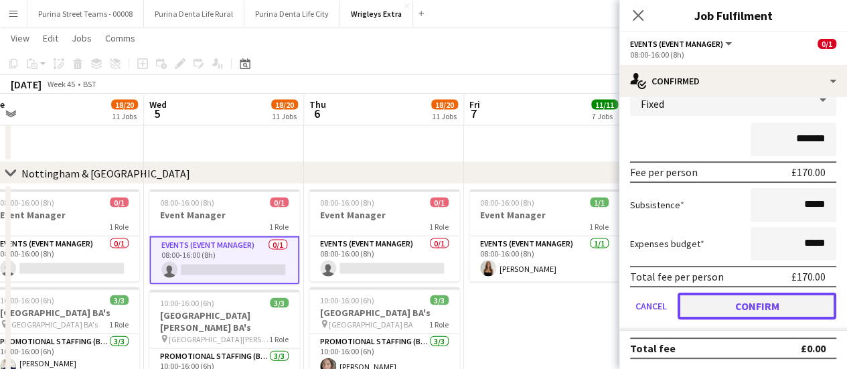
click at [801, 301] on button "Confirm" at bounding box center [757, 306] width 159 height 27
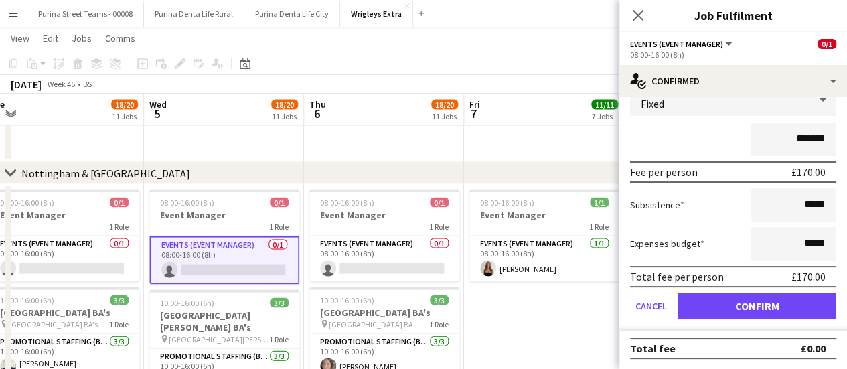
scroll to position [0, 0]
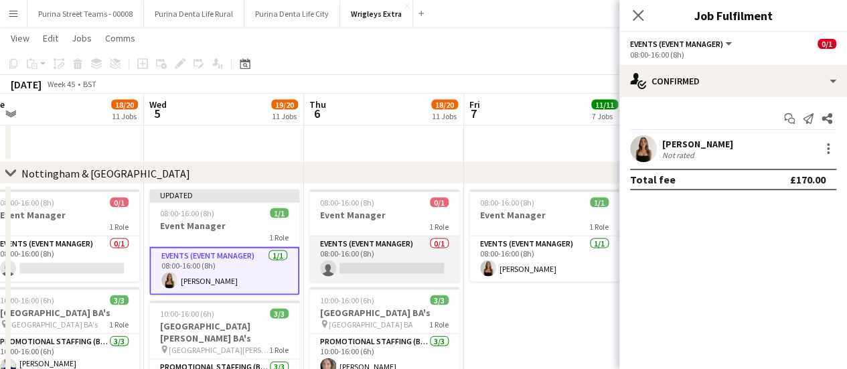
click at [414, 270] on app-card-role "Events (Event Manager) 0/1 08:00-16:00 (8h) single-neutral-actions" at bounding box center [384, 259] width 150 height 46
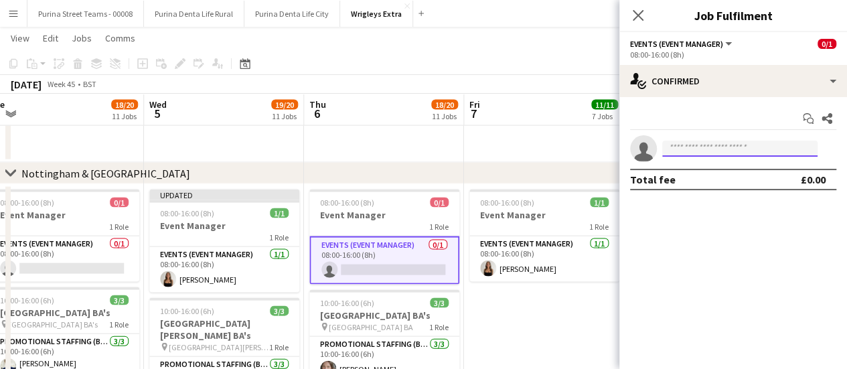
click at [690, 148] on input at bounding box center [739, 149] width 155 height 16
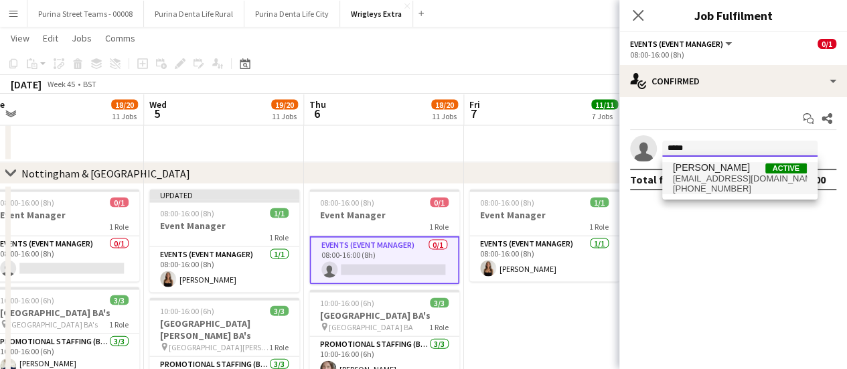
type input "*****"
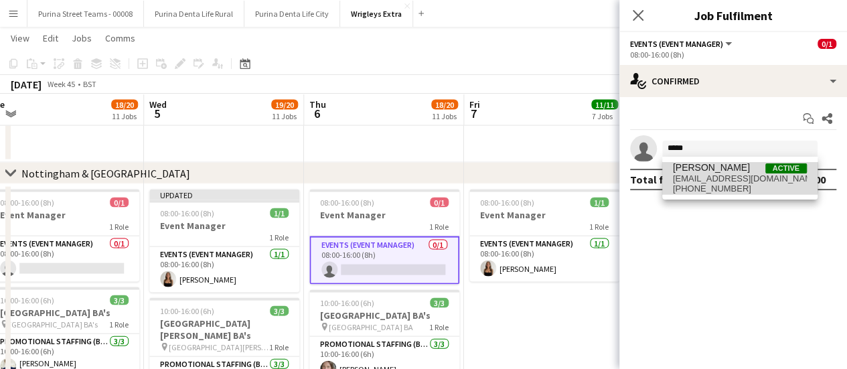
click at [696, 163] on span "[PERSON_NAME]" at bounding box center [711, 167] width 77 height 11
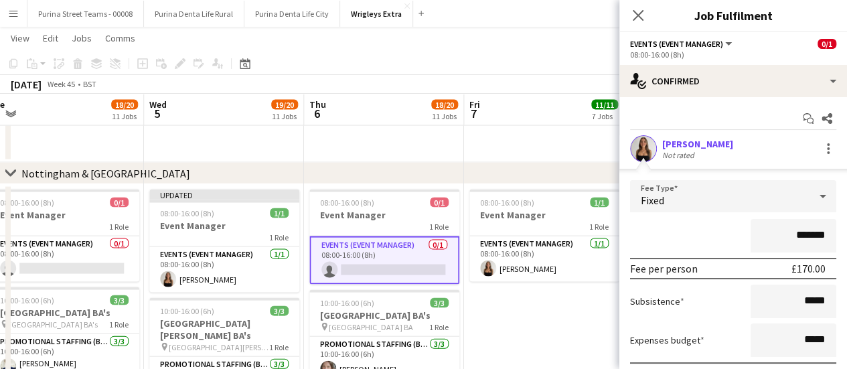
scroll to position [96, 0]
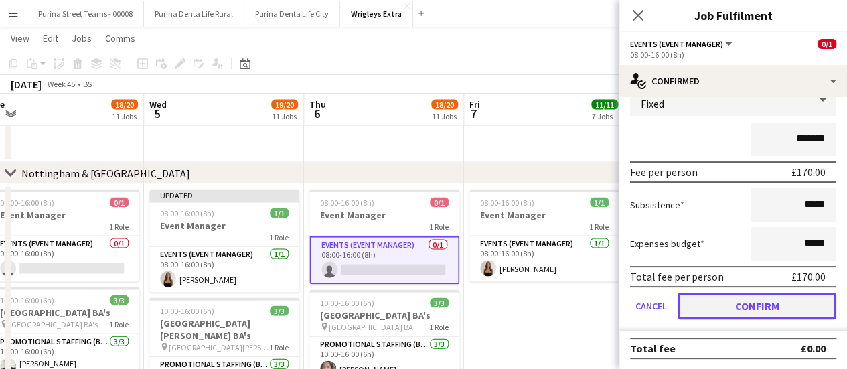
click at [743, 307] on button "Confirm" at bounding box center [757, 306] width 159 height 27
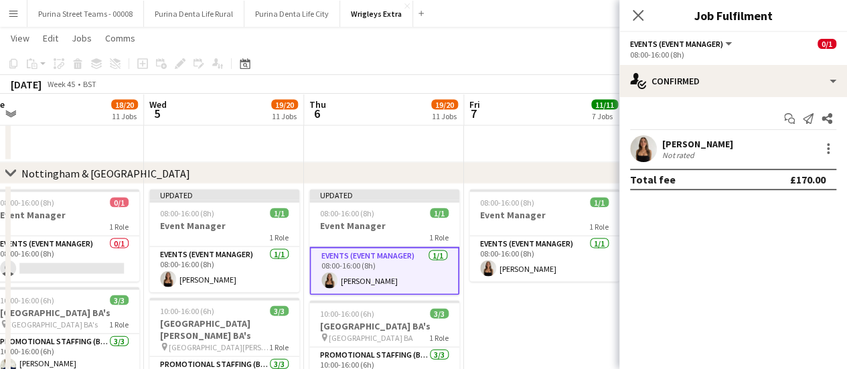
scroll to position [0, 408]
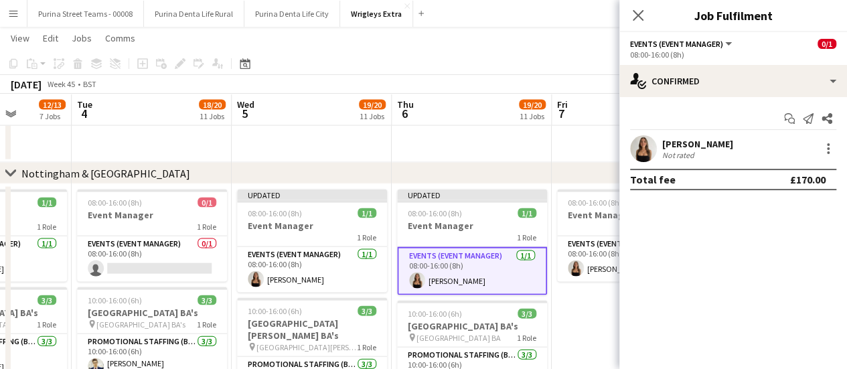
drag, startPoint x: 530, startPoint y: 330, endPoint x: 648, endPoint y: 337, distance: 118.7
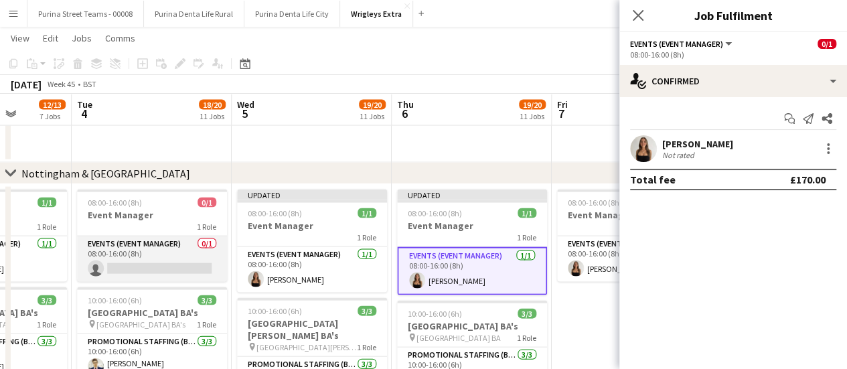
click at [182, 270] on app-card-role "Events (Event Manager) 0/1 08:00-16:00 (8h) single-neutral-actions" at bounding box center [152, 259] width 150 height 46
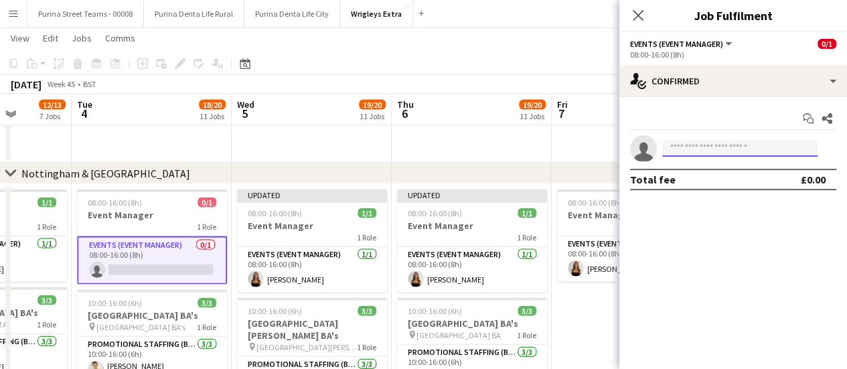
click at [699, 144] on input at bounding box center [739, 149] width 155 height 16
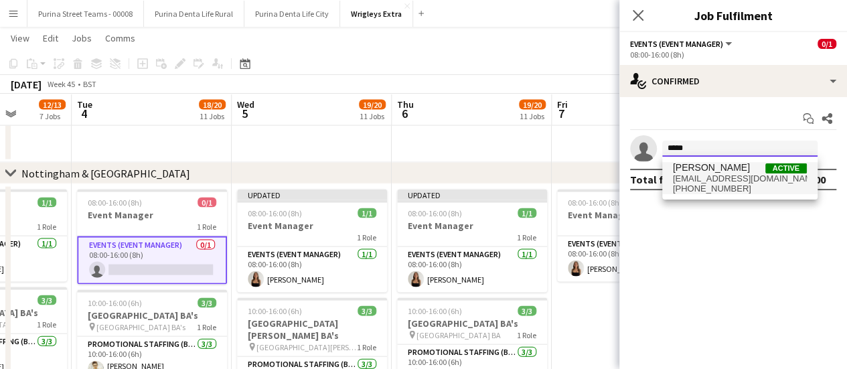
type input "*****"
click at [705, 172] on span "[PERSON_NAME]" at bounding box center [711, 167] width 77 height 11
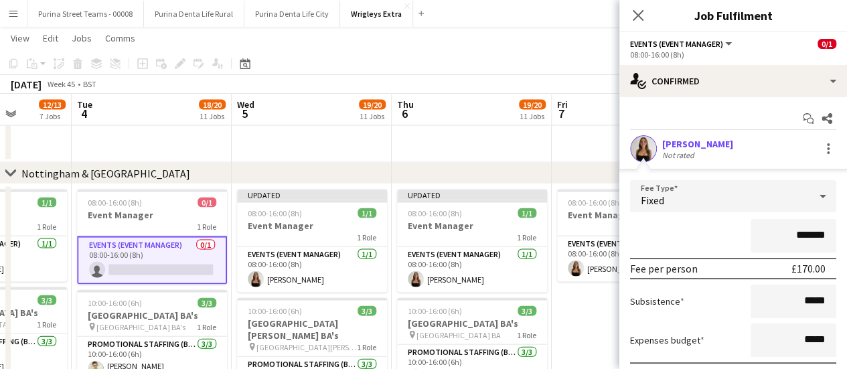
scroll to position [96, 0]
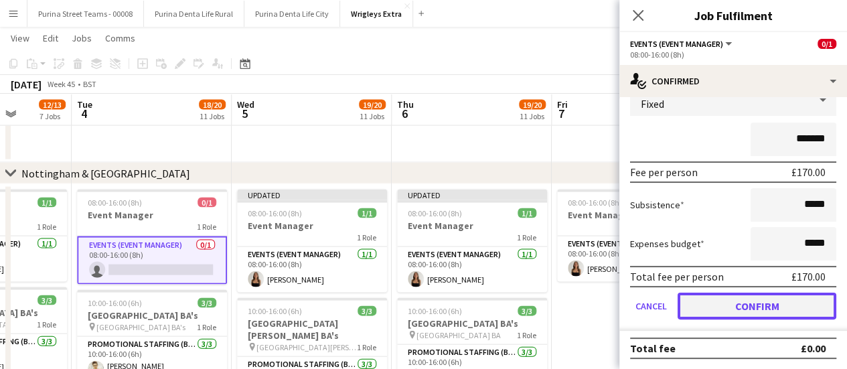
click at [769, 305] on button "Confirm" at bounding box center [757, 306] width 159 height 27
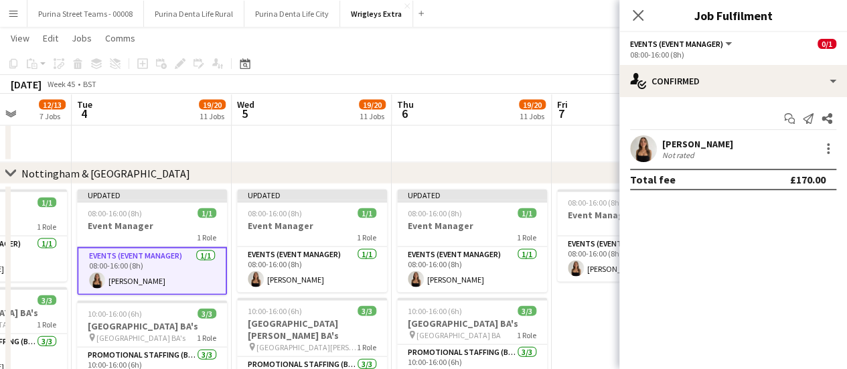
scroll to position [0, 0]
click at [583, 326] on app-date-cell "08:00-16:00 (8h) 1/1 Event Manager 1 Role Events (Event Manager) 1/1 08:00-16:0…" at bounding box center [632, 327] width 160 height 286
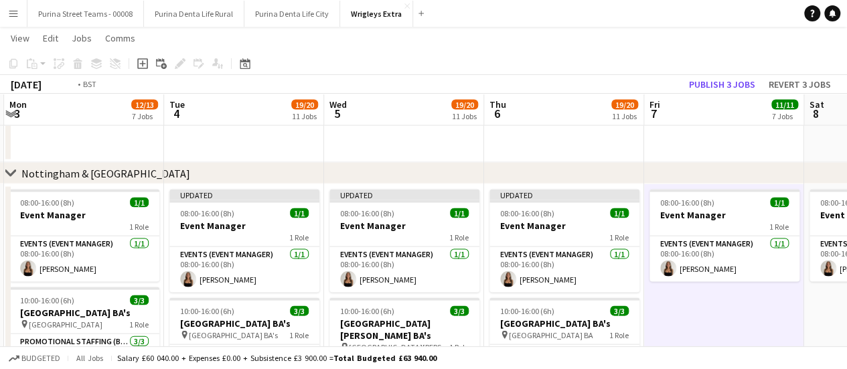
drag, startPoint x: 583, startPoint y: 326, endPoint x: 664, endPoint y: 318, distance: 81.4
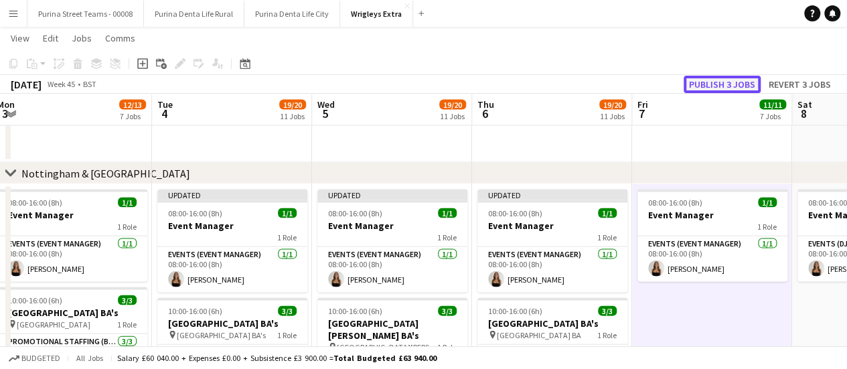
click at [733, 78] on button "Publish 3 jobs" at bounding box center [722, 84] width 77 height 17
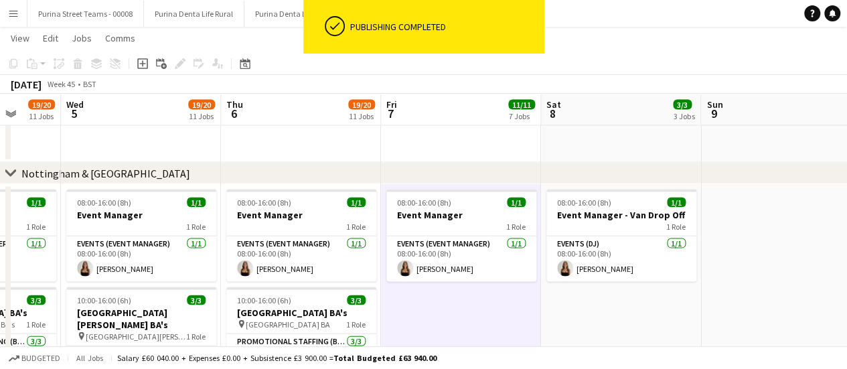
scroll to position [0, 579]
drag, startPoint x: 716, startPoint y: 333, endPoint x: 465, endPoint y: 310, distance: 251.5
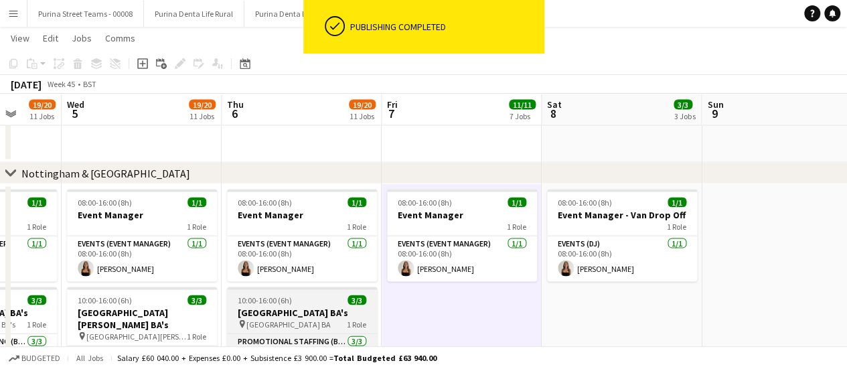
click at [293, 310] on h3 "[GEOGRAPHIC_DATA] BA's" at bounding box center [302, 313] width 150 height 12
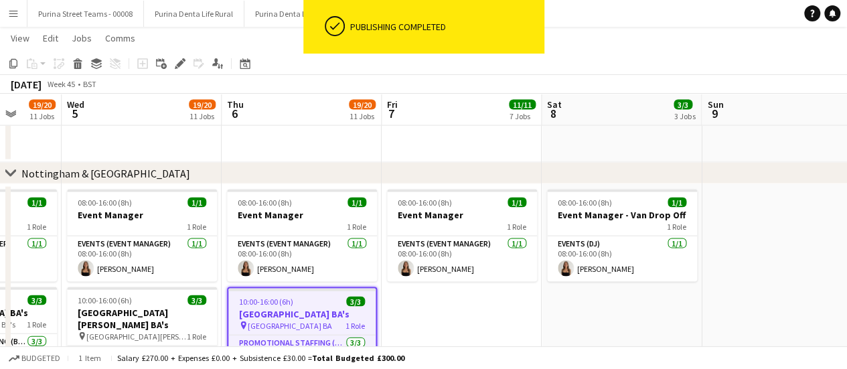
click at [423, 311] on app-date-cell "08:00-16:00 (8h) 1/1 Event Manager 1 Role Events (Event Manager) 1/1 08:00-16:0…" at bounding box center [462, 327] width 160 height 286
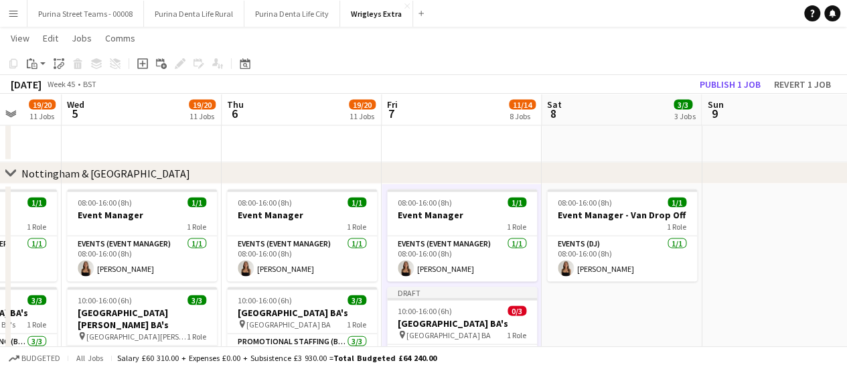
click at [174, 60] on div "Add job Add linked Job Edit Edit linked Job Applicants" at bounding box center [174, 64] width 102 height 16
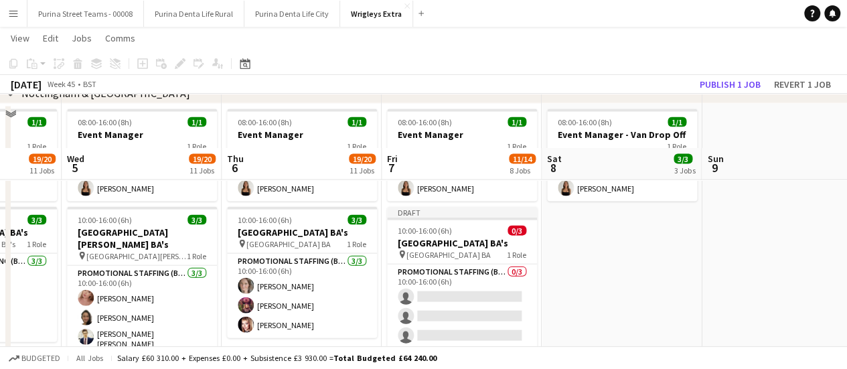
scroll to position [1465, 0]
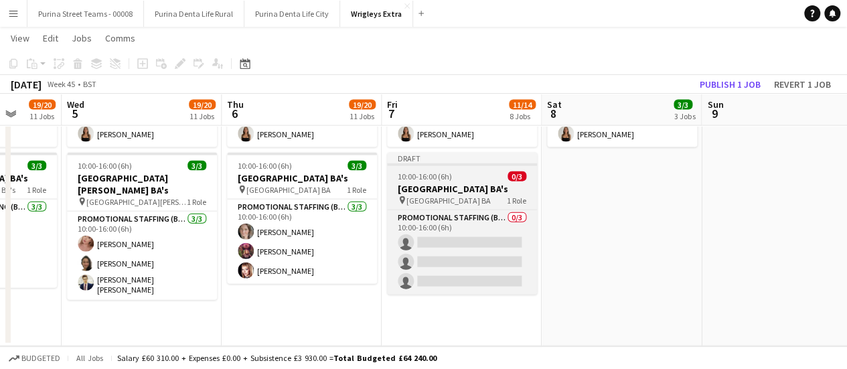
click at [448, 187] on h3 "[GEOGRAPHIC_DATA] BA's" at bounding box center [462, 189] width 150 height 12
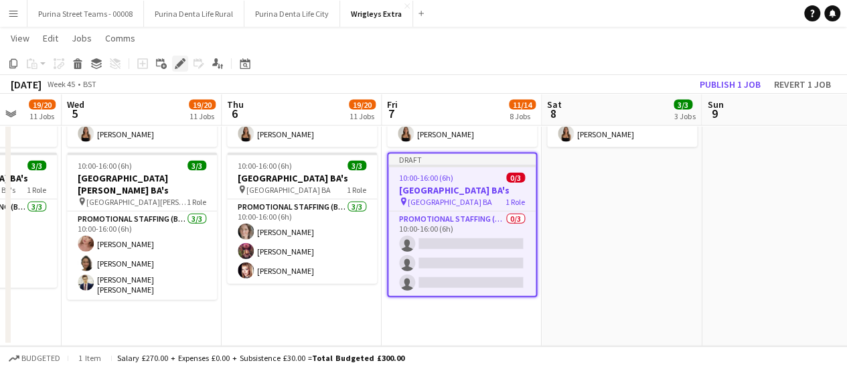
click at [173, 58] on div "Edit" at bounding box center [180, 64] width 16 height 16
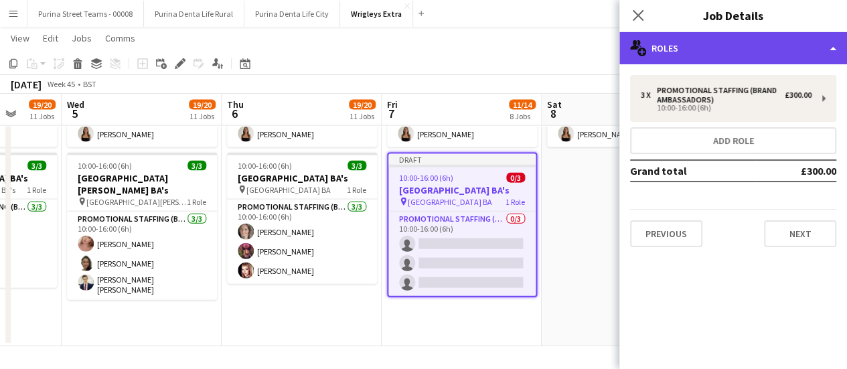
click at [834, 46] on div "multiple-users-add Roles" at bounding box center [733, 48] width 228 height 32
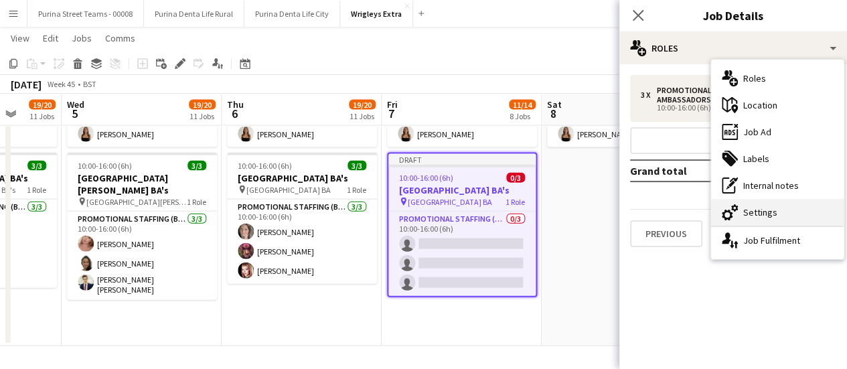
click at [777, 212] on div "cog-double-3 Settings" at bounding box center [777, 212] width 133 height 27
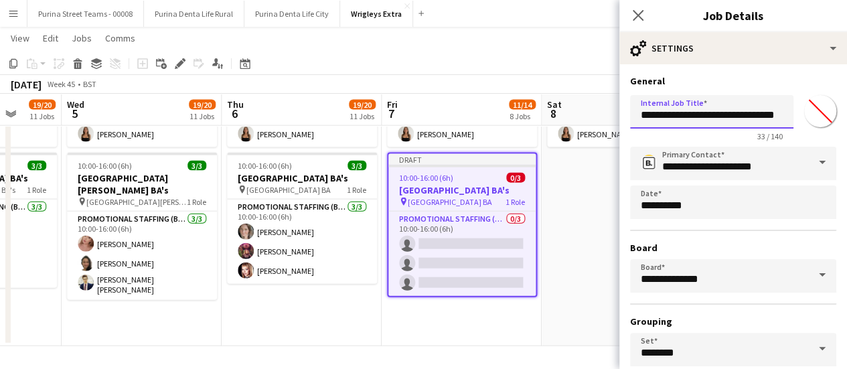
click at [745, 115] on input "**********" at bounding box center [711, 111] width 163 height 33
drag, startPoint x: 695, startPoint y: 119, endPoint x: 755, endPoint y: 125, distance: 60.6
click at [755, 125] on input "**********" at bounding box center [706, 111] width 153 height 33
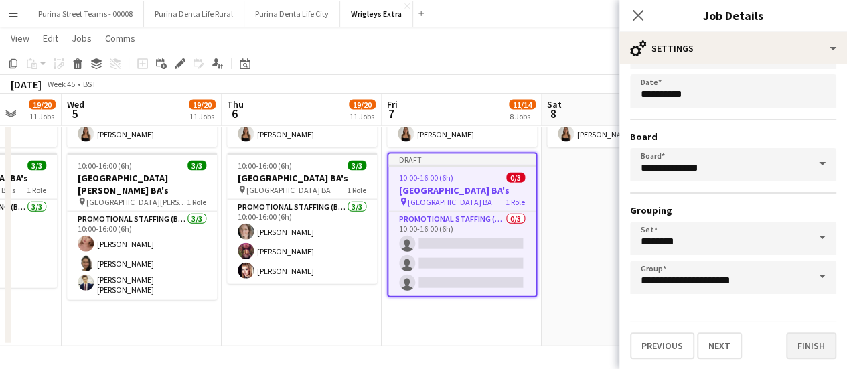
type input "**********"
click at [802, 354] on button "Finish" at bounding box center [811, 345] width 50 height 27
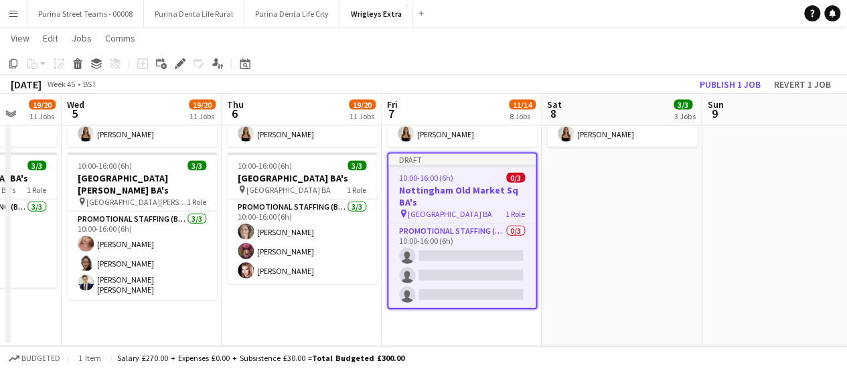
click at [625, 303] on app-date-cell "08:00-16:00 (8h) 1/1 Event Manager - Van Drop Off 1 Role Events (DJ) 1/1 08:00-…" at bounding box center [622, 198] width 160 height 297
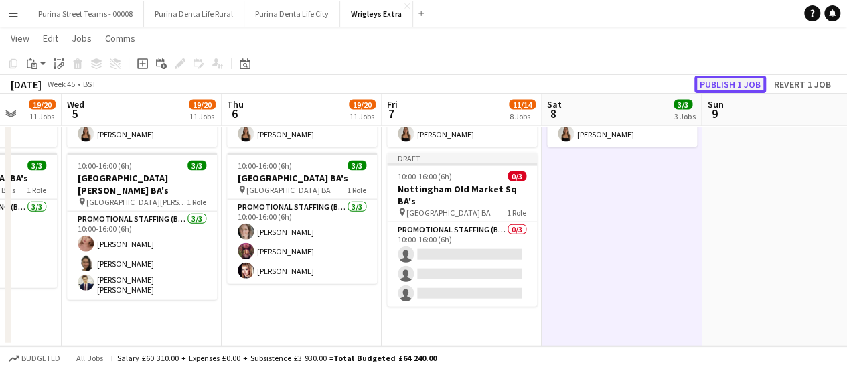
click at [737, 86] on button "Publish 1 job" at bounding box center [730, 84] width 72 height 17
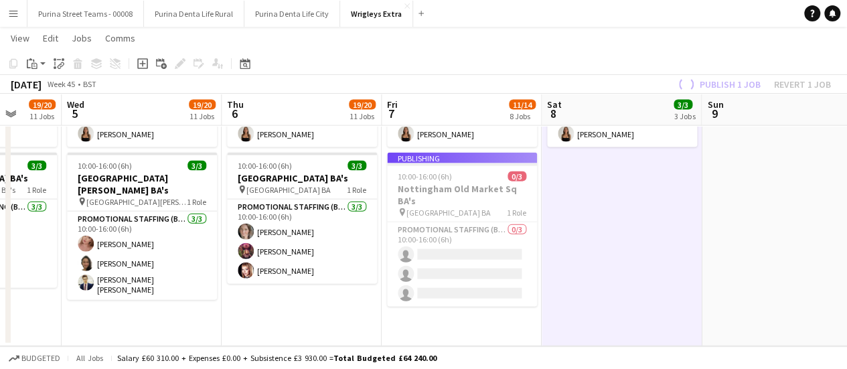
scroll to position [1454, 0]
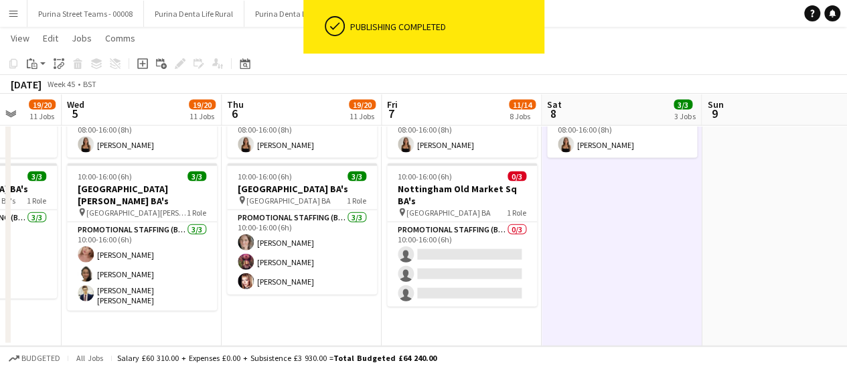
click at [679, 236] on app-date-cell "08:00-16:00 (8h) 1/1 Event Manager - Van Drop Off 1 Role Events (DJ) 1/1 08:00-…" at bounding box center [622, 203] width 160 height 286
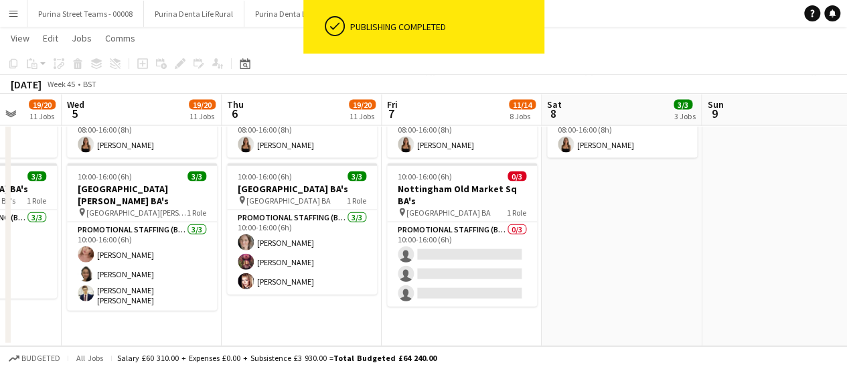
click at [745, 188] on app-date-cell at bounding box center [782, 203] width 160 height 286
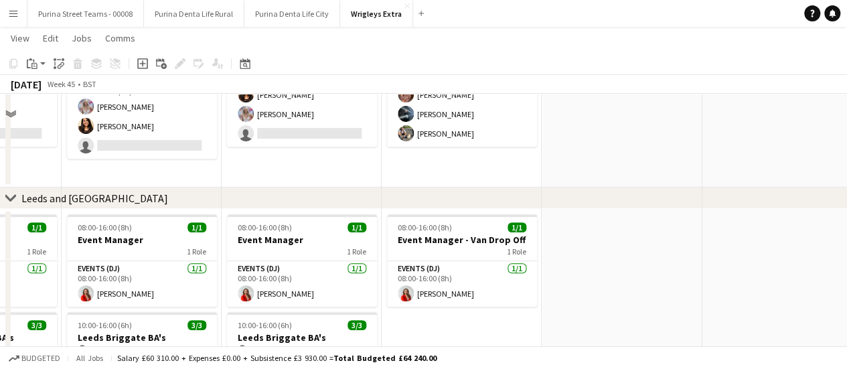
scroll to position [0, 0]
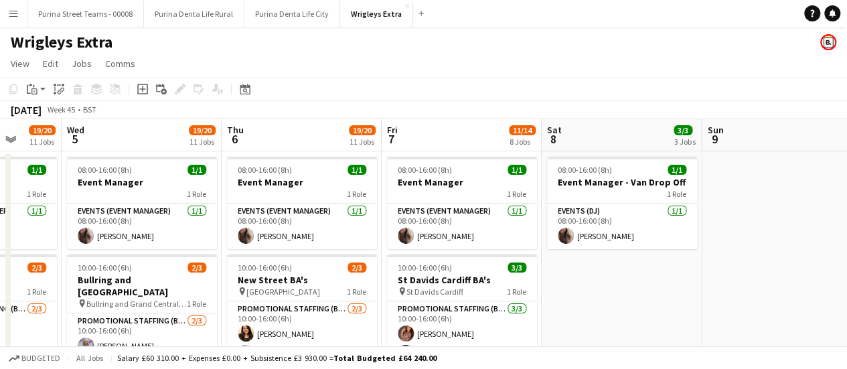
click at [710, 289] on app-date-cell at bounding box center [782, 288] width 160 height 275
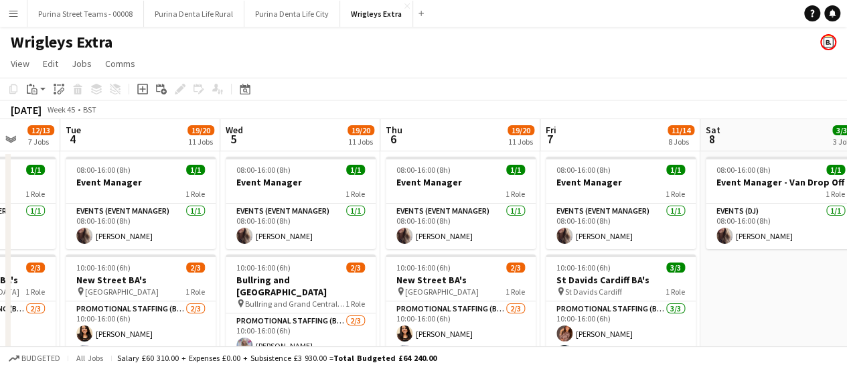
drag, startPoint x: 636, startPoint y: 284, endPoint x: 794, endPoint y: 291, distance: 158.2
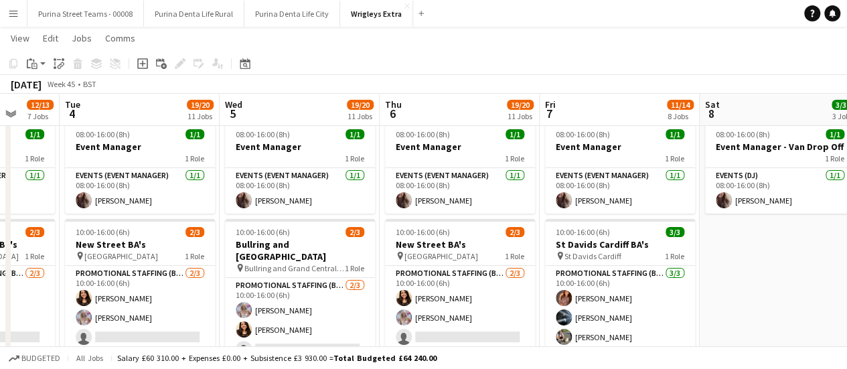
scroll to position [36, 0]
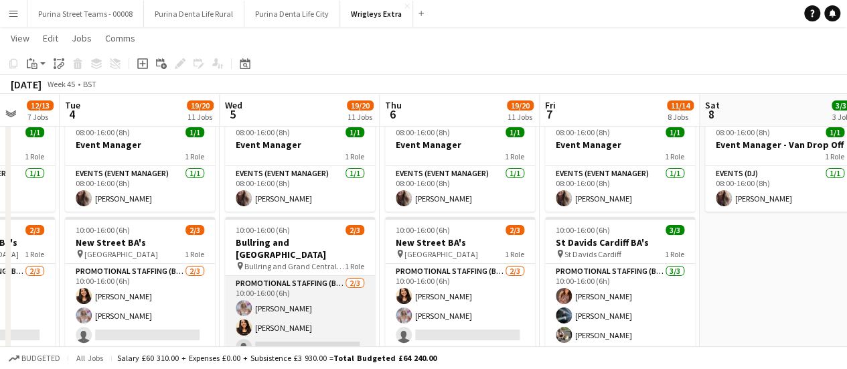
click at [313, 331] on app-card-role "Promotional Staffing (Brand Ambassadors) 2/3 10:00-16:00 (6h) Lucy Francis kire…" at bounding box center [300, 318] width 150 height 84
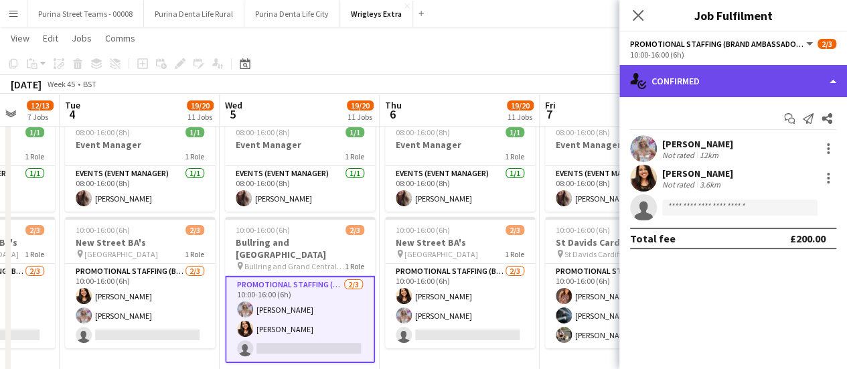
click at [832, 84] on div "single-neutral-actions-check-2 Confirmed" at bounding box center [733, 81] width 228 height 32
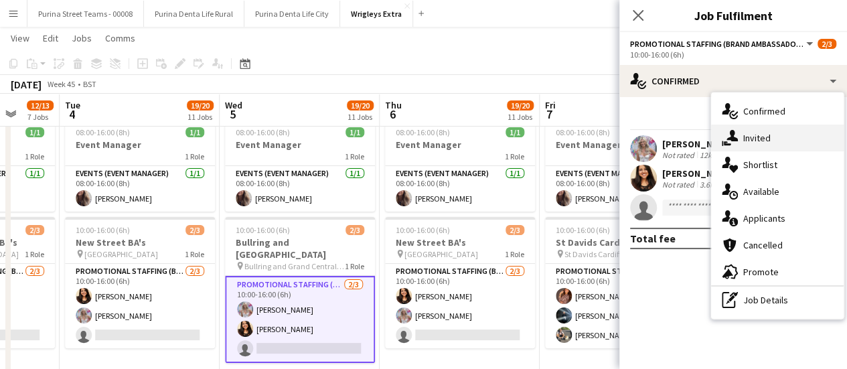
click at [754, 137] on div "single-neutral-actions-share-1 Invited" at bounding box center [777, 138] width 133 height 27
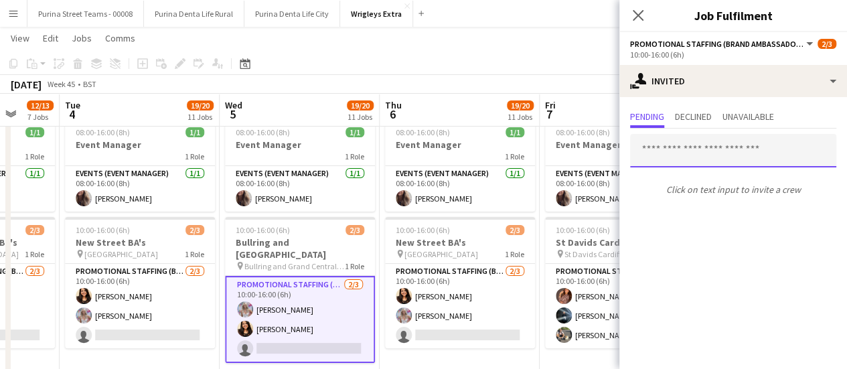
click at [719, 156] on input "text" at bounding box center [733, 150] width 206 height 33
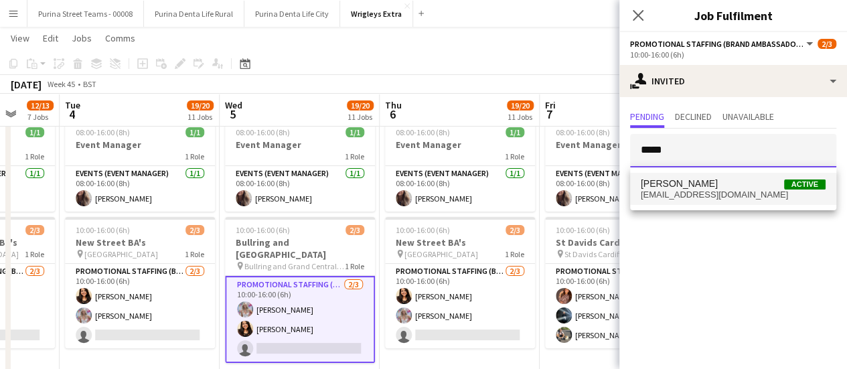
type input "*****"
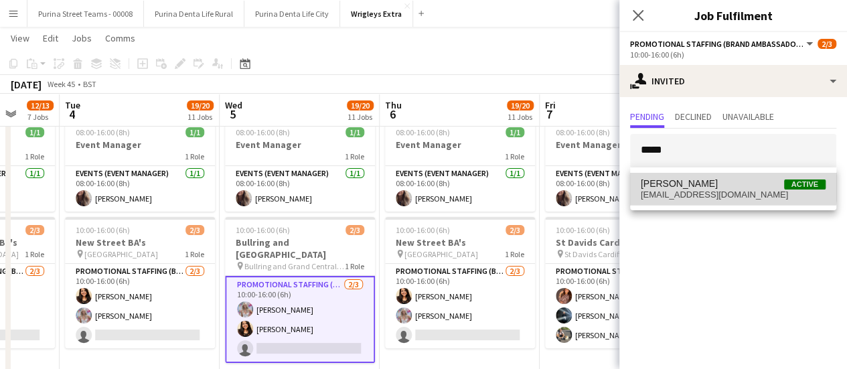
click at [719, 183] on span "Athena Roughton Active" at bounding box center [733, 183] width 185 height 11
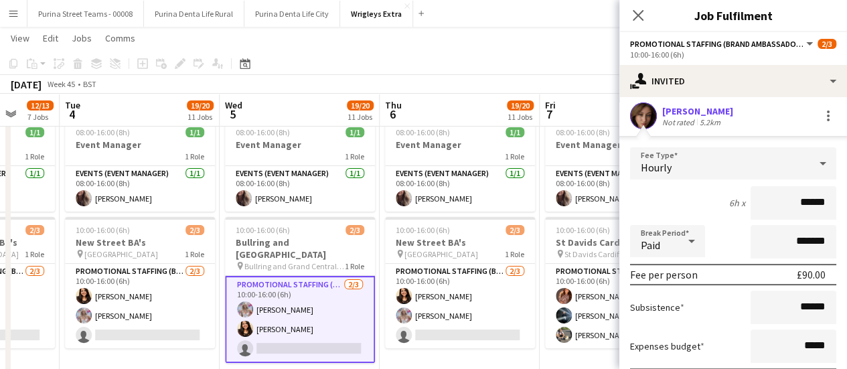
scroll to position [179, 0]
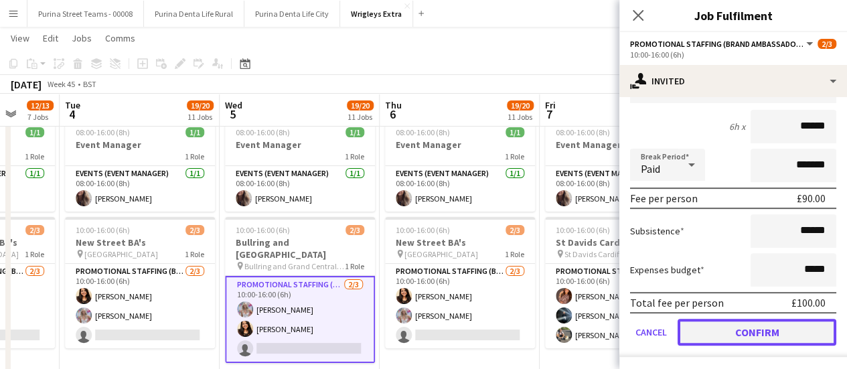
click at [771, 331] on button "Confirm" at bounding box center [757, 332] width 159 height 27
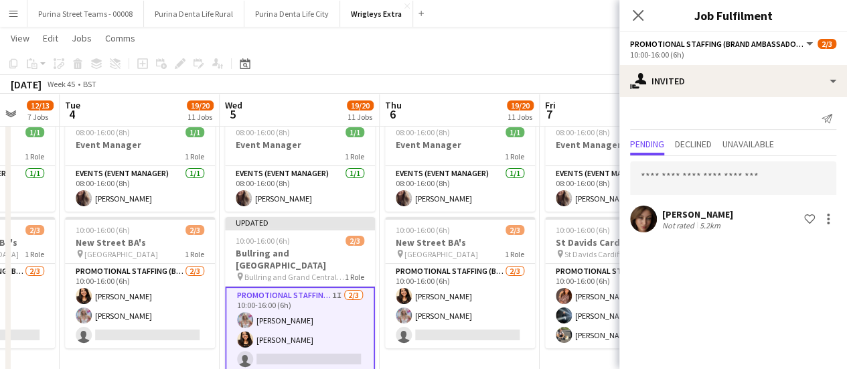
scroll to position [0, 0]
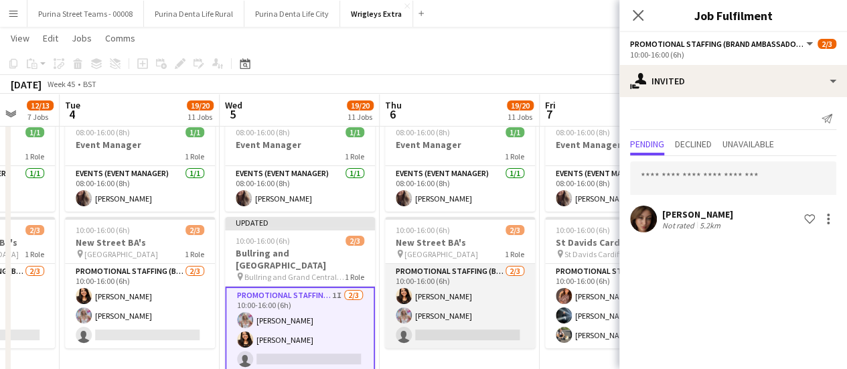
click at [499, 338] on app-card-role "Promotional Staffing (Brand Ambassadors) 2/3 10:00-16:00 (6h) kiren chanchal Lu…" at bounding box center [460, 306] width 150 height 84
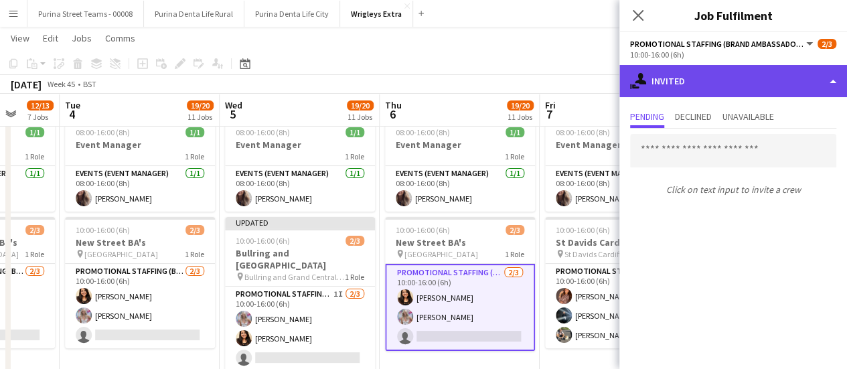
click at [767, 83] on div "single-neutral-actions-share-1 Invited" at bounding box center [733, 81] width 228 height 32
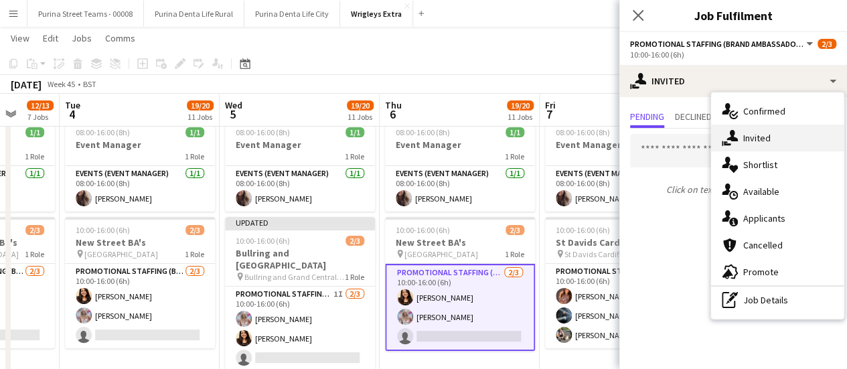
click at [755, 141] on div "single-neutral-actions-share-1 Invited" at bounding box center [777, 138] width 133 height 27
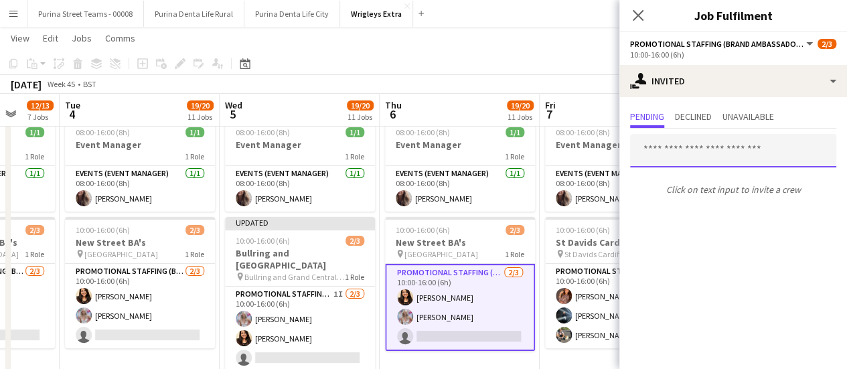
click at [690, 153] on input "text" at bounding box center [733, 150] width 206 height 33
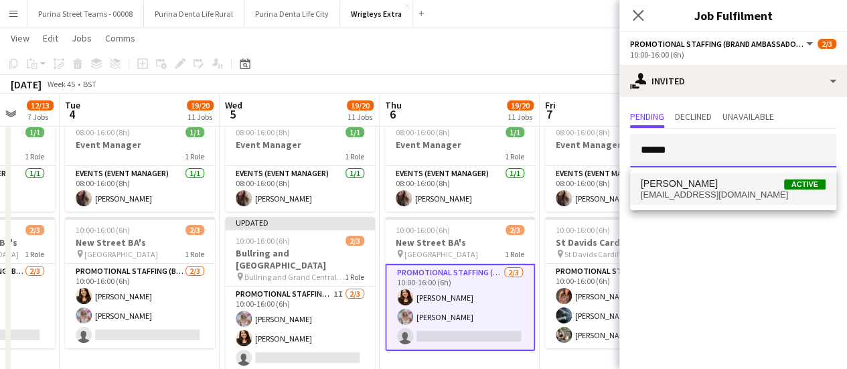
type input "******"
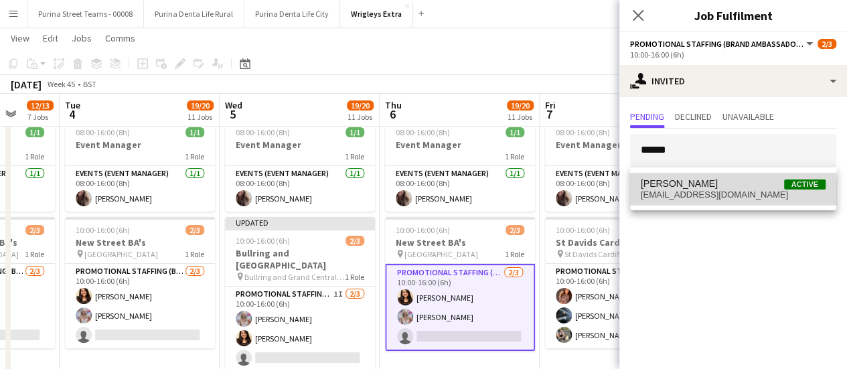
click at [694, 195] on span "elleb249@yahoo.co.uk" at bounding box center [733, 194] width 185 height 11
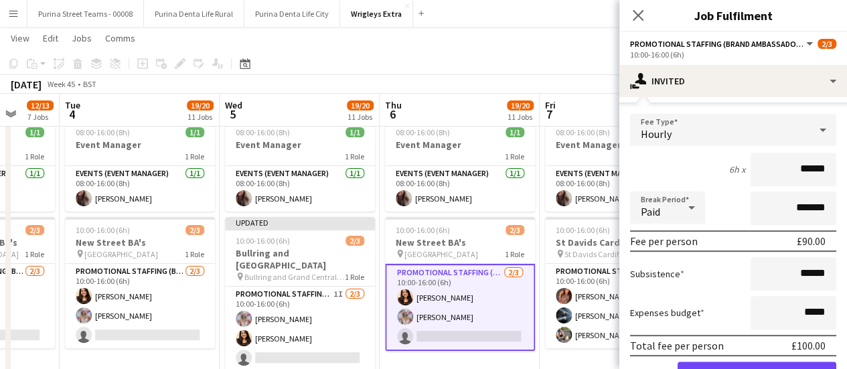
scroll to position [179, 0]
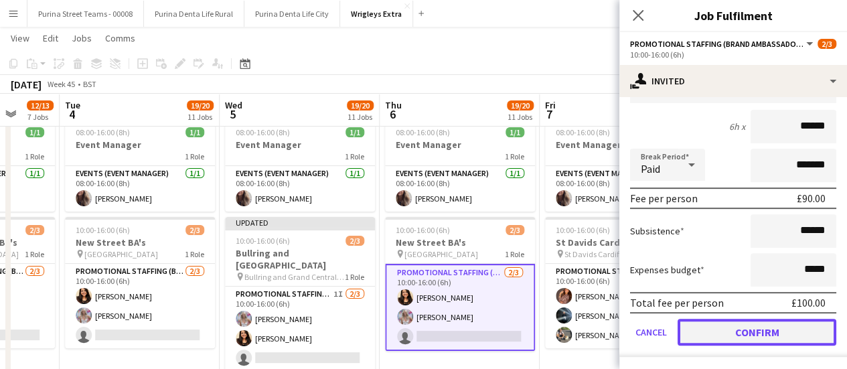
click at [751, 330] on button "Confirm" at bounding box center [757, 332] width 159 height 27
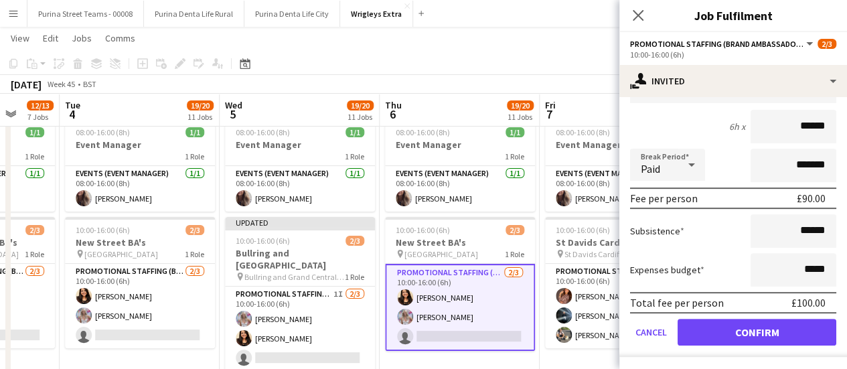
scroll to position [0, 0]
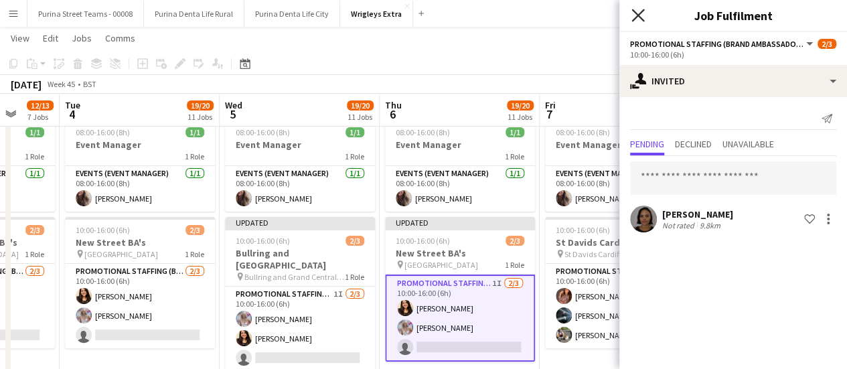
click at [642, 14] on icon "Close pop-in" at bounding box center [637, 15] width 13 height 13
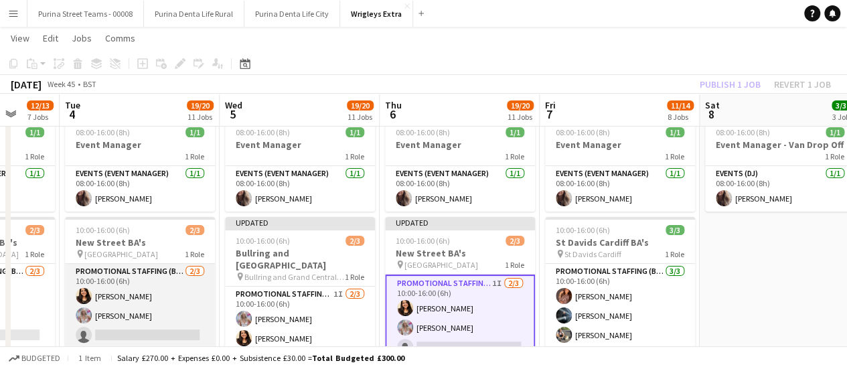
click at [134, 327] on app-card-role "Promotional Staffing (Brand Ambassadors) 2/3 10:00-16:00 (6h) kiren chanchal Lu…" at bounding box center [140, 306] width 150 height 84
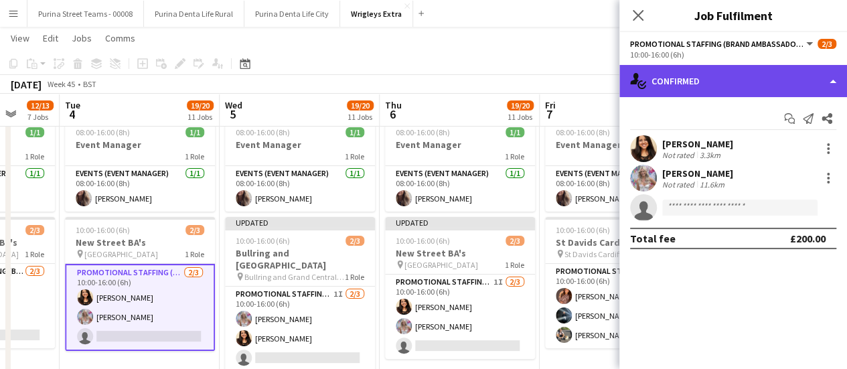
click at [836, 82] on div "single-neutral-actions-check-2 Confirmed" at bounding box center [733, 81] width 228 height 32
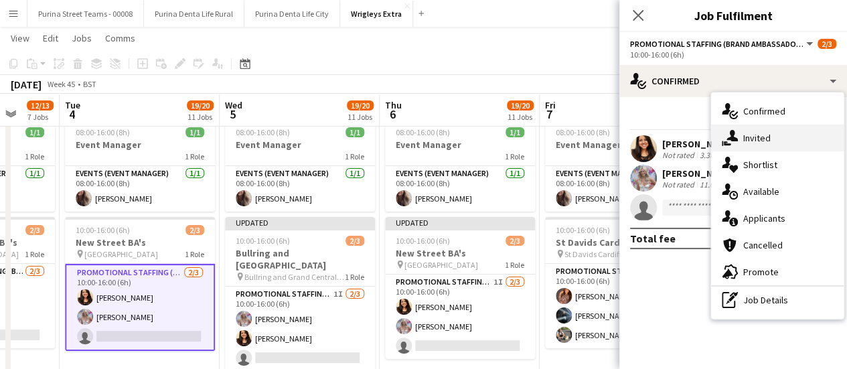
click at [758, 143] on div "single-neutral-actions-share-1 Invited" at bounding box center [777, 138] width 133 height 27
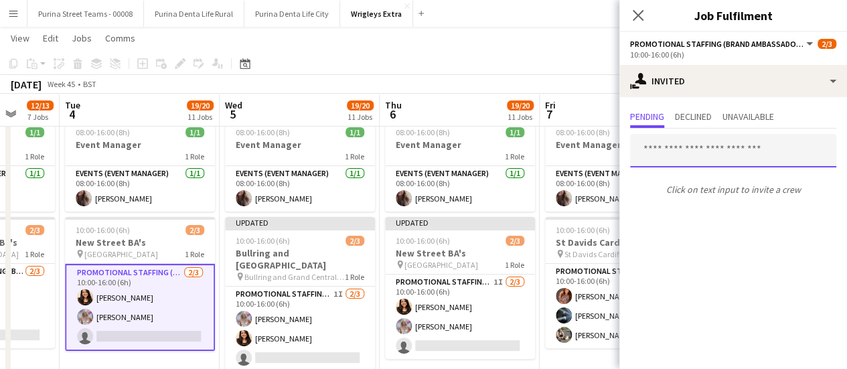
click at [743, 140] on input "text" at bounding box center [733, 150] width 206 height 33
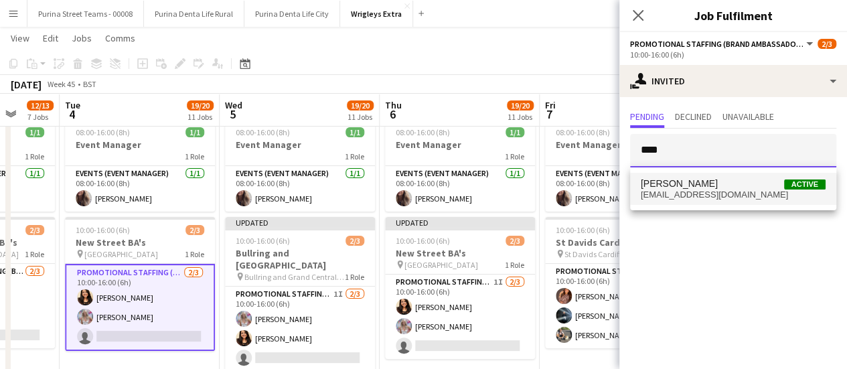
type input "****"
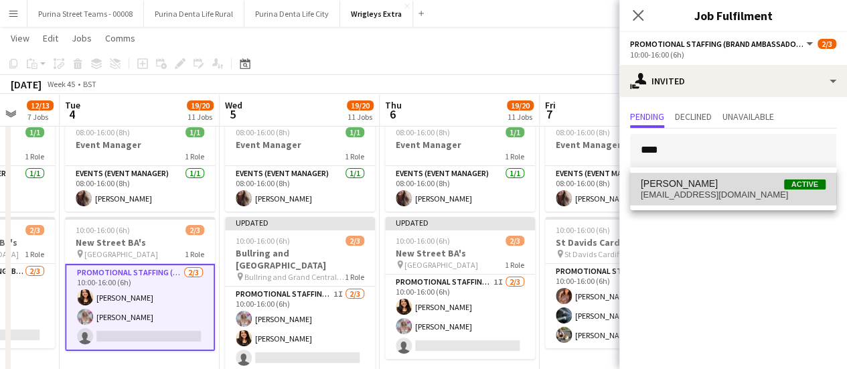
click at [712, 179] on span "Athena Roughton" at bounding box center [679, 183] width 77 height 11
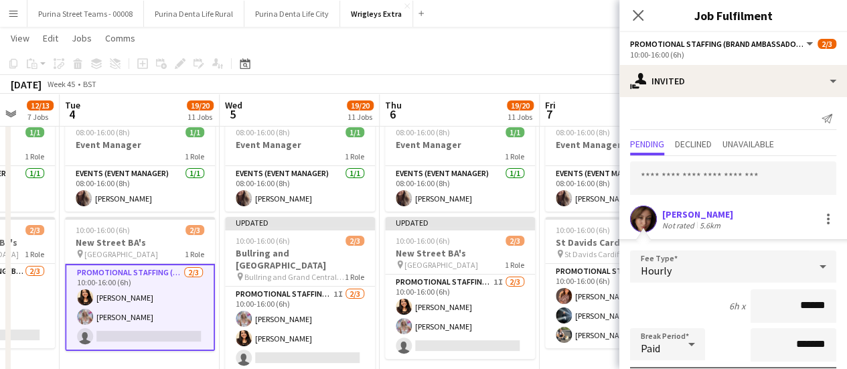
scroll to position [179, 0]
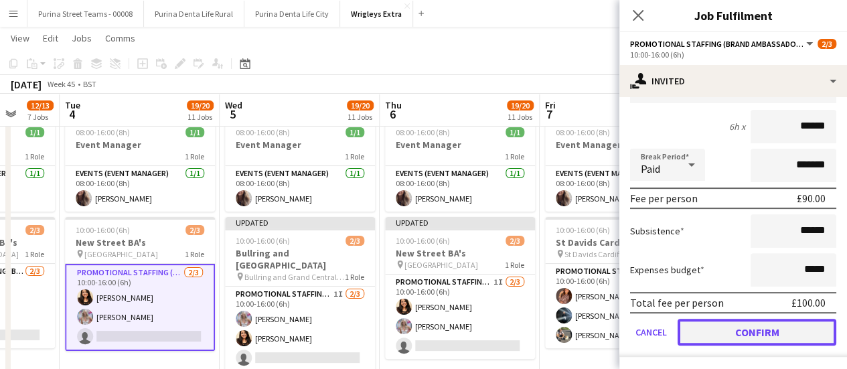
click at [771, 323] on button "Confirm" at bounding box center [757, 332] width 159 height 27
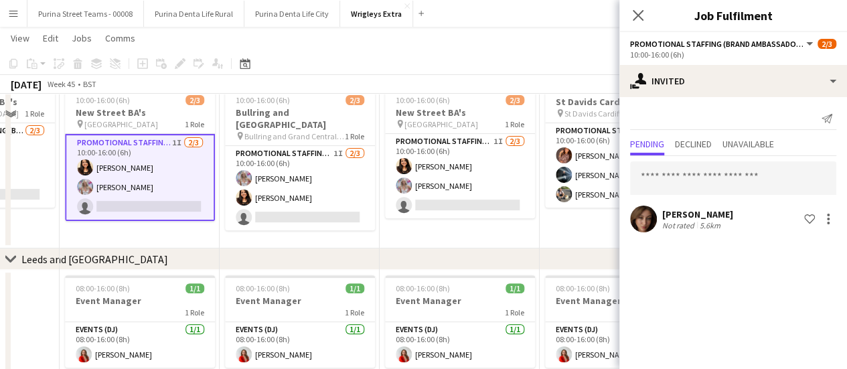
scroll to position [0, 0]
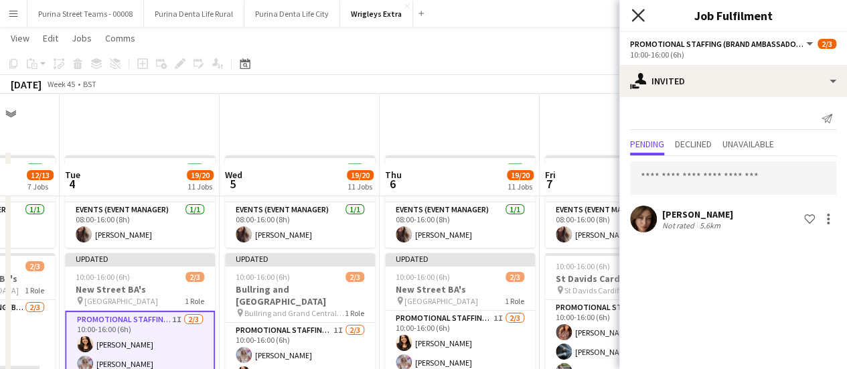
click at [643, 12] on icon "Close pop-in" at bounding box center [637, 15] width 13 height 13
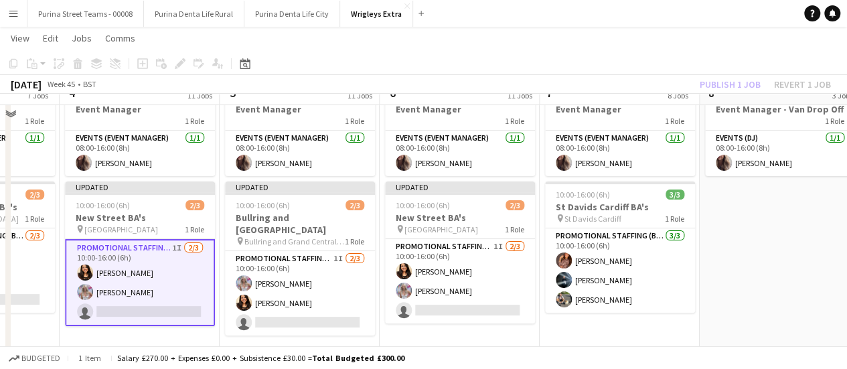
scroll to position [79, 0]
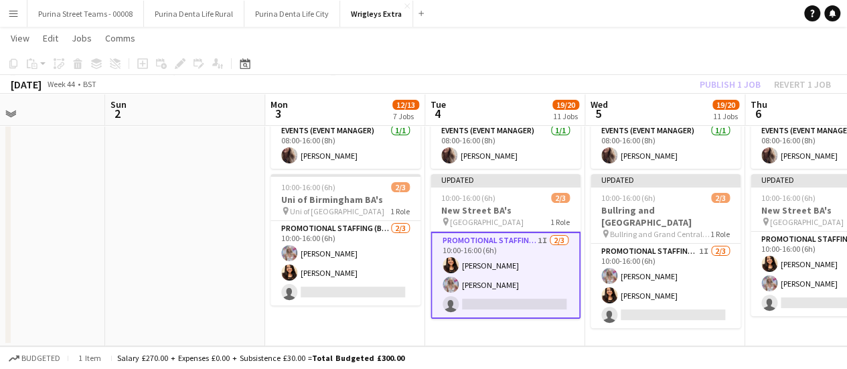
drag, startPoint x: 321, startPoint y: 323, endPoint x: 690, endPoint y: 335, distance: 368.5
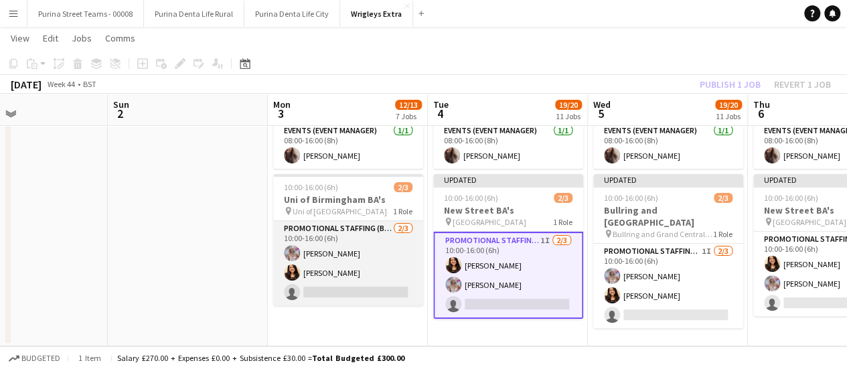
click at [387, 289] on app-card-role "Promotional Staffing (Brand Ambassadors) 2/3 10:00-16:00 (6h) Lucy Francis kire…" at bounding box center [348, 263] width 150 height 84
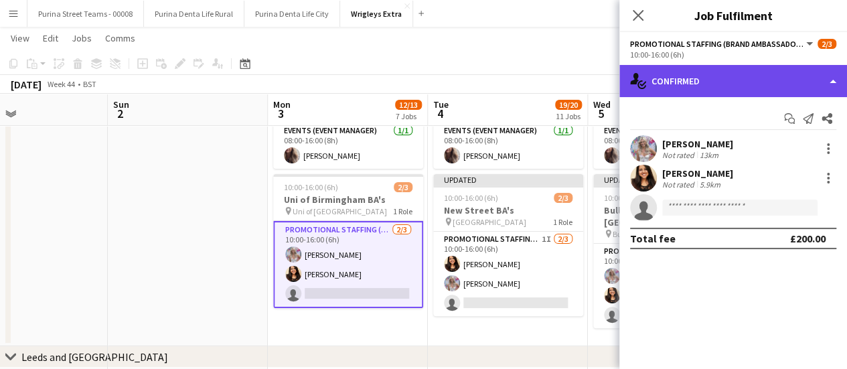
click at [836, 80] on div "single-neutral-actions-check-2 Confirmed" at bounding box center [733, 81] width 228 height 32
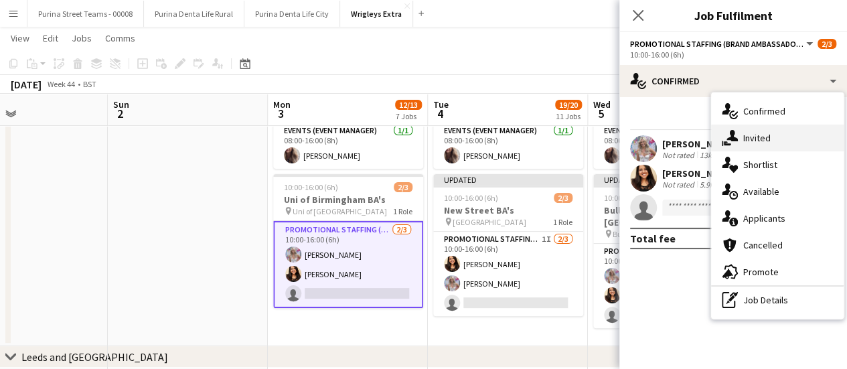
click at [761, 139] on div "single-neutral-actions-share-1 Invited" at bounding box center [777, 138] width 133 height 27
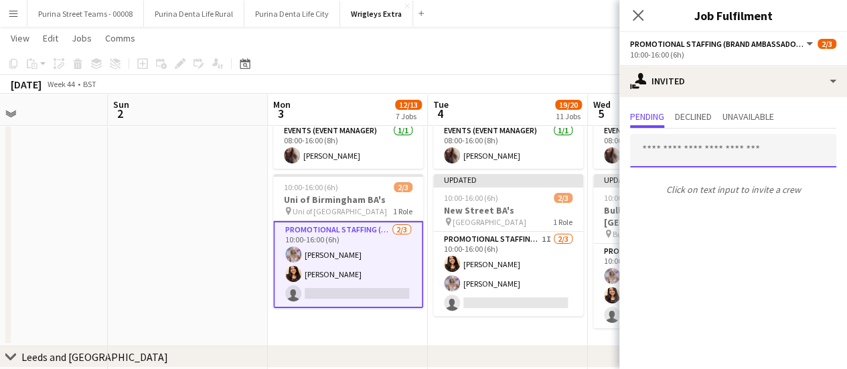
click at [678, 157] on input "text" at bounding box center [733, 150] width 206 height 33
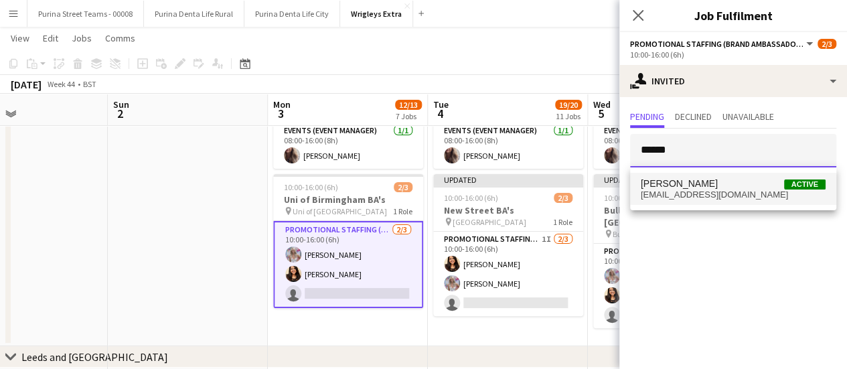
type input "******"
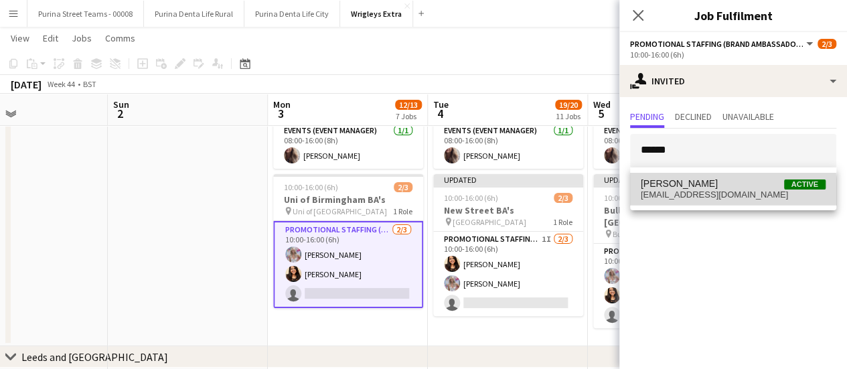
click at [679, 200] on mat-option "Elaine Brazier Active elleb249@yahoo.co.uk" at bounding box center [733, 189] width 206 height 32
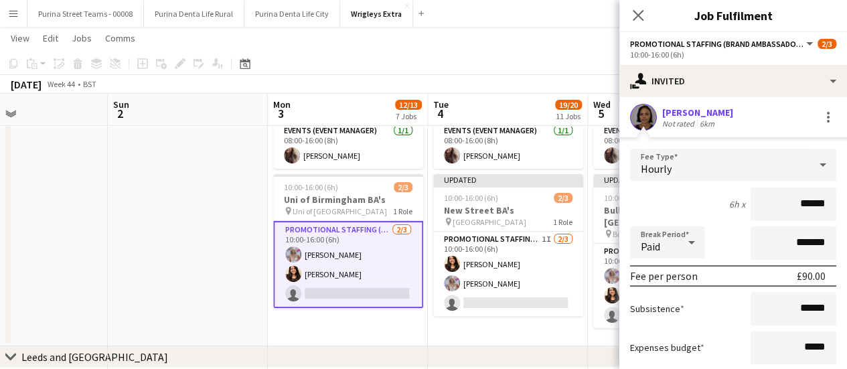
scroll to position [179, 0]
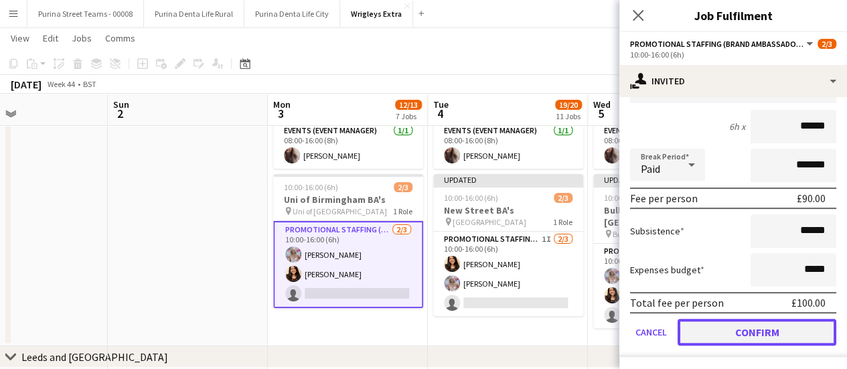
click at [778, 327] on button "Confirm" at bounding box center [757, 332] width 159 height 27
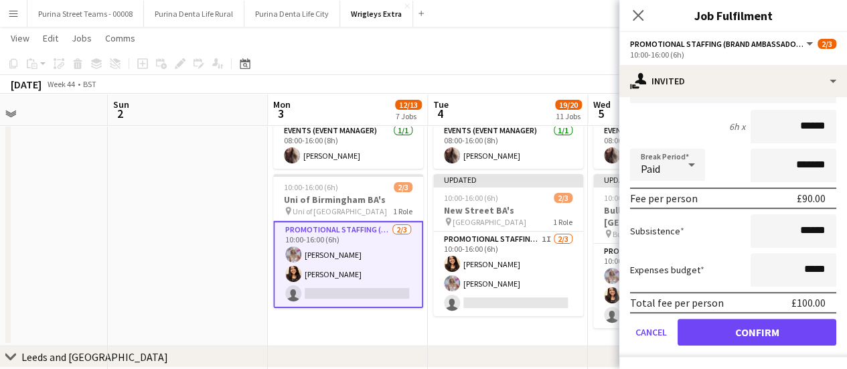
scroll to position [0, 0]
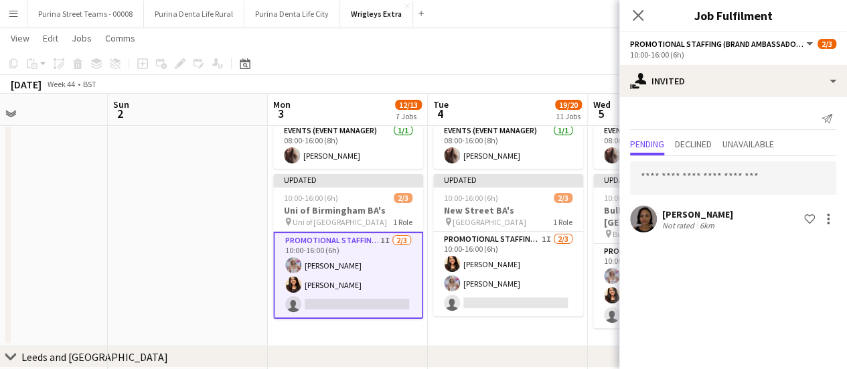
click at [226, 184] on app-date-cell at bounding box center [188, 208] width 160 height 275
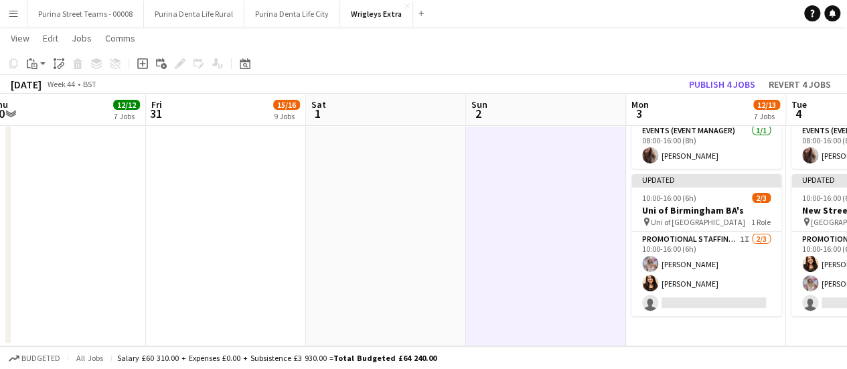
drag, startPoint x: 165, startPoint y: 193, endPoint x: 530, endPoint y: 215, distance: 365.6
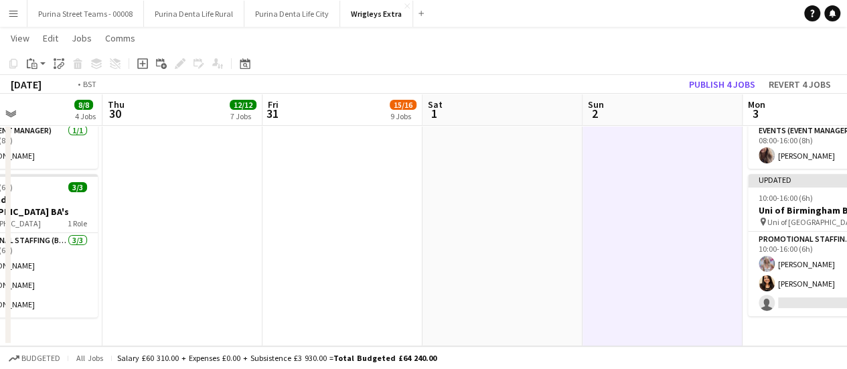
drag, startPoint x: 163, startPoint y: 204, endPoint x: 652, endPoint y: 266, distance: 492.8
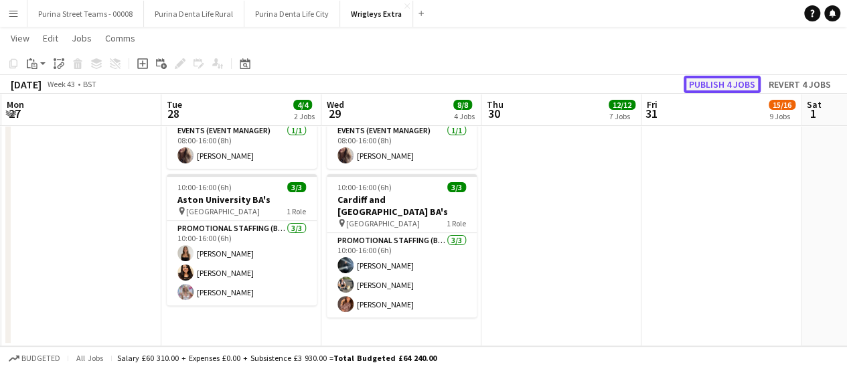
click at [727, 90] on button "Publish 4 jobs" at bounding box center [722, 84] width 77 height 17
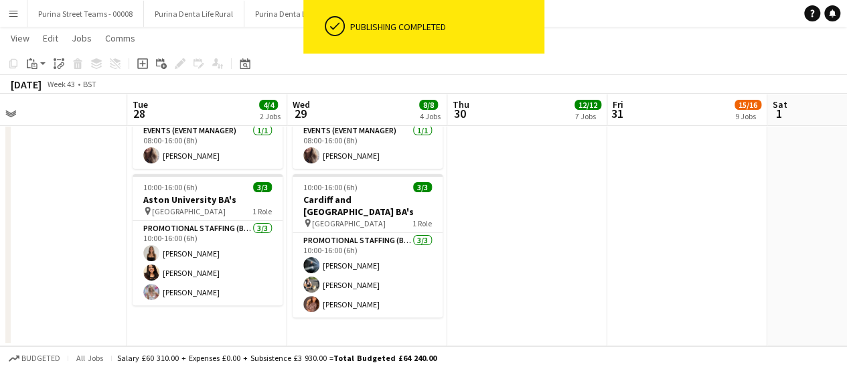
drag, startPoint x: 548, startPoint y: 211, endPoint x: 856, endPoint y: 254, distance: 311.0
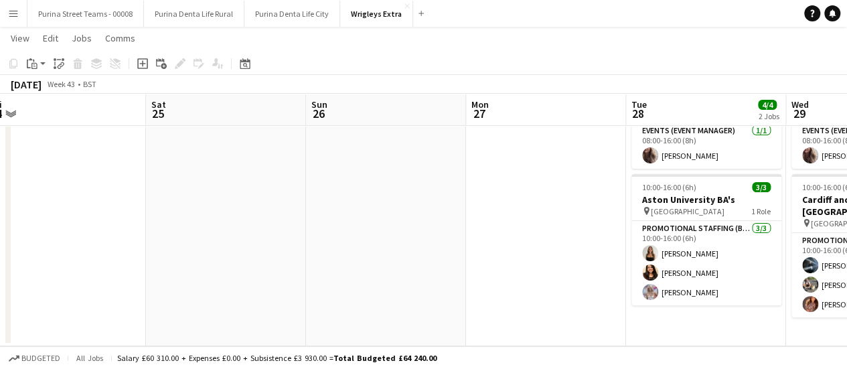
drag, startPoint x: 178, startPoint y: 239, endPoint x: 734, endPoint y: 285, distance: 557.7
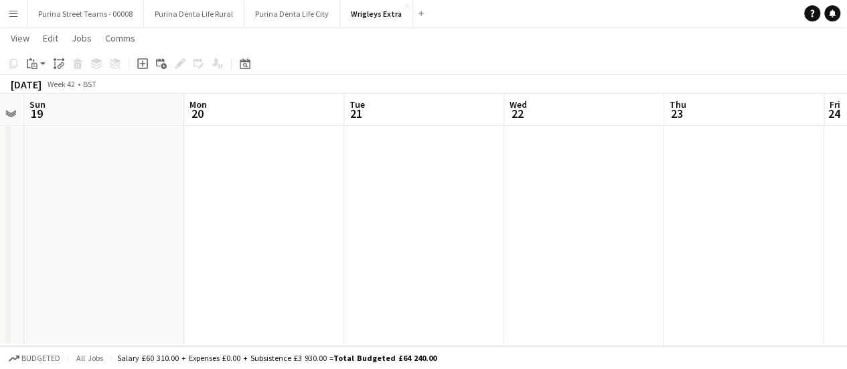
drag, startPoint x: 224, startPoint y: 274, endPoint x: 670, endPoint y: 307, distance: 447.9
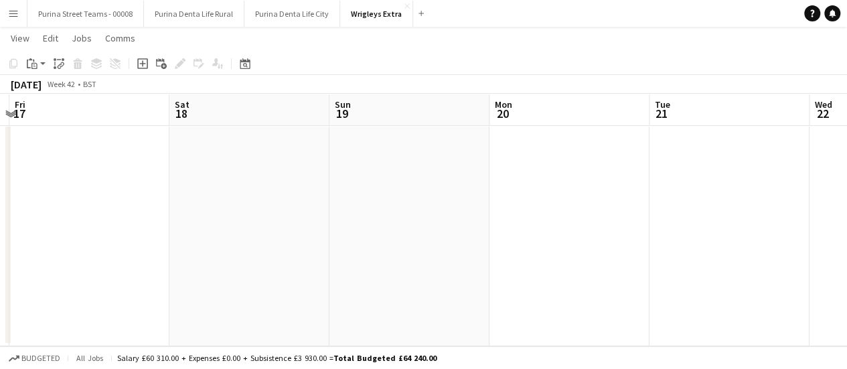
scroll to position [0, 431]
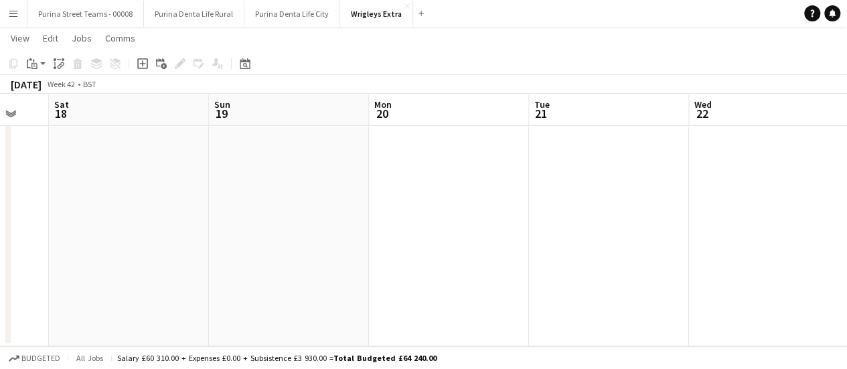
drag, startPoint x: 313, startPoint y: 233, endPoint x: 854, endPoint y: 295, distance: 544.5
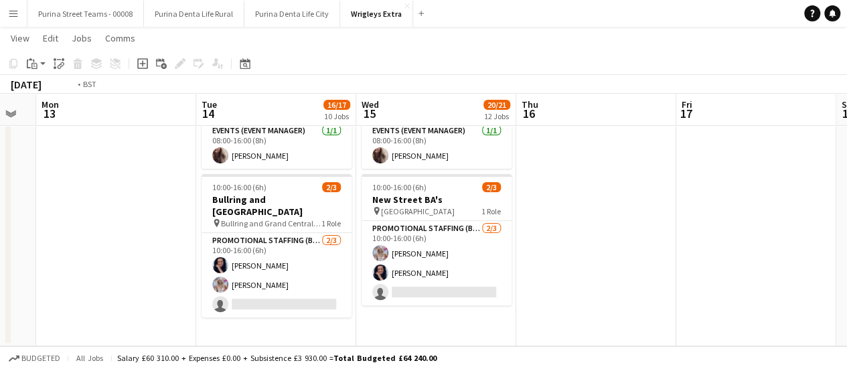
drag, startPoint x: 207, startPoint y: 246, endPoint x: 717, endPoint y: 275, distance: 511.1
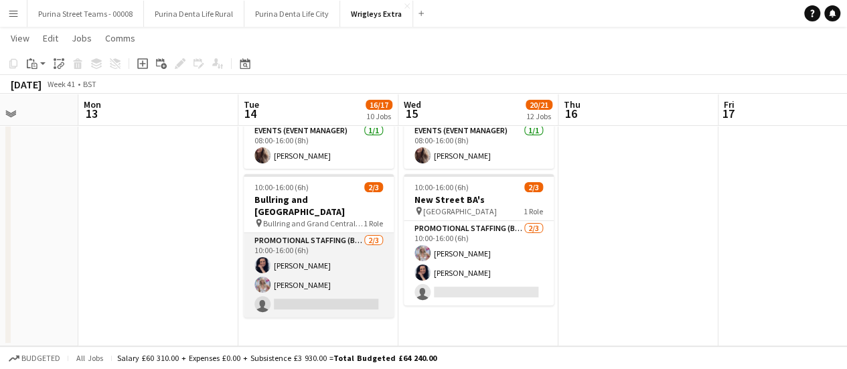
click at [331, 286] on app-card-role "Promotional Staffing (Brand Ambassadors) 2/3 10:00-16:00 (6h) Lisa Jones Lucy F…" at bounding box center [319, 275] width 150 height 84
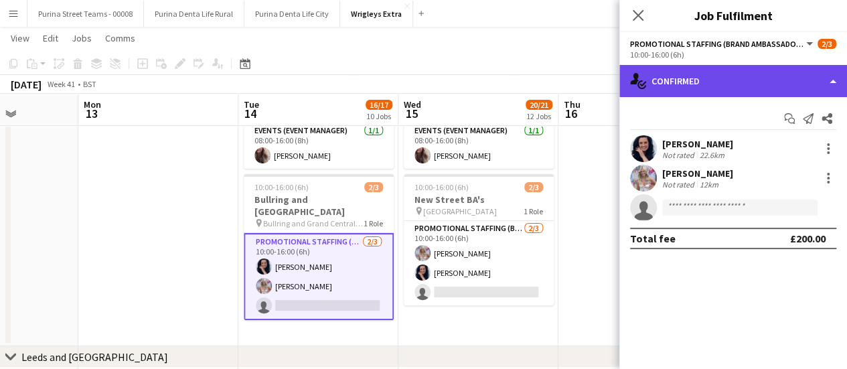
click at [819, 88] on div "single-neutral-actions-check-2 Confirmed" at bounding box center [733, 81] width 228 height 32
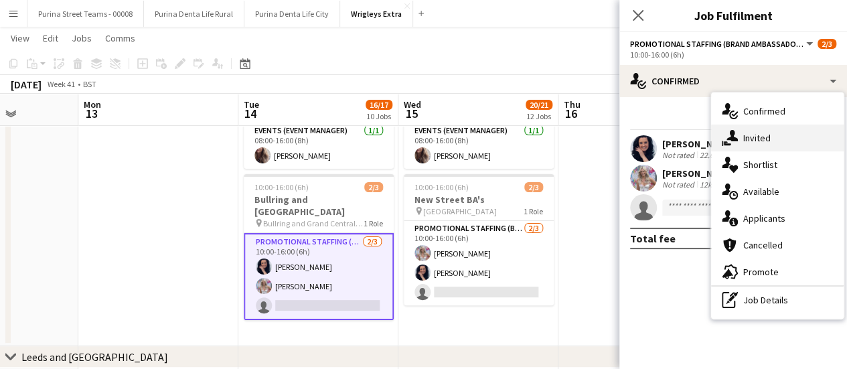
click at [766, 133] on div "single-neutral-actions-share-1 Invited" at bounding box center [777, 138] width 133 height 27
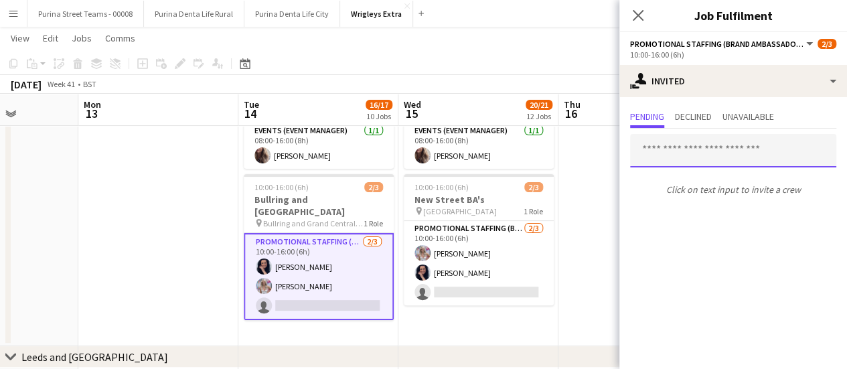
click at [701, 149] on input "text" at bounding box center [733, 150] width 206 height 33
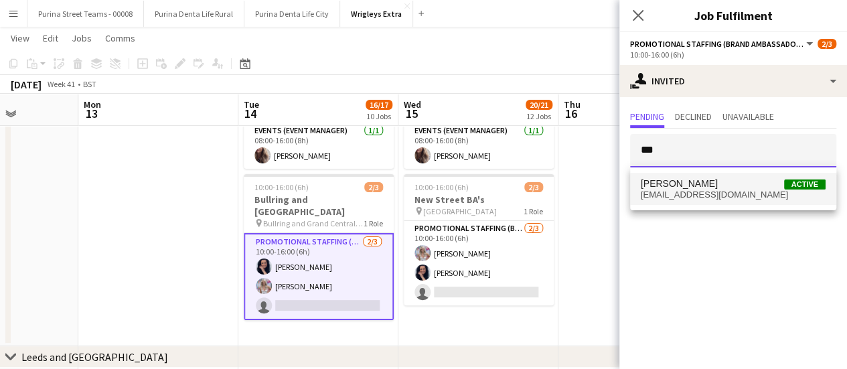
type input "***"
click at [691, 179] on span "Athena Roughton" at bounding box center [679, 183] width 77 height 11
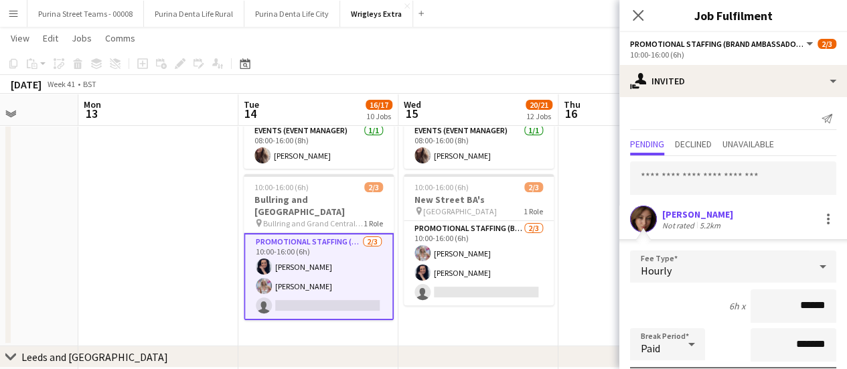
scroll to position [179, 0]
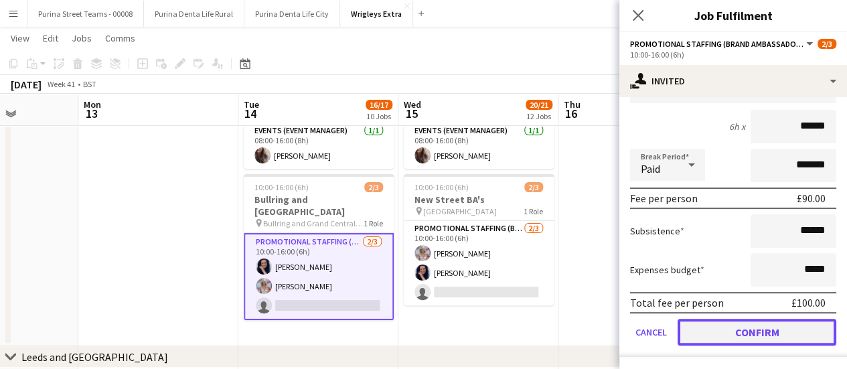
click at [775, 331] on button "Confirm" at bounding box center [757, 332] width 159 height 27
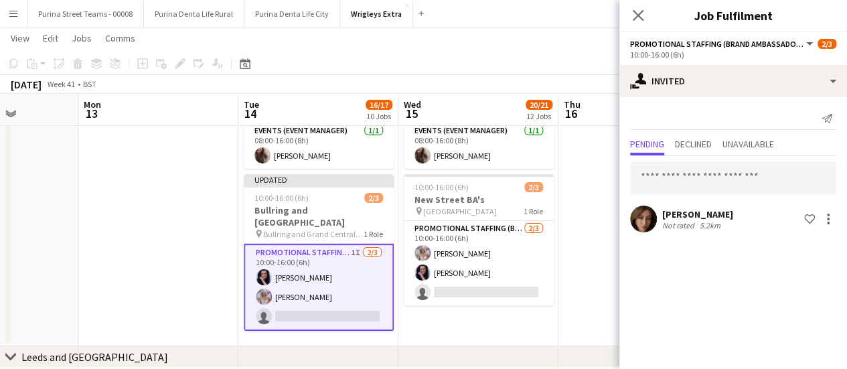
scroll to position [0, 0]
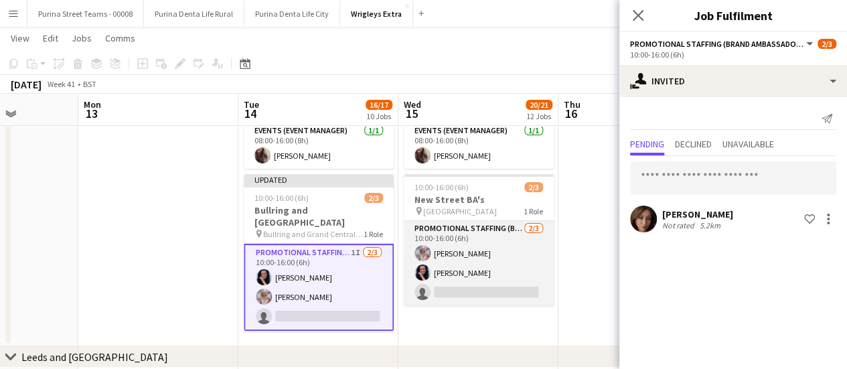
click at [470, 290] on app-card-role "Promotional Staffing (Brand Ambassadors) 2/3 10:00-16:00 (6h) Lucy Francis Lisa…" at bounding box center [479, 263] width 150 height 84
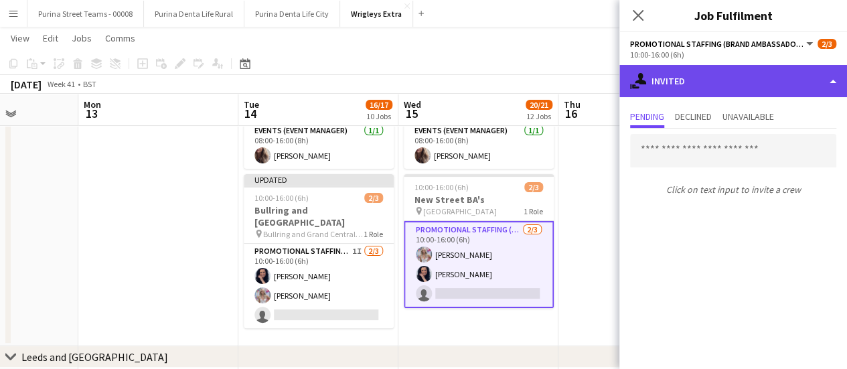
click at [830, 83] on div "single-neutral-actions-share-1 Invited" at bounding box center [733, 81] width 228 height 32
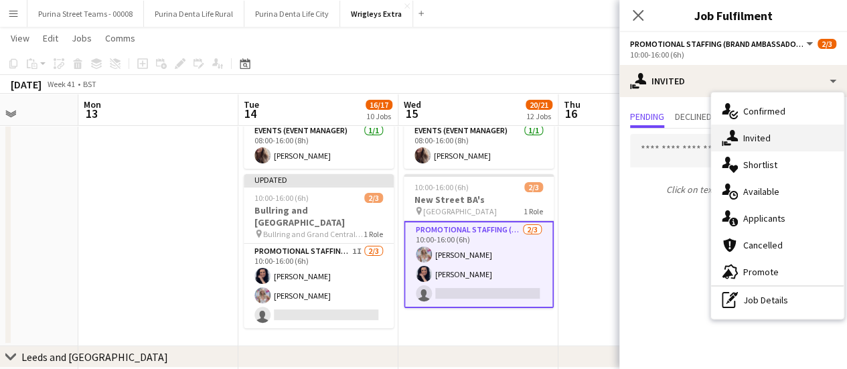
click at [760, 135] on div "single-neutral-actions-share-1 Invited" at bounding box center [777, 138] width 133 height 27
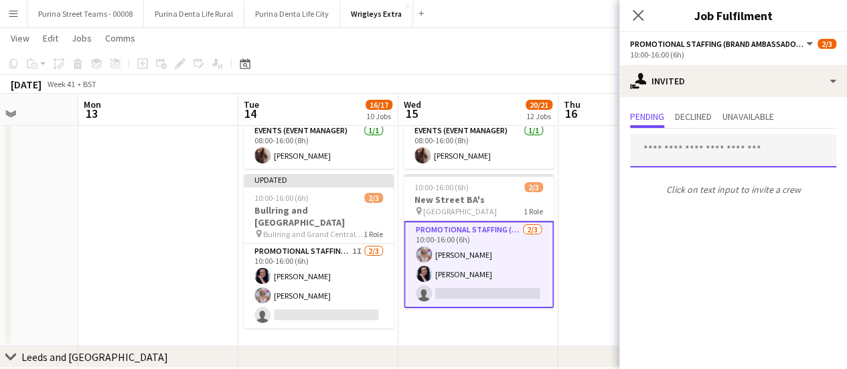
click at [718, 157] on input "text" at bounding box center [733, 150] width 206 height 33
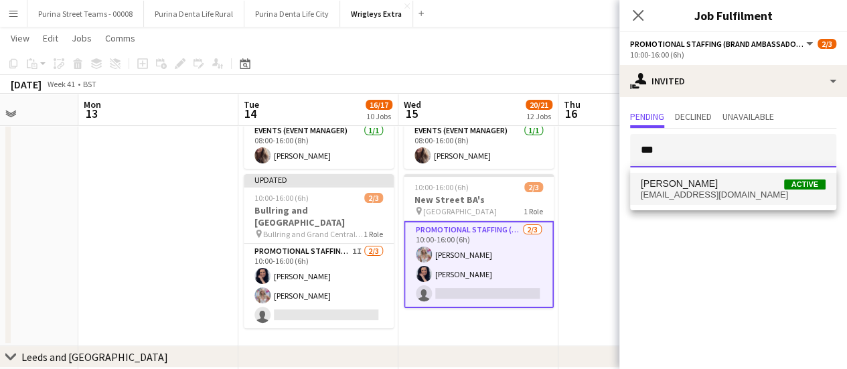
type input "***"
click at [707, 181] on span "Elaine Brazier Active" at bounding box center [733, 183] width 185 height 11
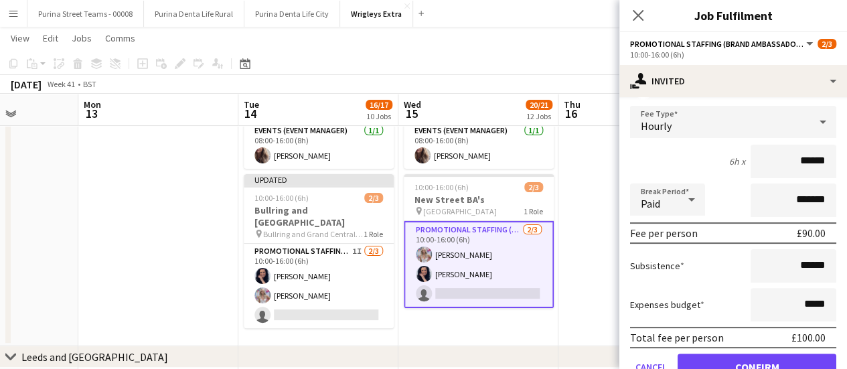
scroll to position [179, 0]
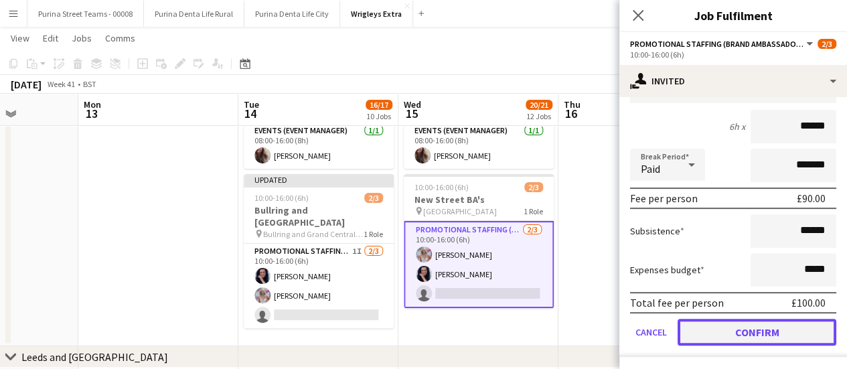
click at [796, 323] on button "Confirm" at bounding box center [757, 332] width 159 height 27
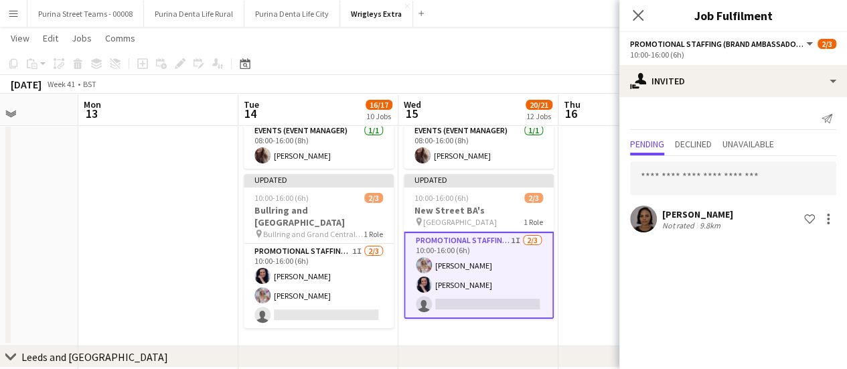
scroll to position [0, 0]
click at [149, 191] on app-date-cell at bounding box center [158, 208] width 160 height 275
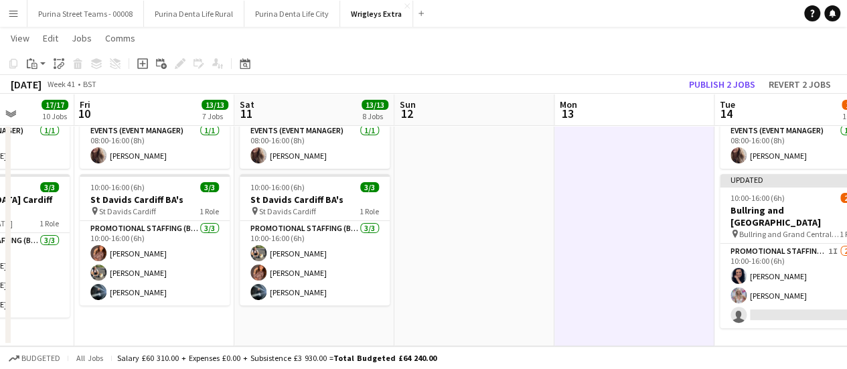
drag, startPoint x: 149, startPoint y: 191, endPoint x: 623, endPoint y: 236, distance: 476.2
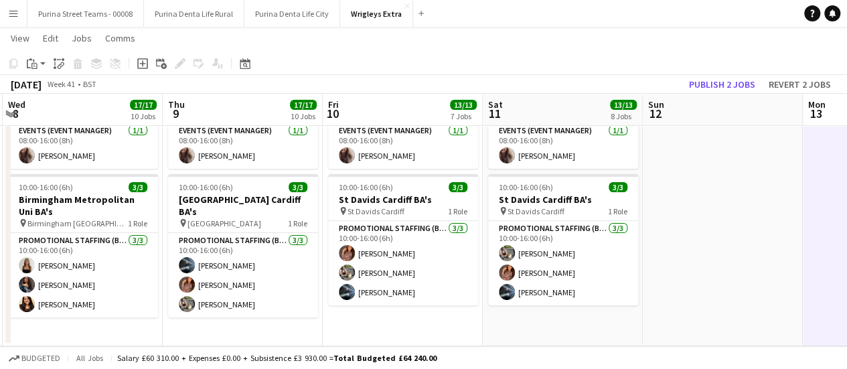
scroll to position [0, 295]
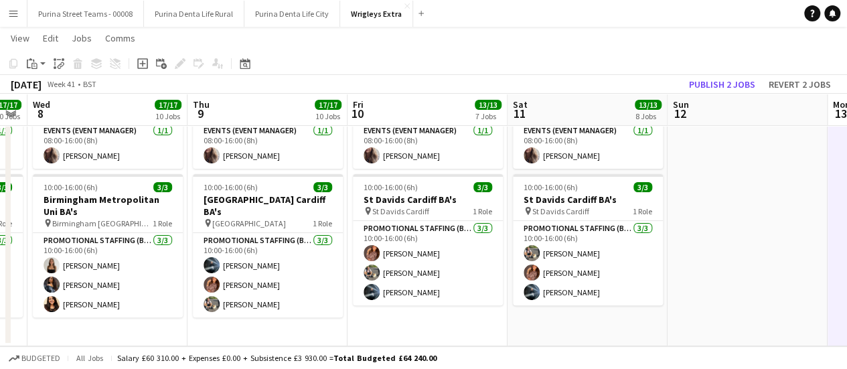
drag, startPoint x: 346, startPoint y: 220, endPoint x: 618, endPoint y: 262, distance: 275.7
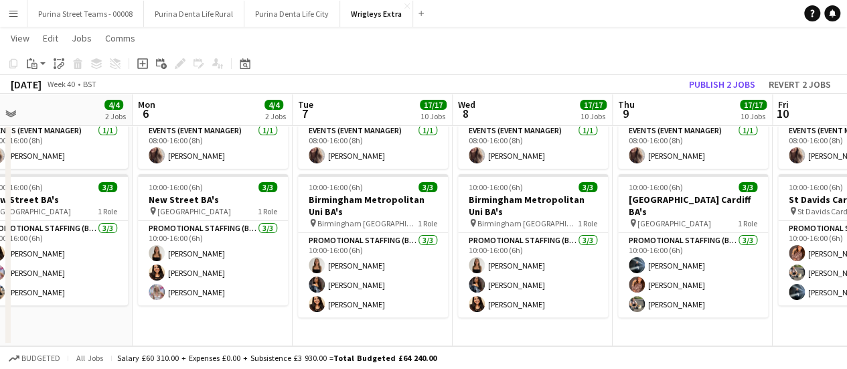
drag, startPoint x: 134, startPoint y: 169, endPoint x: 617, endPoint y: 182, distance: 483.0
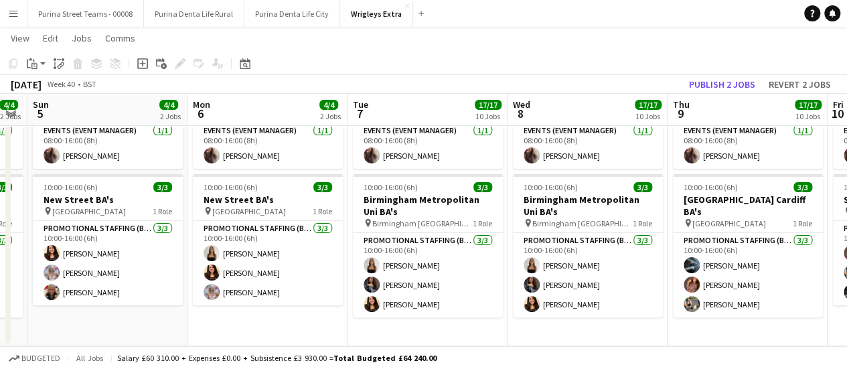
scroll to position [0, 393]
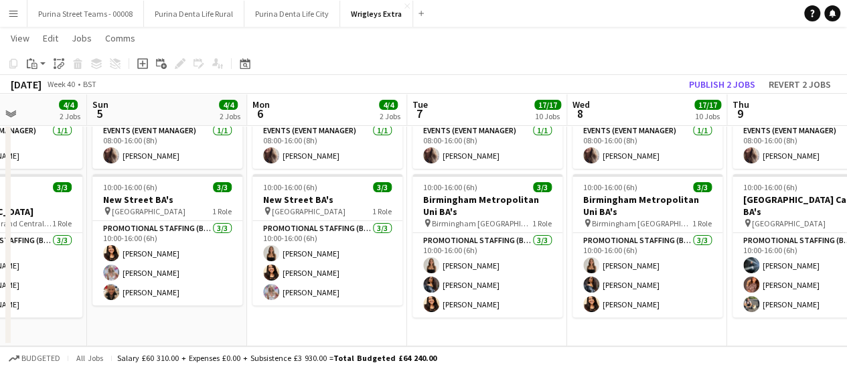
drag, startPoint x: 88, startPoint y: 318, endPoint x: 664, endPoint y: 363, distance: 578.3
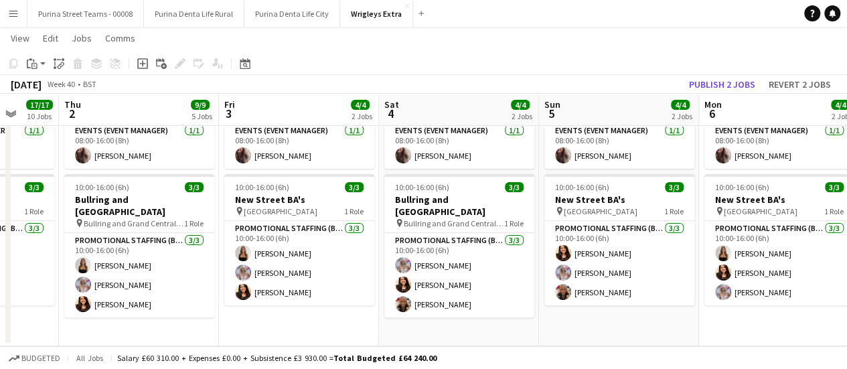
drag, startPoint x: 36, startPoint y: 313, endPoint x: 578, endPoint y: 335, distance: 542.2
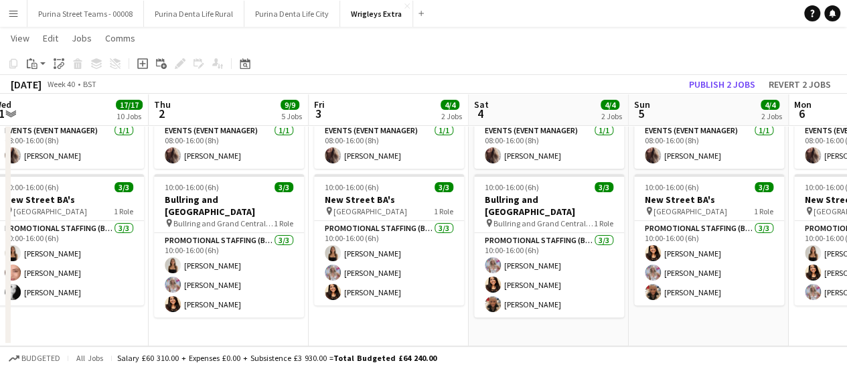
scroll to position [0, 317]
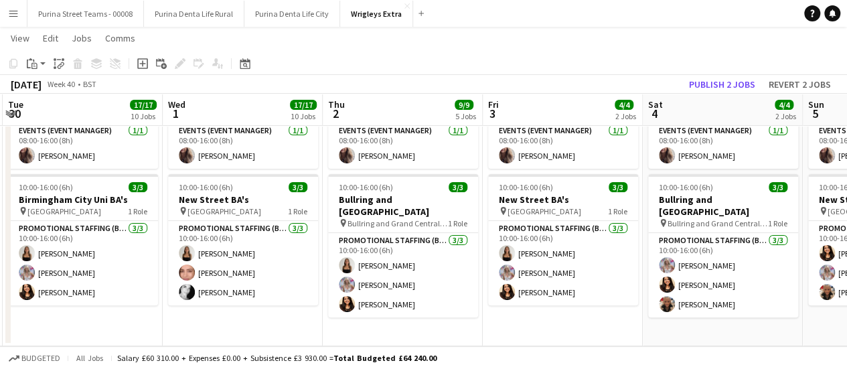
drag, startPoint x: 37, startPoint y: 313, endPoint x: 706, endPoint y: 399, distance: 674.4
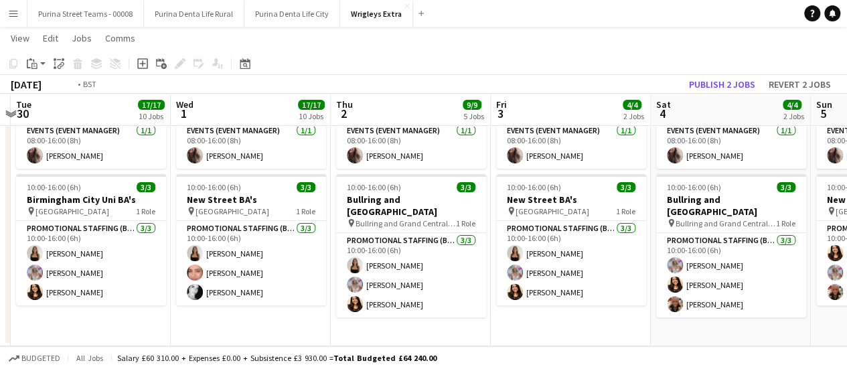
scroll to position [0, 295]
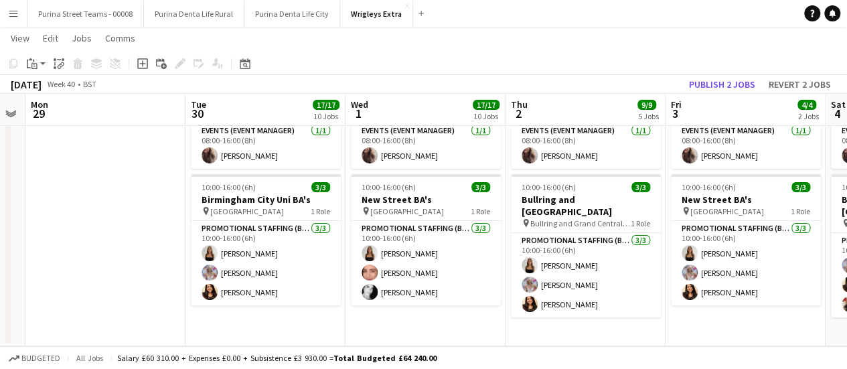
drag, startPoint x: 100, startPoint y: 314, endPoint x: 575, endPoint y: 350, distance: 476.1
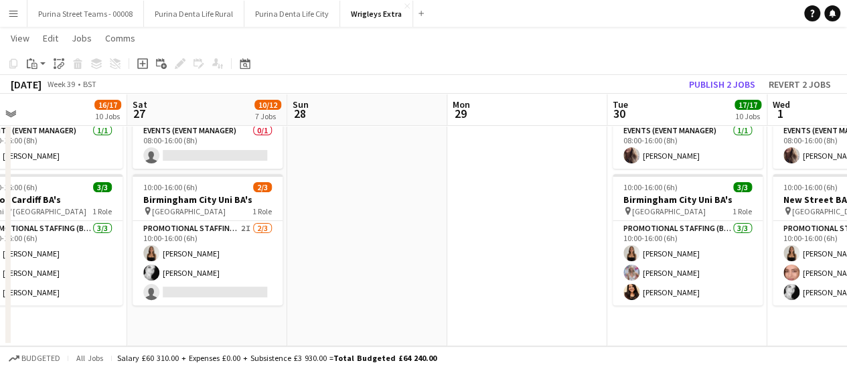
scroll to position [0, 378]
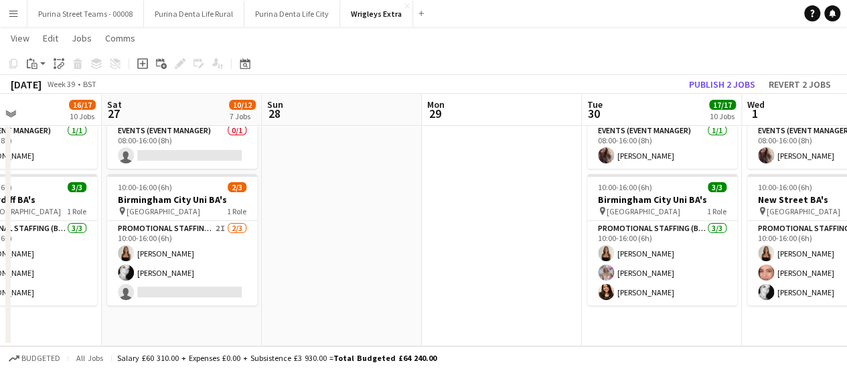
drag, startPoint x: 115, startPoint y: 246, endPoint x: 512, endPoint y: 251, distance: 396.4
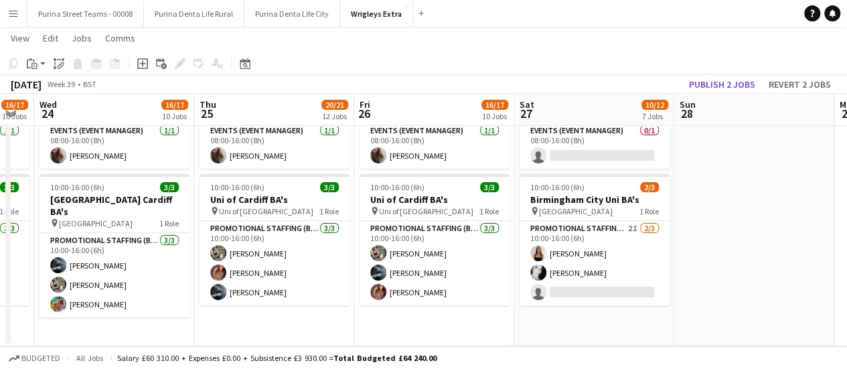
scroll to position [0, 410]
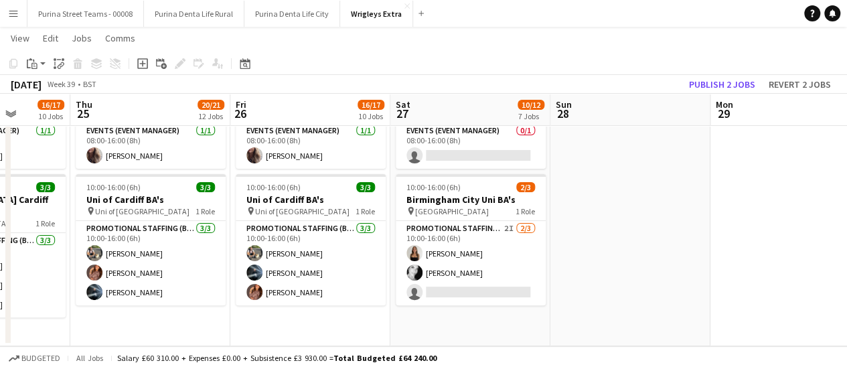
drag, startPoint x: 384, startPoint y: 171, endPoint x: 673, endPoint y: 181, distance: 288.8
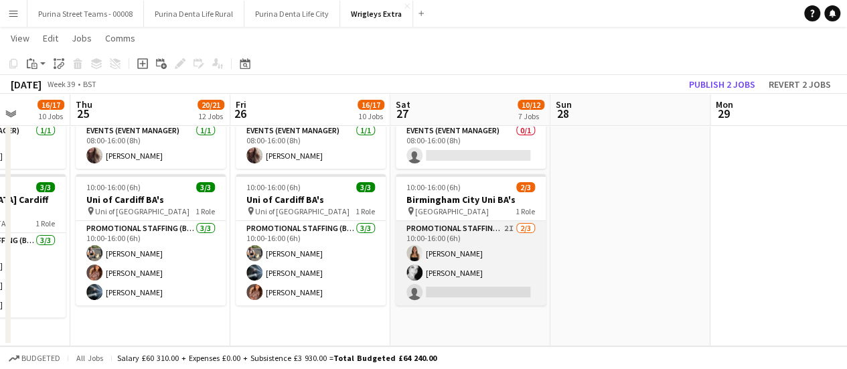
click at [497, 291] on app-card-role "Promotional Staffing (Brand Ambassadors) 2I 2/3 10:00-16:00 (6h) CHLOE BUTLER V…" at bounding box center [471, 263] width 150 height 84
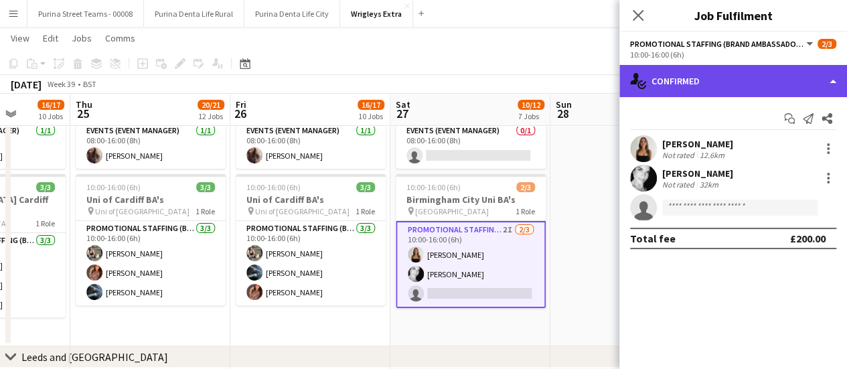
click at [829, 85] on div "single-neutral-actions-check-2 Confirmed" at bounding box center [733, 81] width 228 height 32
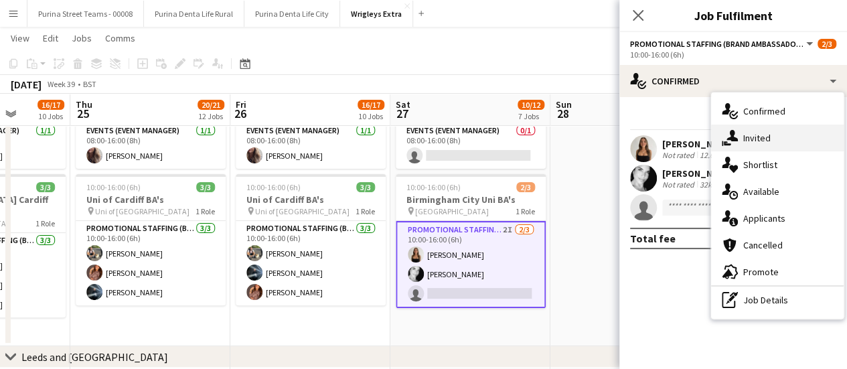
click at [757, 136] on div "single-neutral-actions-share-1 Invited" at bounding box center [777, 138] width 133 height 27
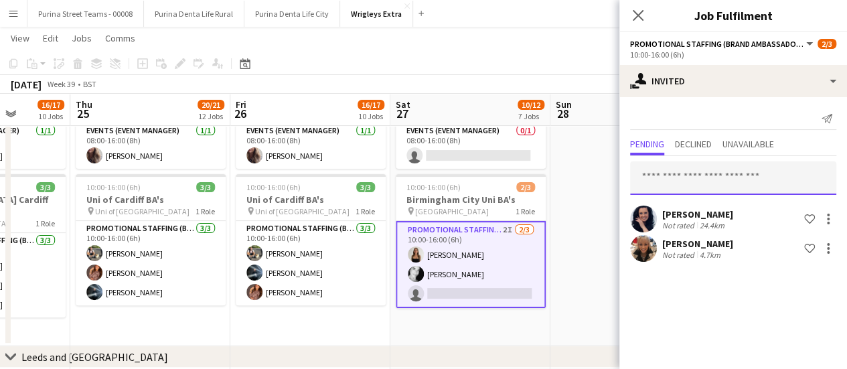
click at [678, 176] on input "text" at bounding box center [733, 177] width 206 height 33
click at [566, 248] on app-date-cell at bounding box center [630, 208] width 160 height 275
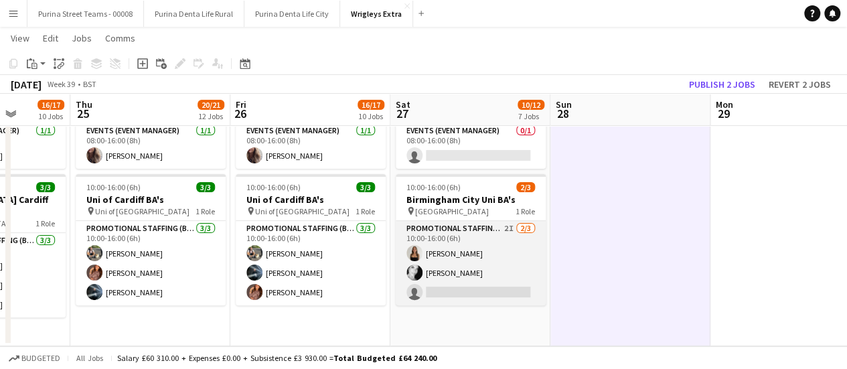
click at [441, 252] on app-card-role "Promotional Staffing (Brand Ambassadors) 2I 2/3 10:00-16:00 (6h) CHLOE BUTLER V…" at bounding box center [471, 263] width 150 height 84
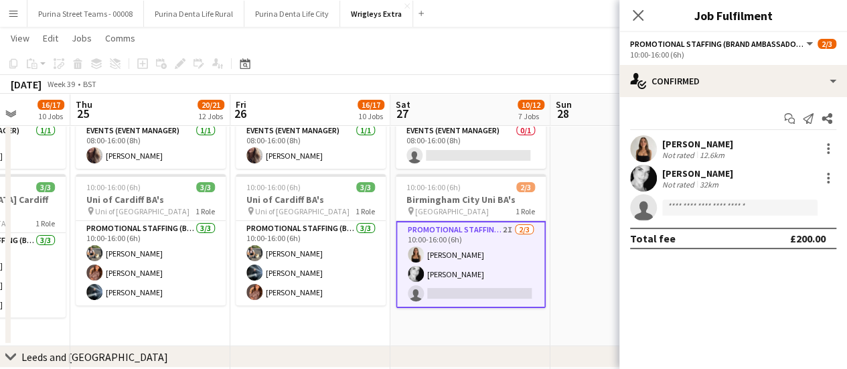
click at [839, 147] on div "CHLOE BUTLER Not rated 12.6km" at bounding box center [733, 148] width 228 height 27
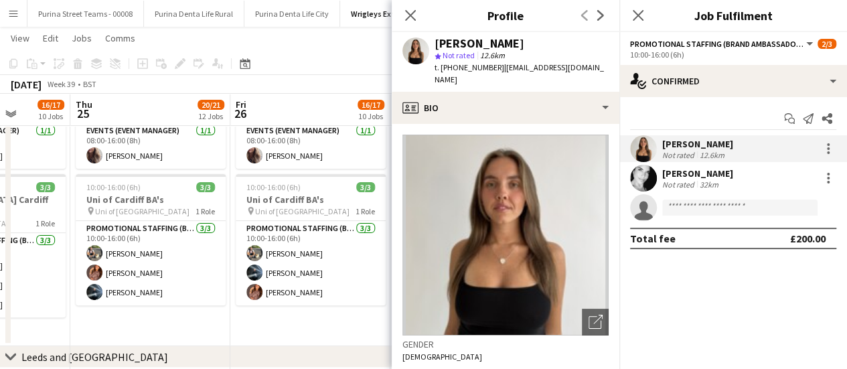
click at [816, 148] on div "CHLOE BUTLER Not rated 12.6km" at bounding box center [733, 148] width 228 height 27
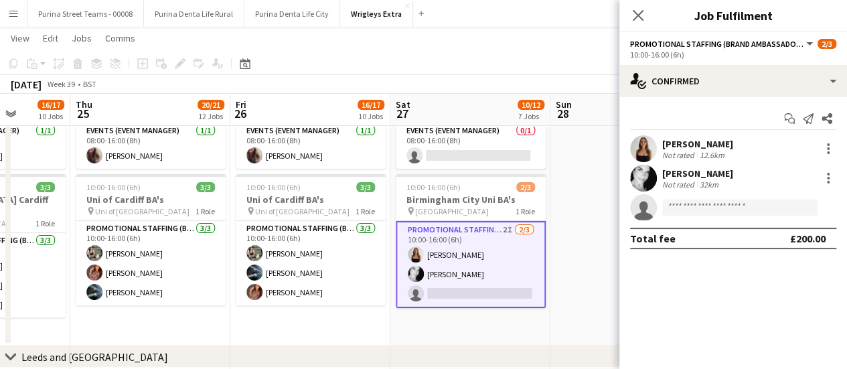
click at [569, 192] on app-date-cell at bounding box center [630, 208] width 160 height 275
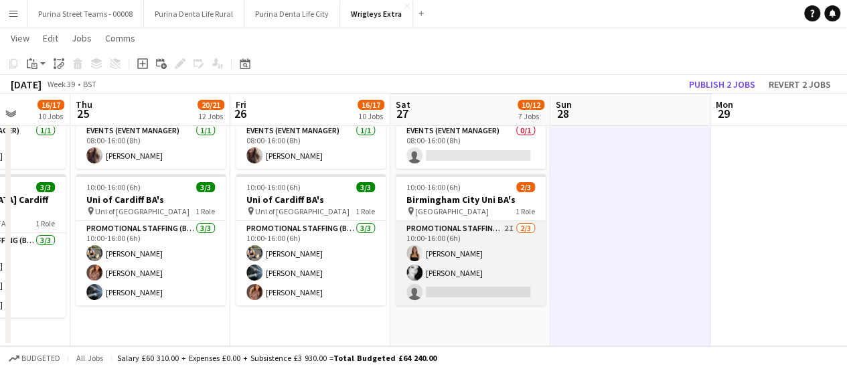
click at [460, 299] on app-card-role "Promotional Staffing (Brand Ambassadors) 2I 2/3 10:00-16:00 (6h) CHLOE BUTLER V…" at bounding box center [471, 263] width 150 height 84
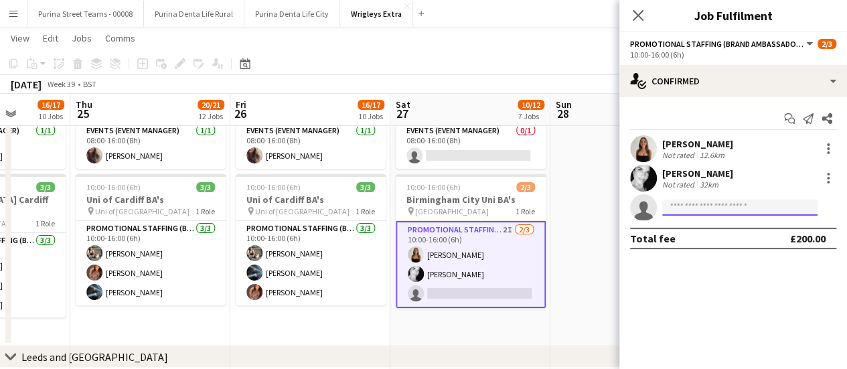
click at [702, 206] on input at bounding box center [739, 208] width 155 height 16
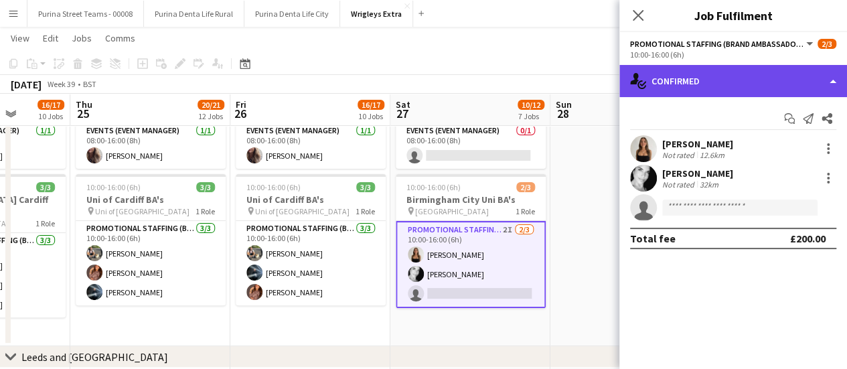
click at [822, 81] on div "single-neutral-actions-check-2 Confirmed" at bounding box center [733, 81] width 228 height 32
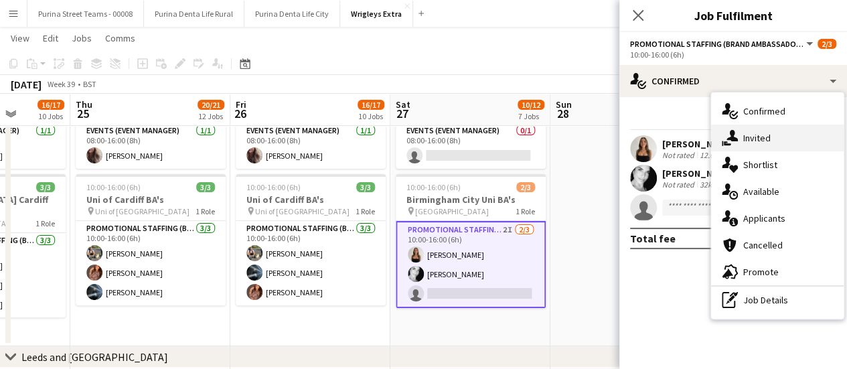
click at [763, 143] on div "single-neutral-actions-share-1 Invited" at bounding box center [777, 138] width 133 height 27
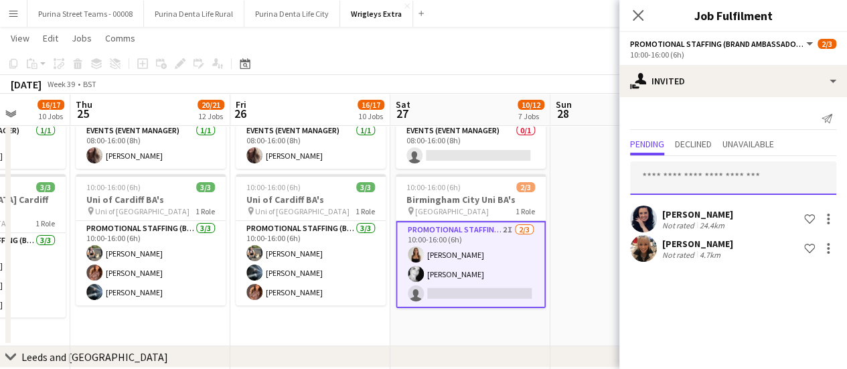
click at [707, 175] on input "text" at bounding box center [733, 177] width 206 height 33
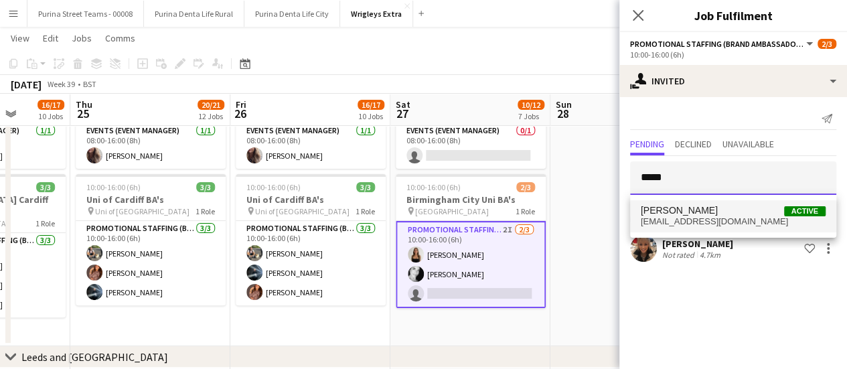
type input "*****"
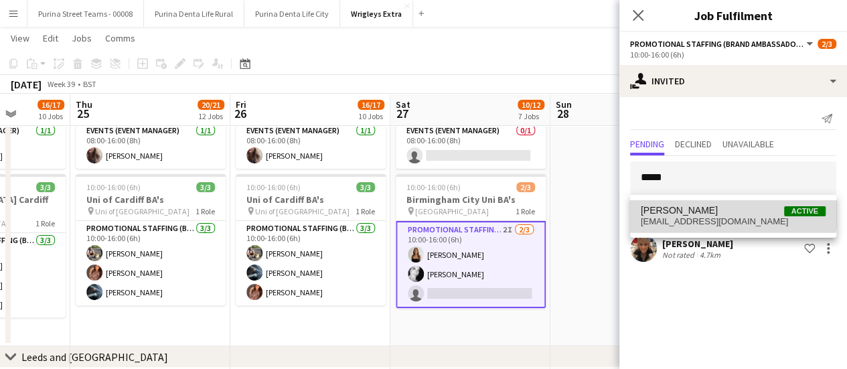
click at [703, 200] on mat-option "Elaine Brazier Active elleb249@yahoo.co.uk" at bounding box center [733, 216] width 206 height 32
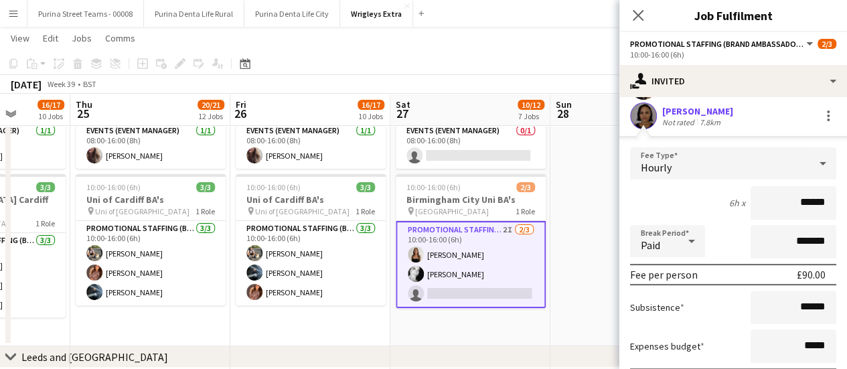
scroll to position [238, 0]
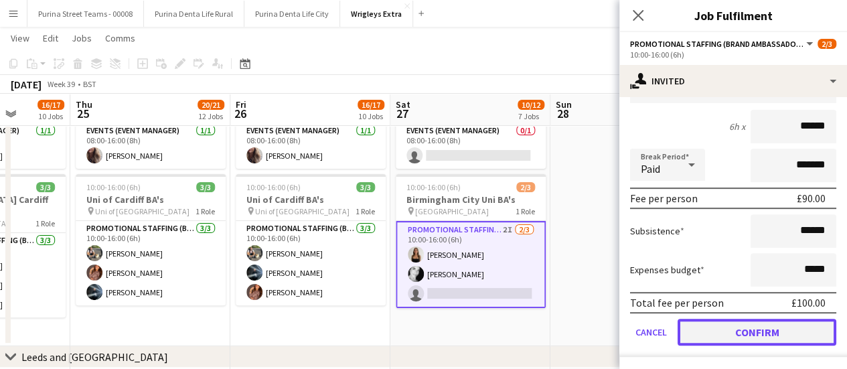
click at [769, 321] on button "Confirm" at bounding box center [757, 332] width 159 height 27
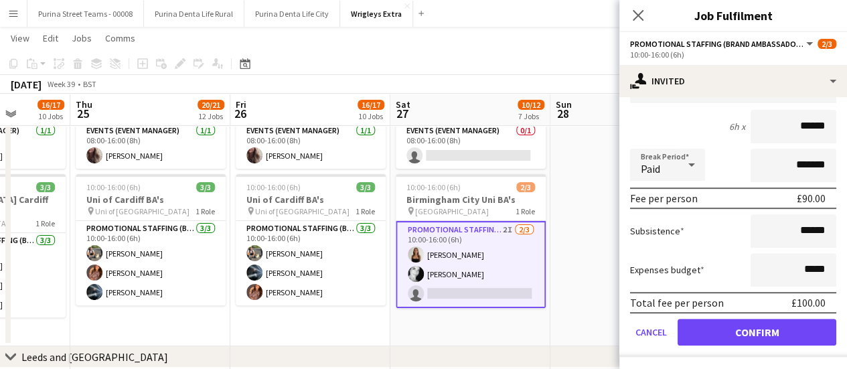
scroll to position [0, 0]
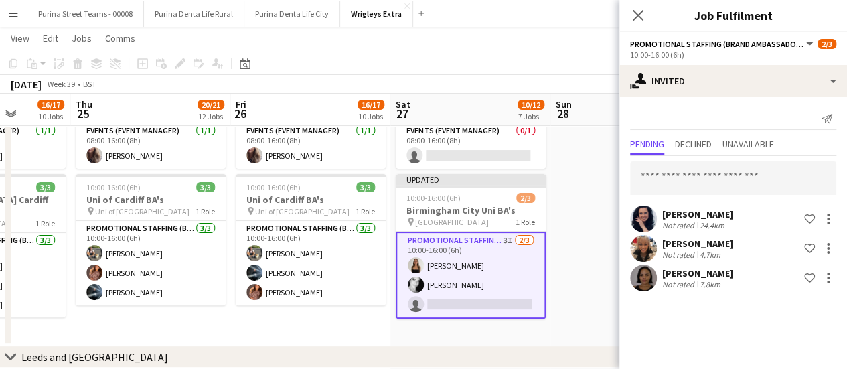
click at [591, 328] on app-date-cell at bounding box center [630, 208] width 160 height 275
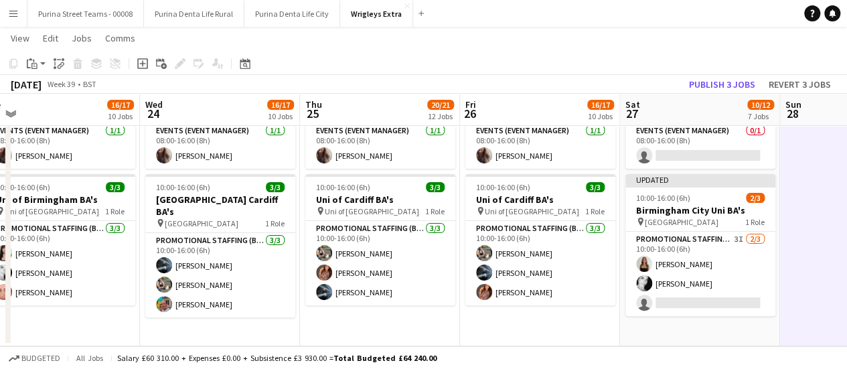
drag, startPoint x: 566, startPoint y: 301, endPoint x: 804, endPoint y: 305, distance: 237.7
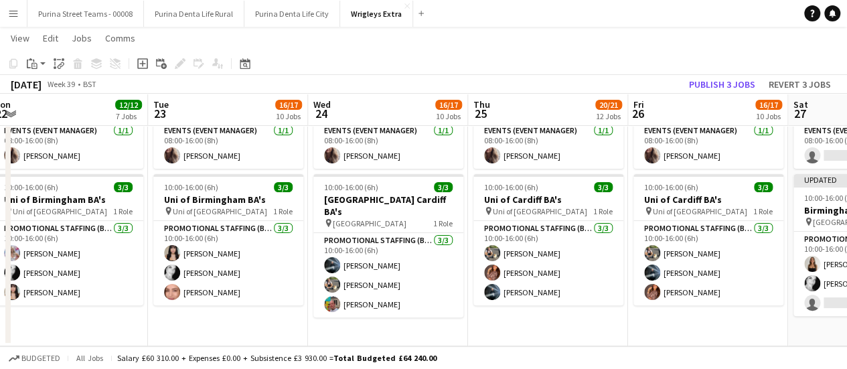
scroll to position [0, 357]
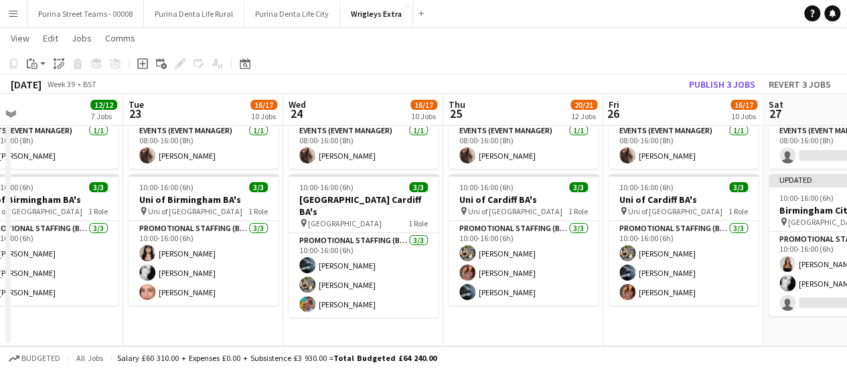
drag, startPoint x: 200, startPoint y: 324, endPoint x: 672, endPoint y: 348, distance: 473.3
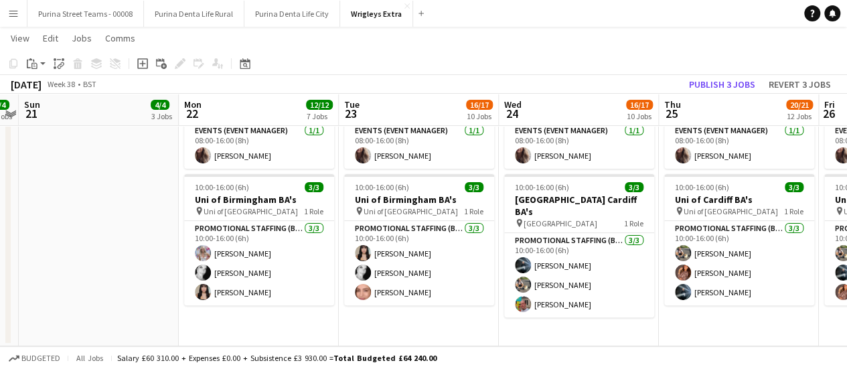
scroll to position [0, 406]
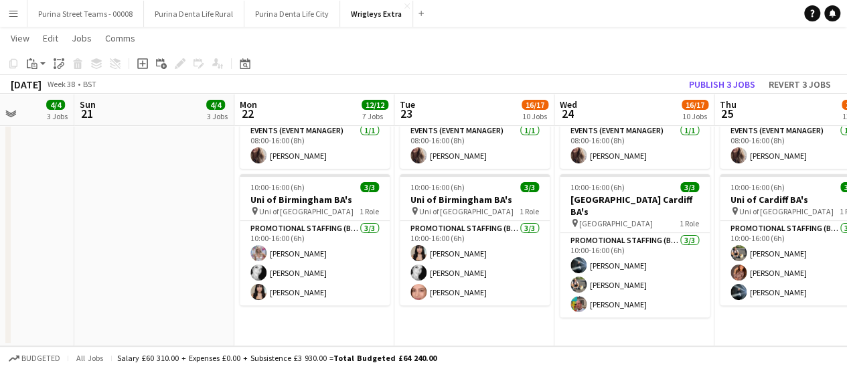
drag, startPoint x: 70, startPoint y: 317, endPoint x: 569, endPoint y: 354, distance: 500.9
click at [147, 171] on app-date-cell at bounding box center [154, 208] width 160 height 275
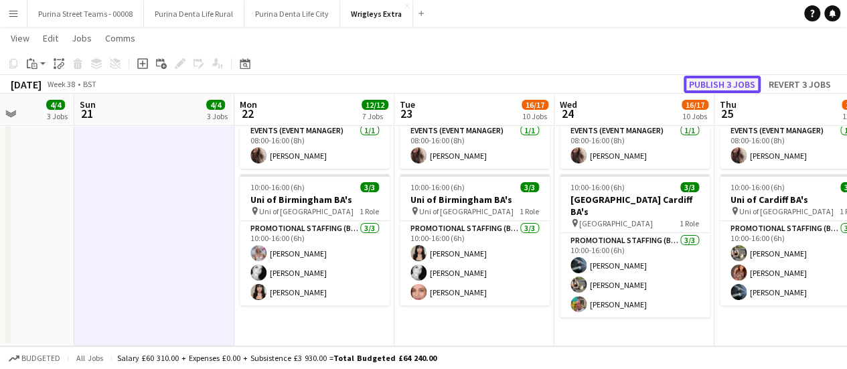
click at [719, 84] on button "Publish 3 jobs" at bounding box center [722, 84] width 77 height 17
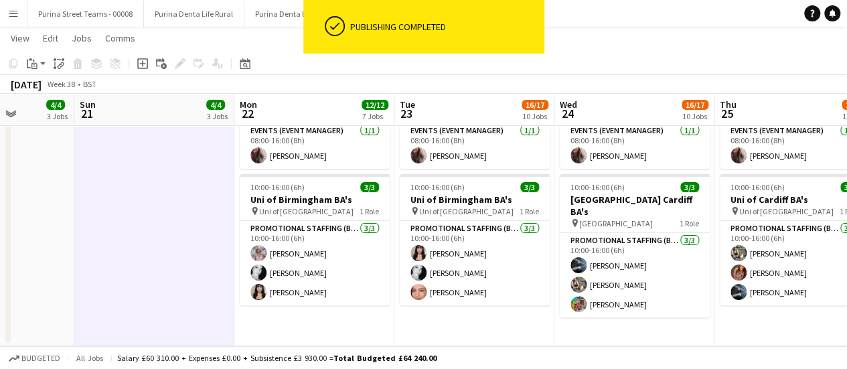
click at [154, 178] on app-date-cell at bounding box center [154, 208] width 160 height 275
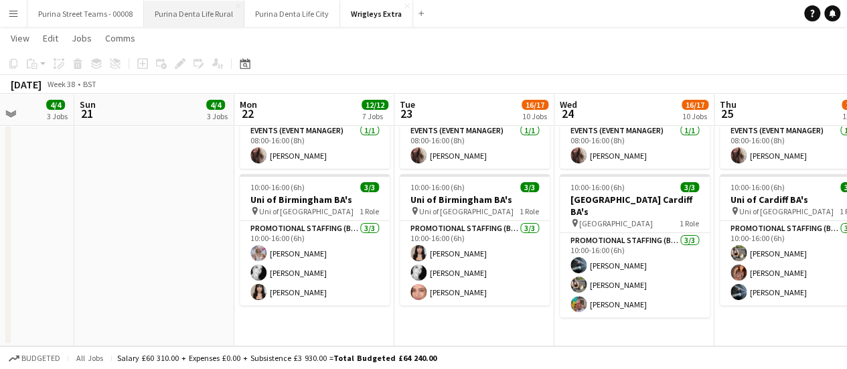
click at [210, 9] on button "Purina Denta Life Rural Close" at bounding box center [194, 14] width 100 height 26
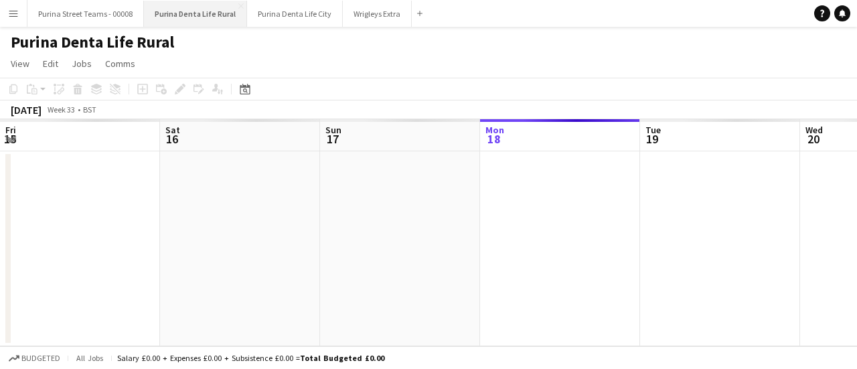
scroll to position [0, 320]
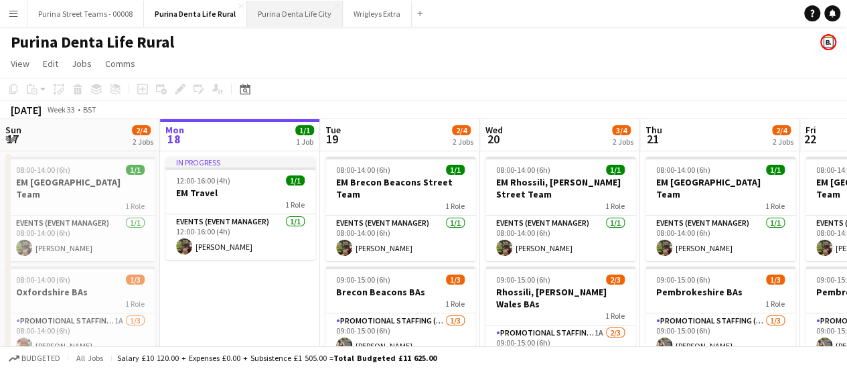
click at [293, 15] on button "Purina Denta Life City Close" at bounding box center [295, 14] width 96 height 26
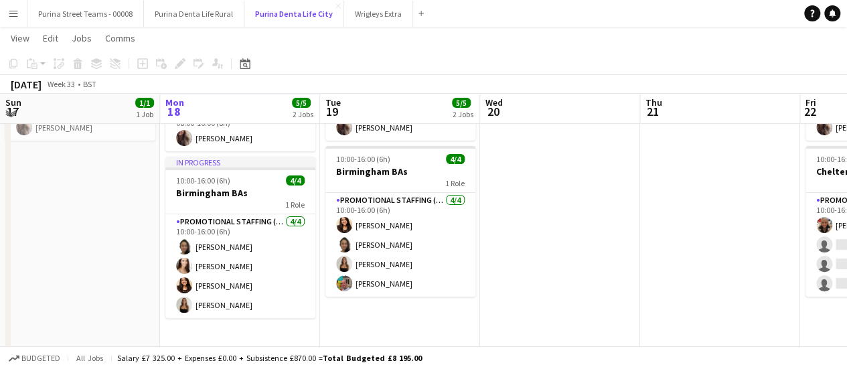
scroll to position [104, 0]
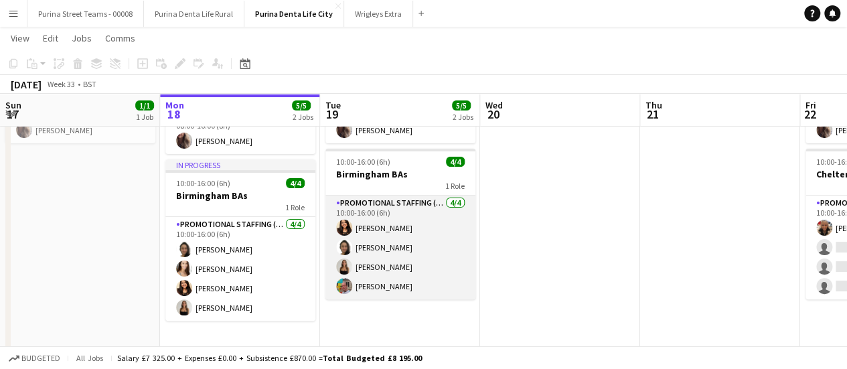
click at [372, 248] on app-card-role "Promotional Staffing (Brand Ambassadors) 4/4 10:00-16:00 (6h) kiren chanchal Ad…" at bounding box center [400, 248] width 150 height 104
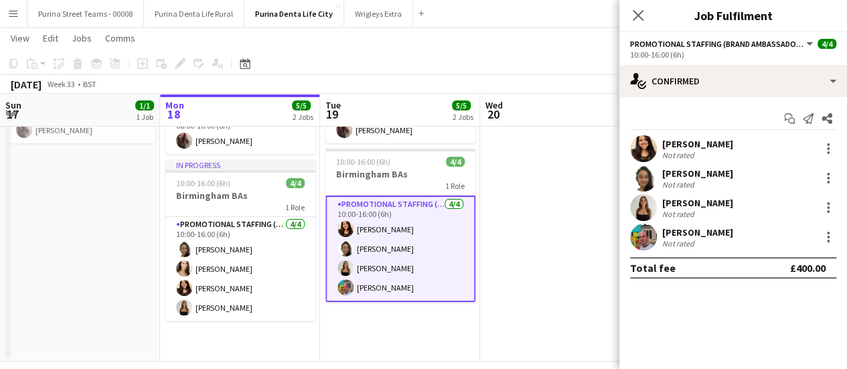
click at [684, 171] on div "[PERSON_NAME]" at bounding box center [697, 173] width 71 height 12
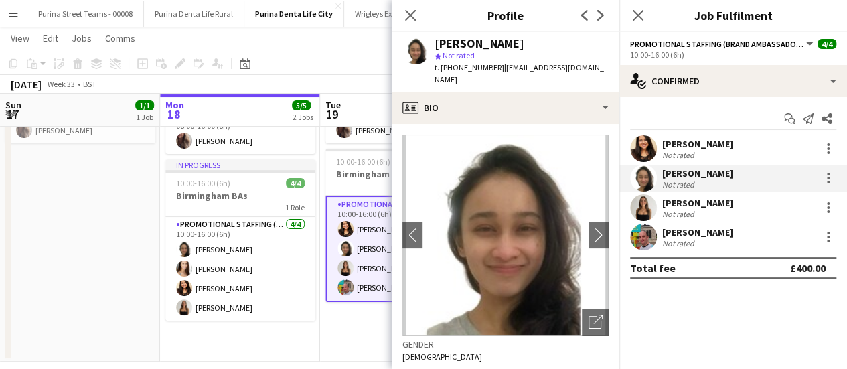
click at [109, 283] on app-date-cell "16:00-18:00 (2h) 1/1 Van Collection 1 Role Events (Event Manager) 1/1 16:00-18:…" at bounding box center [80, 204] width 160 height 316
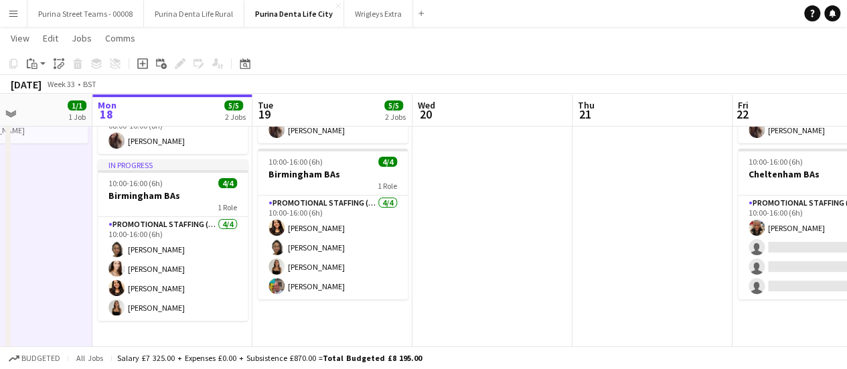
scroll to position [0, 386]
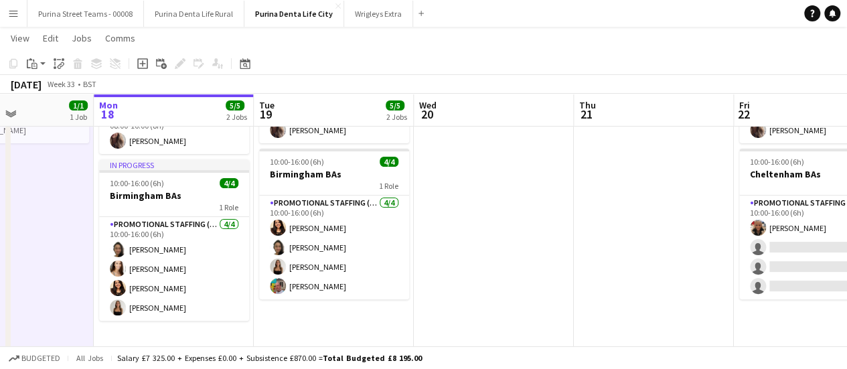
drag, startPoint x: 108, startPoint y: 235, endPoint x: 42, endPoint y: 148, distance: 109.4
click at [42, 148] on app-calendar-viewport "Fri 15 Sat 16 Sun 17 1/1 1 Job Mon 18 5/5 2 Jobs Tue 19 5/5 2 Jobs Wed 20 Thu 2…" at bounding box center [423, 193] width 847 height 491
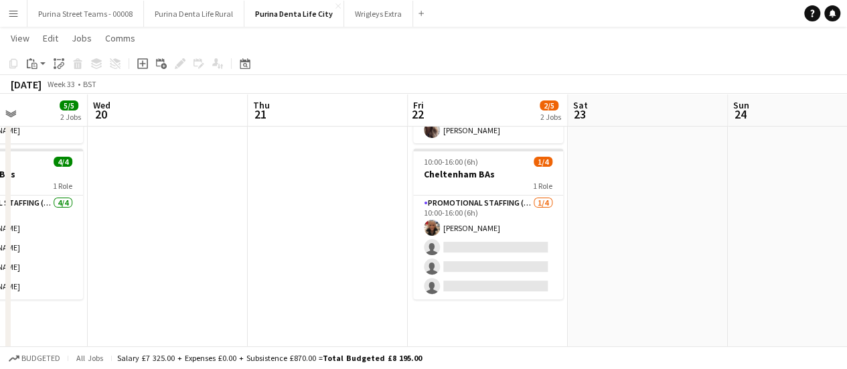
scroll to position [0, 398]
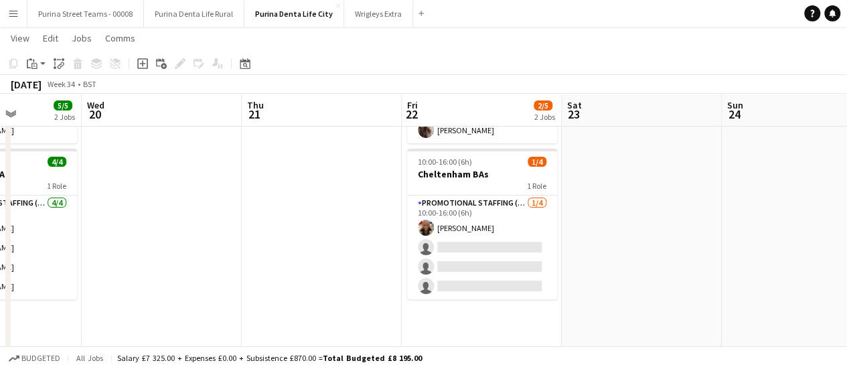
drag, startPoint x: 660, startPoint y: 268, endPoint x: 328, endPoint y: 187, distance: 341.9
click at [328, 187] on app-calendar-viewport "Sun 17 1/1 1 Job Mon 18 5/5 2 Jobs Tue 19 5/5 2 Jobs Wed 20 Thu 21 Fri 22 2/5 2…" at bounding box center [423, 193] width 847 height 491
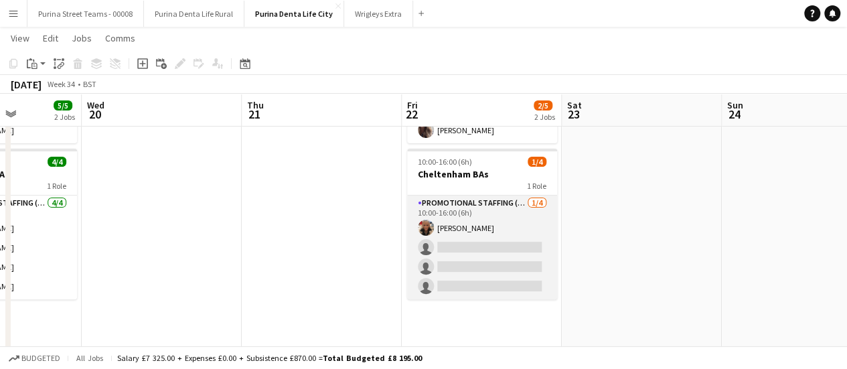
click at [513, 224] on app-card-role "Promotional Staffing (Brand Ambassadors) 1/4 10:00-16:00 (6h) Jenny Adey single…" at bounding box center [482, 248] width 150 height 104
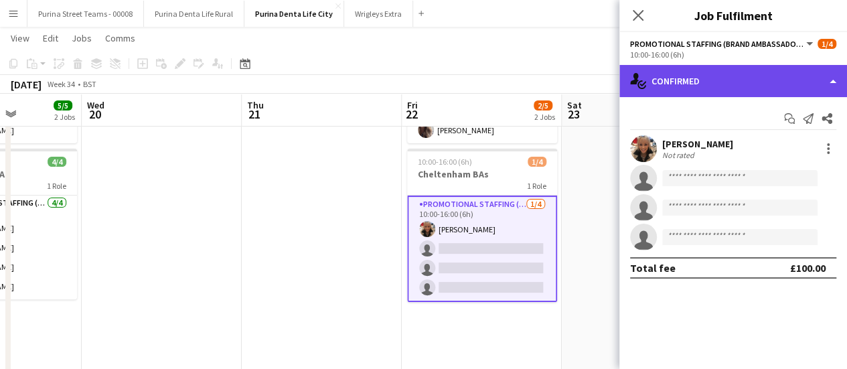
click at [836, 88] on div "single-neutral-actions-check-2 Confirmed" at bounding box center [733, 81] width 228 height 32
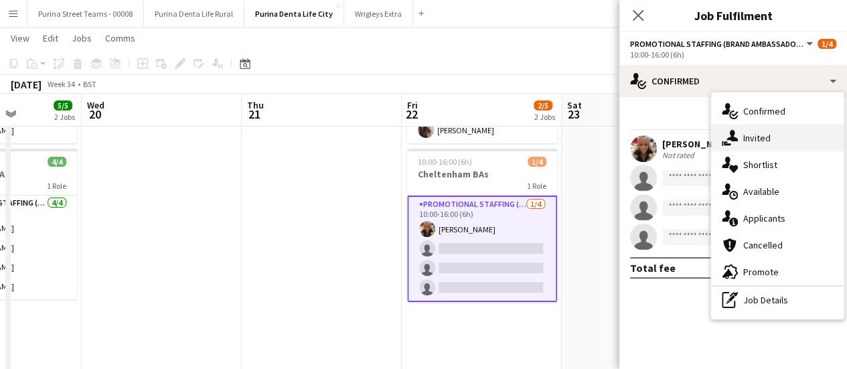
click at [771, 136] on div "single-neutral-actions-share-1 Invited" at bounding box center [777, 138] width 133 height 27
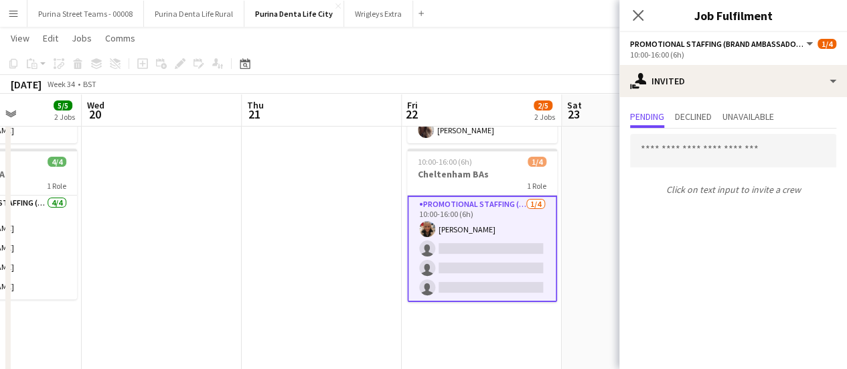
click at [352, 154] on app-date-cell at bounding box center [322, 243] width 160 height 394
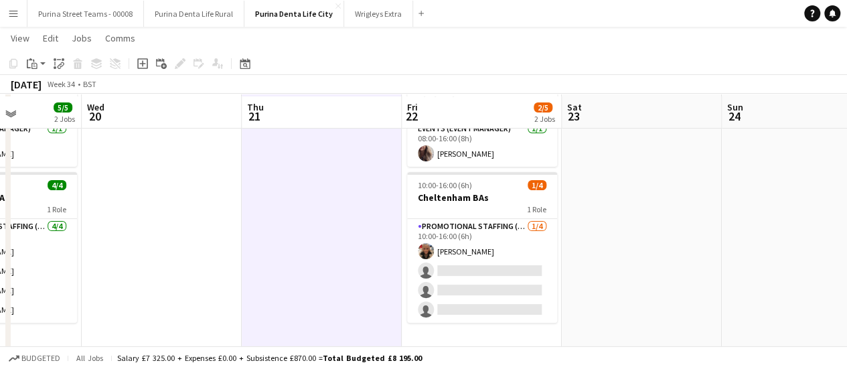
scroll to position [76, 0]
